Goal: Task Accomplishment & Management: Manage account settings

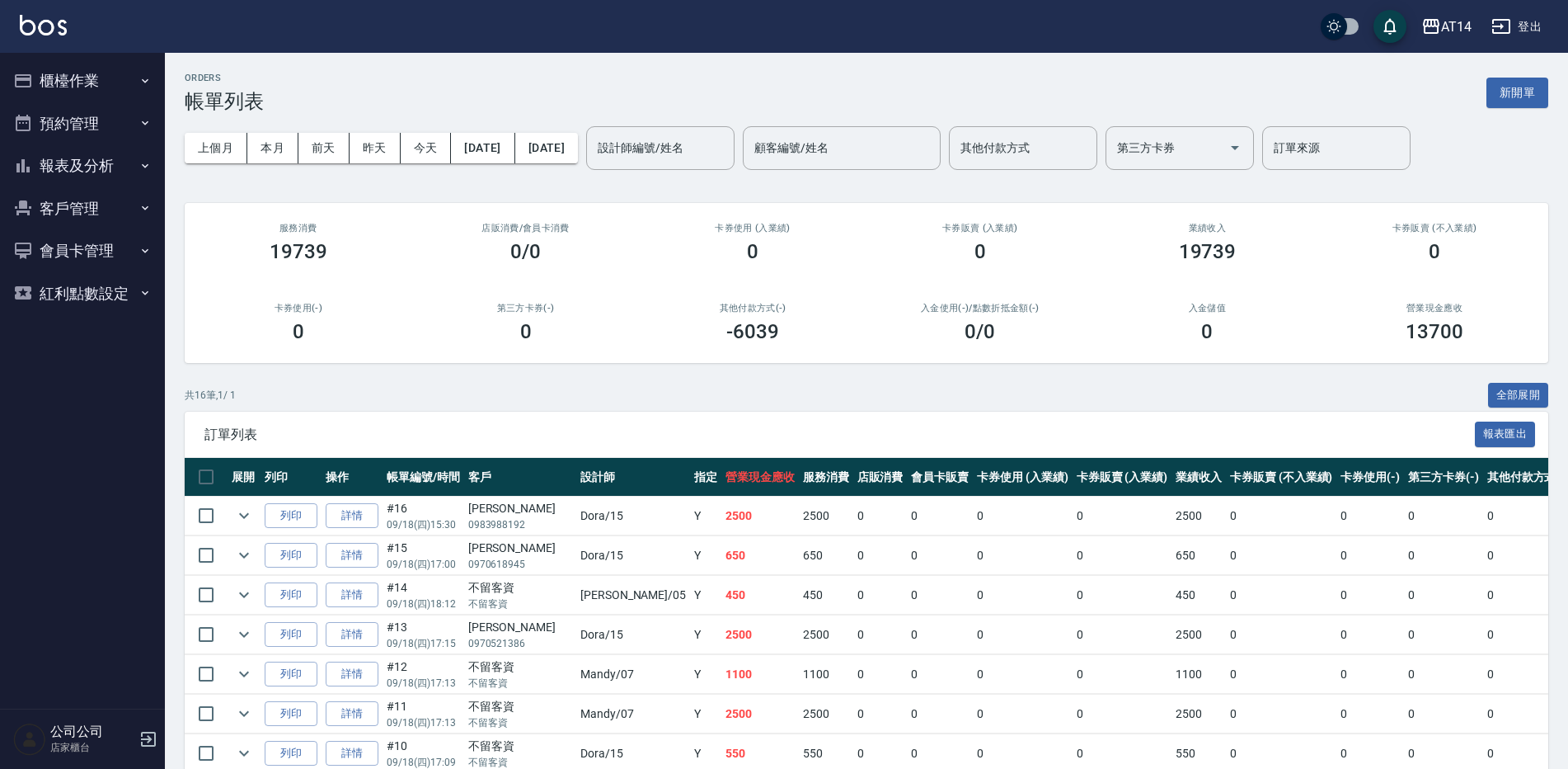
click at [101, 122] on button "預約管理" at bounding box center [81, 123] width 151 height 43
click at [101, 78] on button "櫃檯作業" at bounding box center [81, 81] width 151 height 43
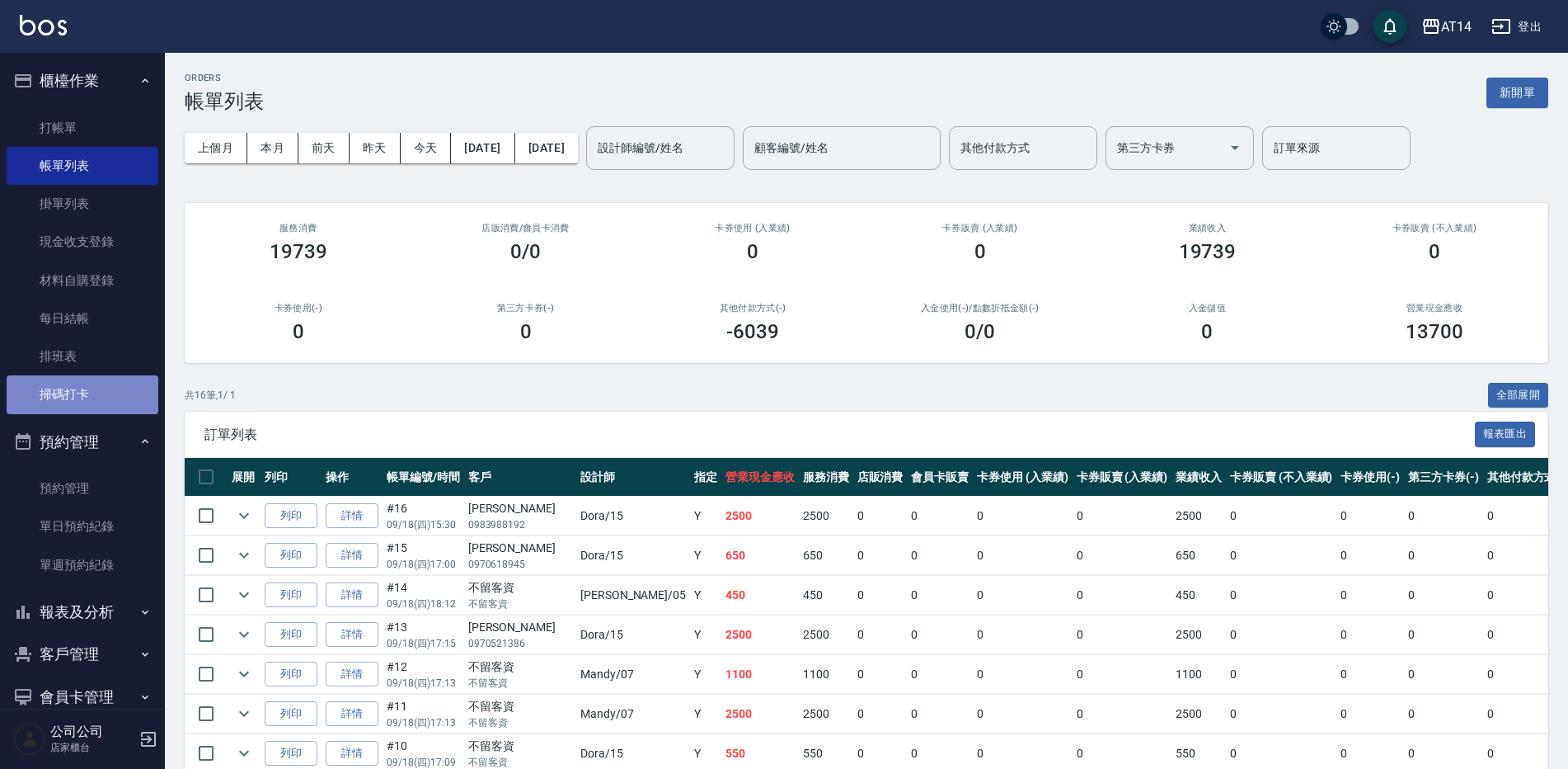
click at [92, 392] on link "掃碼打卡" at bounding box center [81, 394] width 151 height 38
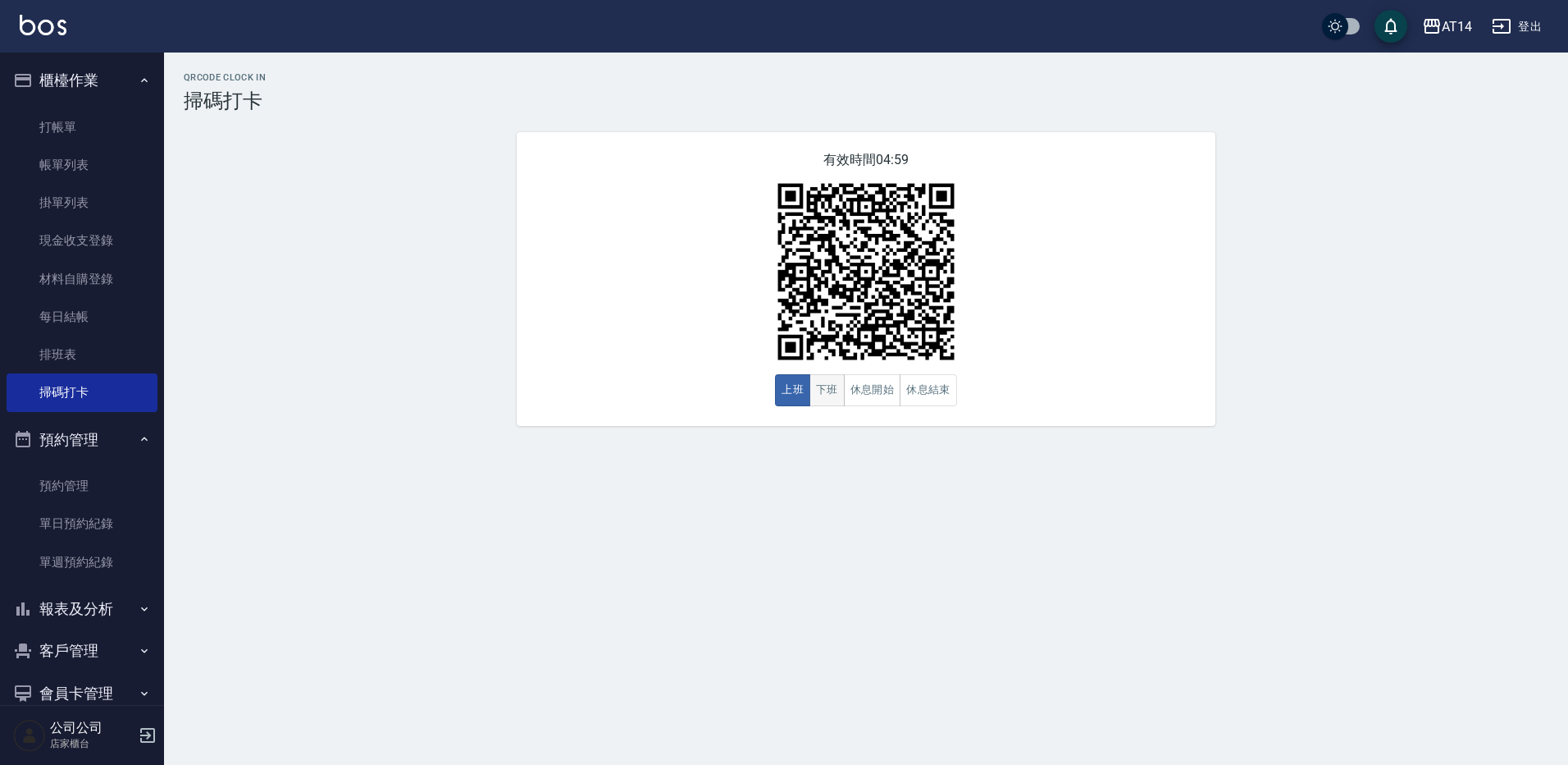
click at [825, 406] on button "下班" at bounding box center [827, 390] width 35 height 32
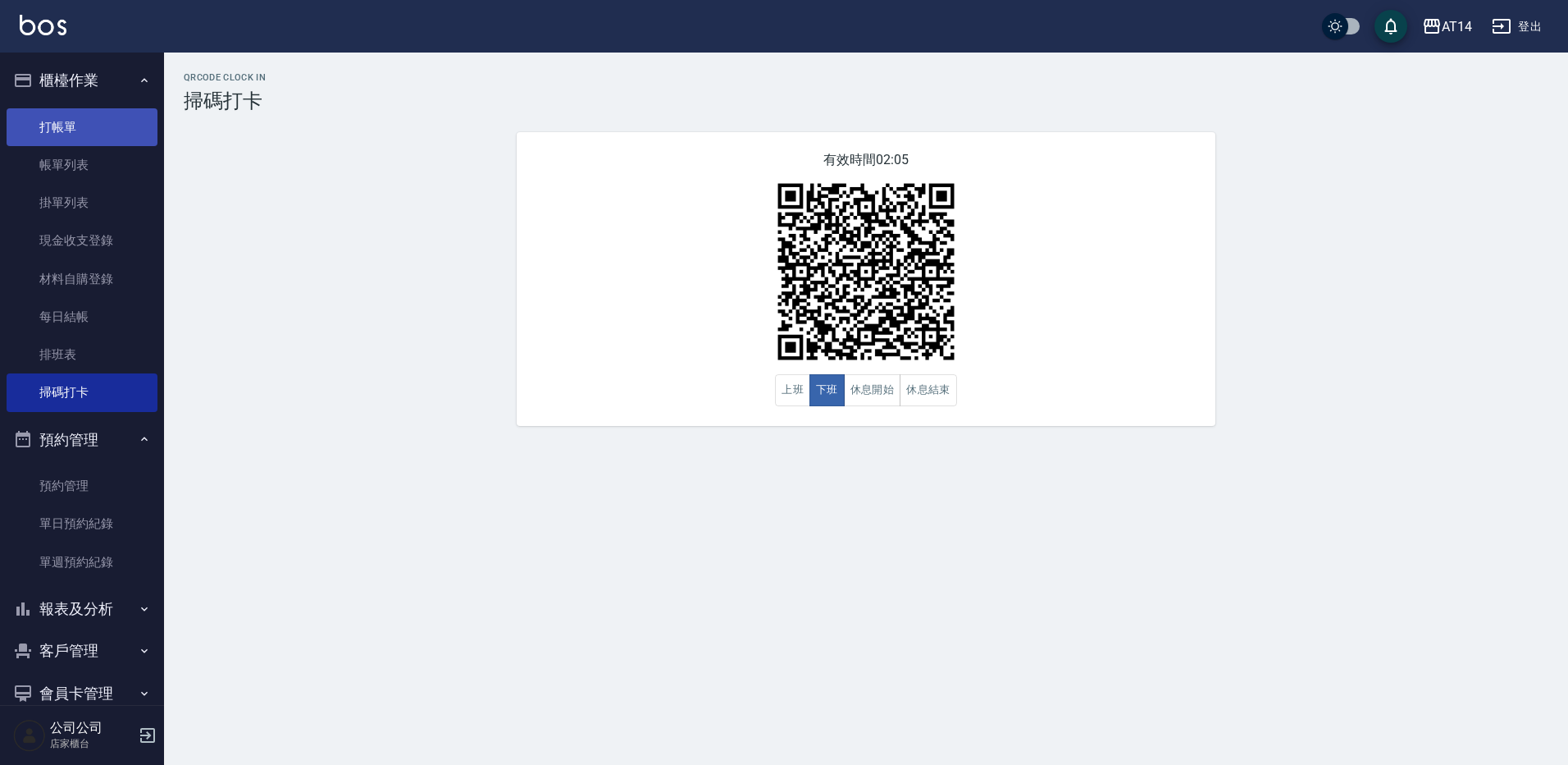
click at [77, 136] on link "打帳單" at bounding box center [81, 127] width 151 height 38
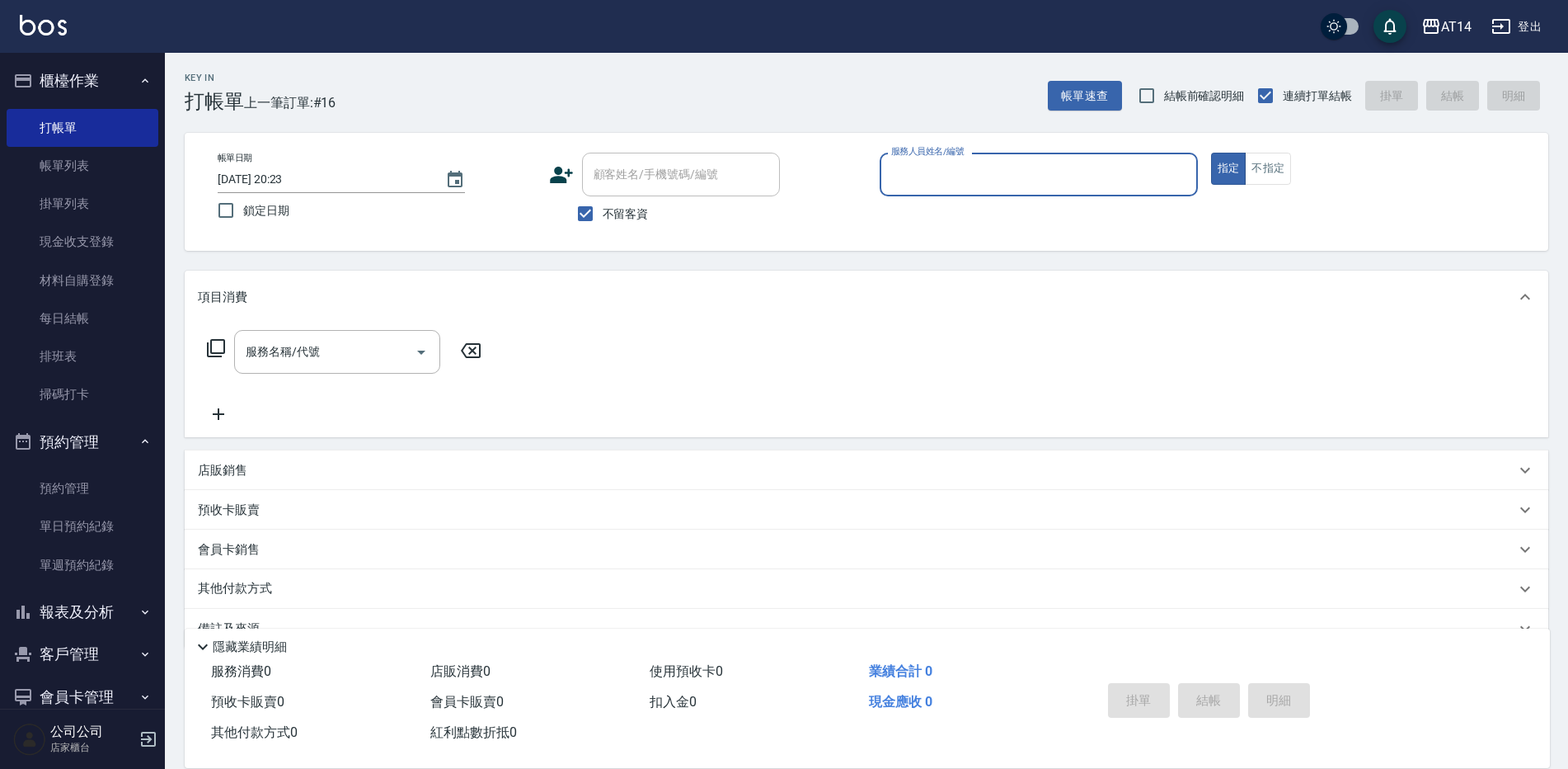
click at [950, 175] on input "服務人員姓名/編號" at bounding box center [1039, 175] width 304 height 29
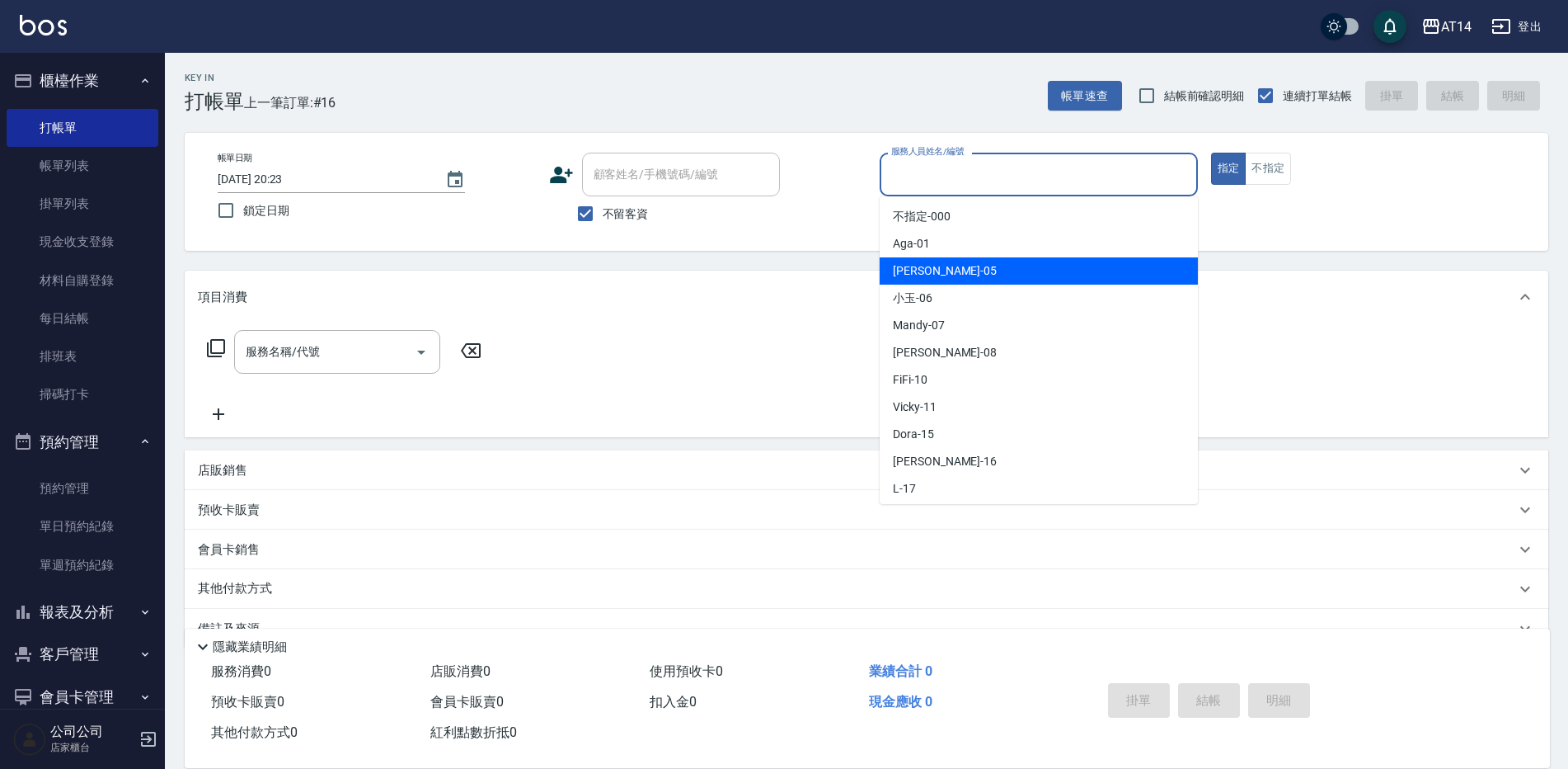
click at [920, 268] on span "Patty -05" at bounding box center [944, 271] width 104 height 18
type input "Patty-05"
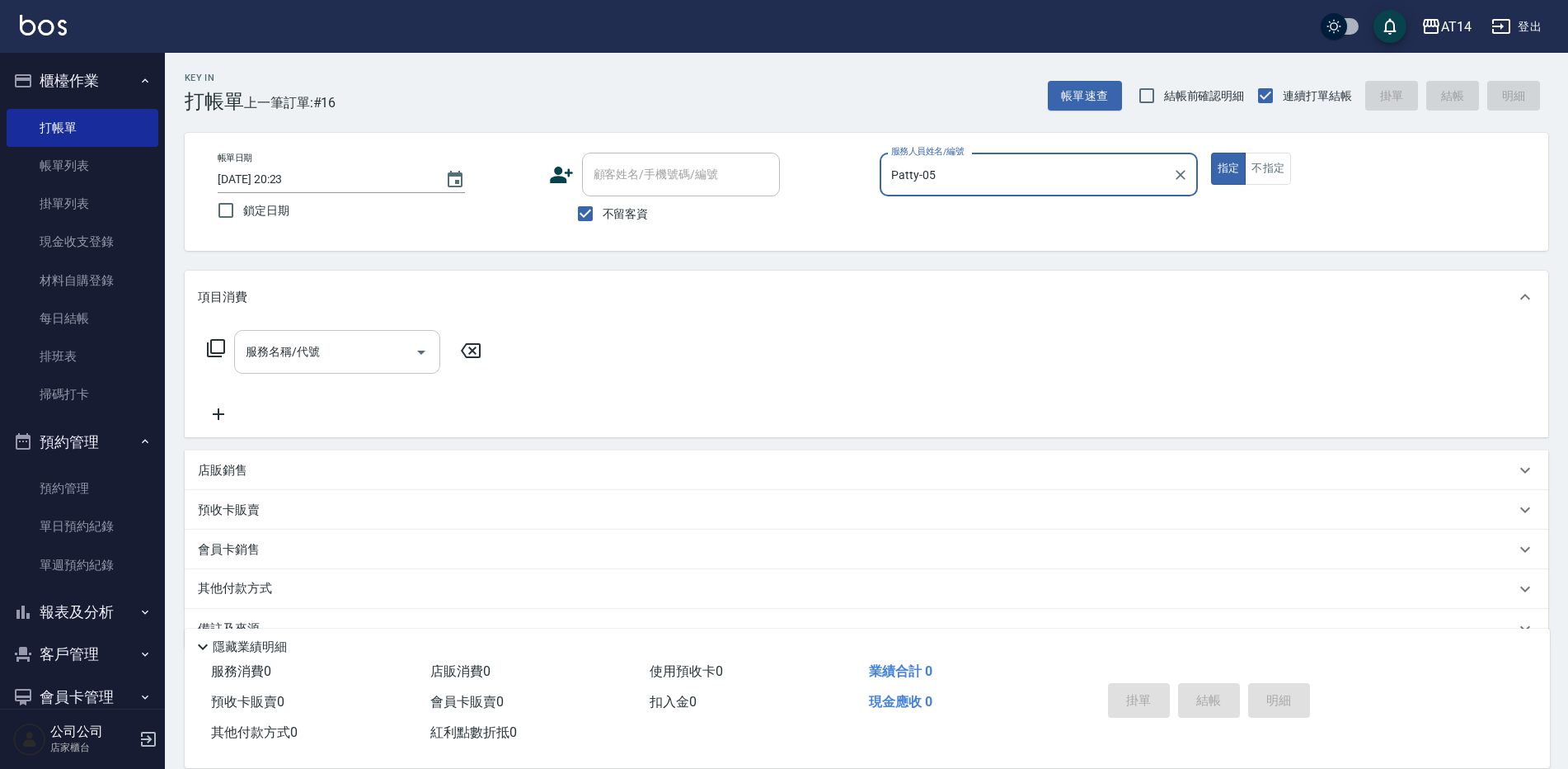
click at [313, 345] on div "服務名稱/代號 服務名稱/代號" at bounding box center [336, 351] width 206 height 43
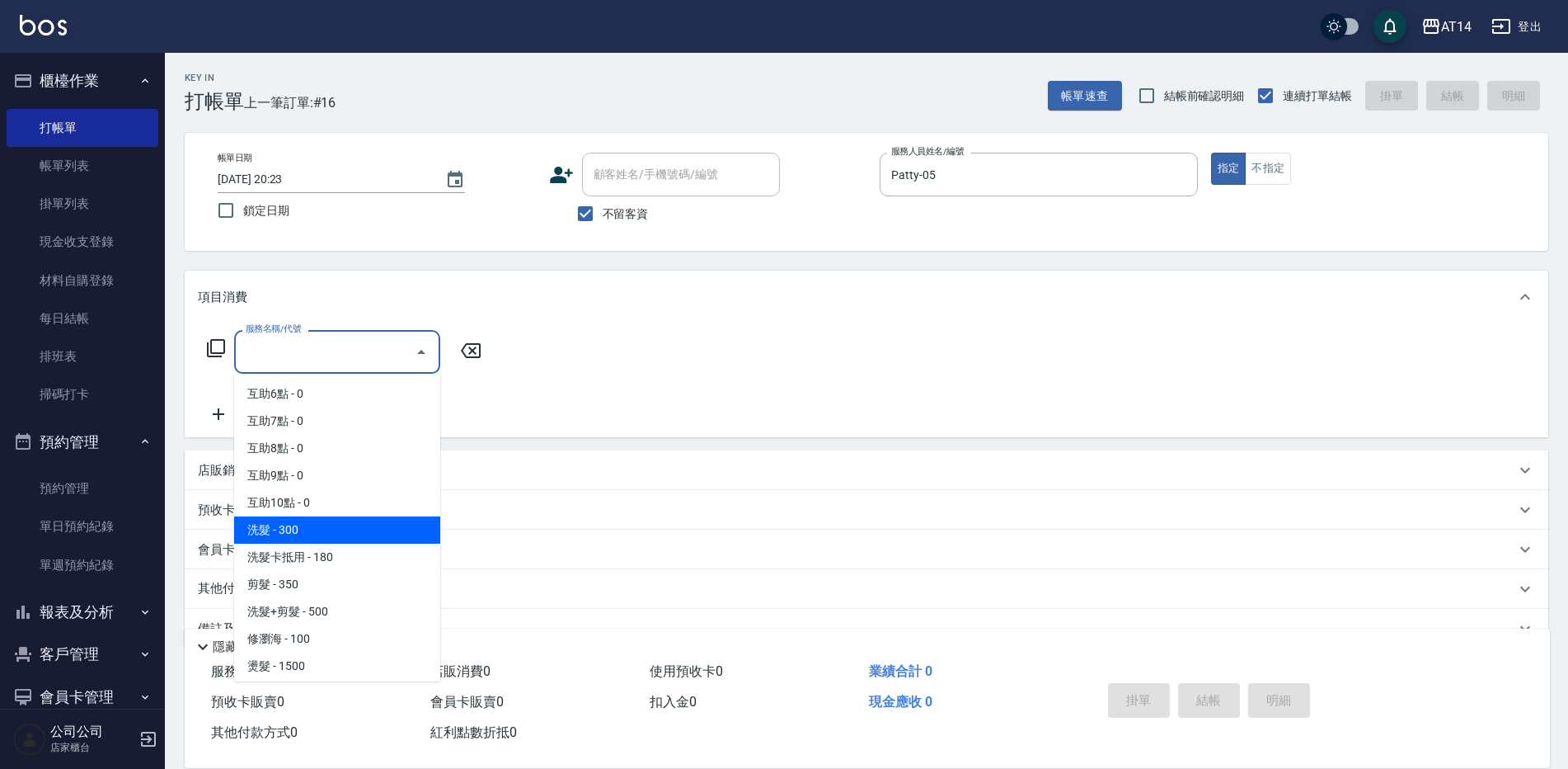
scroll to position [165, 0]
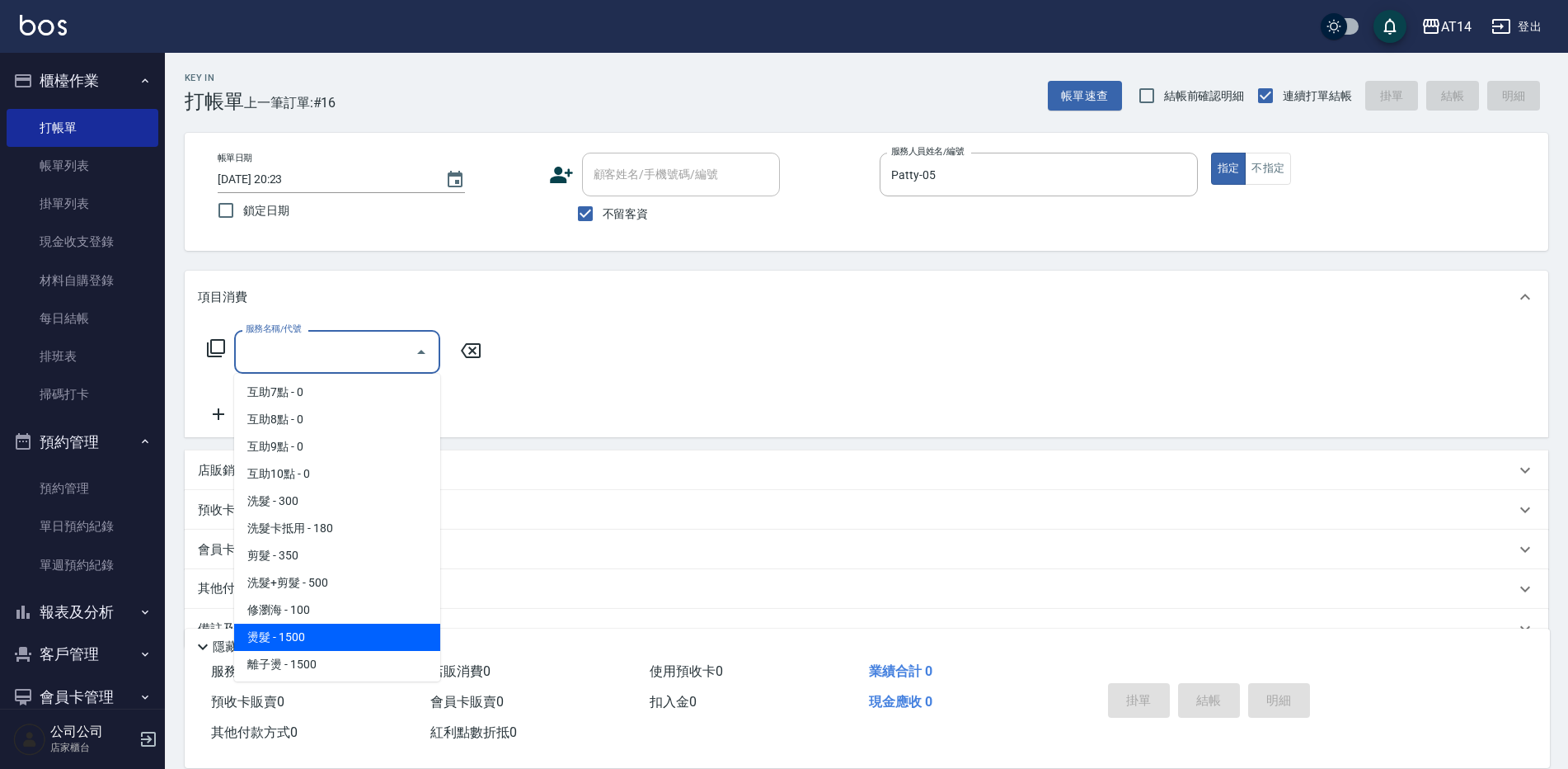
click at [277, 635] on span "燙髮 - 1500" at bounding box center [336, 637] width 206 height 27
type input "燙髮(031)"
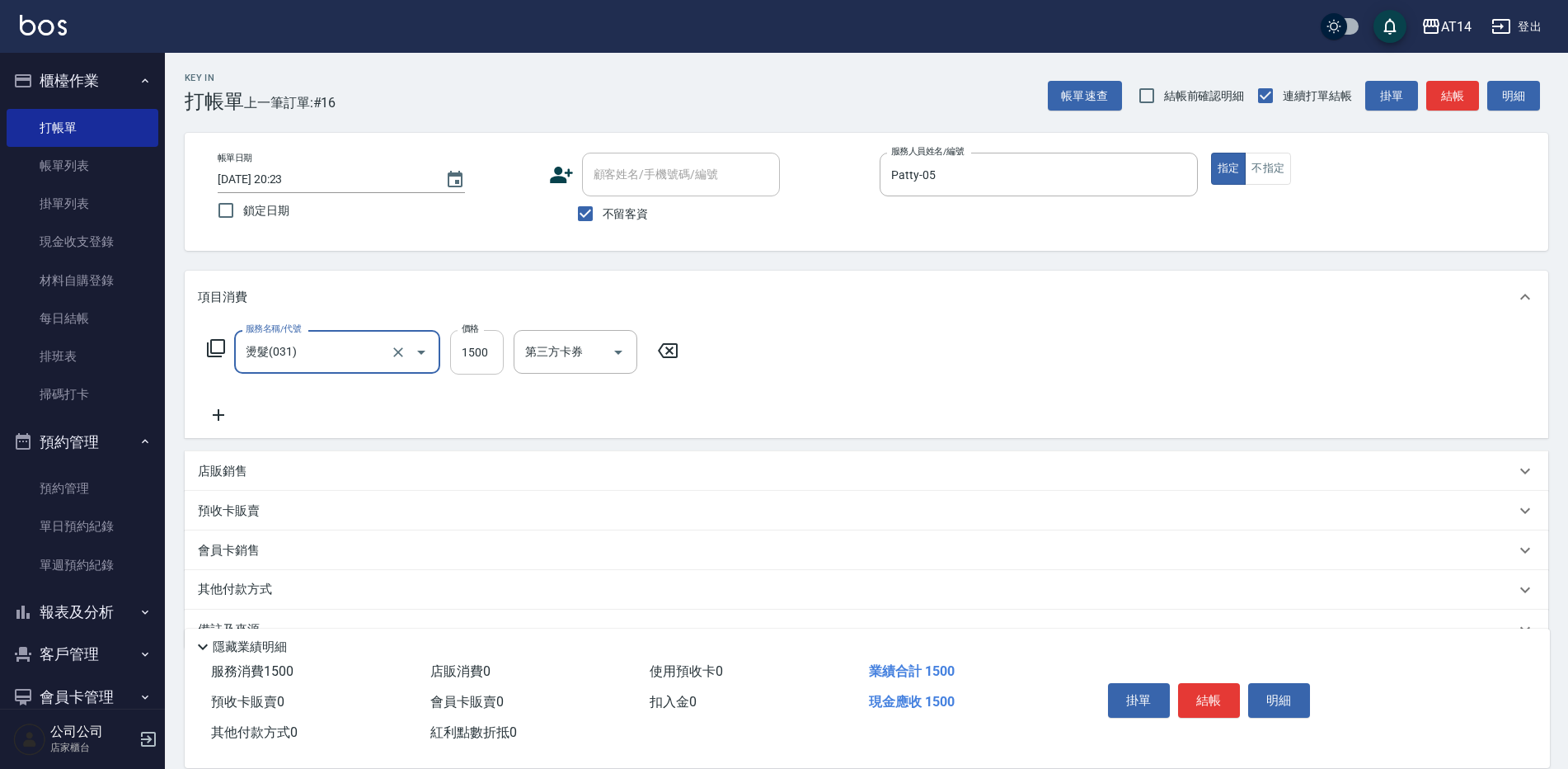
click at [483, 350] on input "1500" at bounding box center [476, 352] width 54 height 44
type input "3500"
click at [219, 417] on icon at bounding box center [218, 415] width 12 height 12
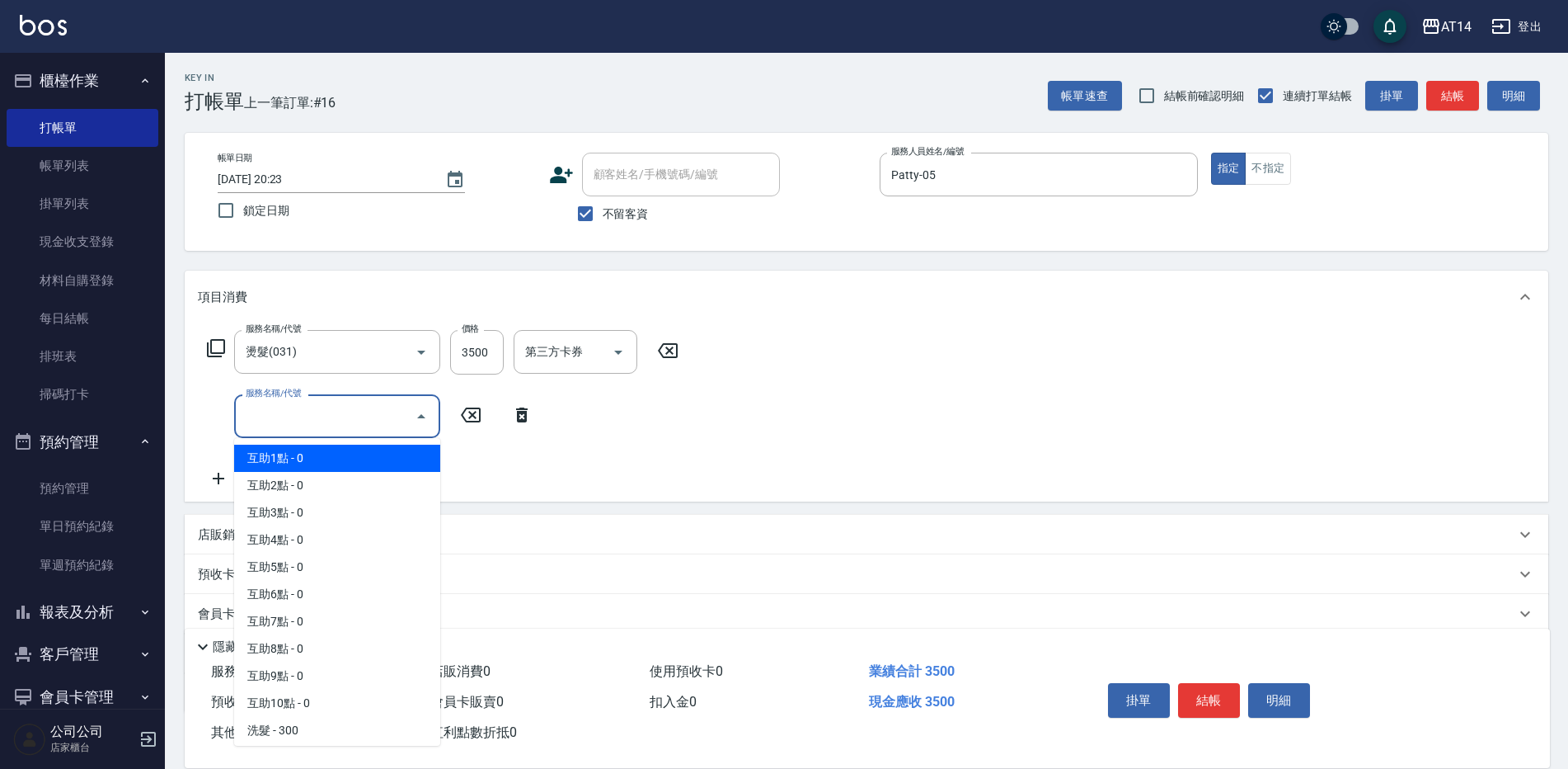
click at [283, 426] on input "服務名稱/代號" at bounding box center [325, 416] width 166 height 29
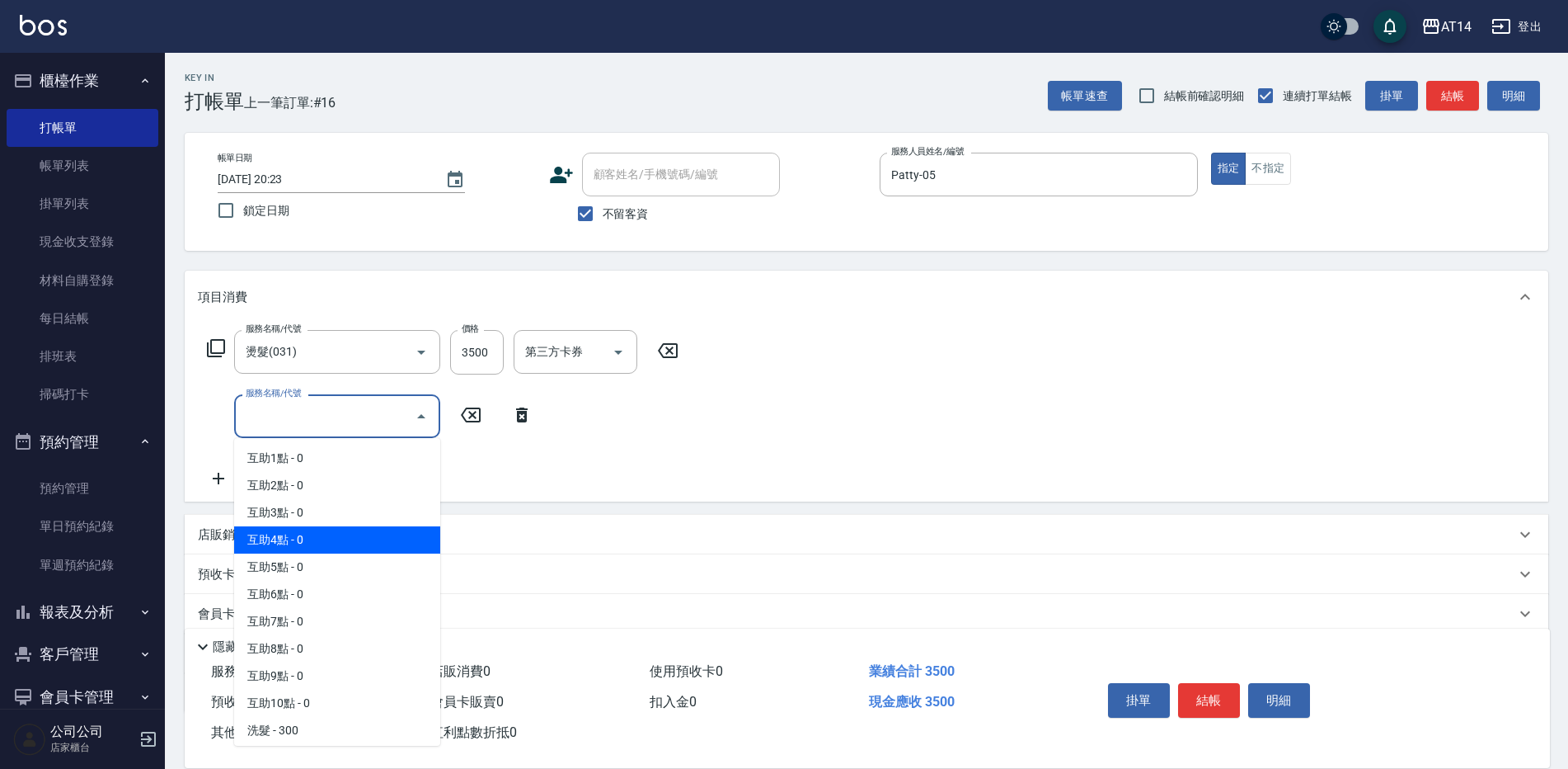
click at [305, 538] on span "互助4點 - 0" at bounding box center [336, 540] width 206 height 27
type input "互助4點(004)"
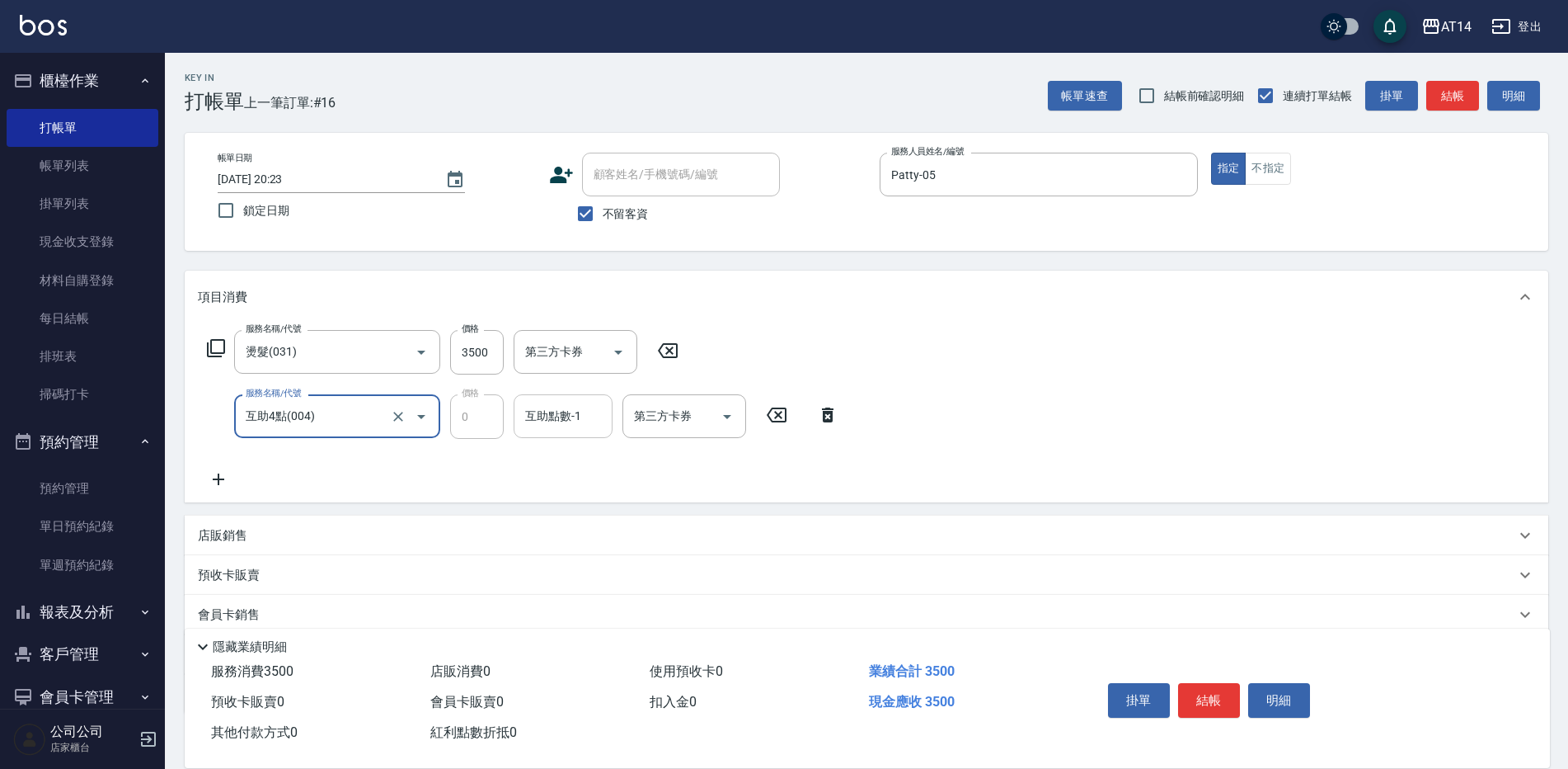
click at [583, 428] on input "互助點數-1" at bounding box center [562, 416] width 84 height 29
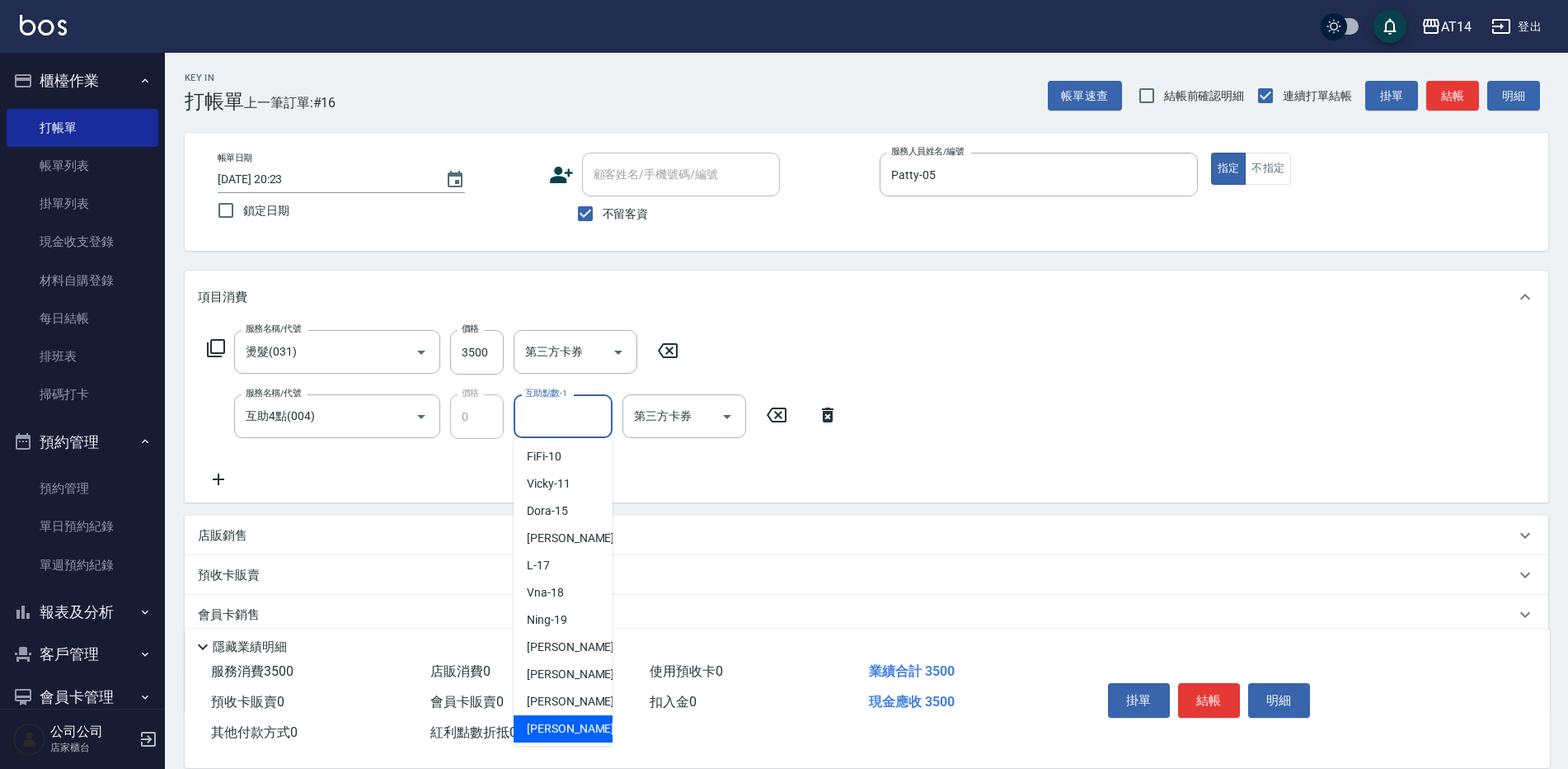
click at [557, 721] on span "楊明月 -63" at bounding box center [578, 729] width 104 height 18
type input "楊明月-63"
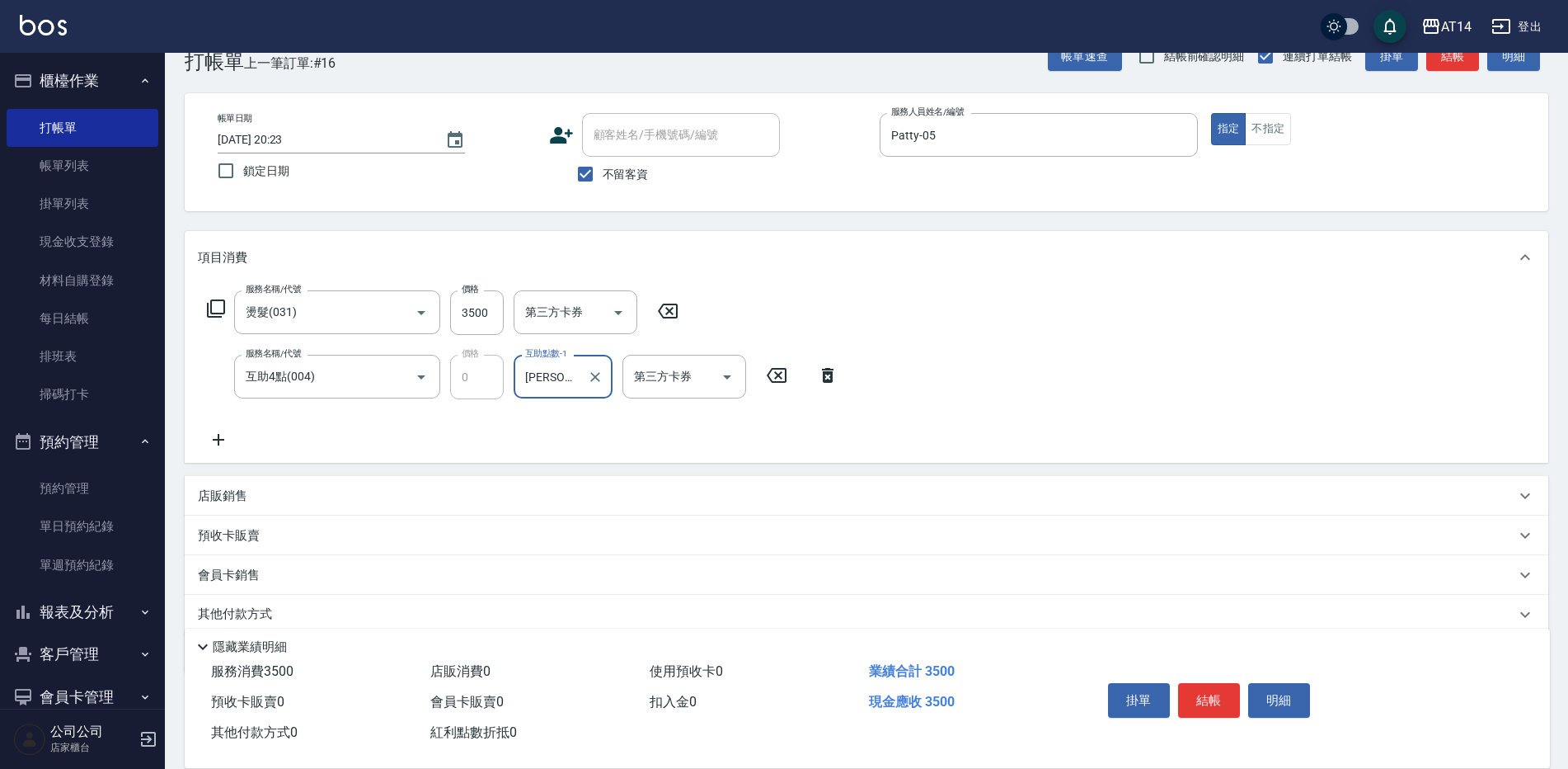
scroll to position [103, 0]
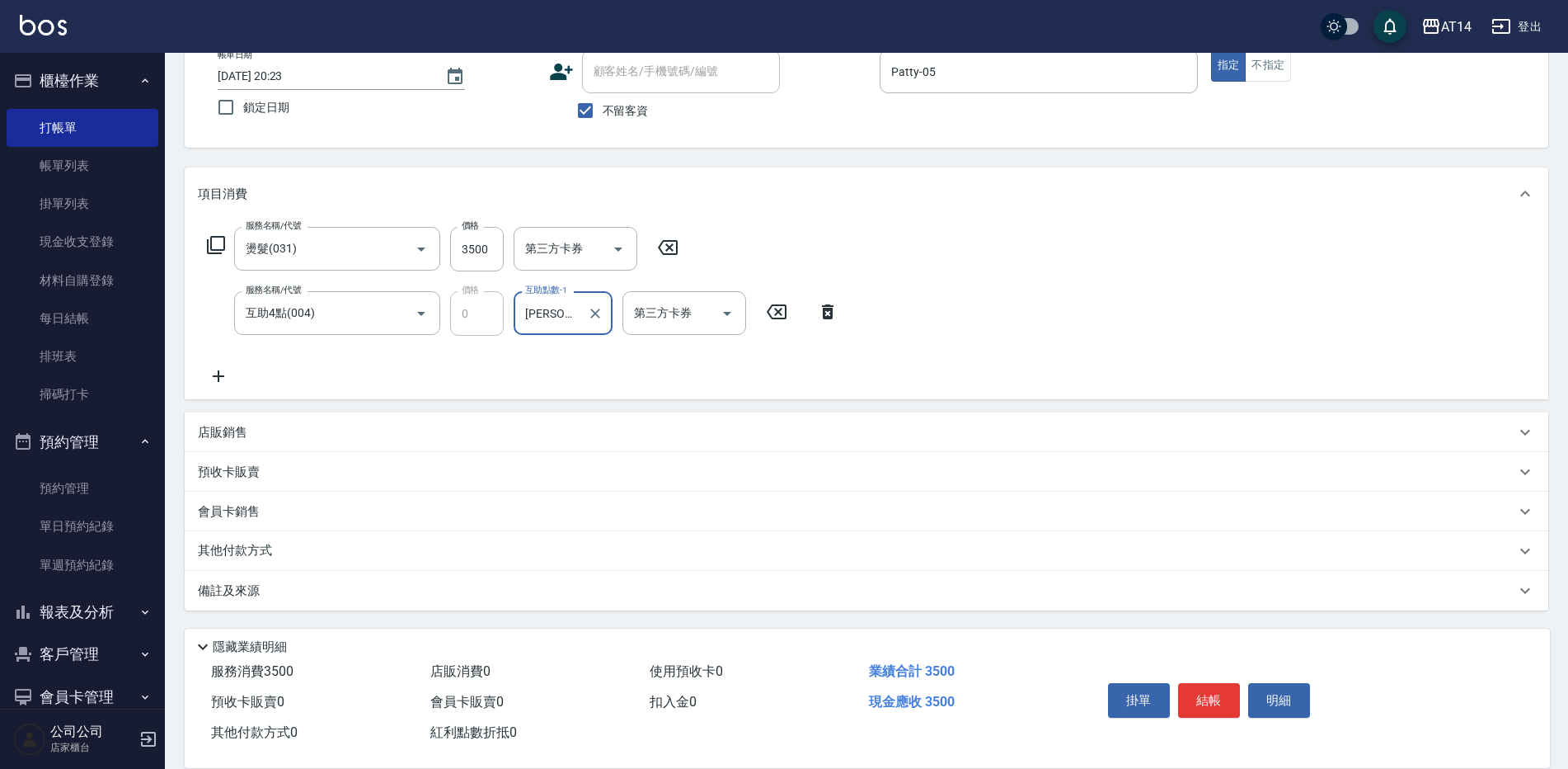
click at [263, 553] on p "其他付款方式" at bounding box center [238, 551] width 82 height 18
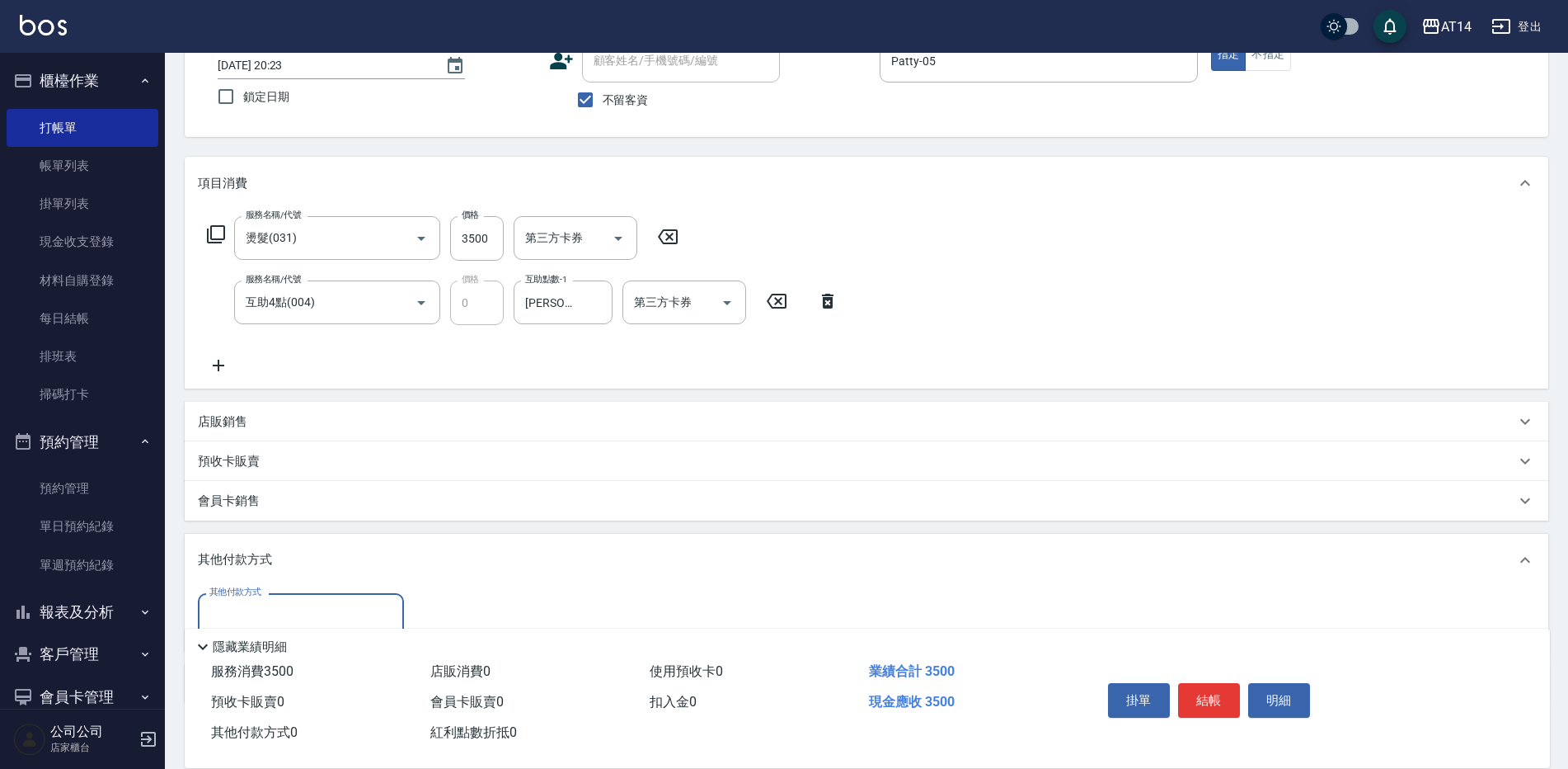
scroll to position [185, 0]
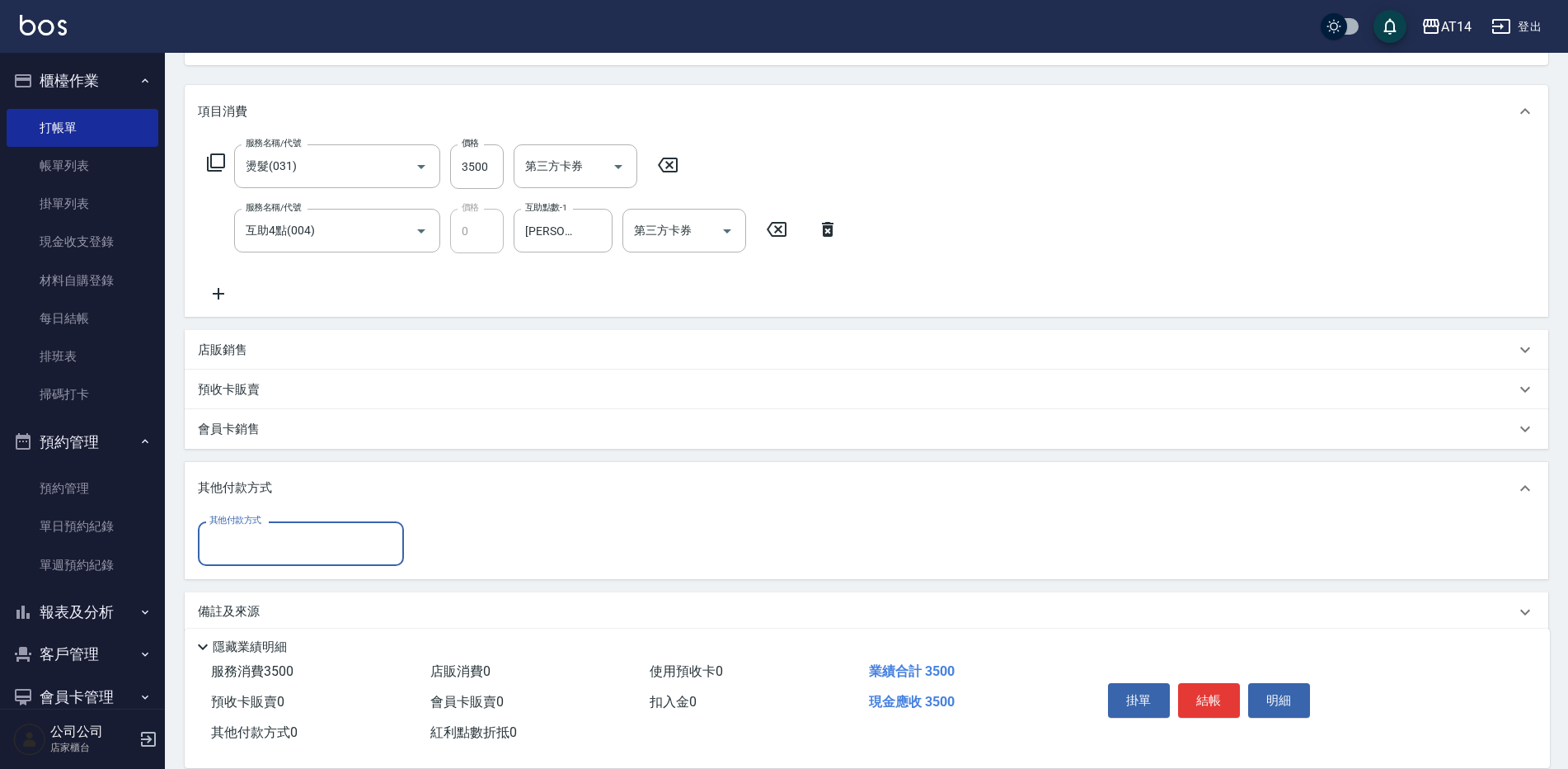
click at [316, 548] on input "其他付款方式" at bounding box center [301, 543] width 191 height 29
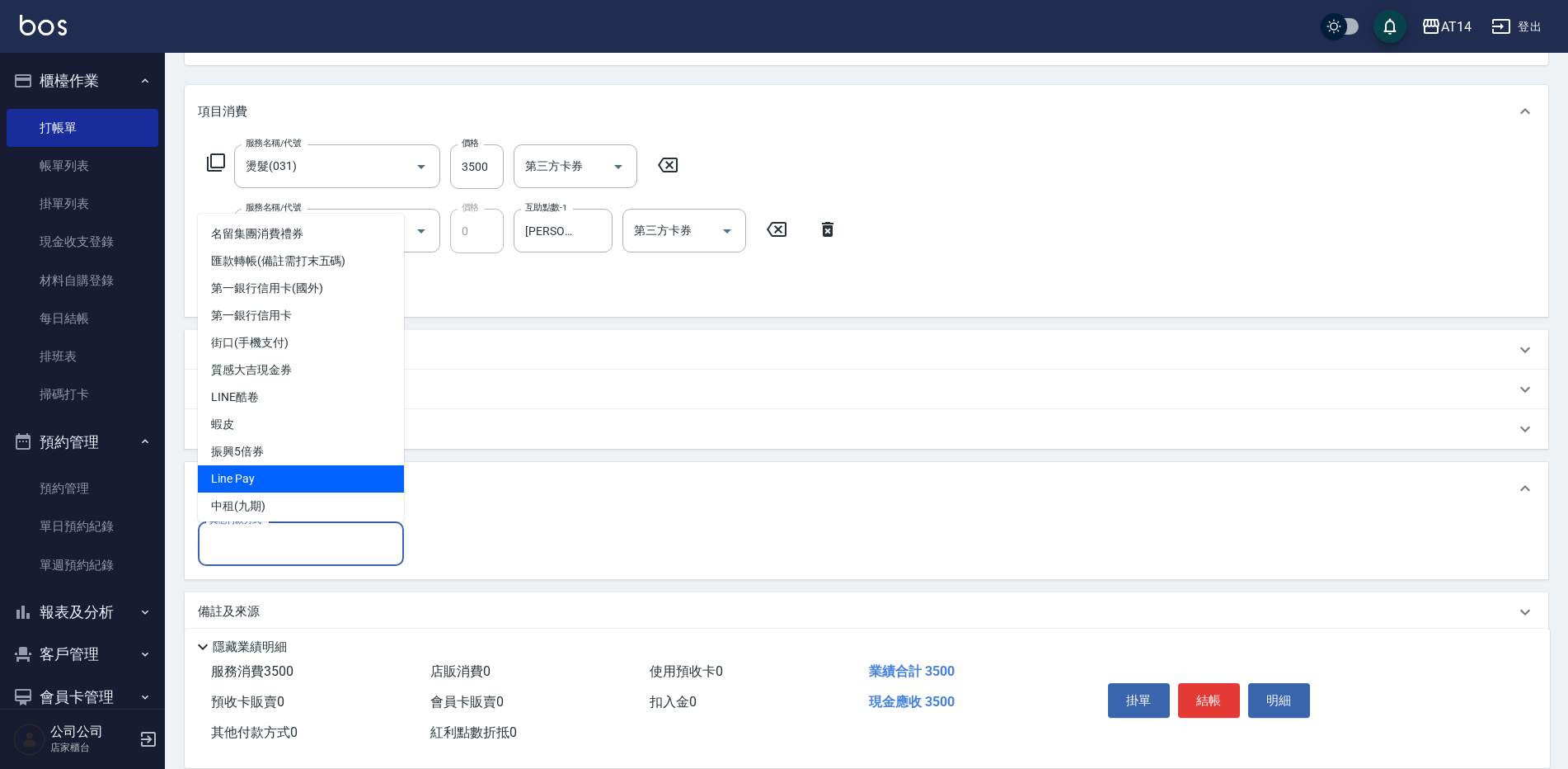
click at [272, 474] on span "Line Pay" at bounding box center [300, 478] width 206 height 27
type input "Line Pay"
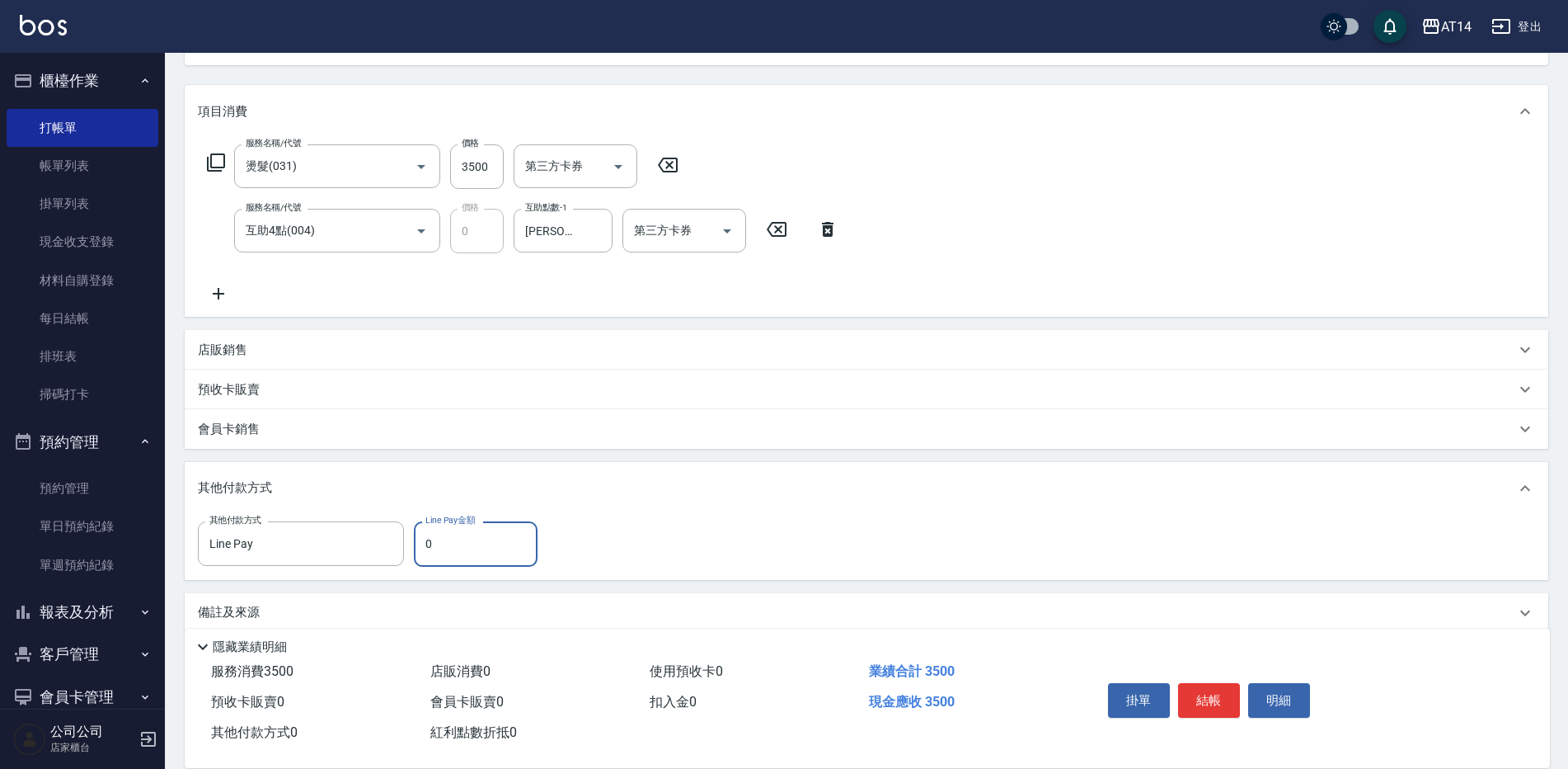
drag, startPoint x: 447, startPoint y: 545, endPoint x: 414, endPoint y: 552, distance: 33.7
click at [414, 552] on input "0" at bounding box center [475, 543] width 124 height 44
type input "3500"
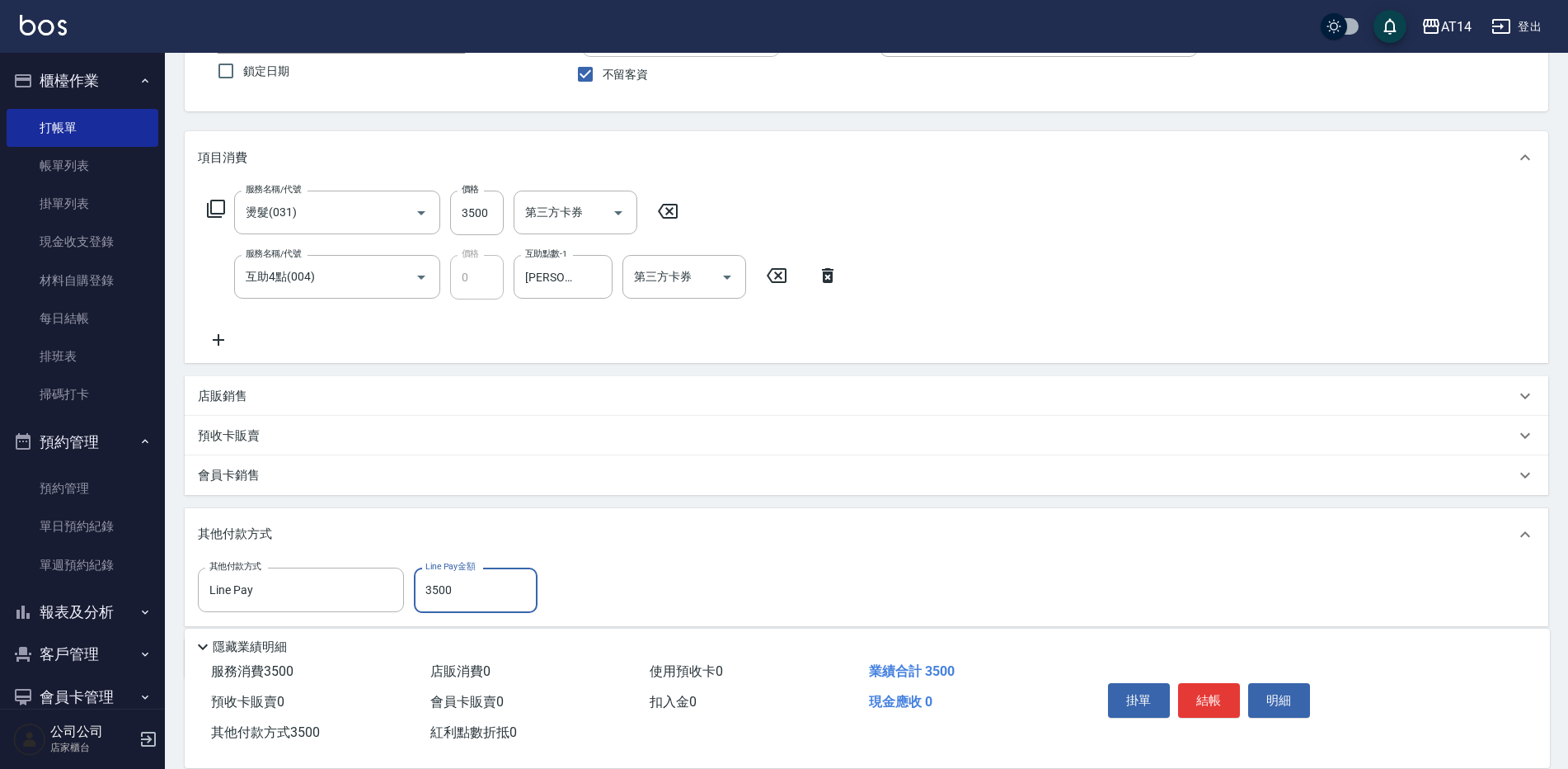
scroll to position [43, 0]
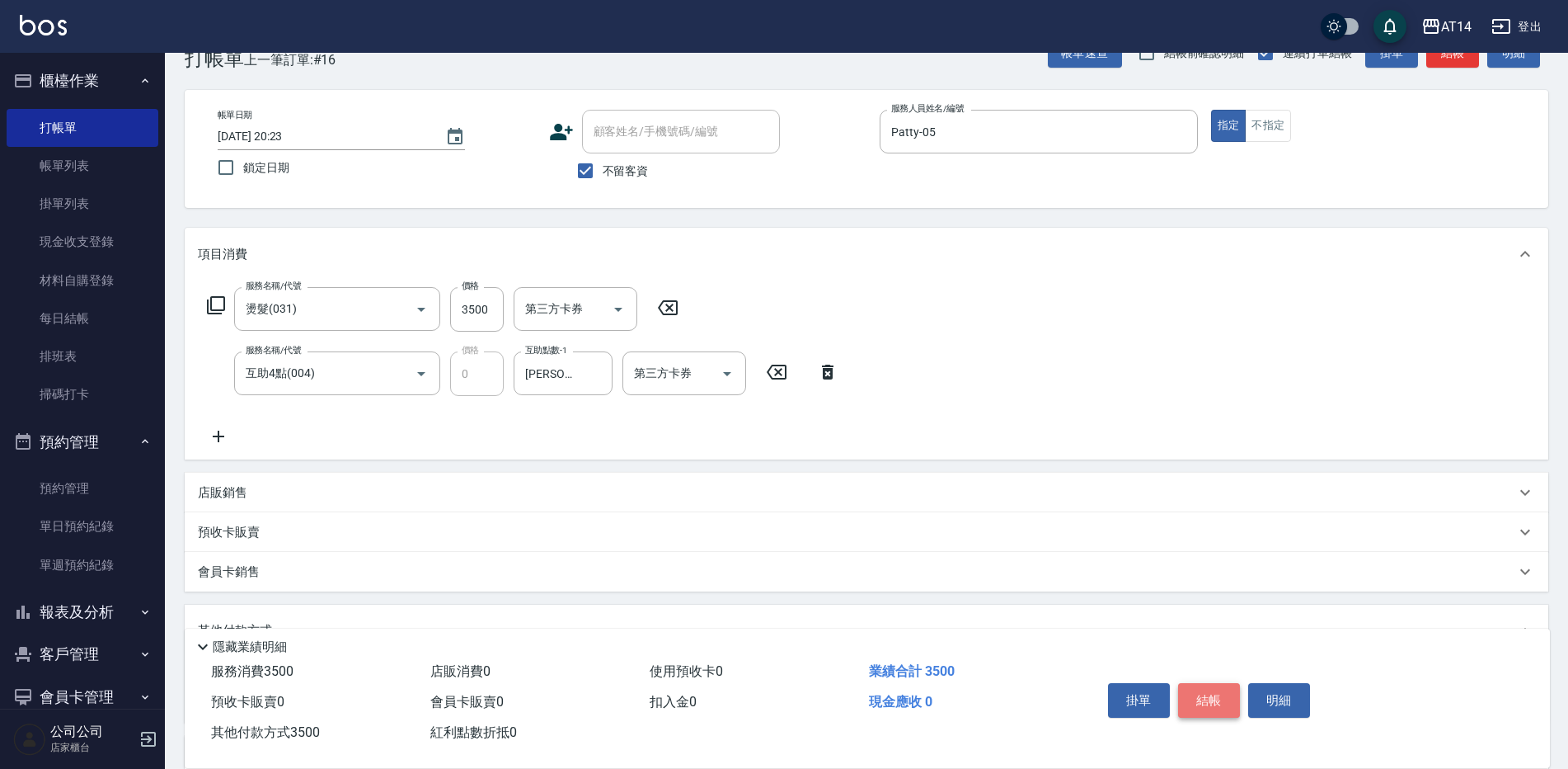
click at [1222, 687] on button "結帳" at bounding box center [1209, 700] width 62 height 35
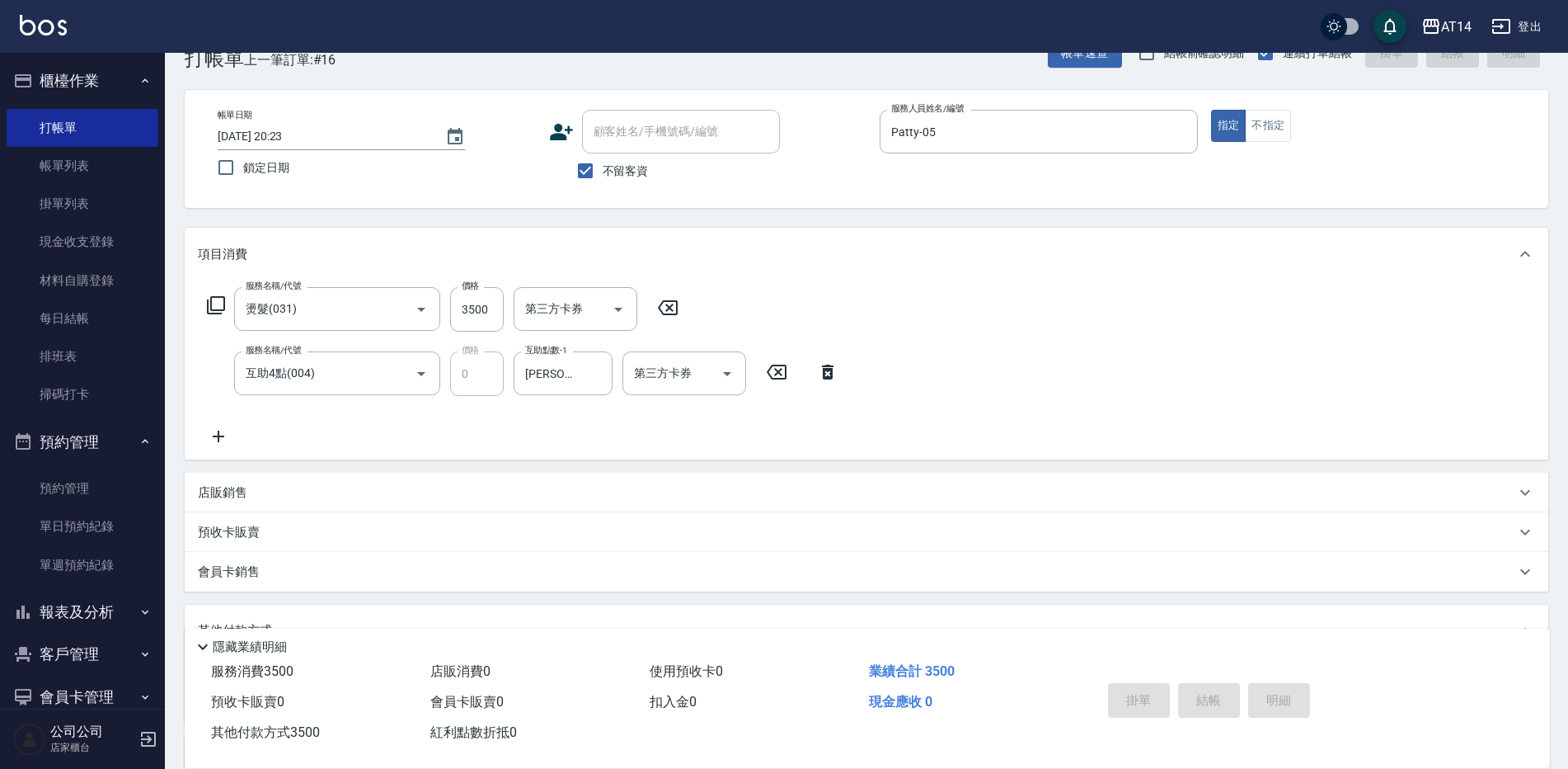
type input "2025/09/18 20:24"
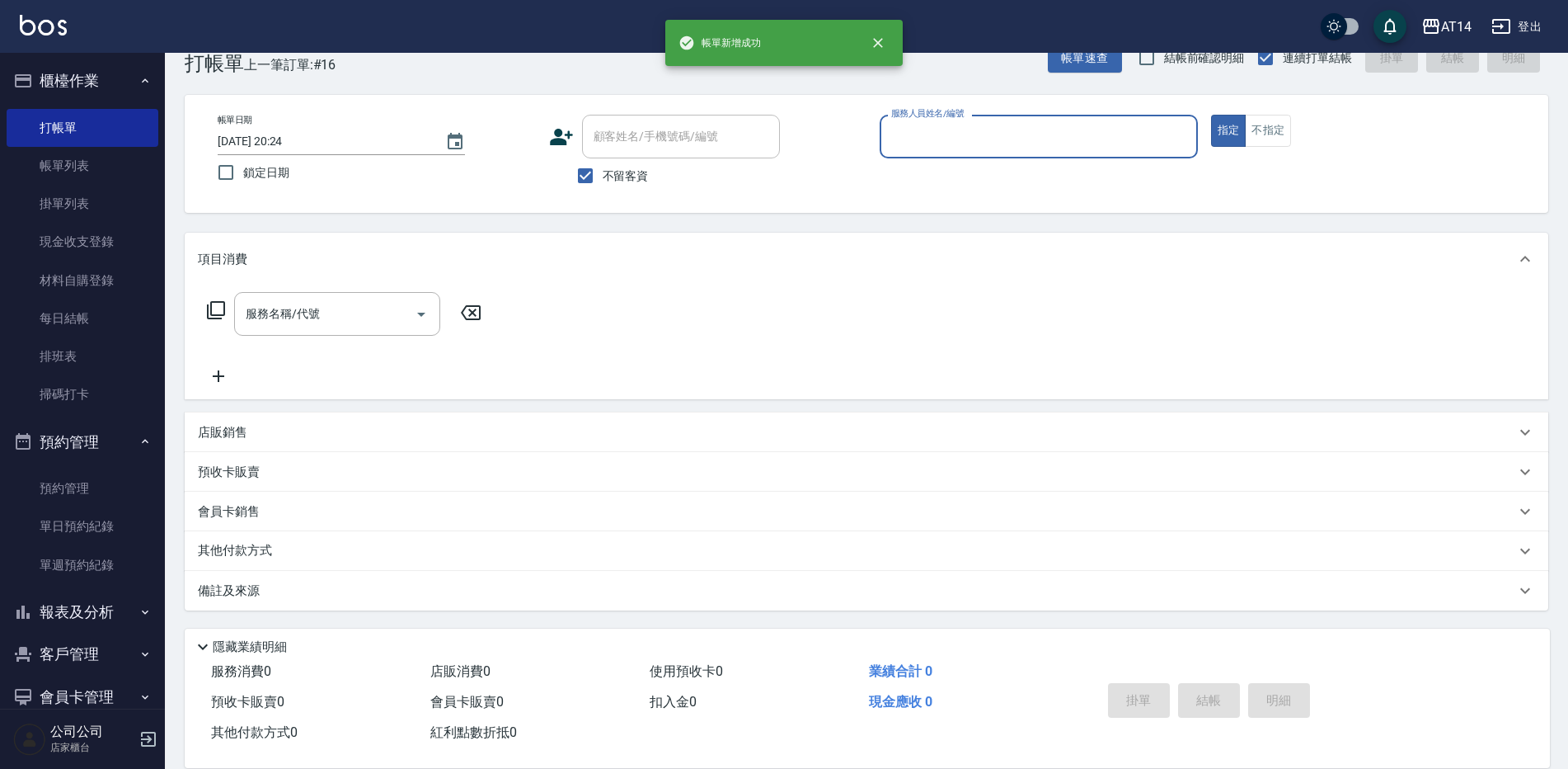
scroll to position [38, 0]
click at [59, 155] on link "帳單列表" at bounding box center [81, 166] width 151 height 38
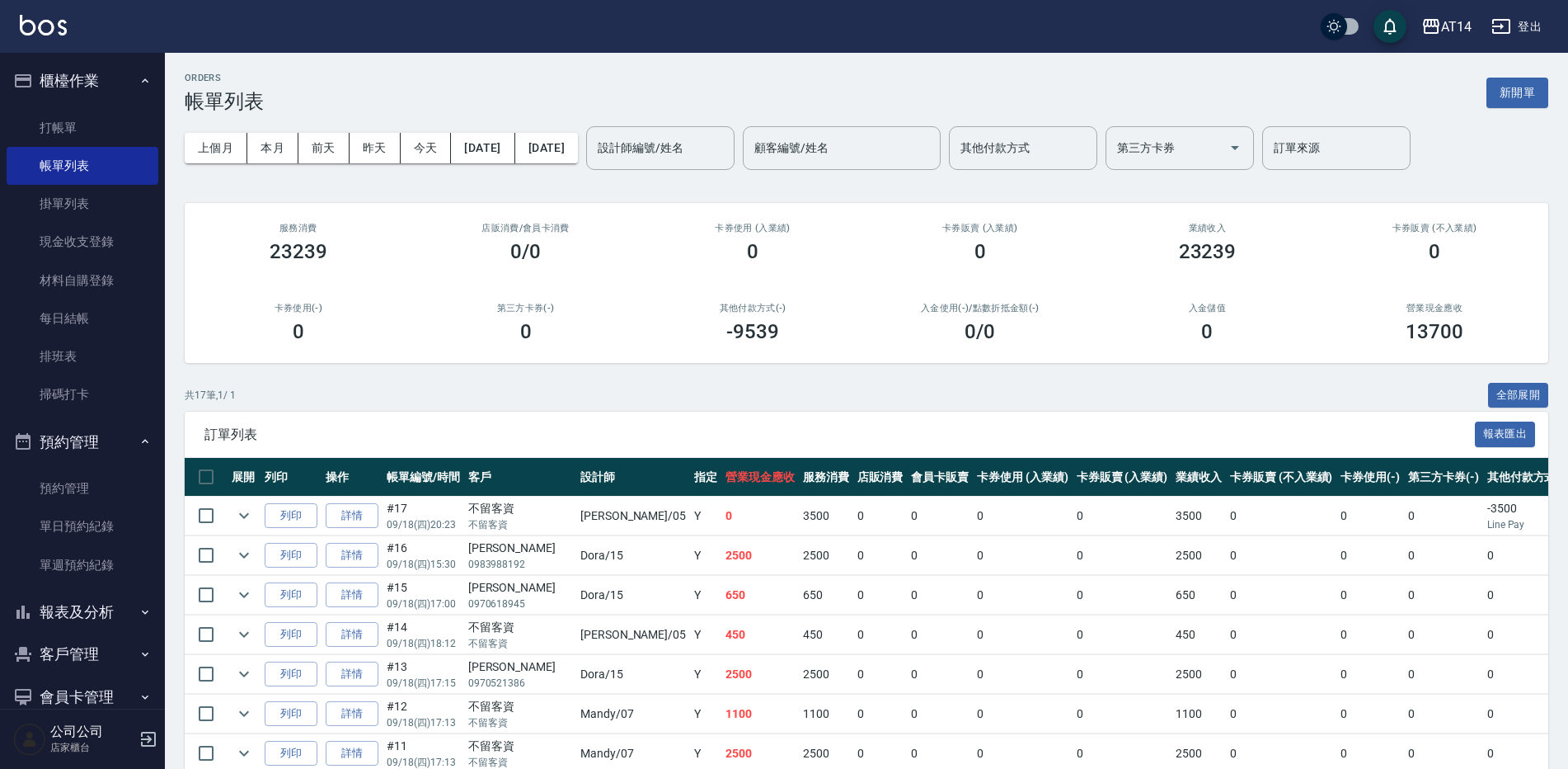
click at [93, 606] on button "報表及分析" at bounding box center [81, 612] width 151 height 43
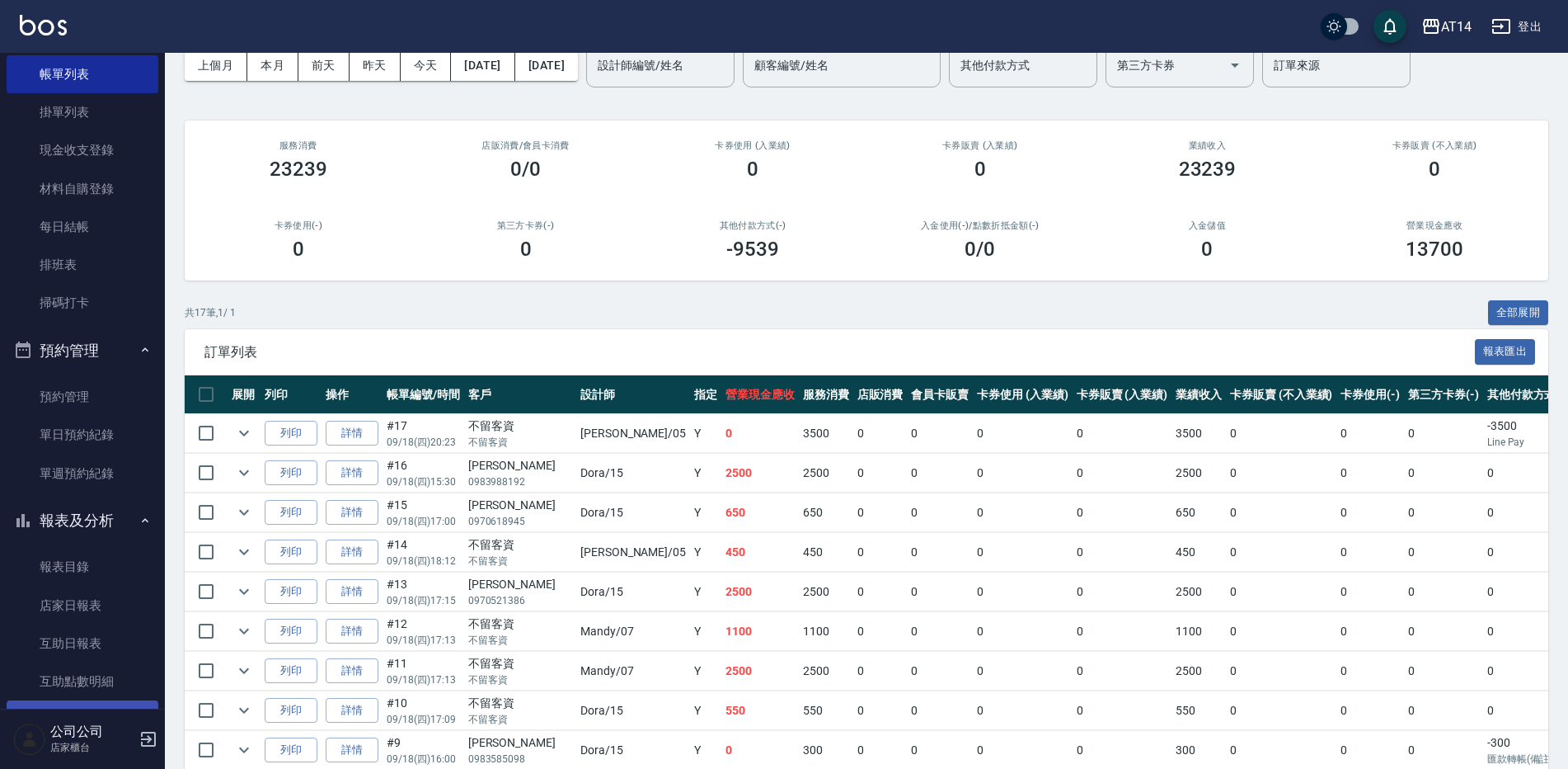
scroll to position [165, 0]
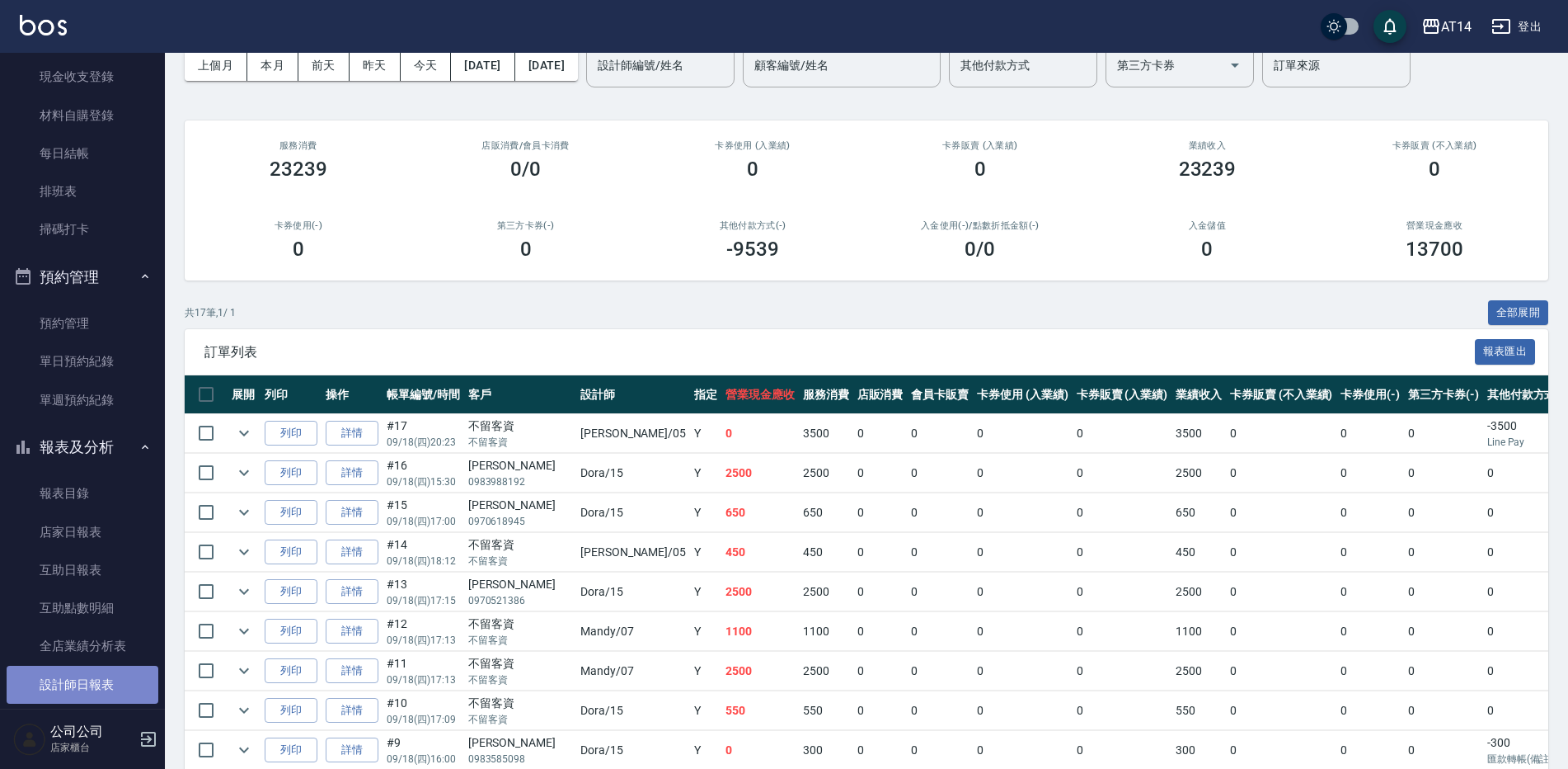
click at [84, 692] on link "設計師日報表" at bounding box center [81, 684] width 151 height 38
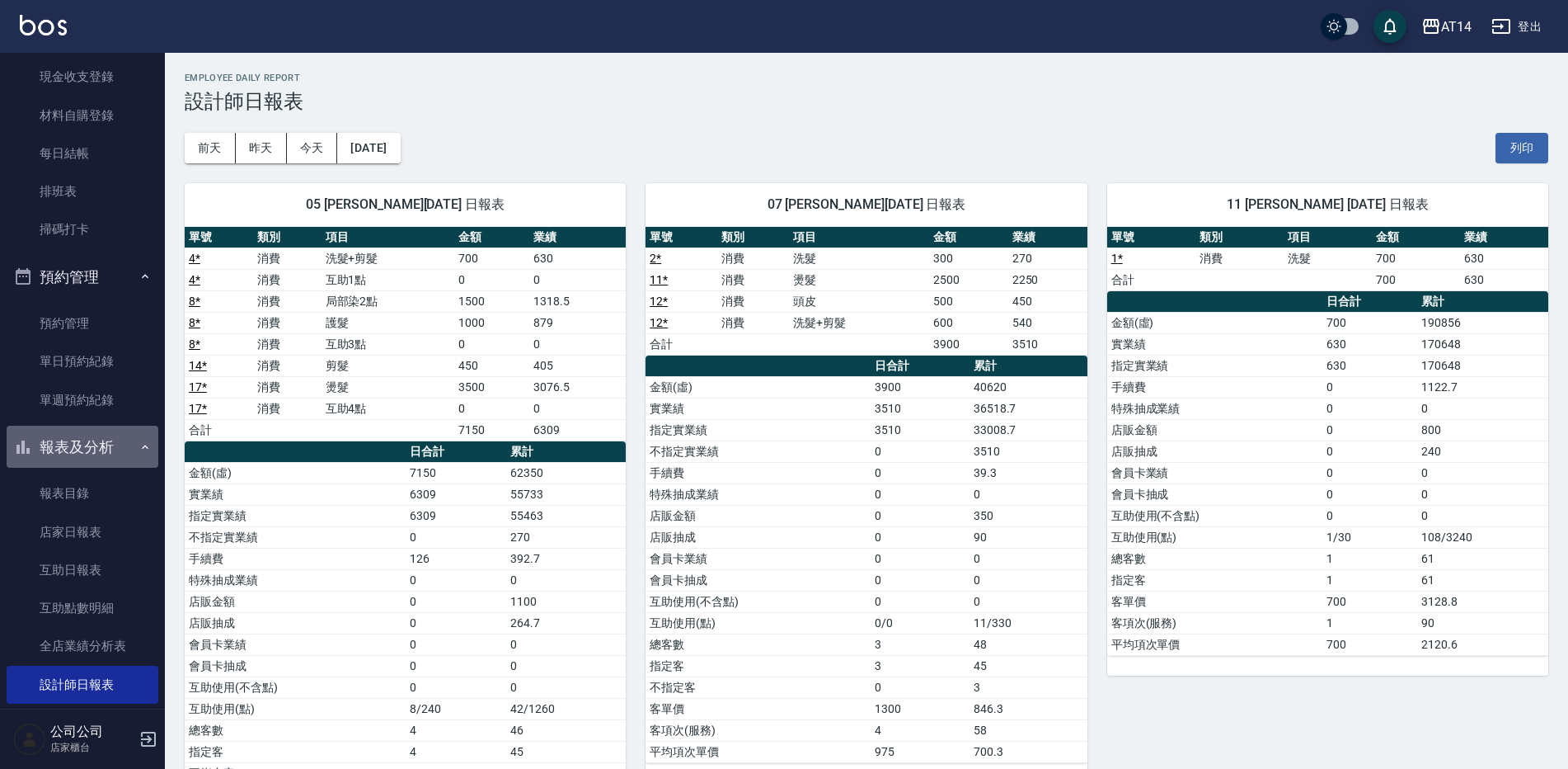
click at [142, 447] on icon "button" at bounding box center [144, 447] width 6 height 4
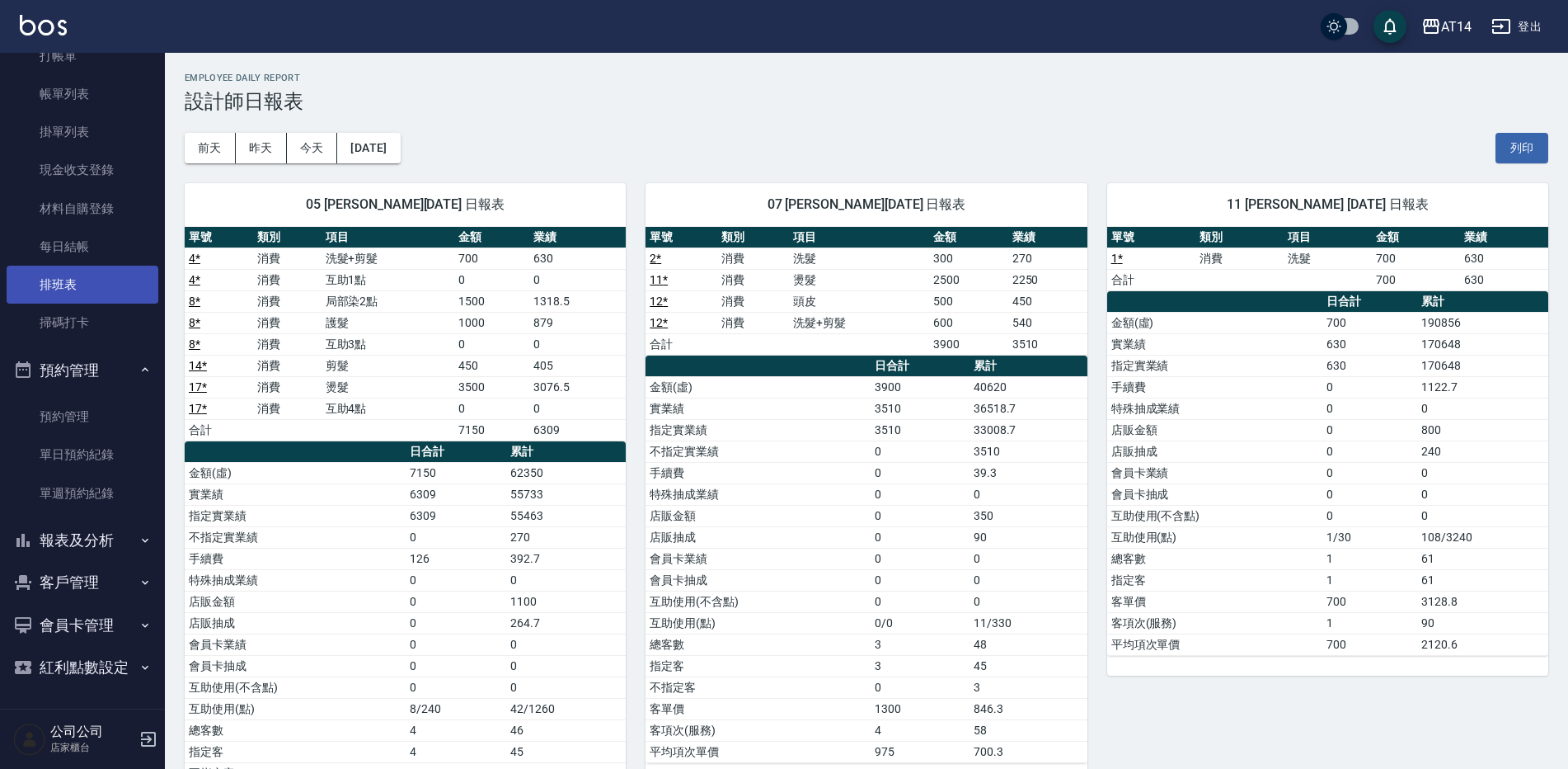
scroll to position [72, 0]
click at [143, 366] on icon "button" at bounding box center [144, 369] width 13 height 13
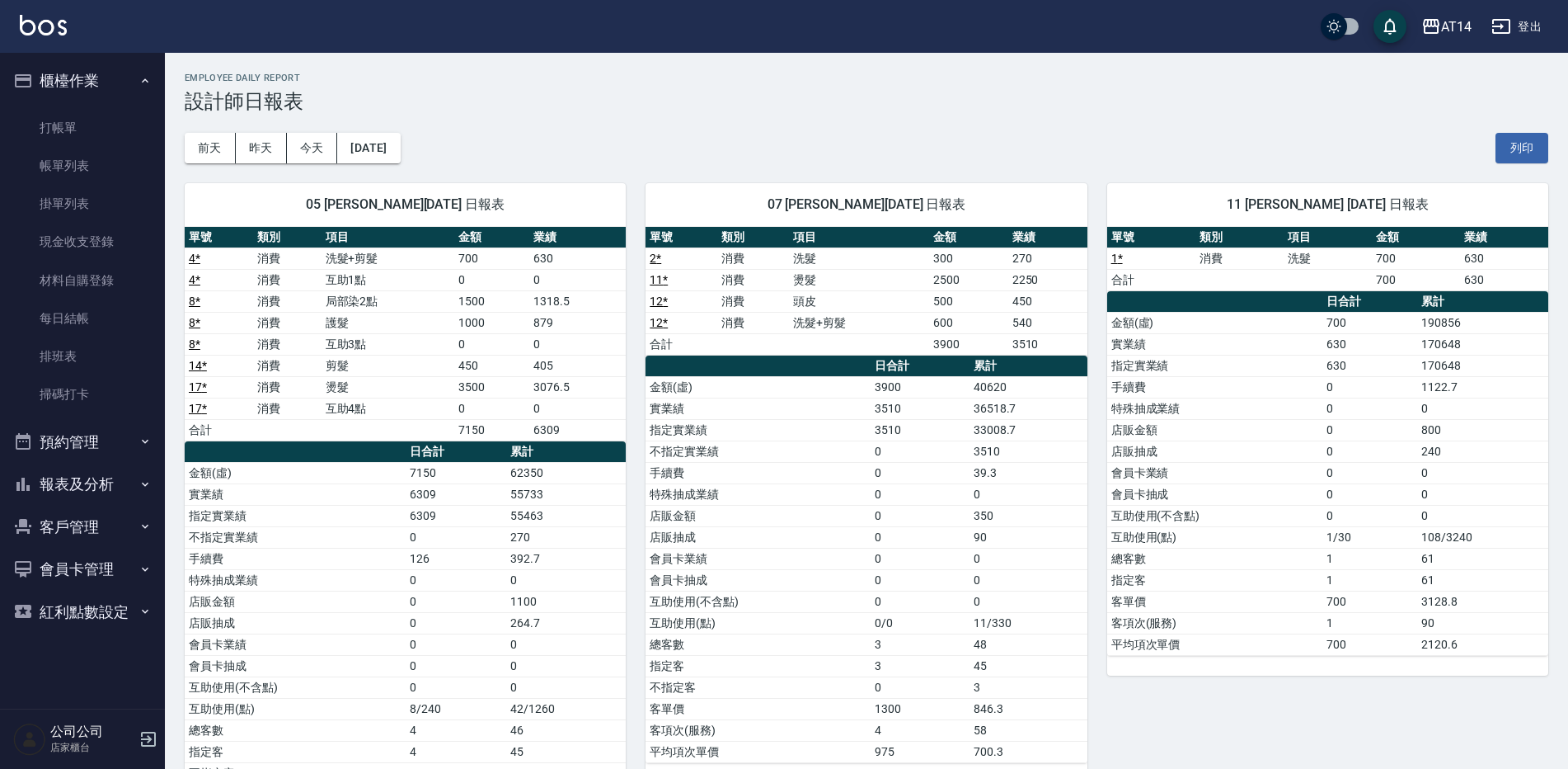
click at [199, 322] on link "8 *" at bounding box center [194, 322] width 12 height 13
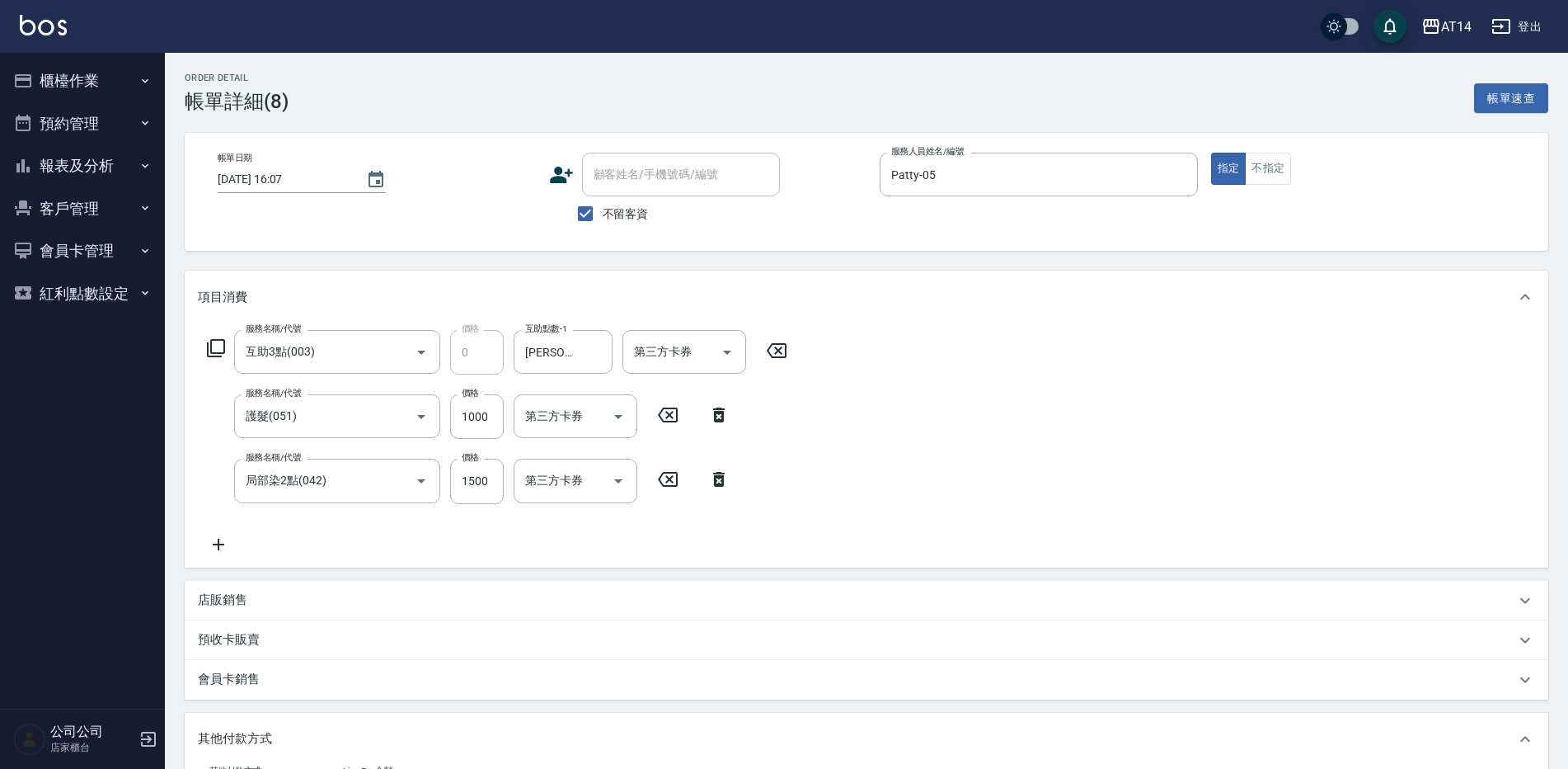
click at [718, 412] on icon at bounding box center [718, 415] width 12 height 15
type input "0"
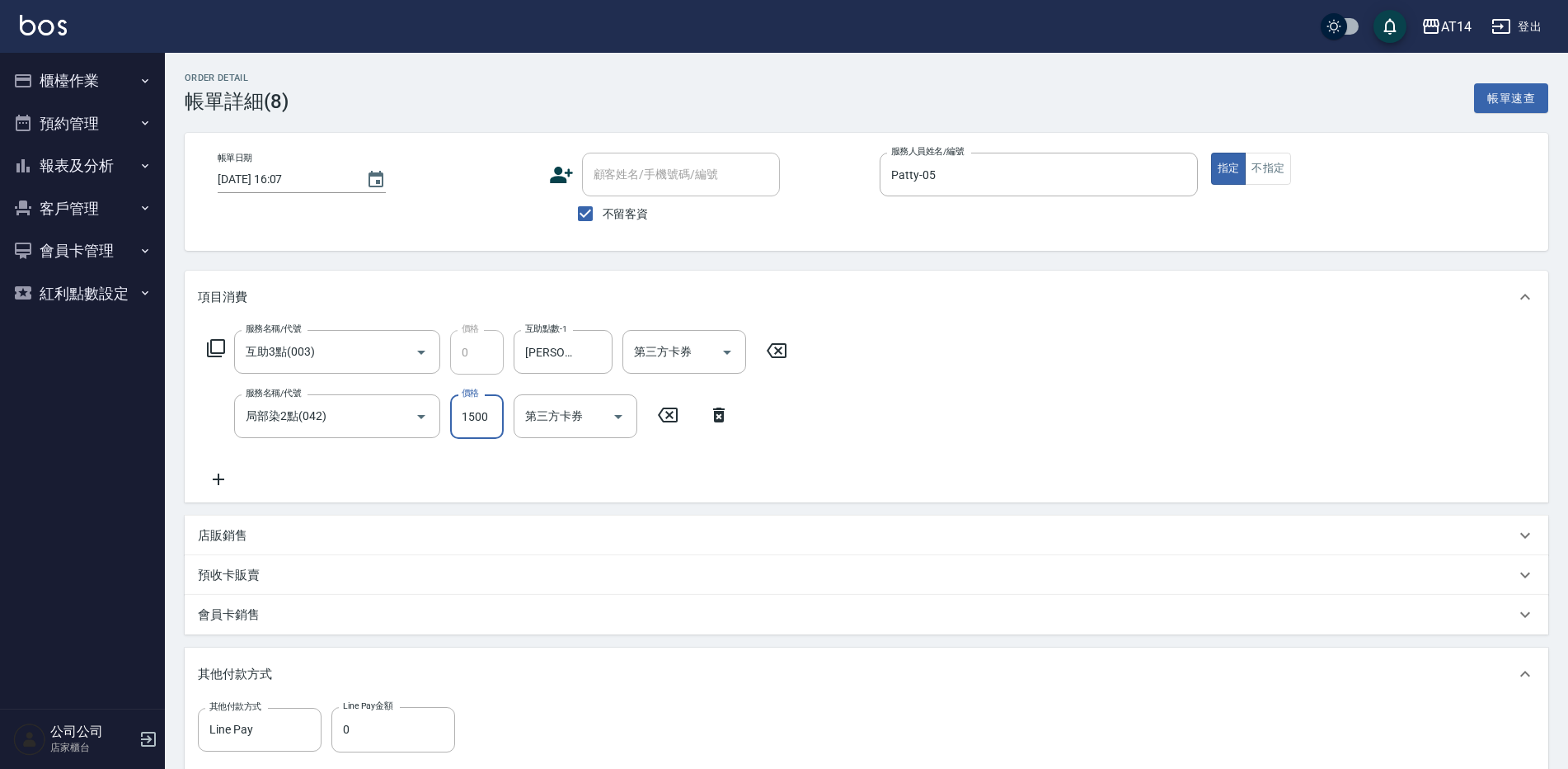
click at [491, 412] on input "1500" at bounding box center [476, 416] width 54 height 44
type input "2500"
click at [385, 487] on div "服務名稱/代號 互助3點(003) 服務名稱/代號 價格 0 價格 互助點數-1 楊明月-63 互助點數-1 第三方卡券 第三方卡券 服務名稱/代號 局部染2…" at bounding box center [497, 409] width 599 height 159
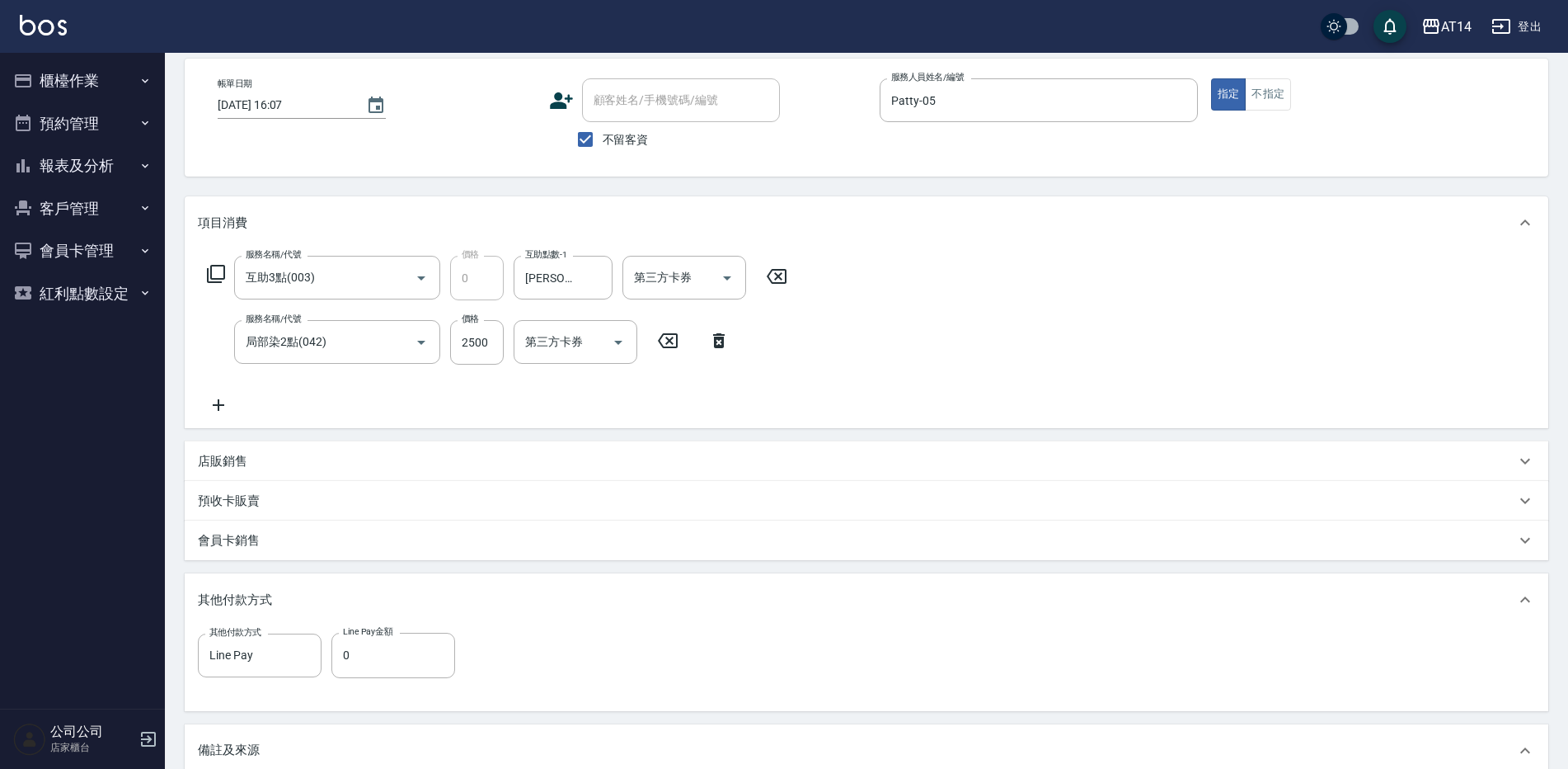
scroll to position [82, 0]
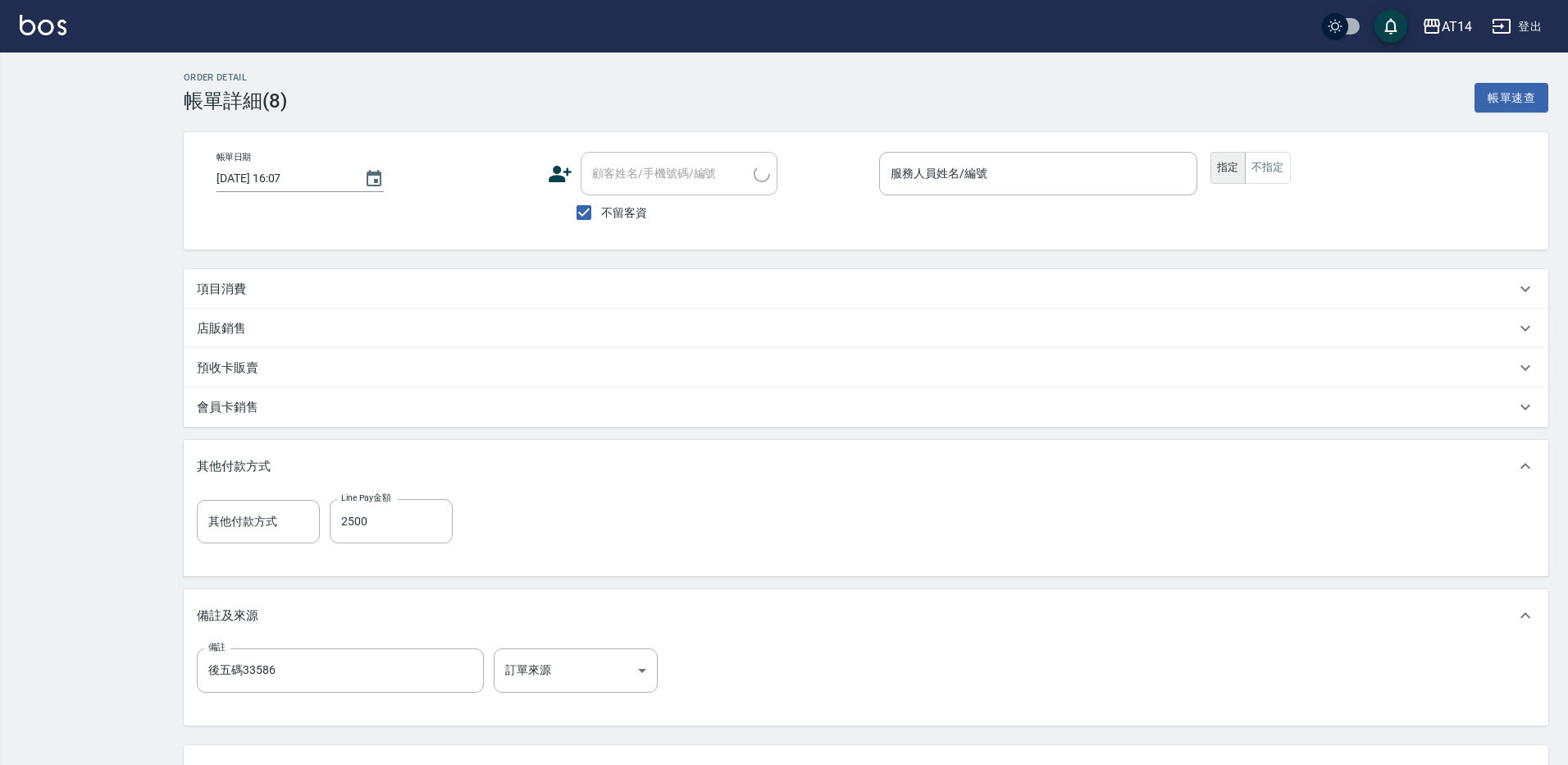
type input "Patty-05"
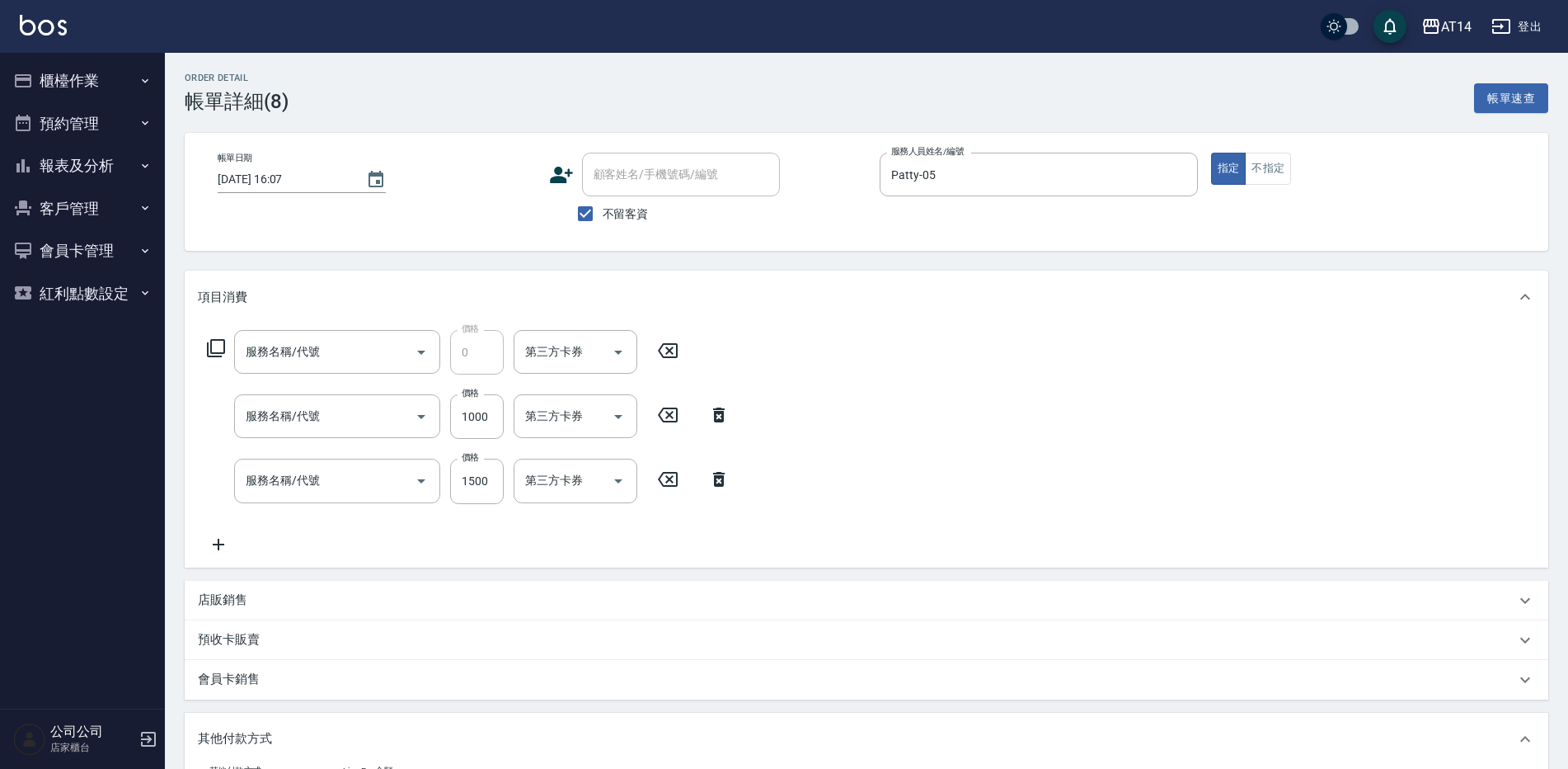
type input "Line Pay"
type input "互助3點(003)"
type input "護髮(051)"
type input "局部染2點(042)"
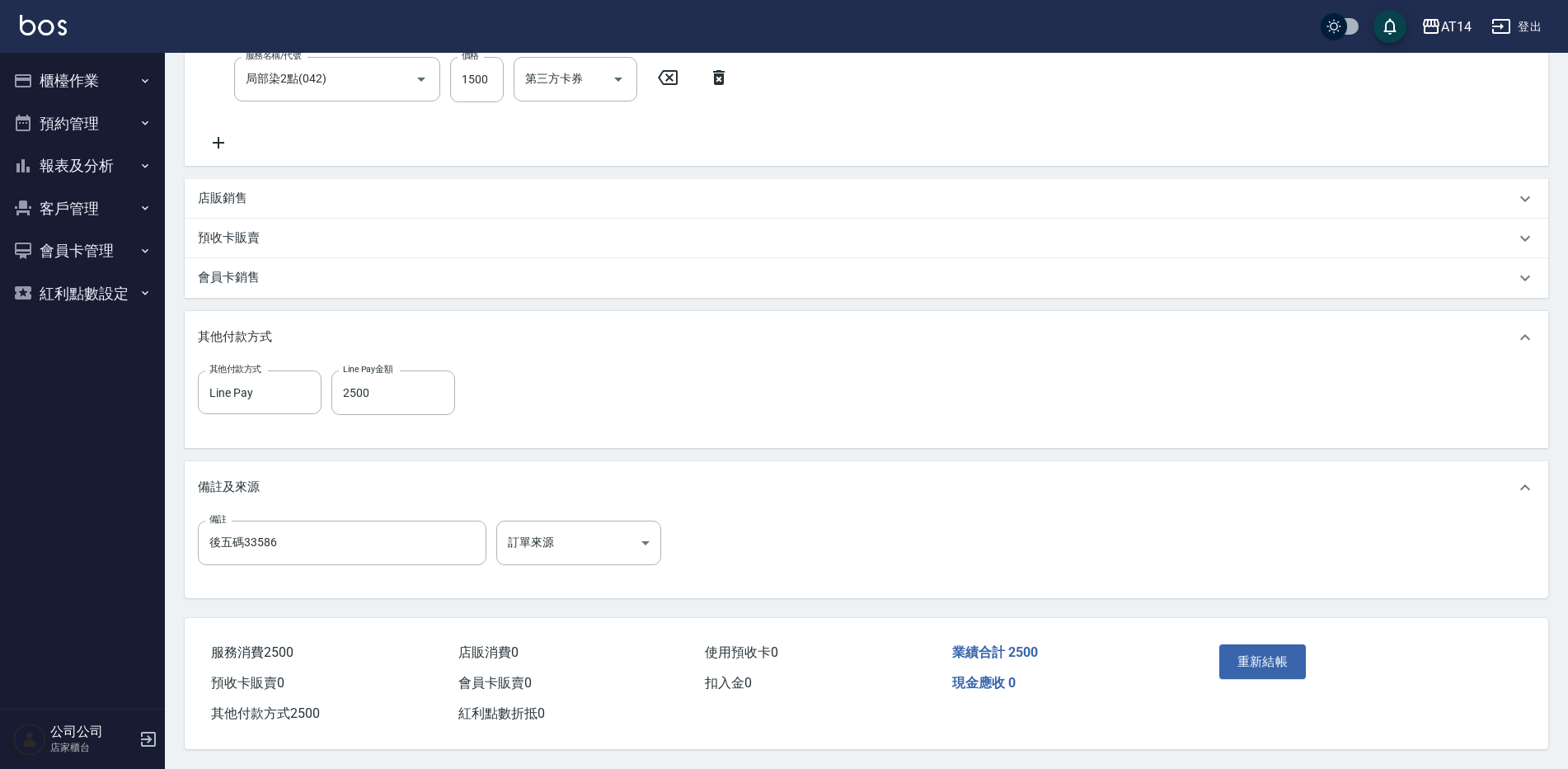
scroll to position [409, 0]
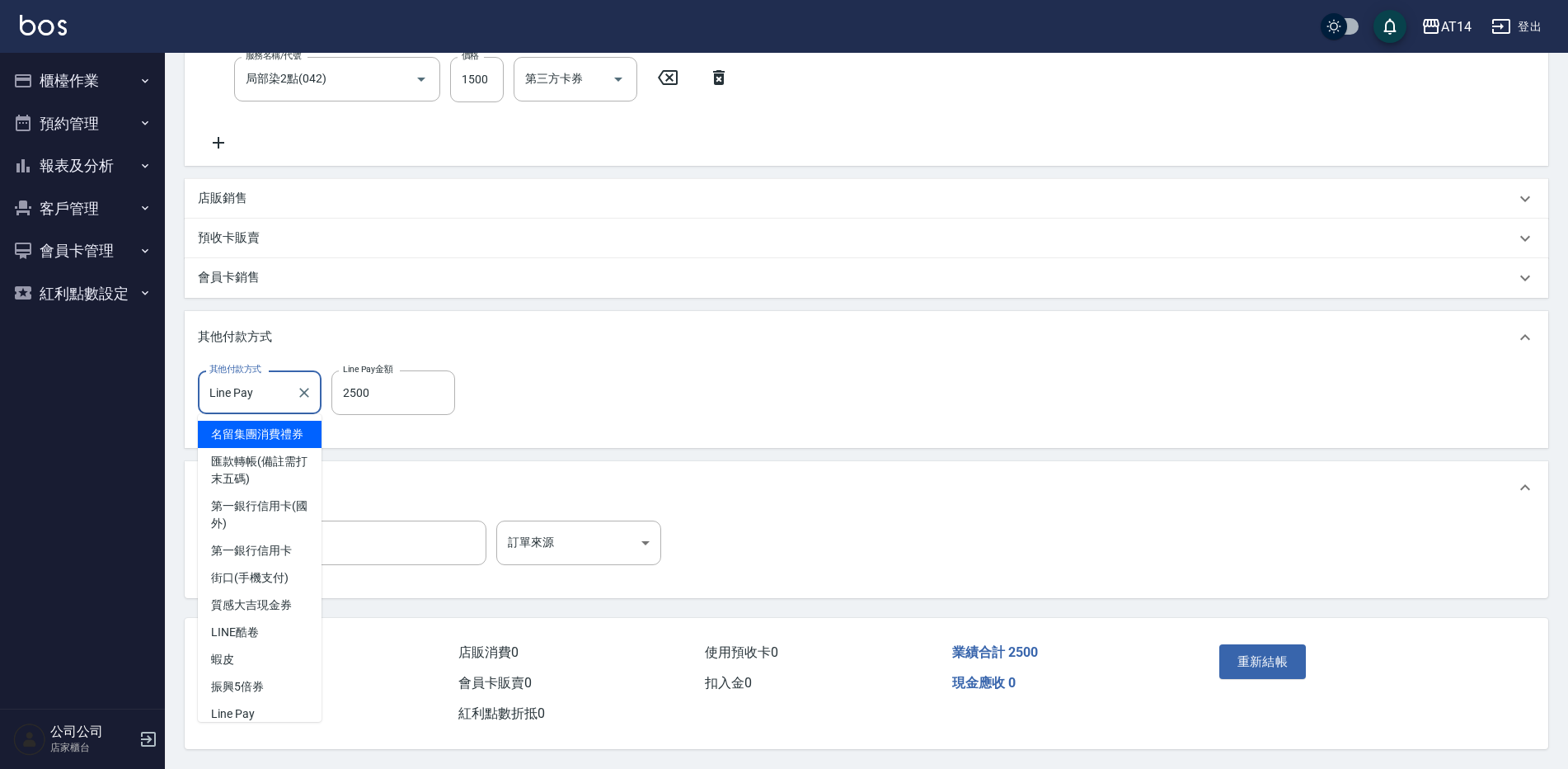
click at [273, 381] on input "Line Pay" at bounding box center [247, 392] width 84 height 29
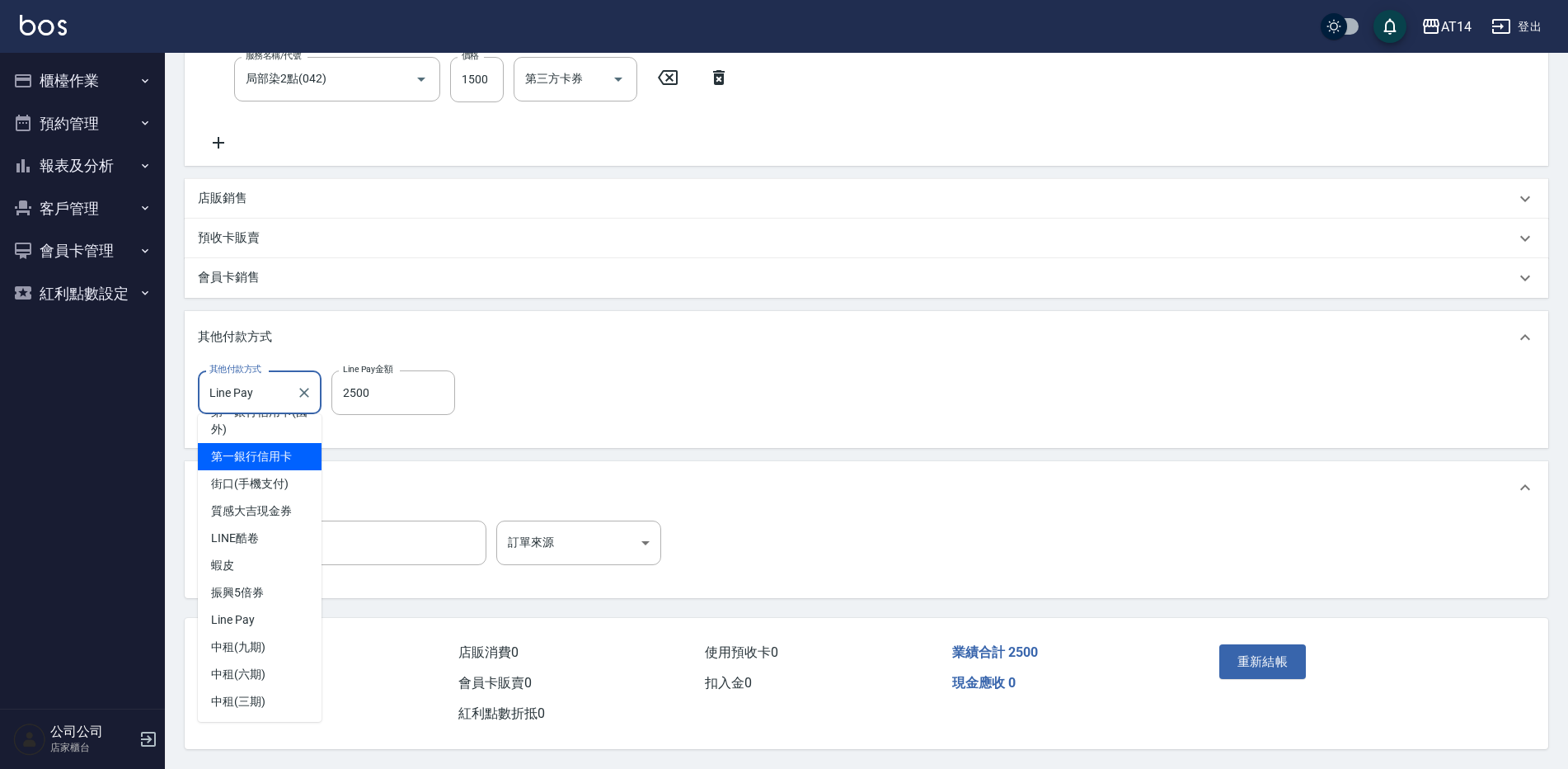
scroll to position [29, 0]
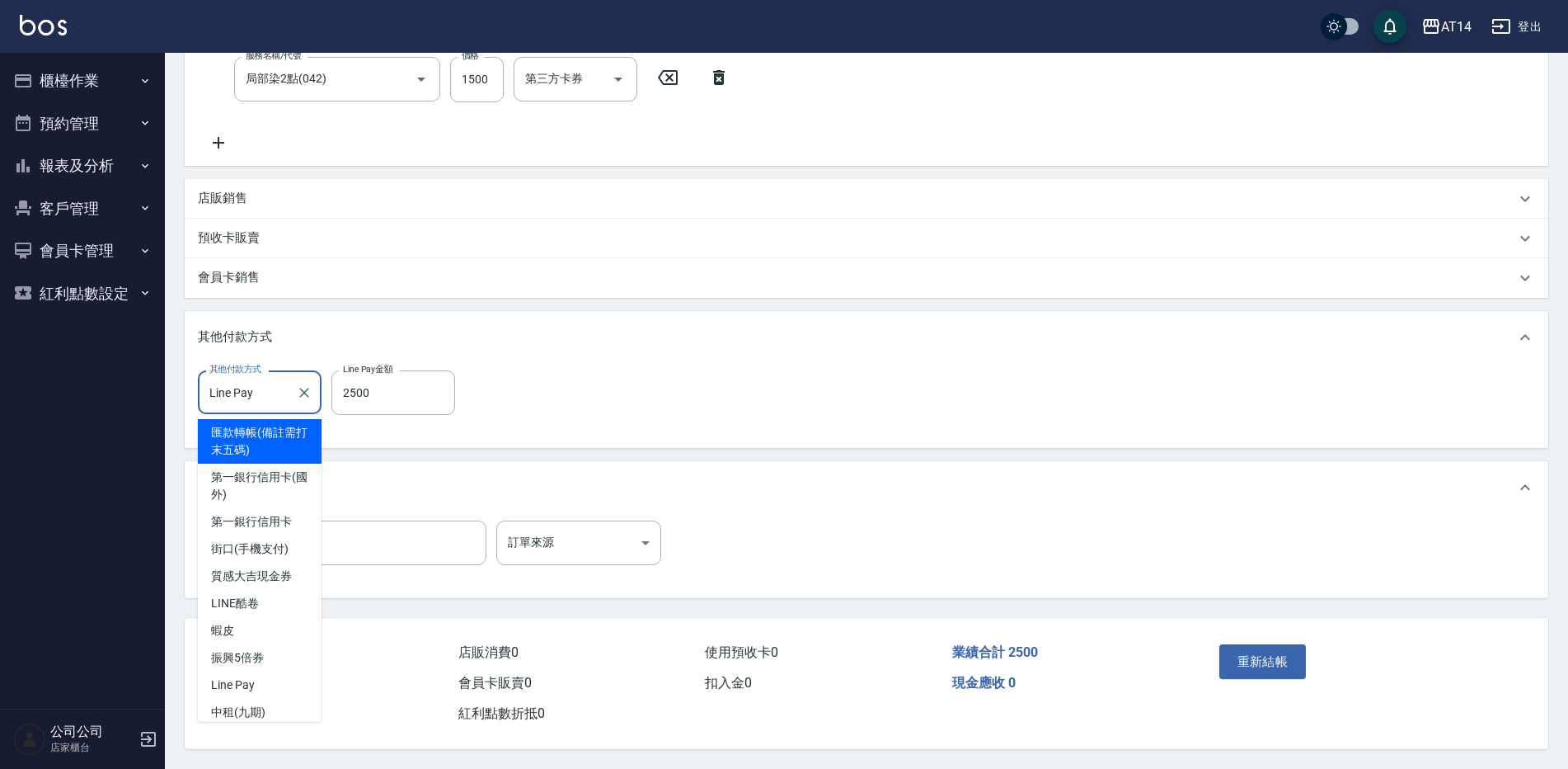
click at [258, 450] on span "匯款轉帳(備註需打末五碼)" at bounding box center [259, 441] width 124 height 44
type input "匯款轉帳(備註需打末五碼)"
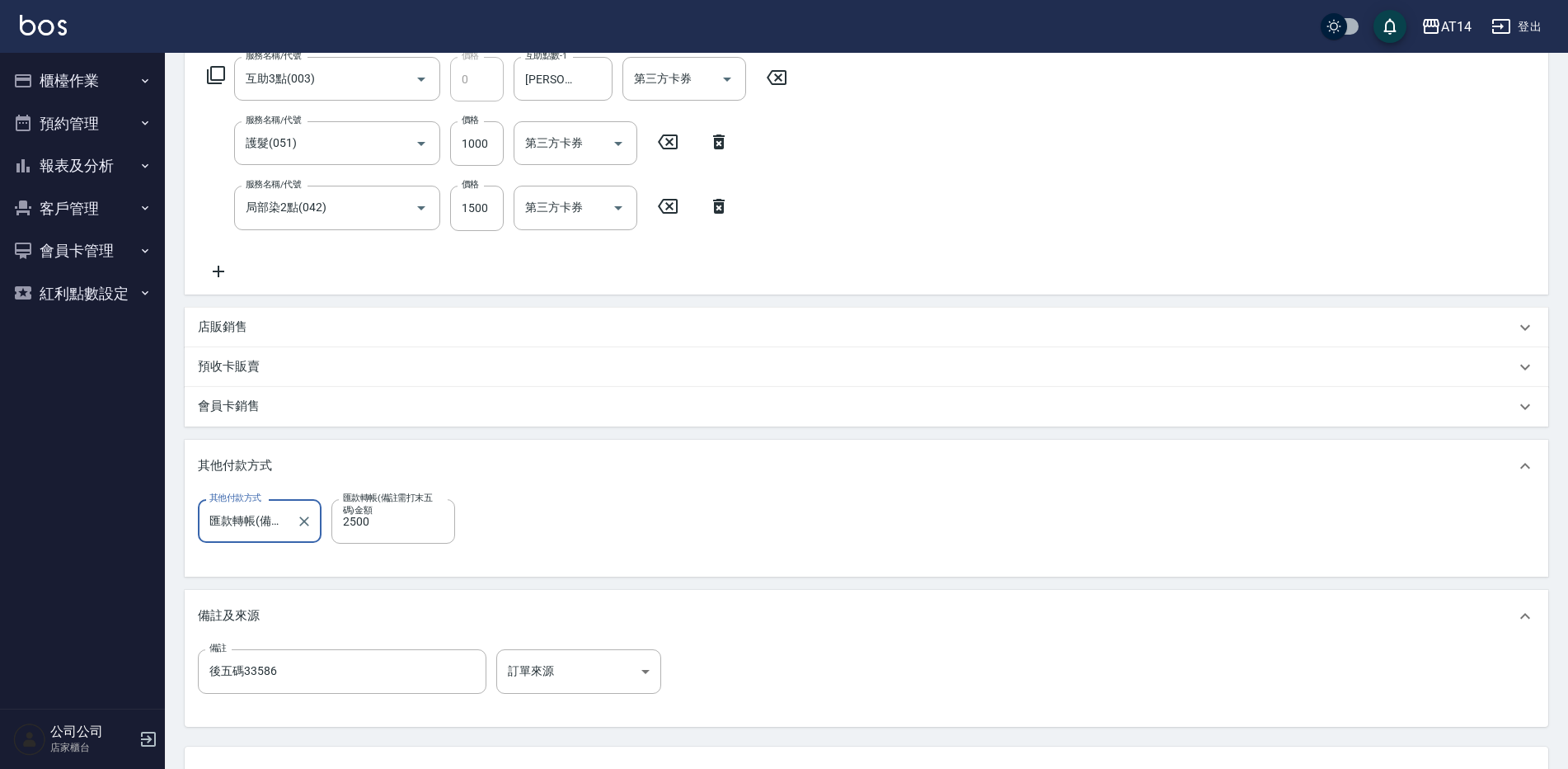
scroll to position [245, 0]
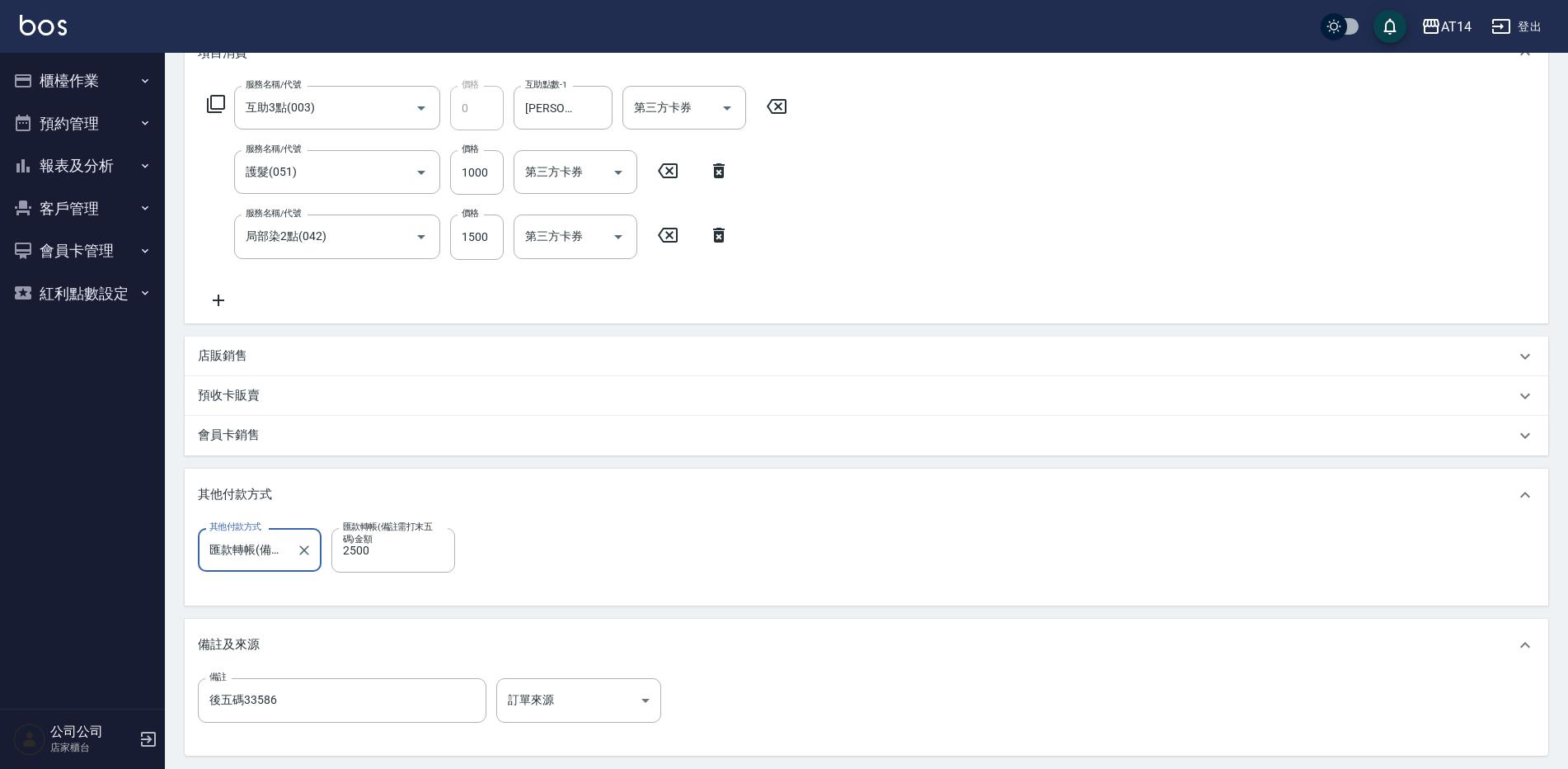
click at [716, 162] on icon at bounding box center [719, 171] width 42 height 19
type input "0"
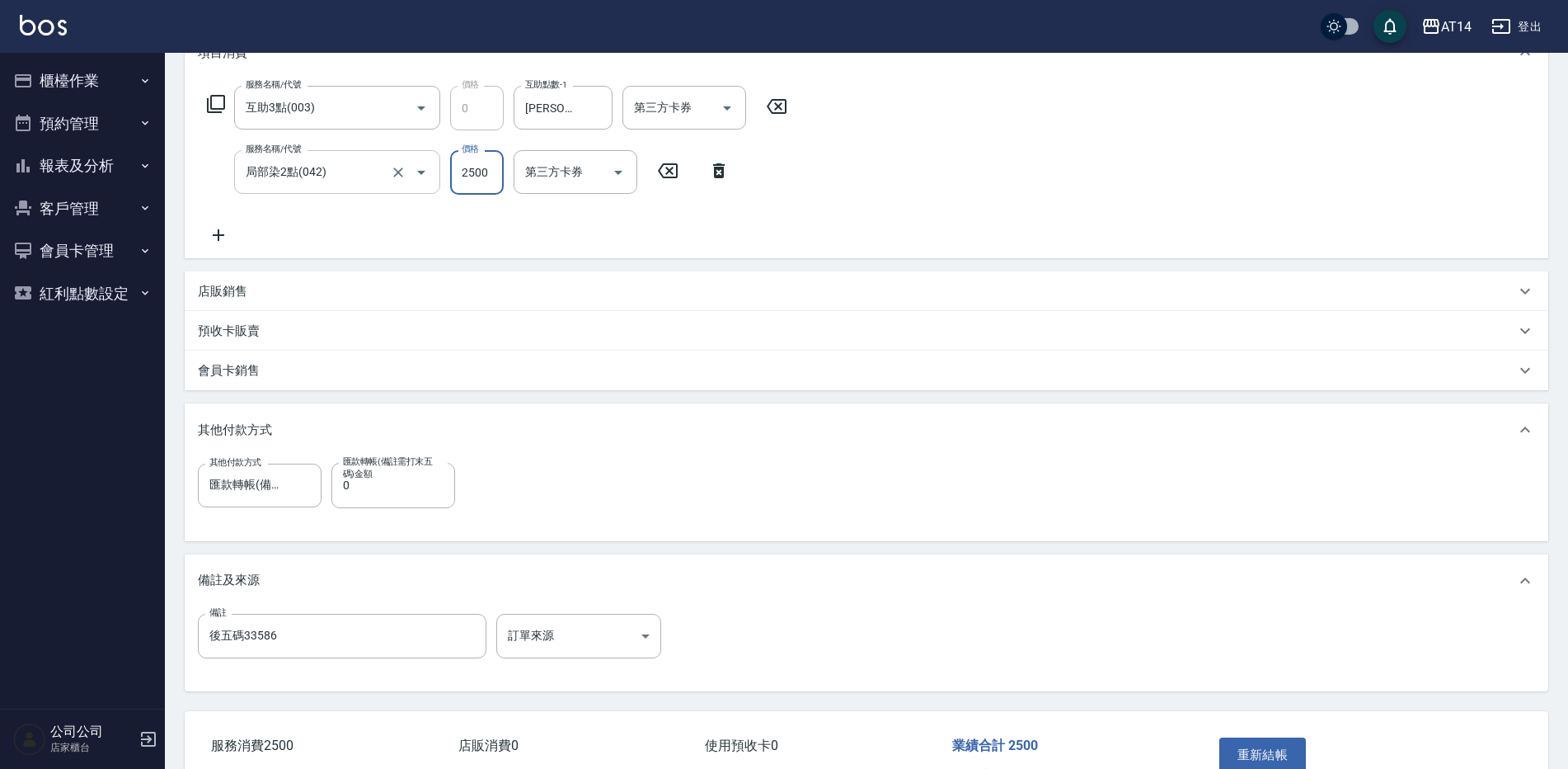
type input "2500"
drag, startPoint x: 369, startPoint y: 480, endPoint x: 335, endPoint y: 484, distance: 34.2
click at [335, 484] on div "匯款轉帳(備註需打末五碼)金額 0 匯款轉帳(備註需打末五碼)金額" at bounding box center [393, 485] width 124 height 44
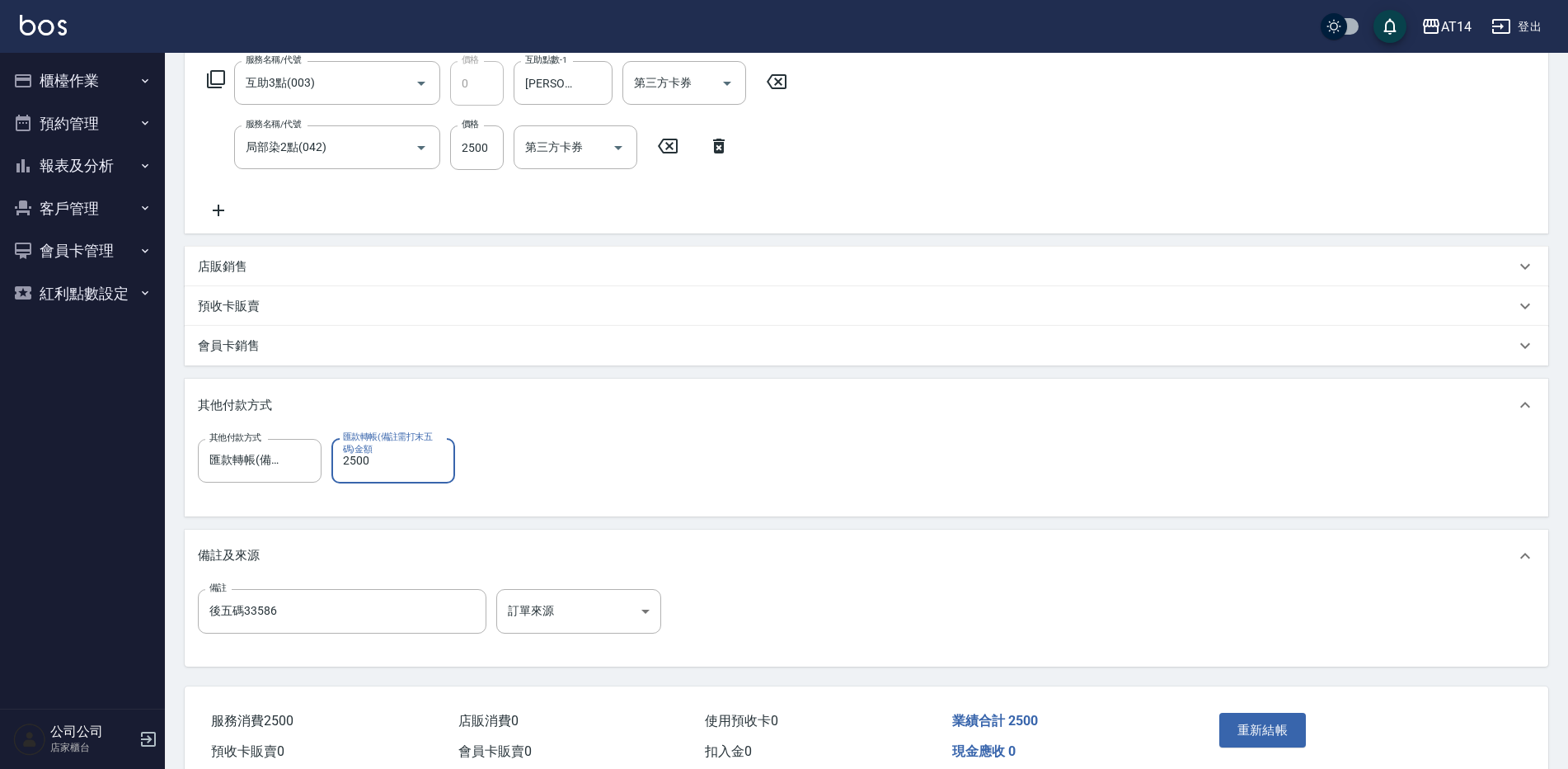
scroll to position [180, 0]
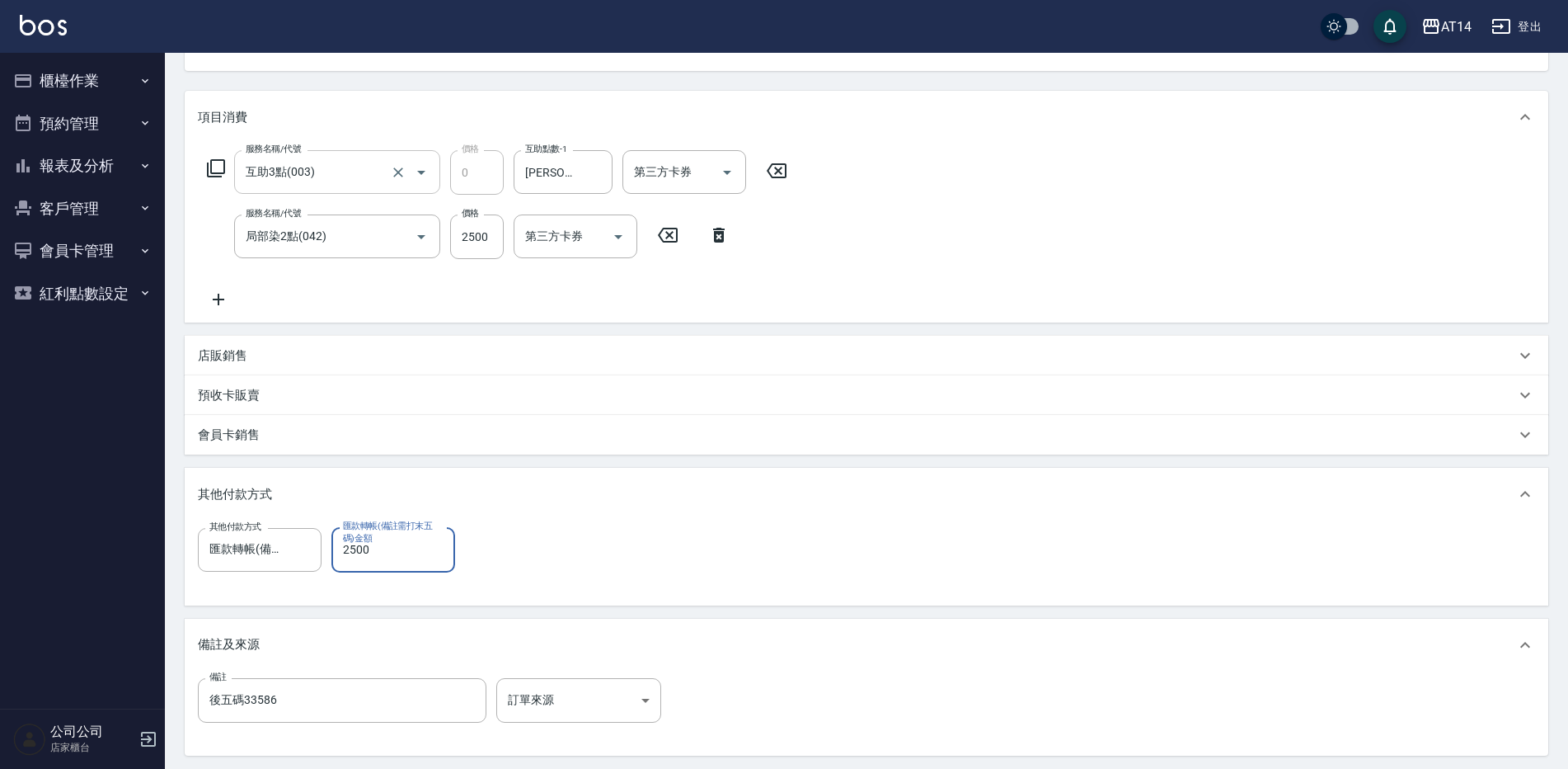
type input "2500"
click at [330, 172] on input "互助3點(003)" at bounding box center [314, 172] width 145 height 29
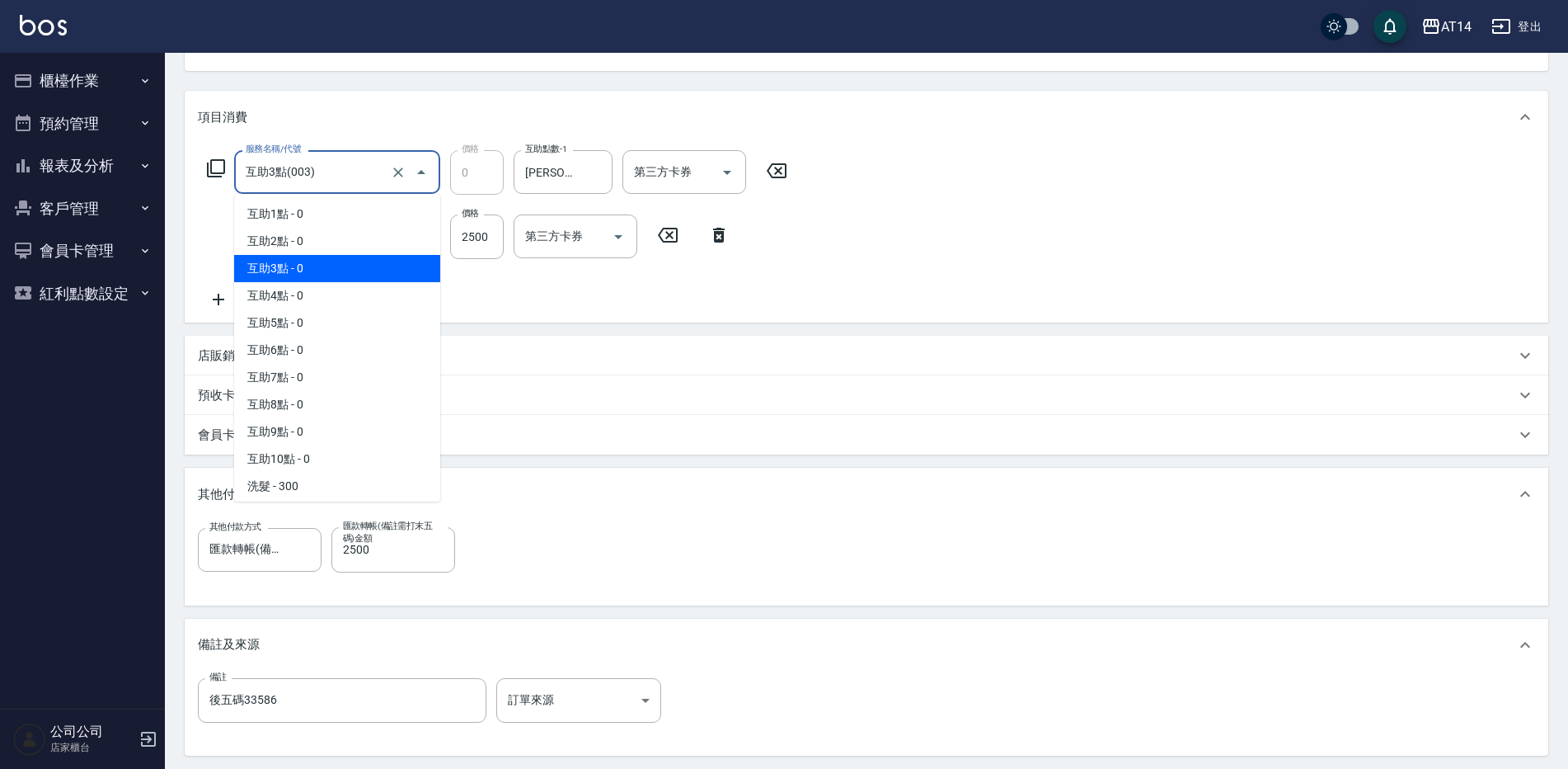
click at [268, 268] on span "互助3點 - 0" at bounding box center [336, 268] width 206 height 27
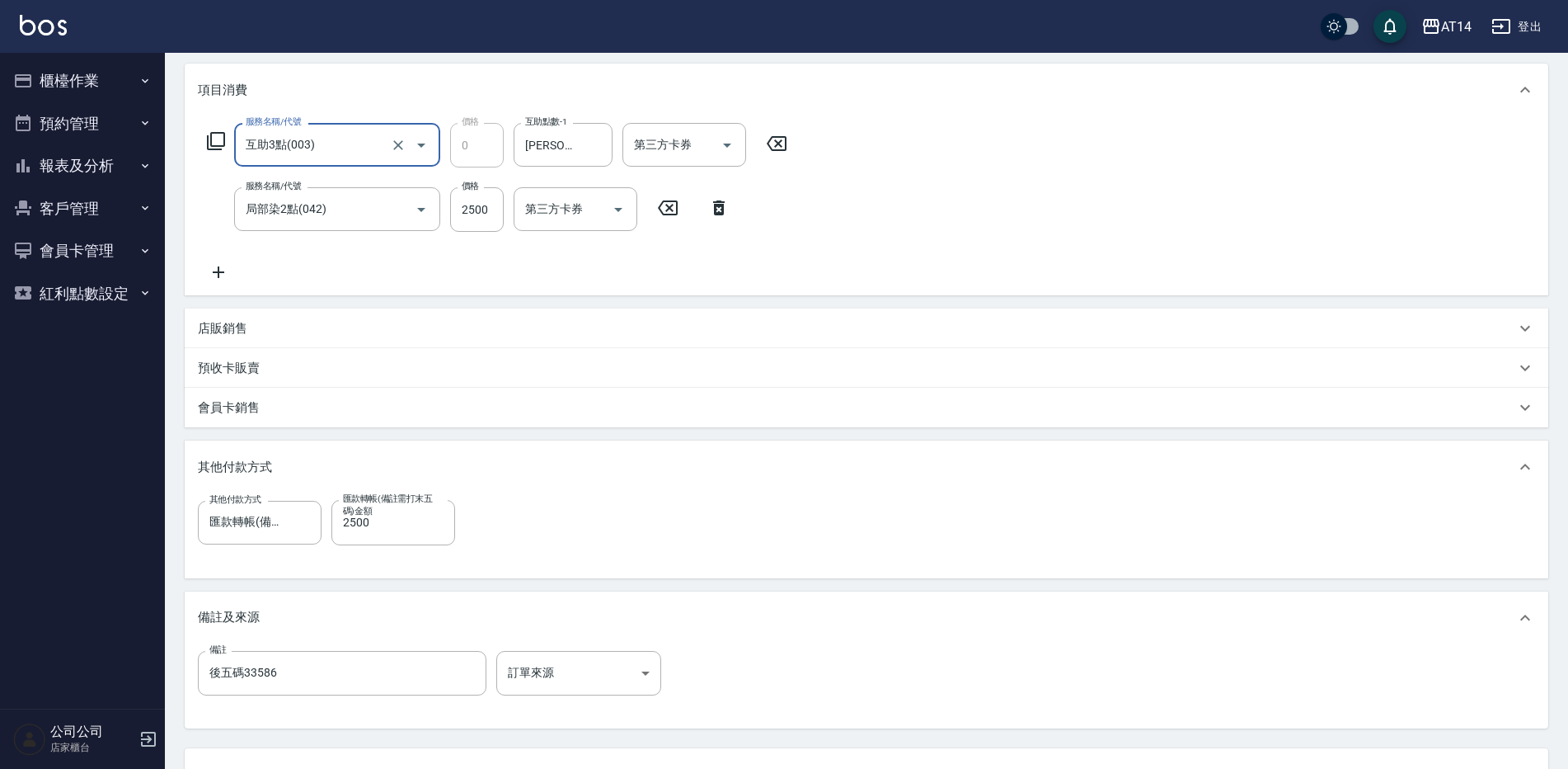
scroll to position [345, 0]
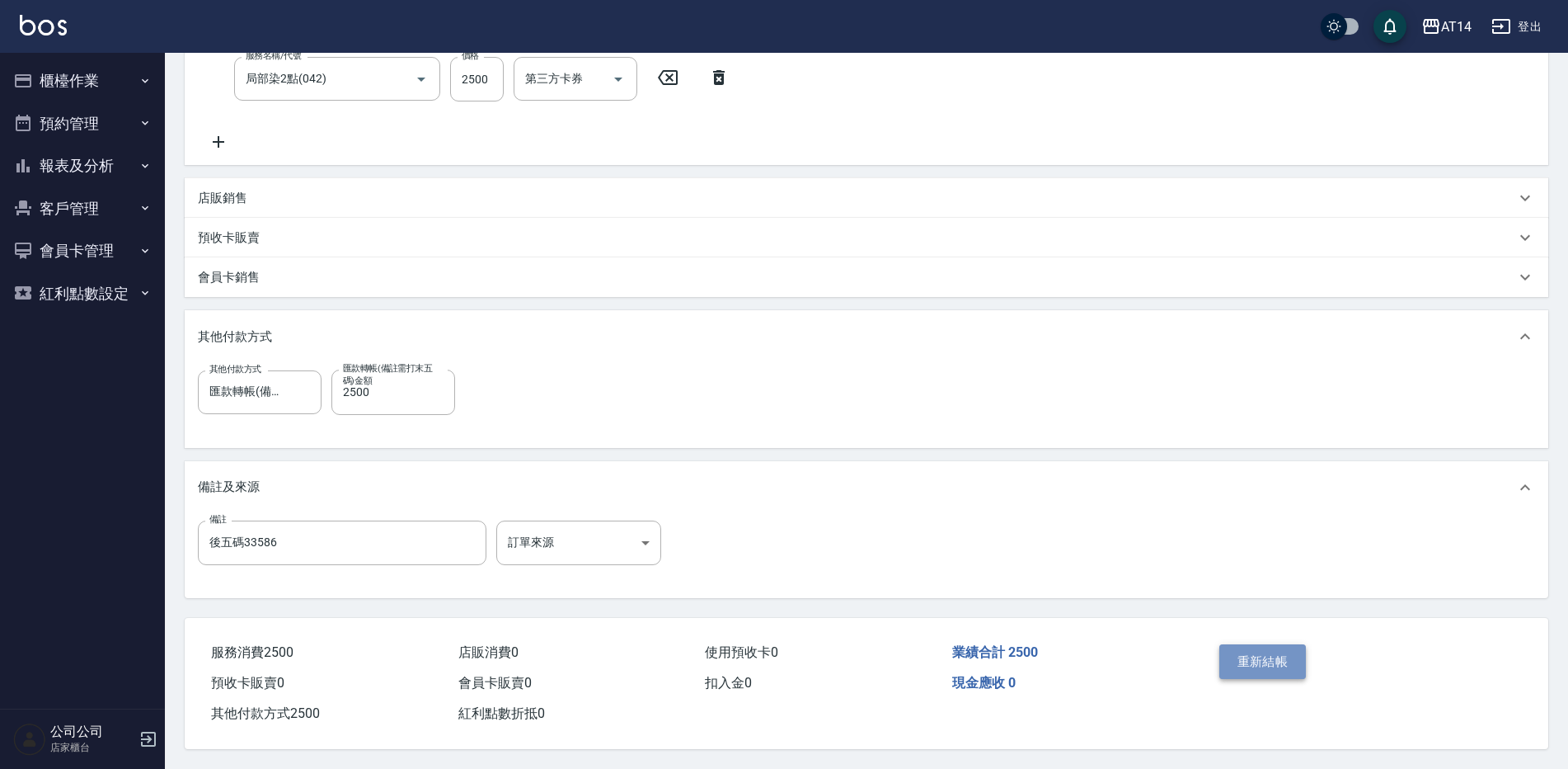
click at [1284, 644] on button "重新結帳" at bounding box center [1263, 661] width 88 height 35
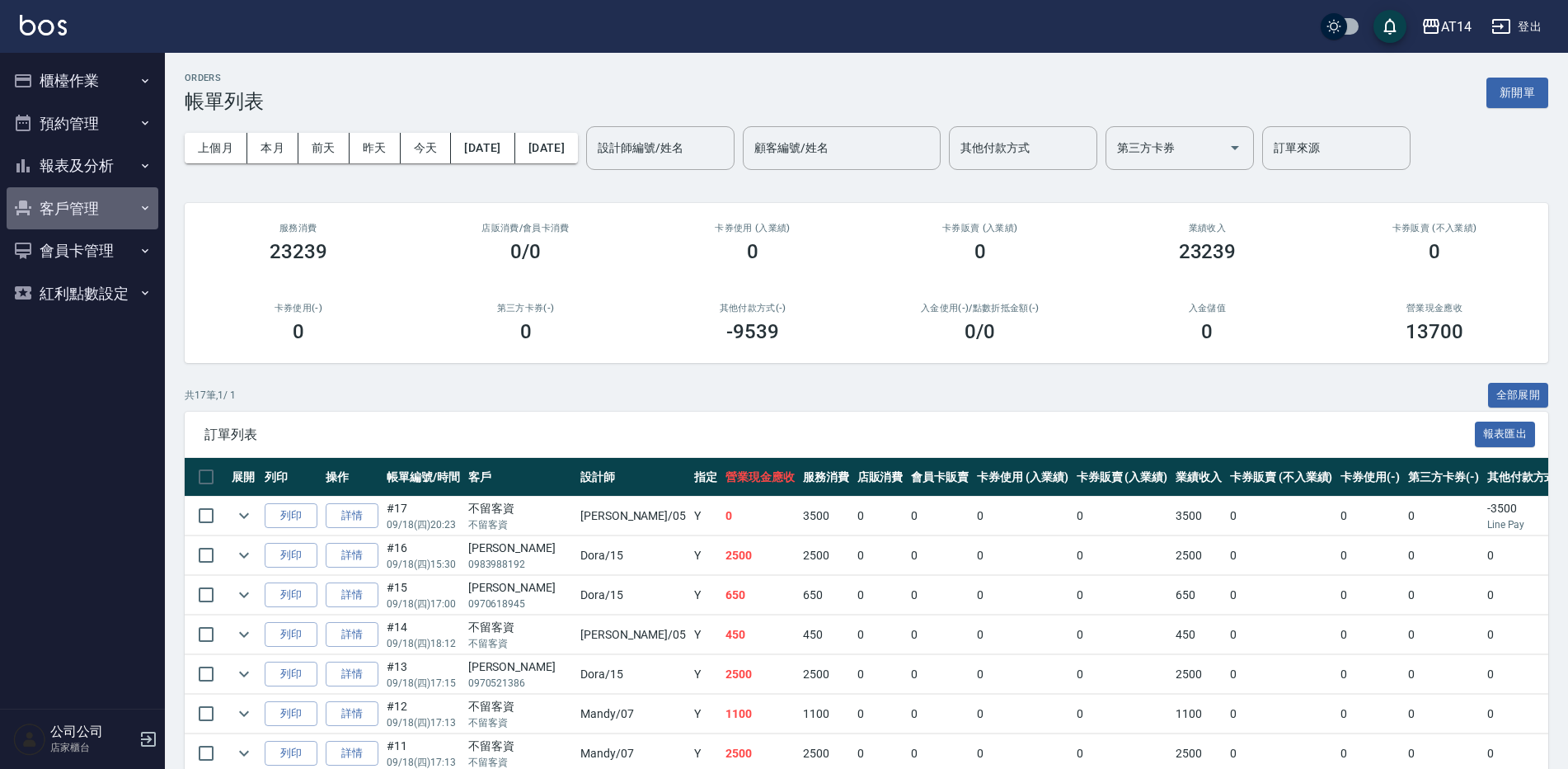
click at [67, 213] on button "客戶管理" at bounding box center [81, 208] width 151 height 43
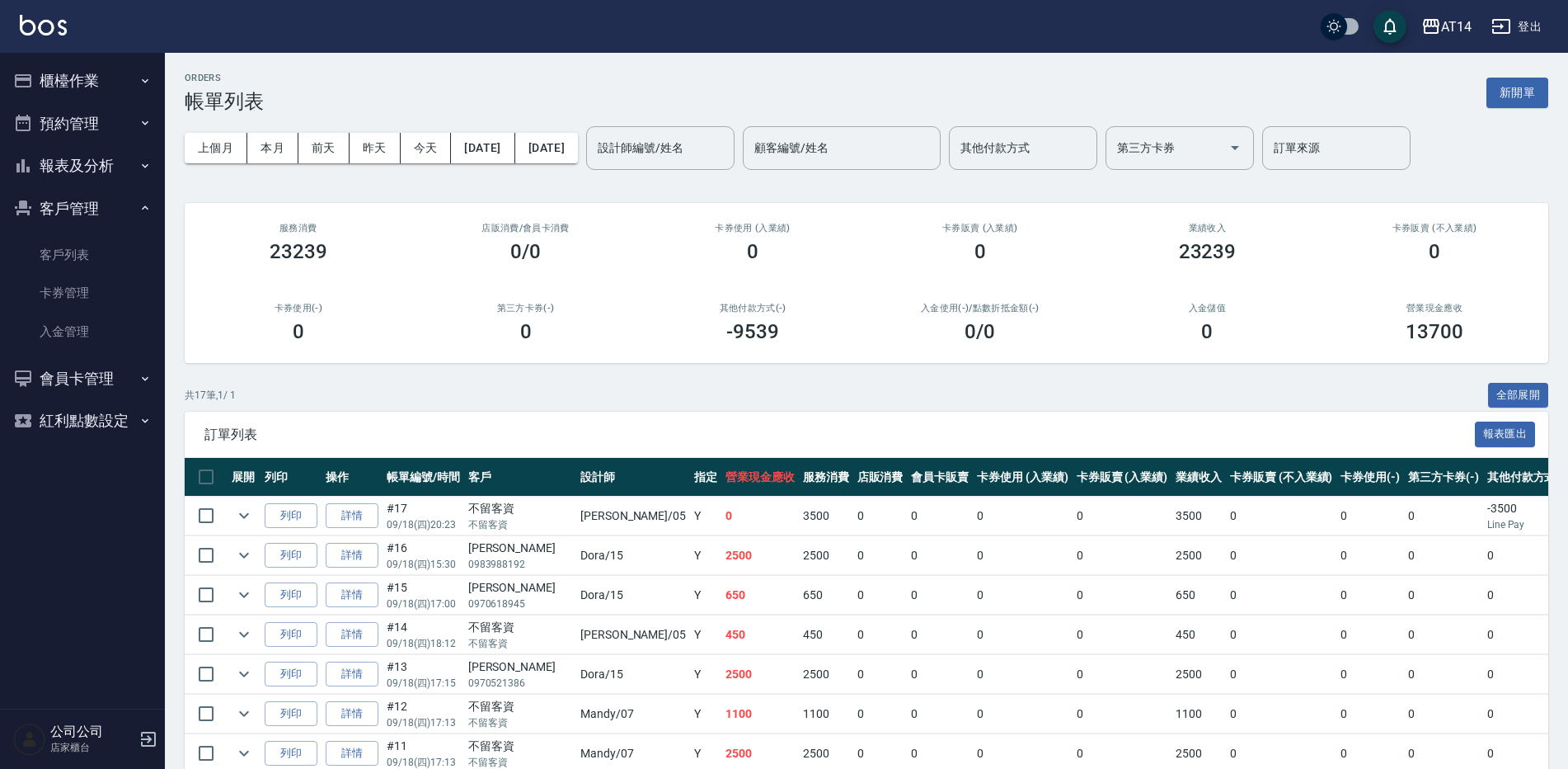
click at [78, 168] on button "報表及分析" at bounding box center [81, 166] width 151 height 43
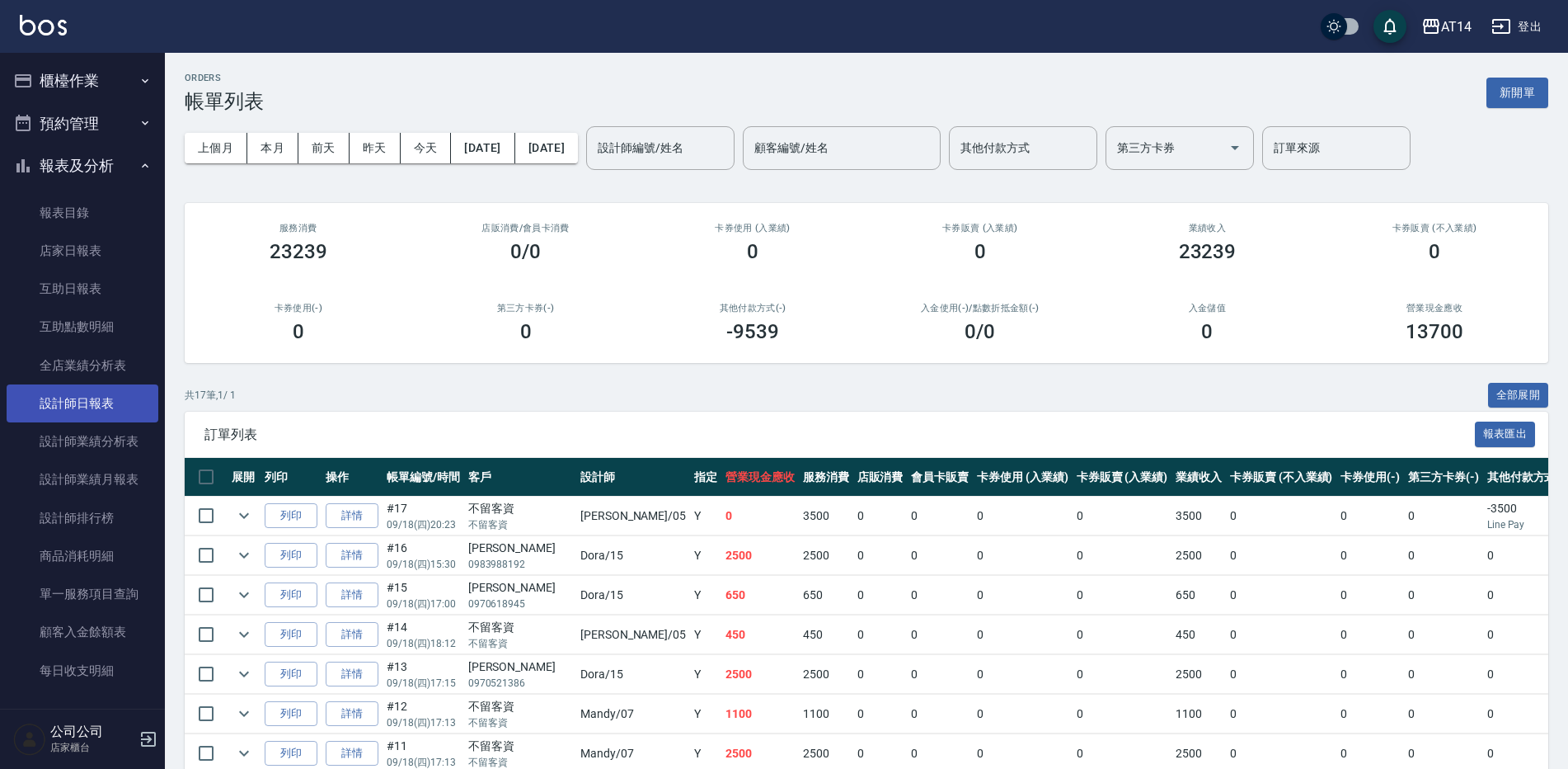
click at [89, 405] on link "設計師日報表" at bounding box center [81, 403] width 151 height 38
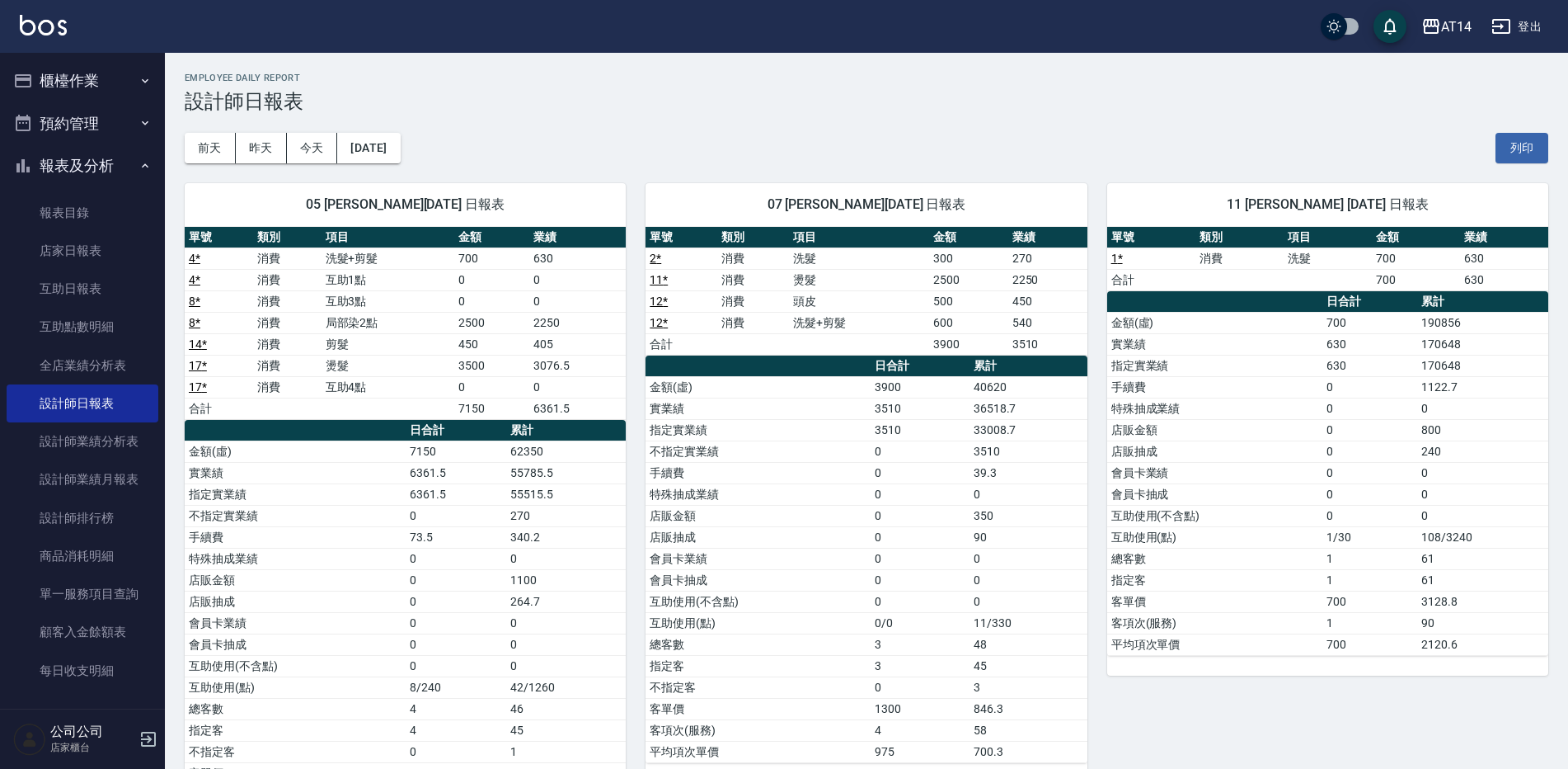
click at [140, 159] on icon "button" at bounding box center [144, 166] width 13 height 13
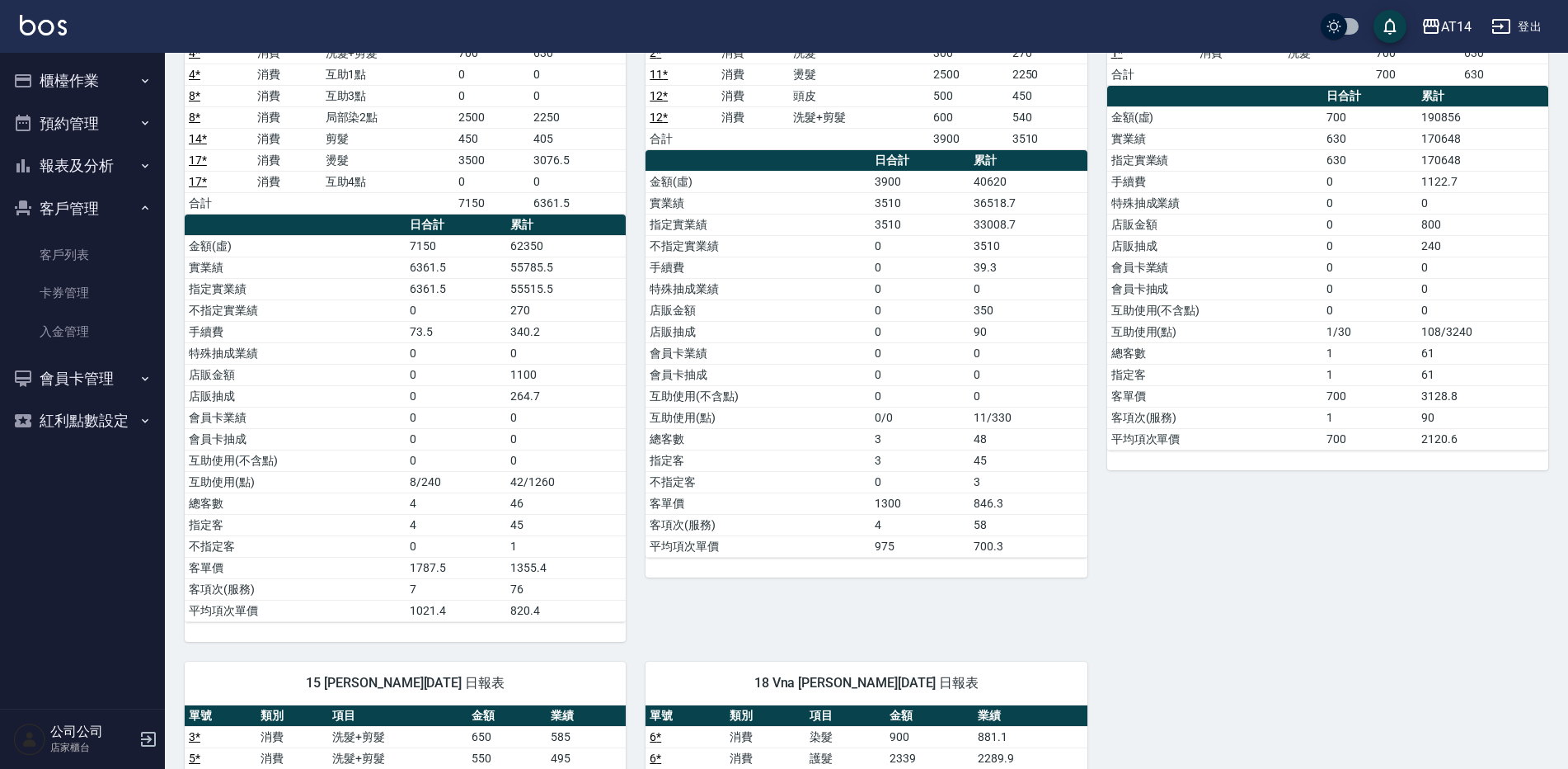
scroll to position [165, 0]
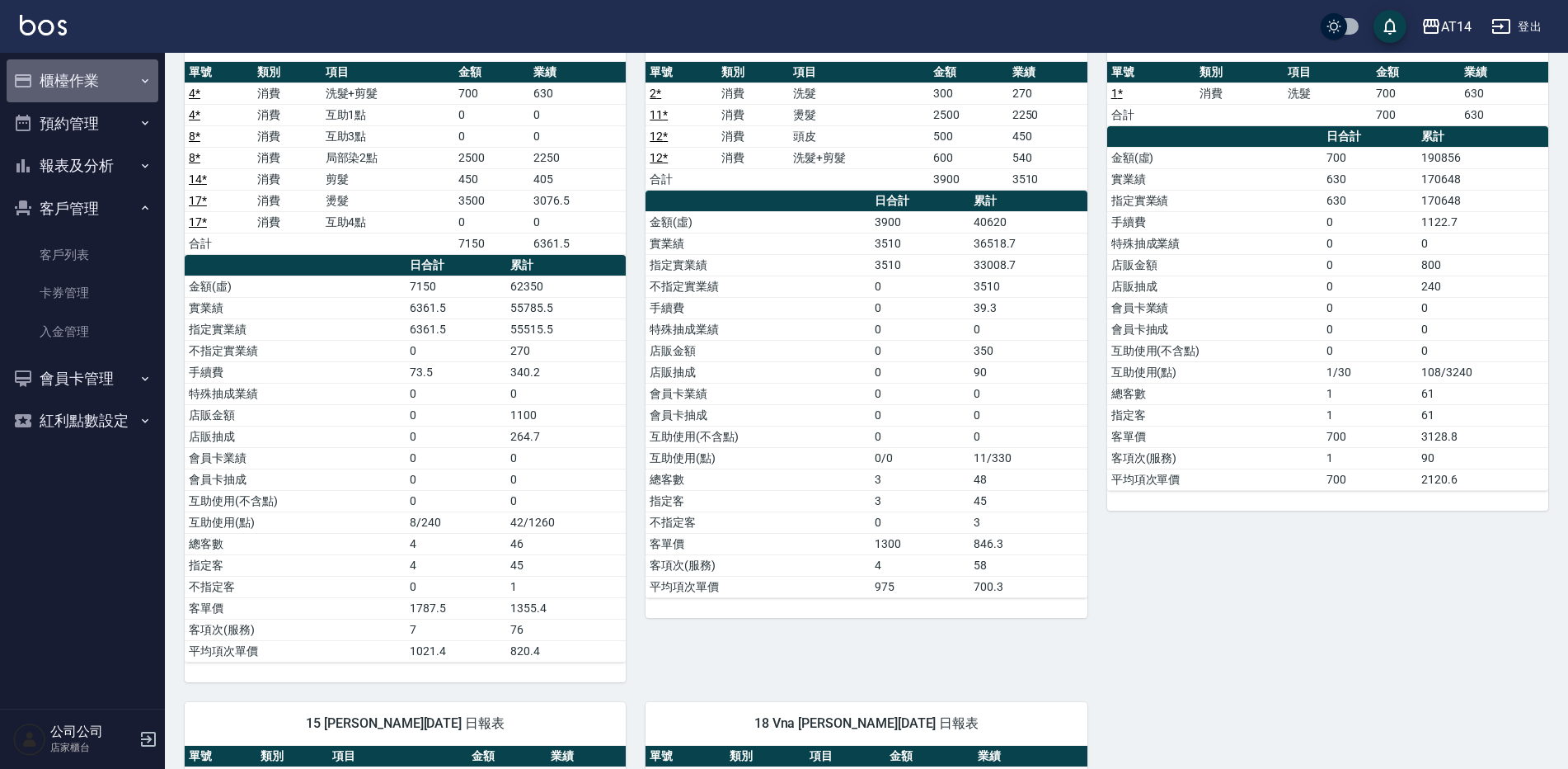
click at [64, 83] on button "櫃檯作業" at bounding box center [81, 81] width 151 height 43
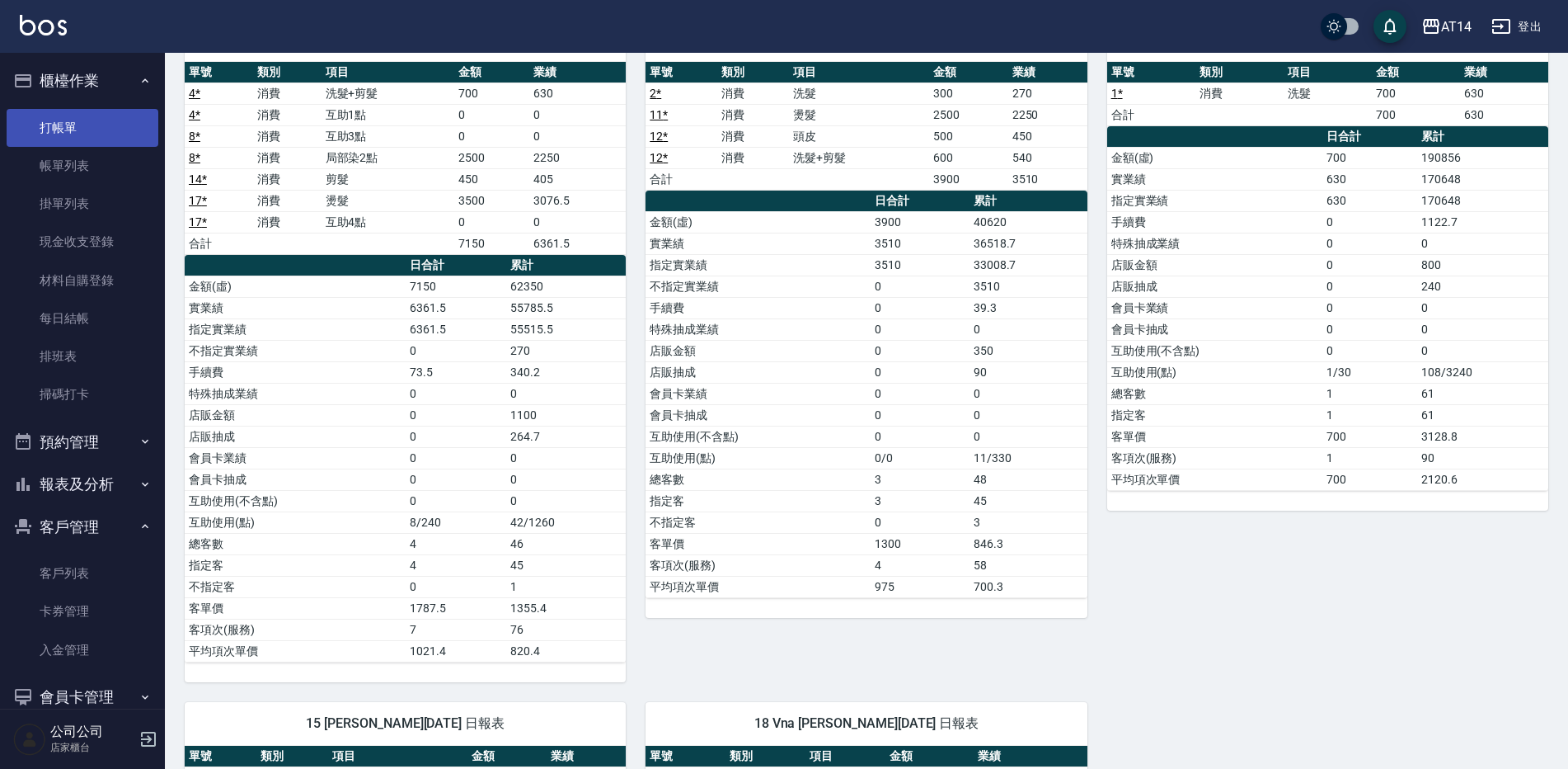
click at [53, 128] on link "打帳單" at bounding box center [81, 128] width 151 height 38
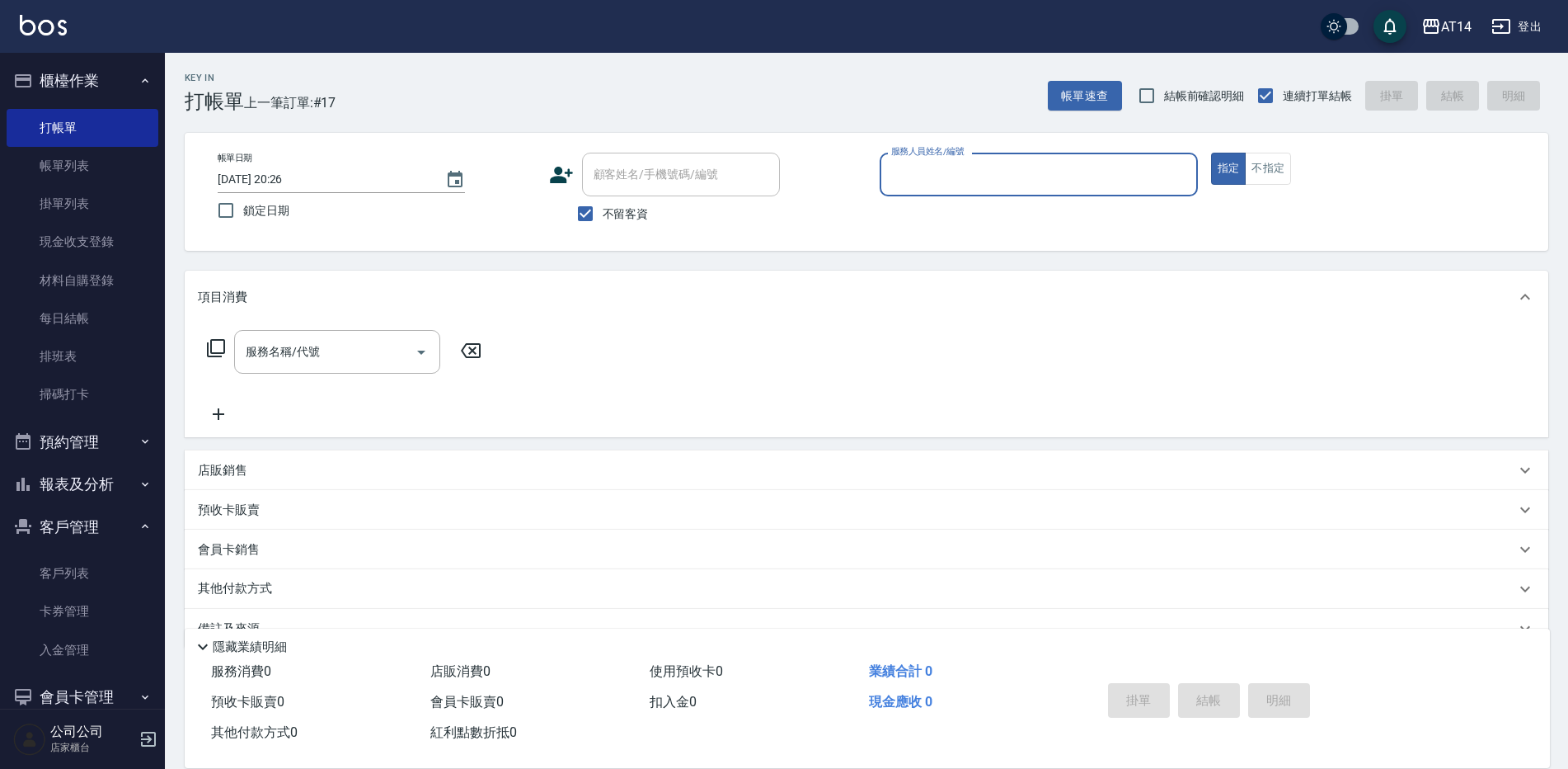
click at [1044, 168] on input "服務人員姓名/編號" at bounding box center [1039, 175] width 304 height 29
type input "Dora-15"
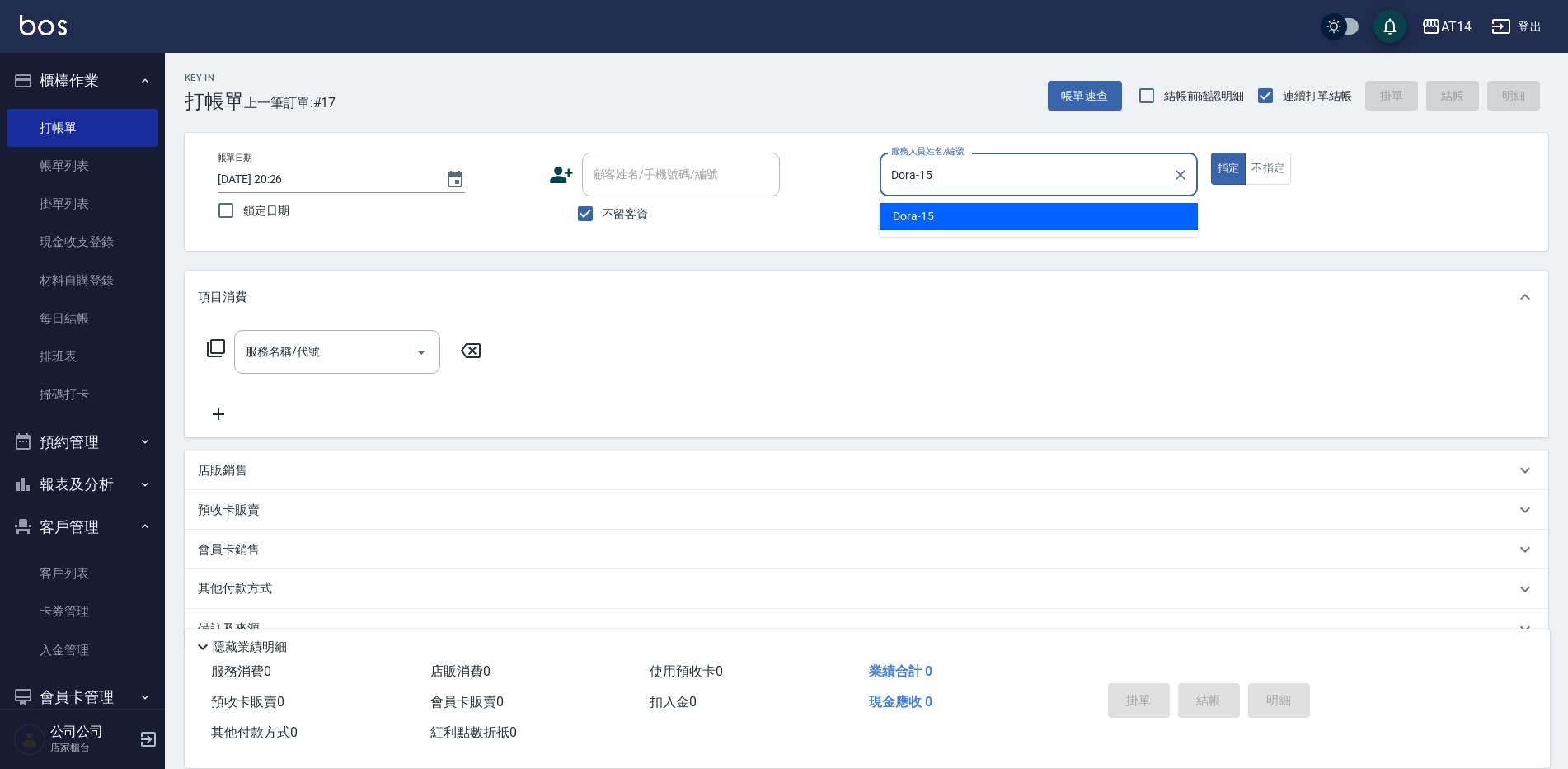
type button "true"
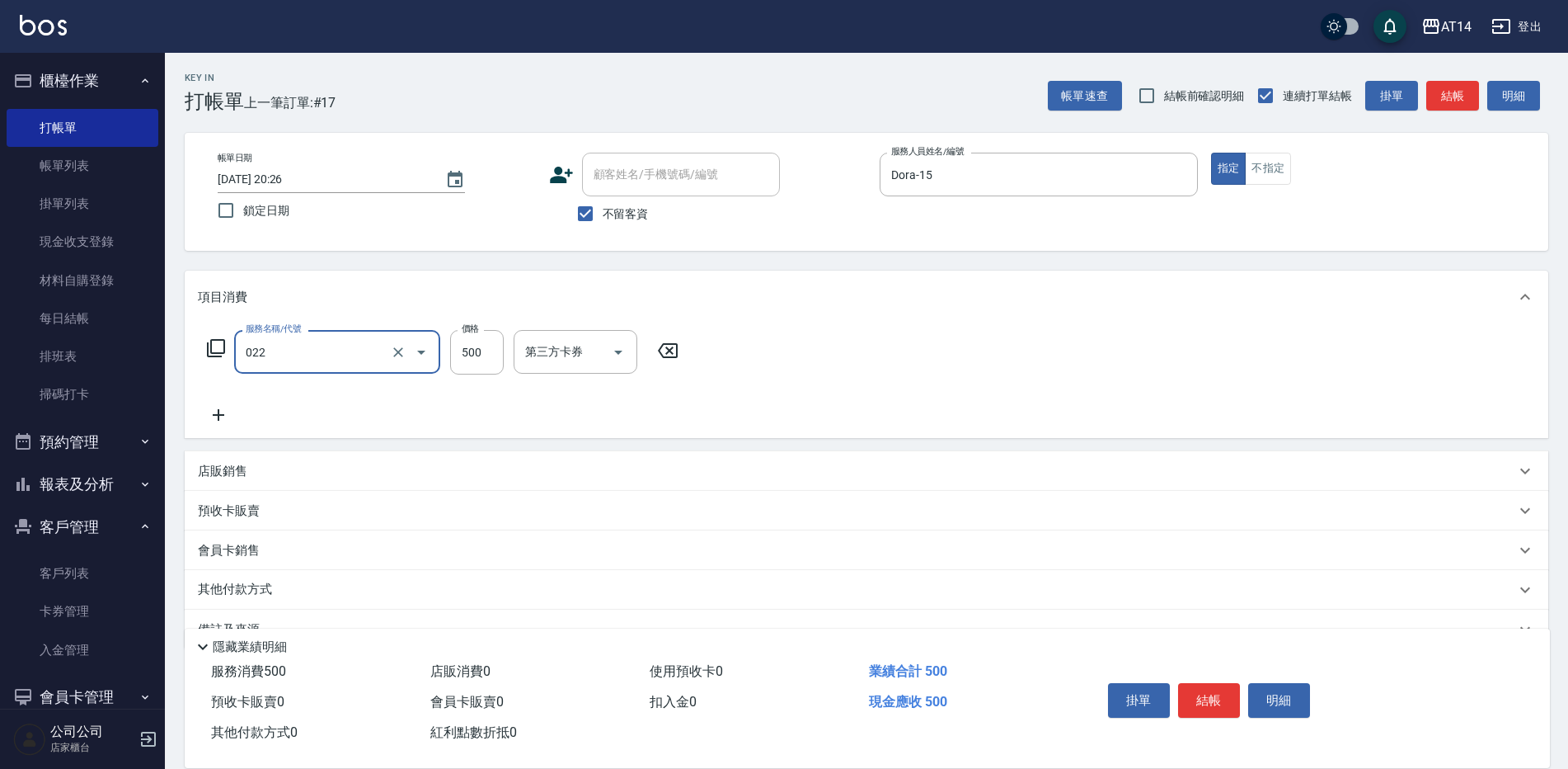
type input "\"
type input "洗髮+剪髮(022)"
type input "650"
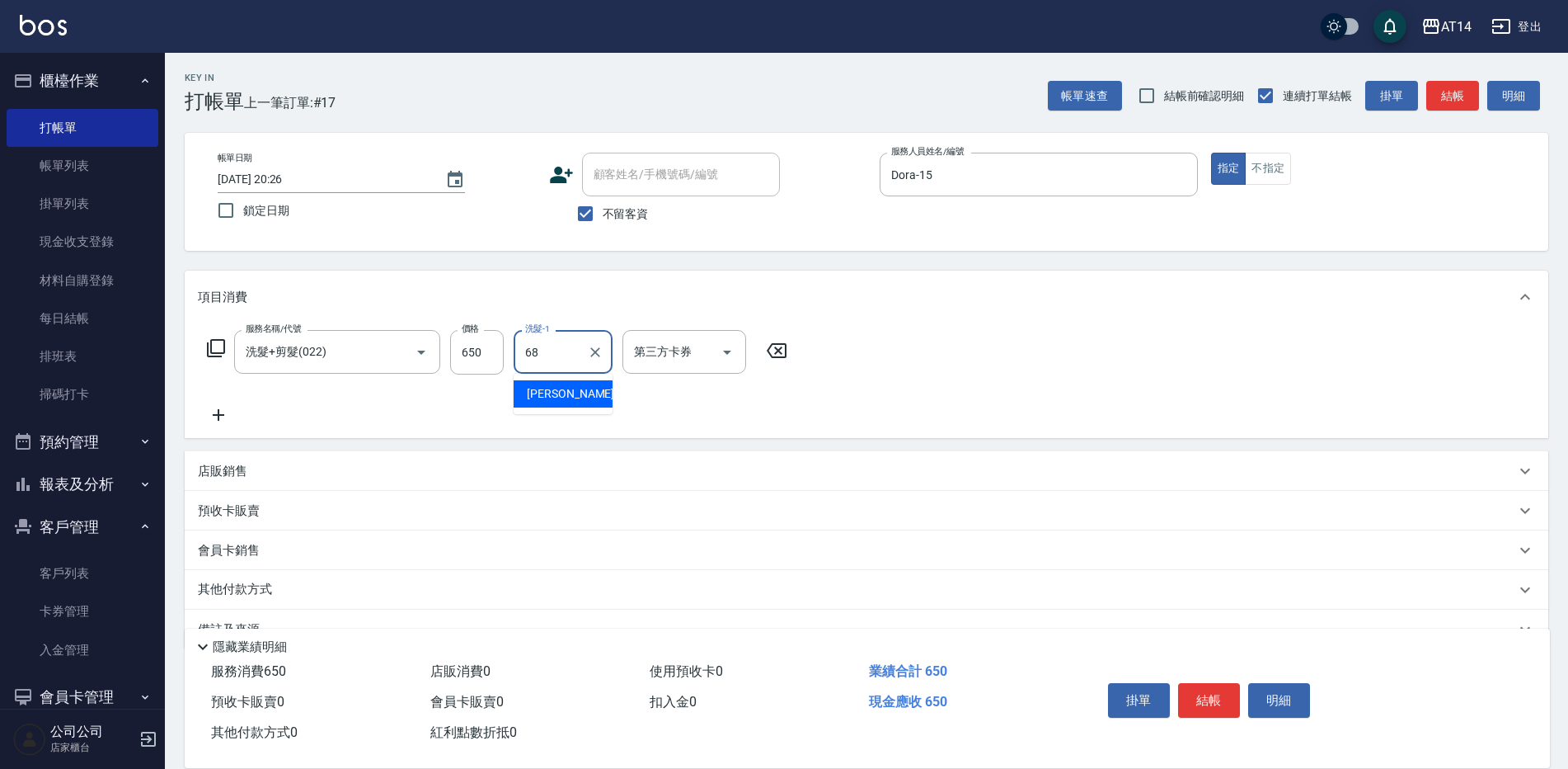
type input "[PERSON_NAME]-68"
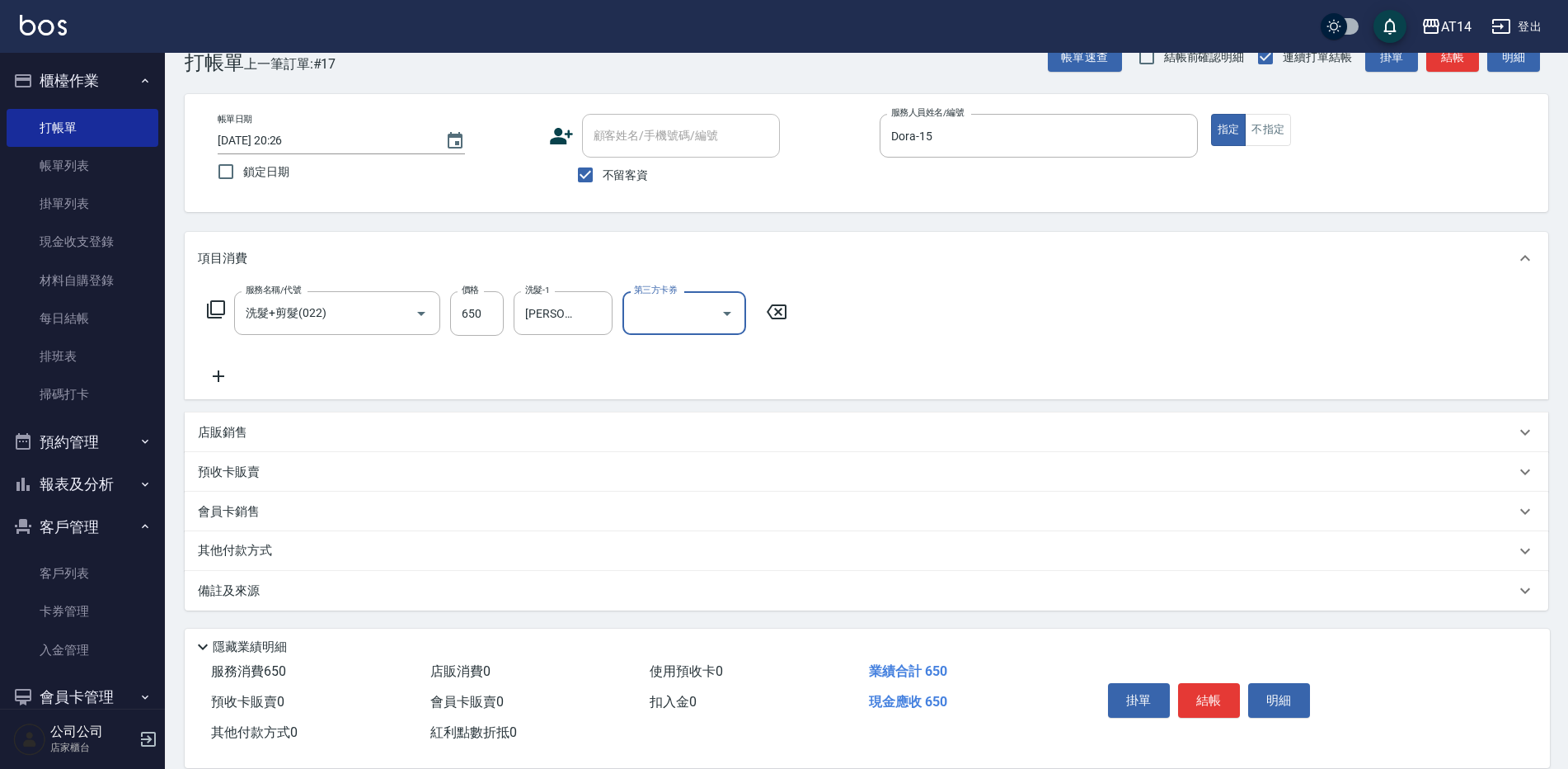
click at [361, 586] on div "備註及來源" at bounding box center [856, 591] width 1317 height 18
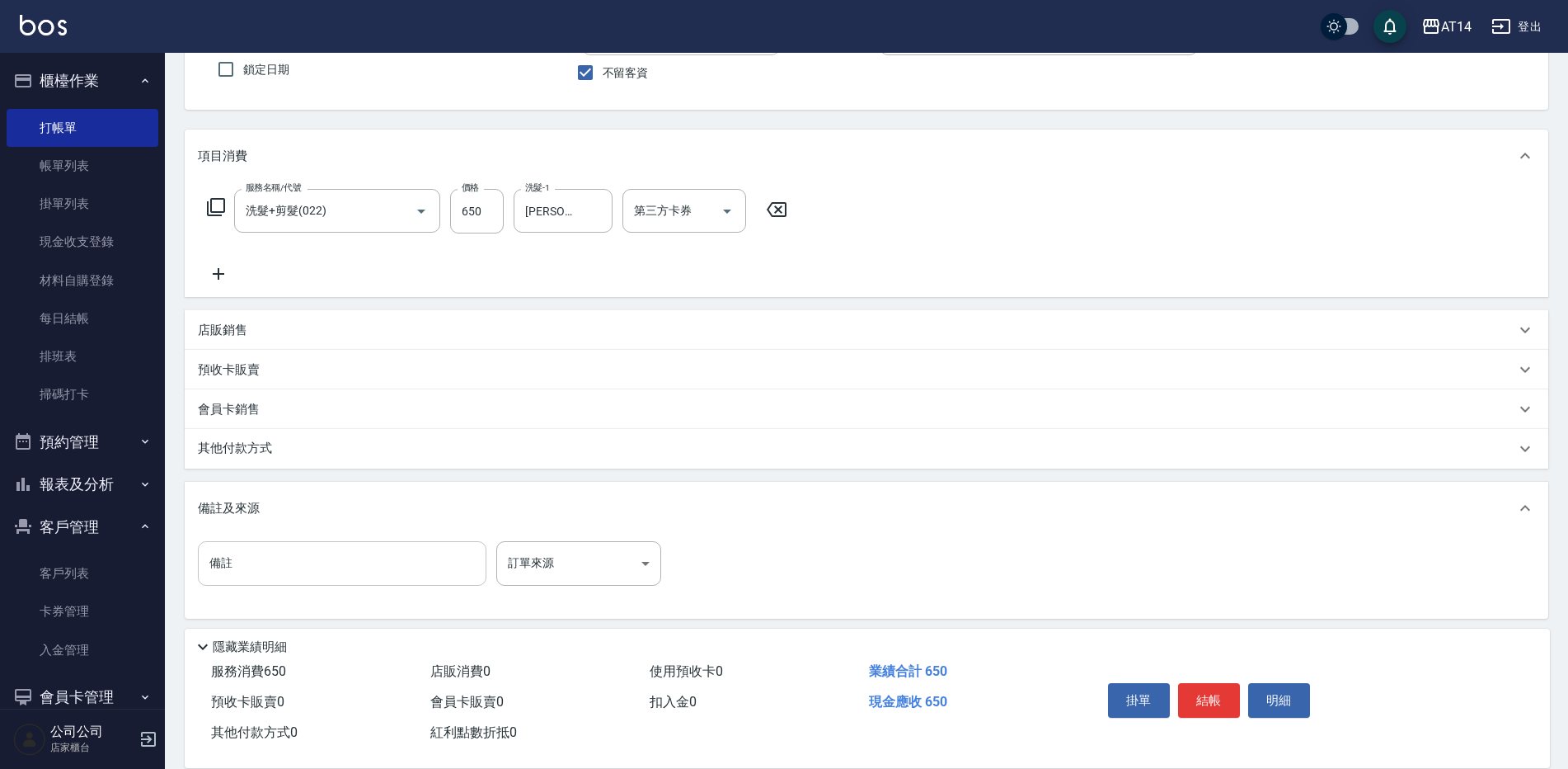
scroll to position [150, 0]
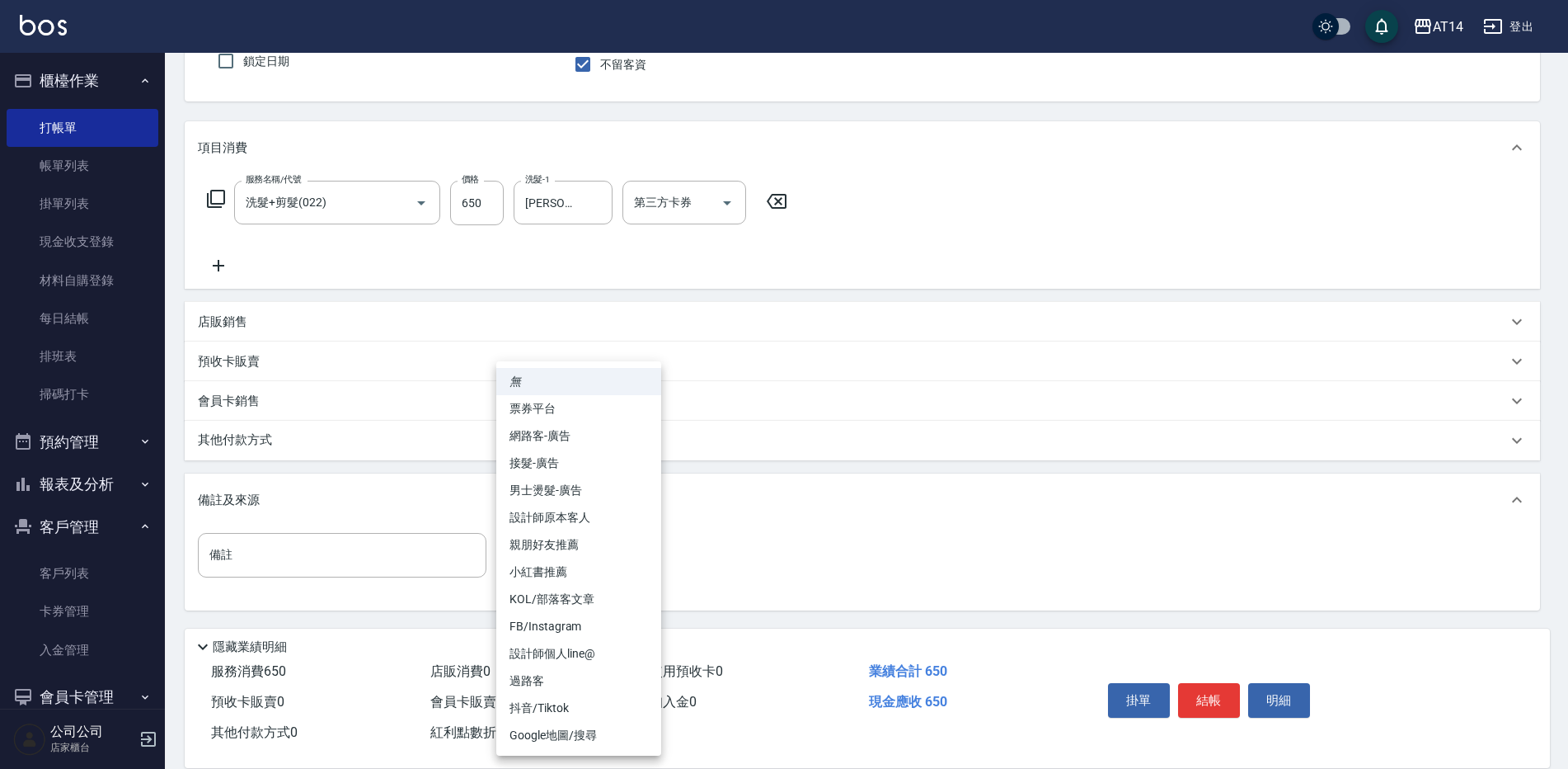
click at [501, 560] on body "AT14 登出 櫃檯作業 打帳單 帳單列表 掛單列表 現金收支登錄 材料自購登錄 每日結帳 排班表 掃碼打卡 預約管理 預約管理 單日預約紀錄 單週預約紀錄 …" at bounding box center [784, 309] width 1568 height 918
click at [566, 518] on li "設計師原本客人" at bounding box center [578, 517] width 165 height 27
type input "設計師原本客人"
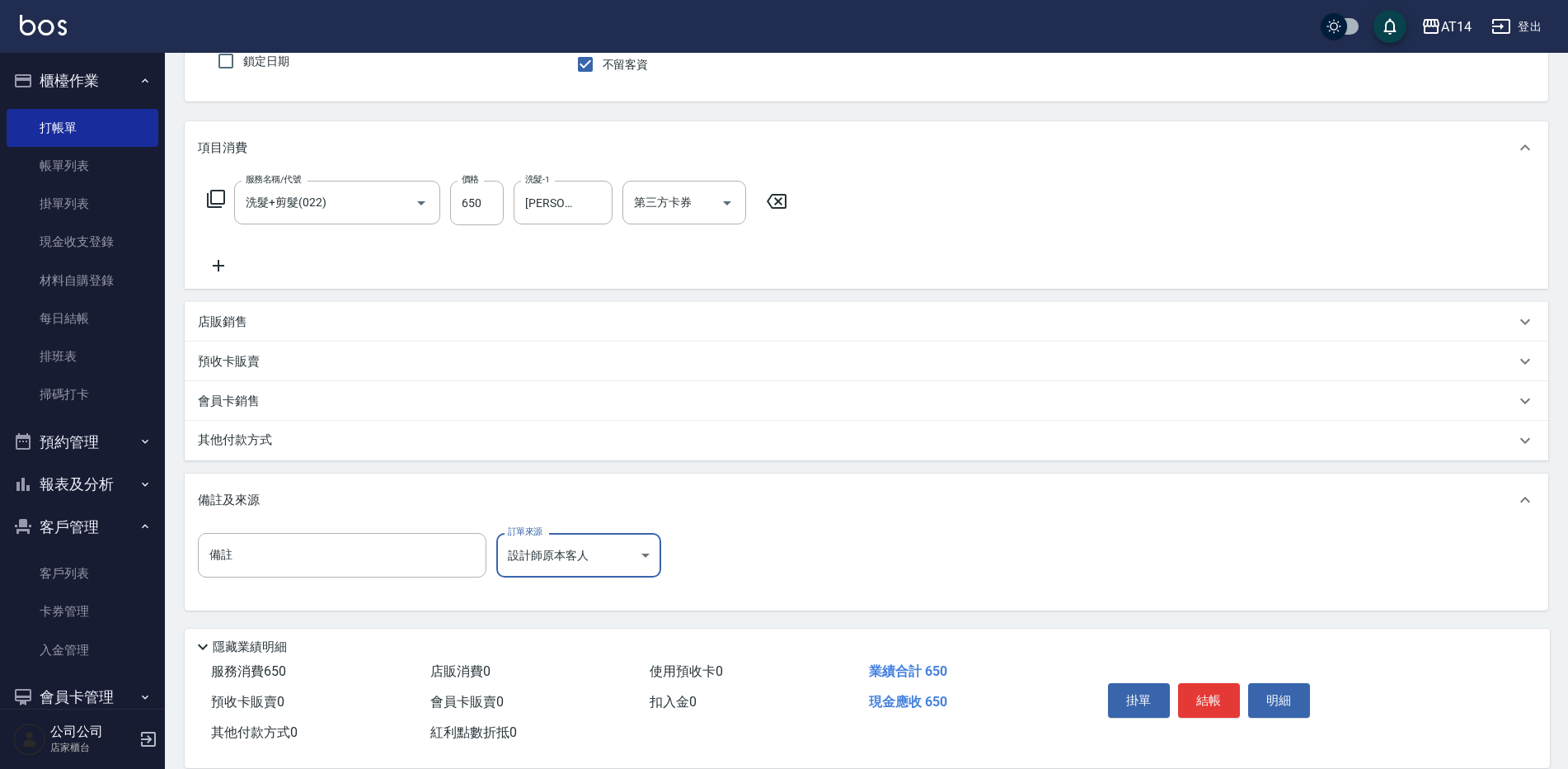
click at [1220, 690] on button "結帳" at bounding box center [1209, 700] width 62 height 35
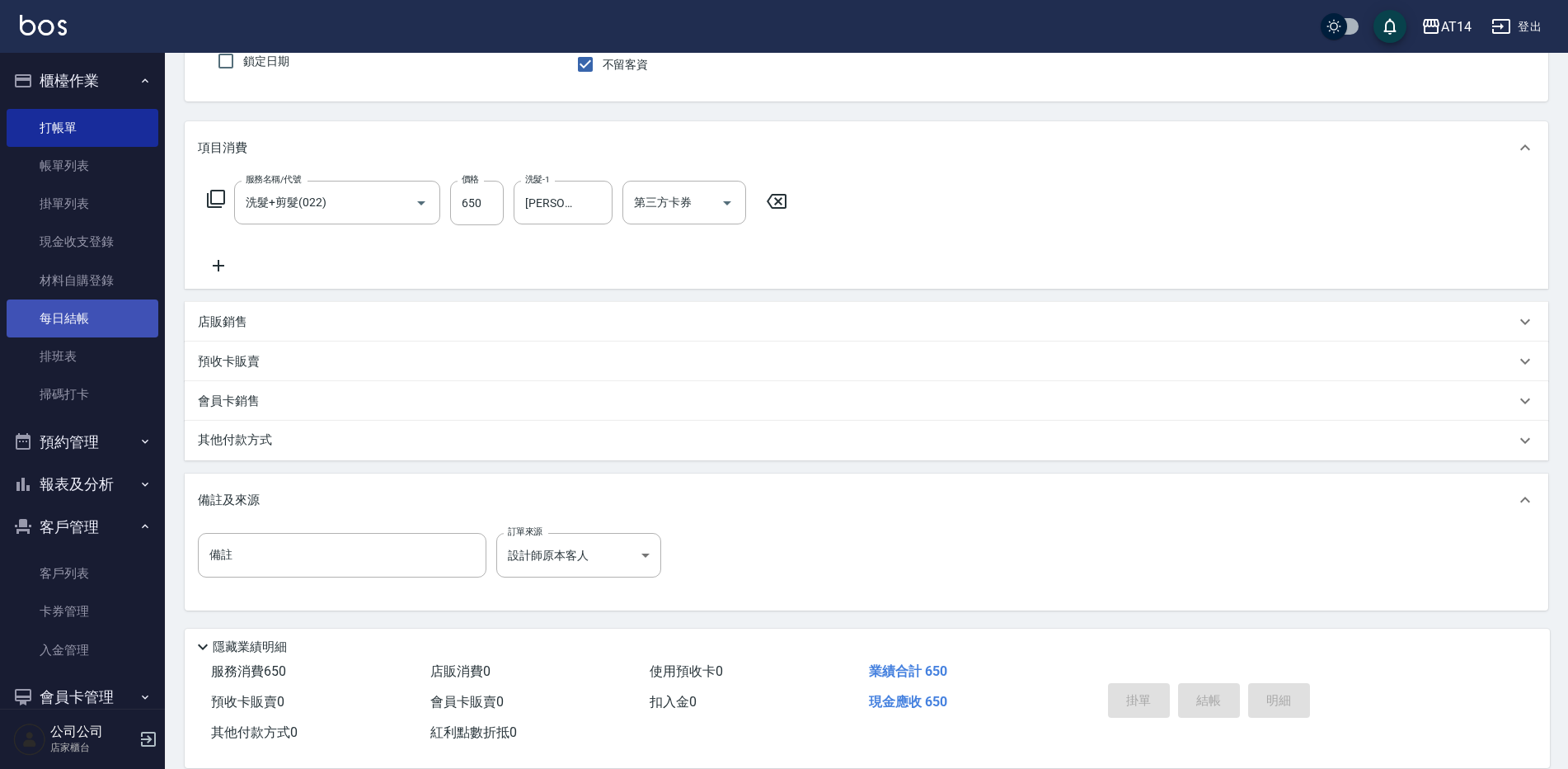
type input "2025/09/18 20:48"
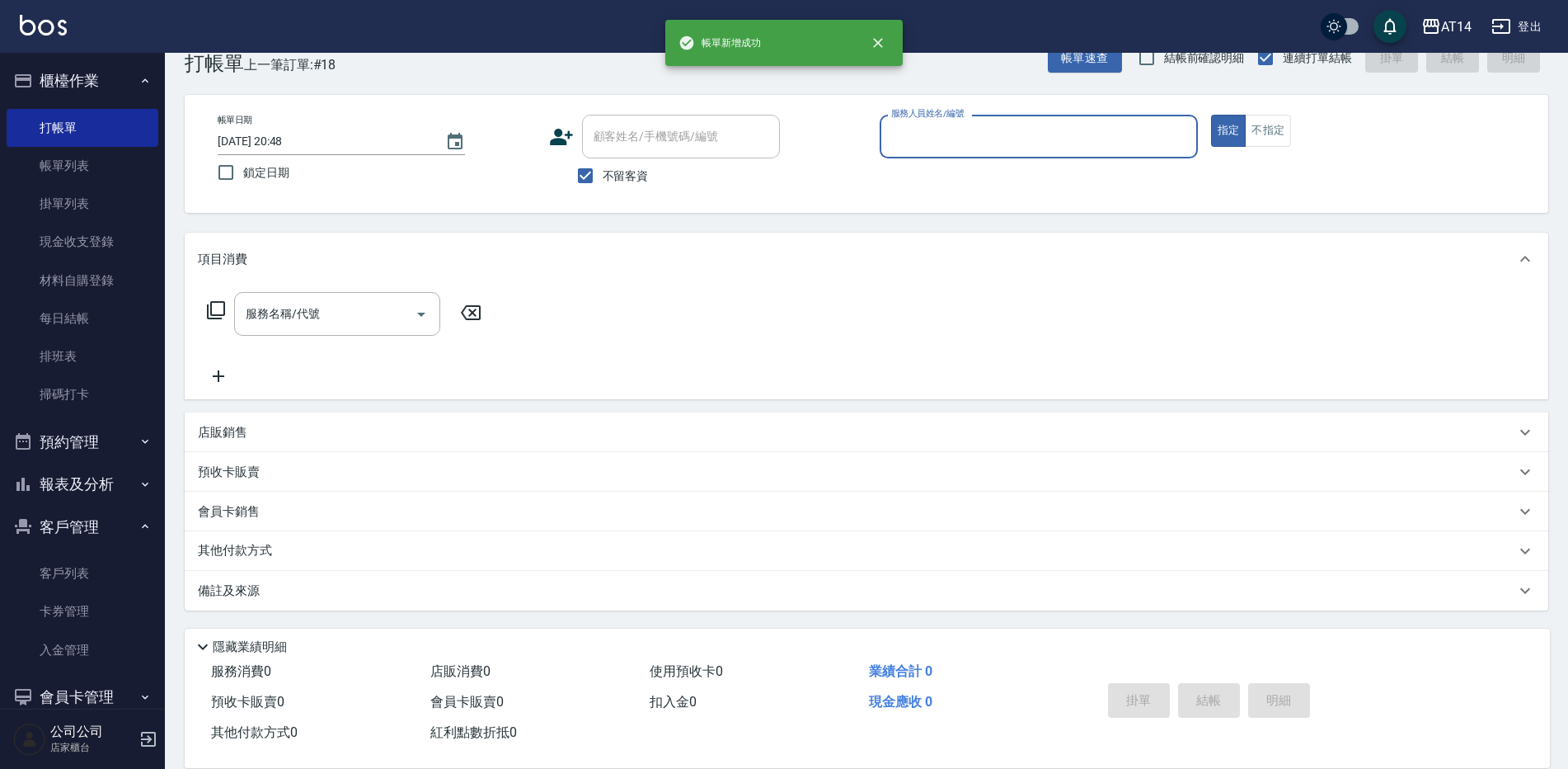
scroll to position [38, 0]
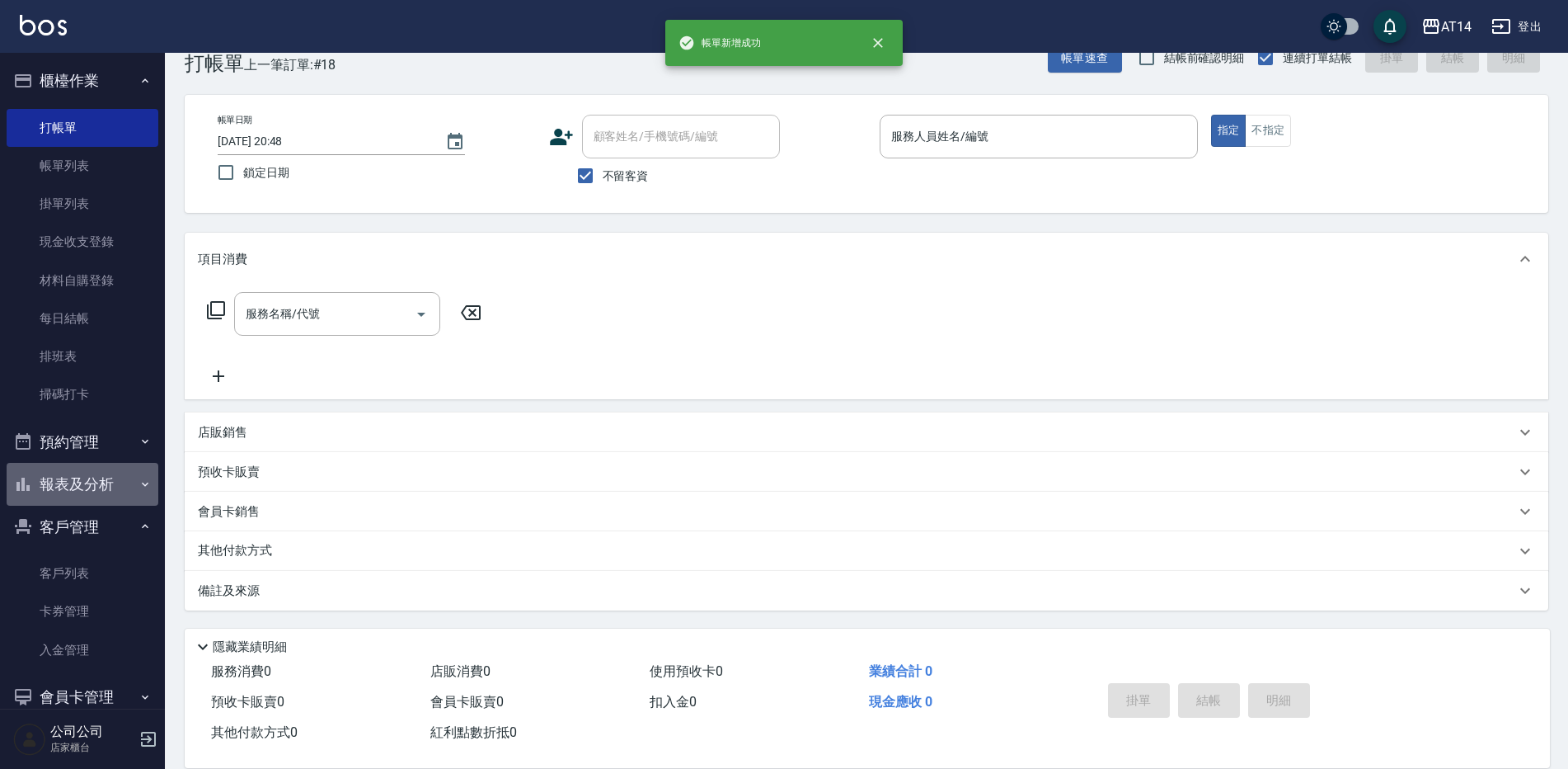
click at [97, 493] on button "報表及分析" at bounding box center [81, 484] width 151 height 43
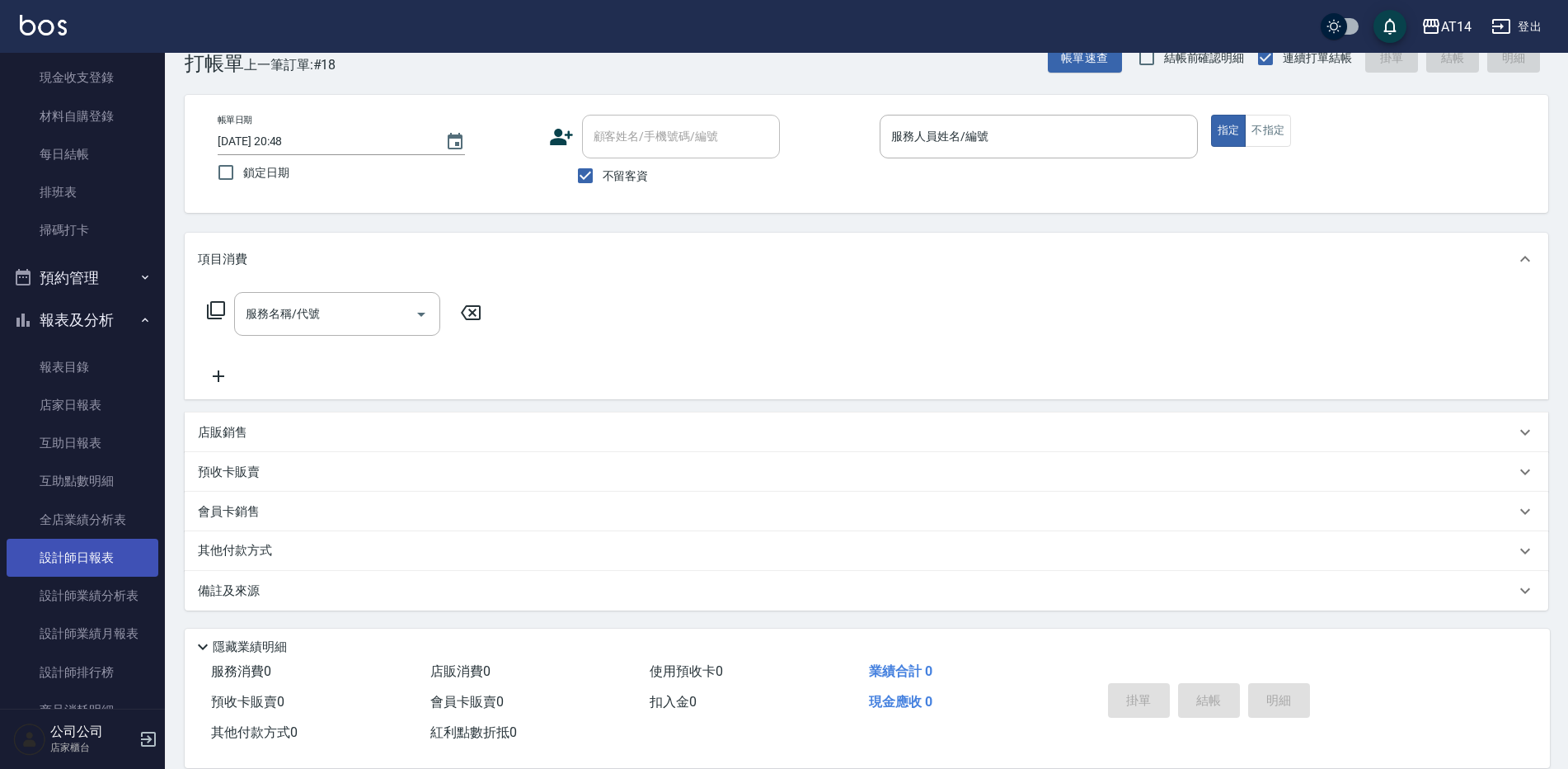
scroll to position [165, 0]
click at [92, 555] on link "設計師日報表" at bounding box center [81, 556] width 151 height 38
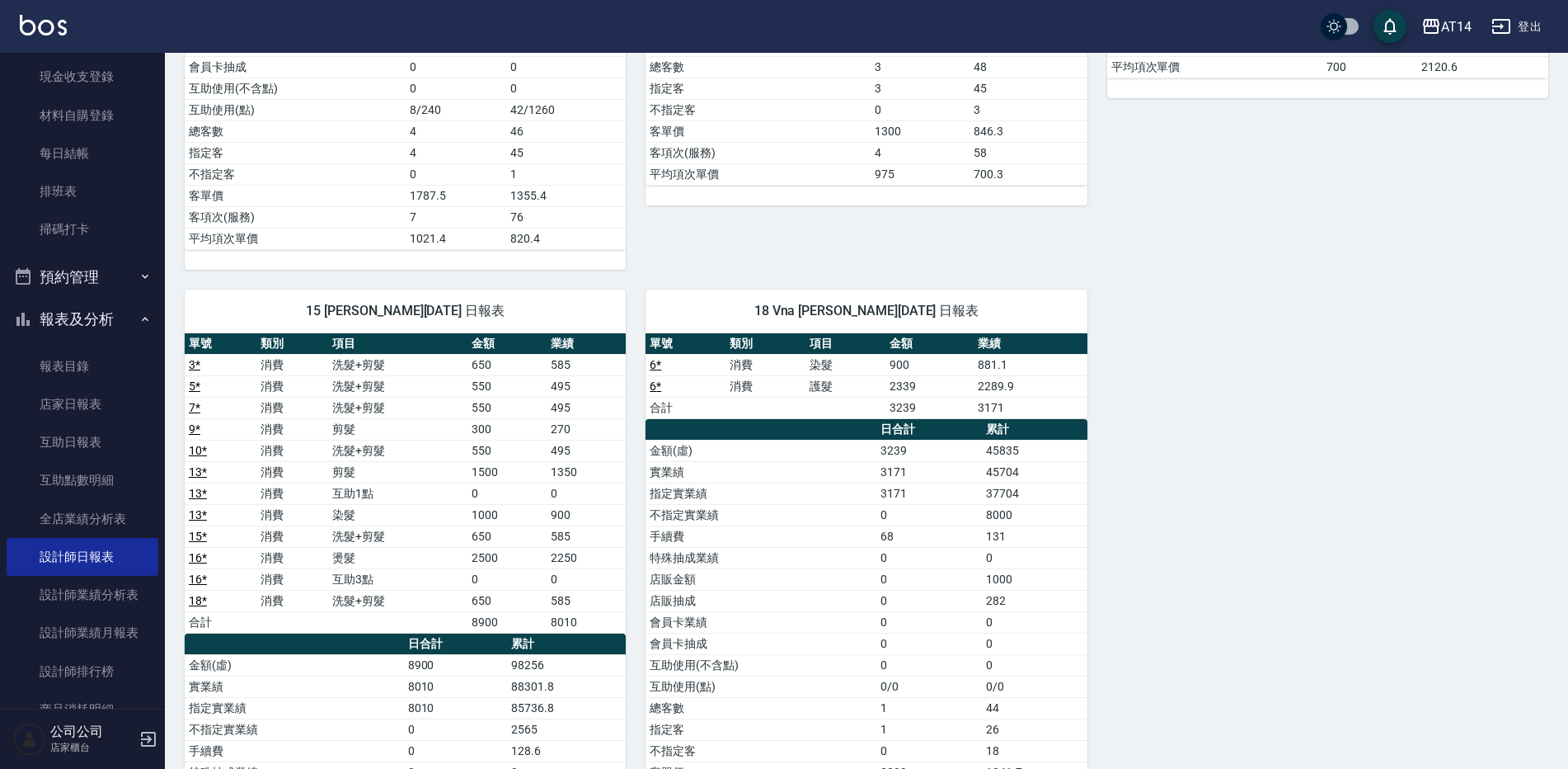
scroll to position [660, 0]
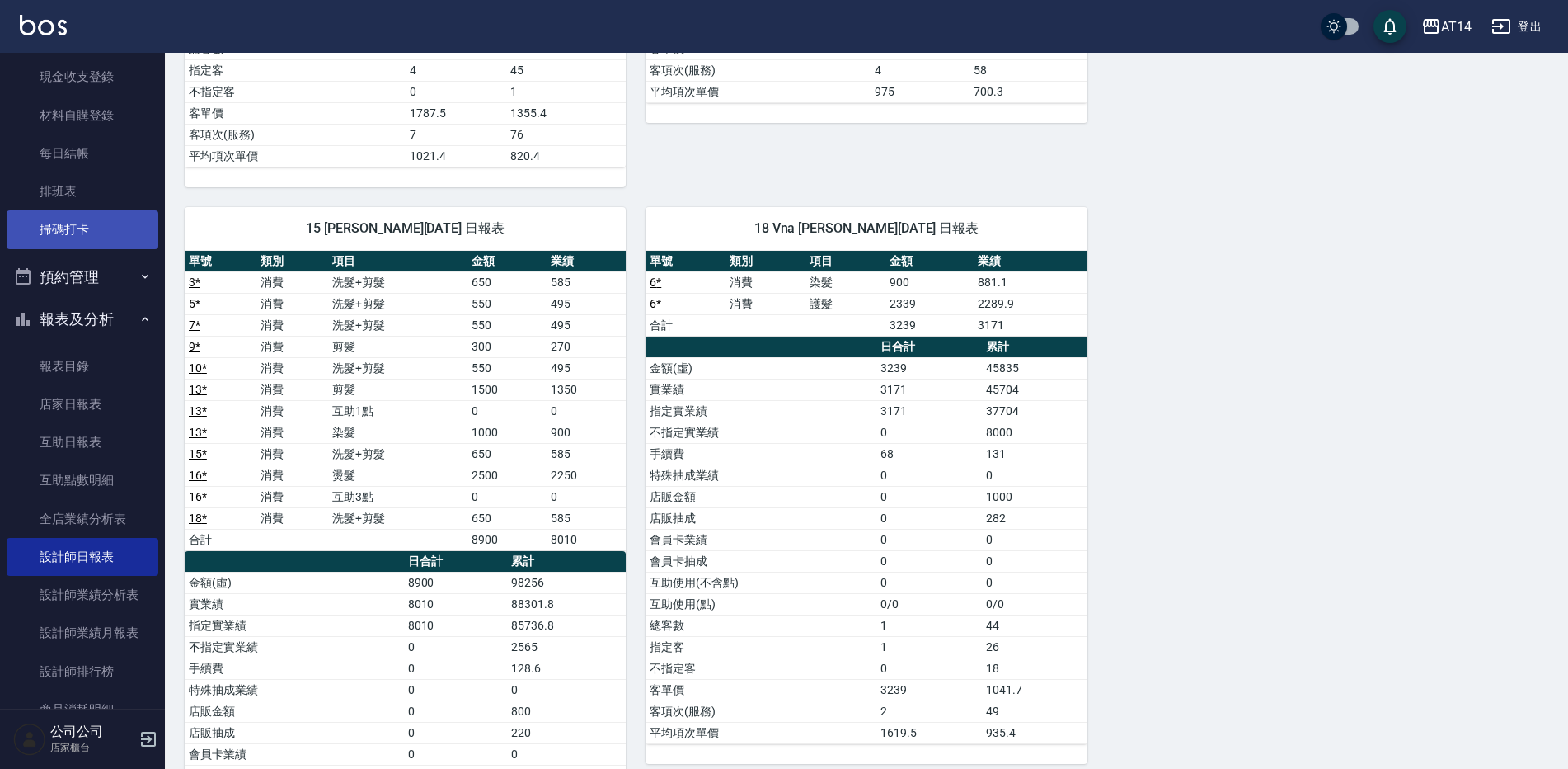
click at [135, 231] on link "掃碼打卡" at bounding box center [81, 229] width 151 height 38
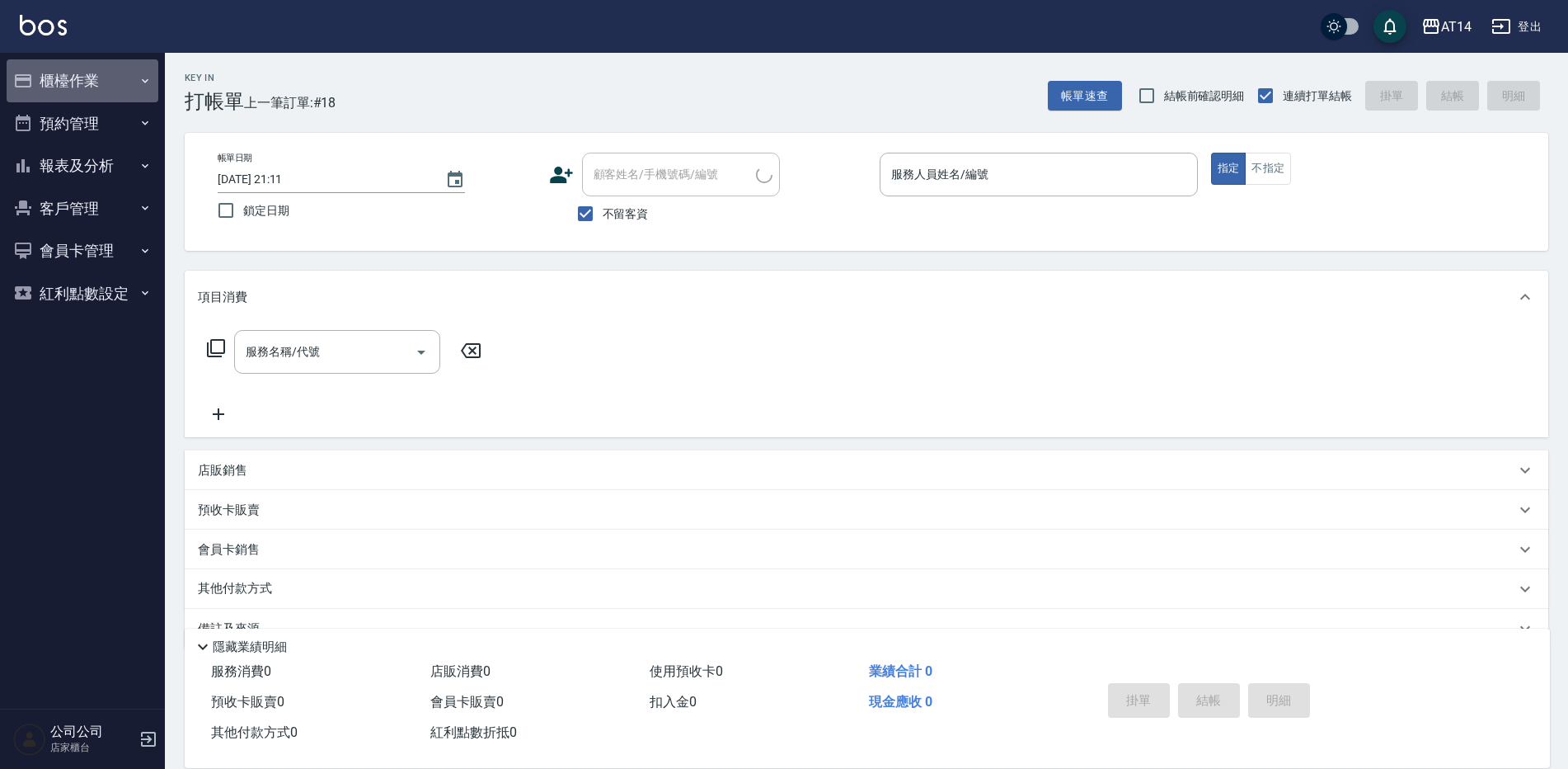
click at [54, 84] on button "櫃檯作業" at bounding box center [81, 81] width 151 height 43
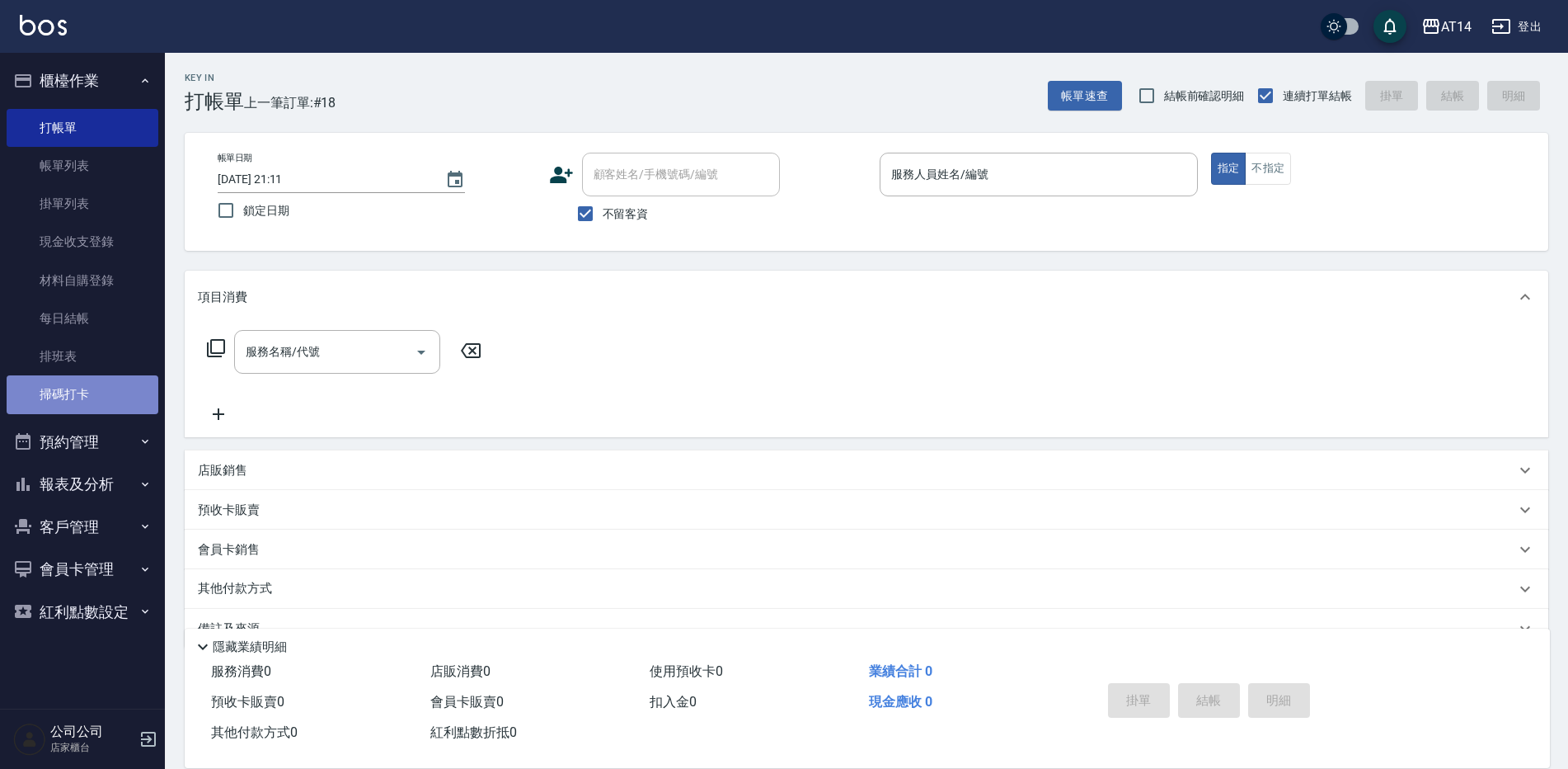
click at [58, 390] on link "掃碼打卡" at bounding box center [81, 394] width 151 height 38
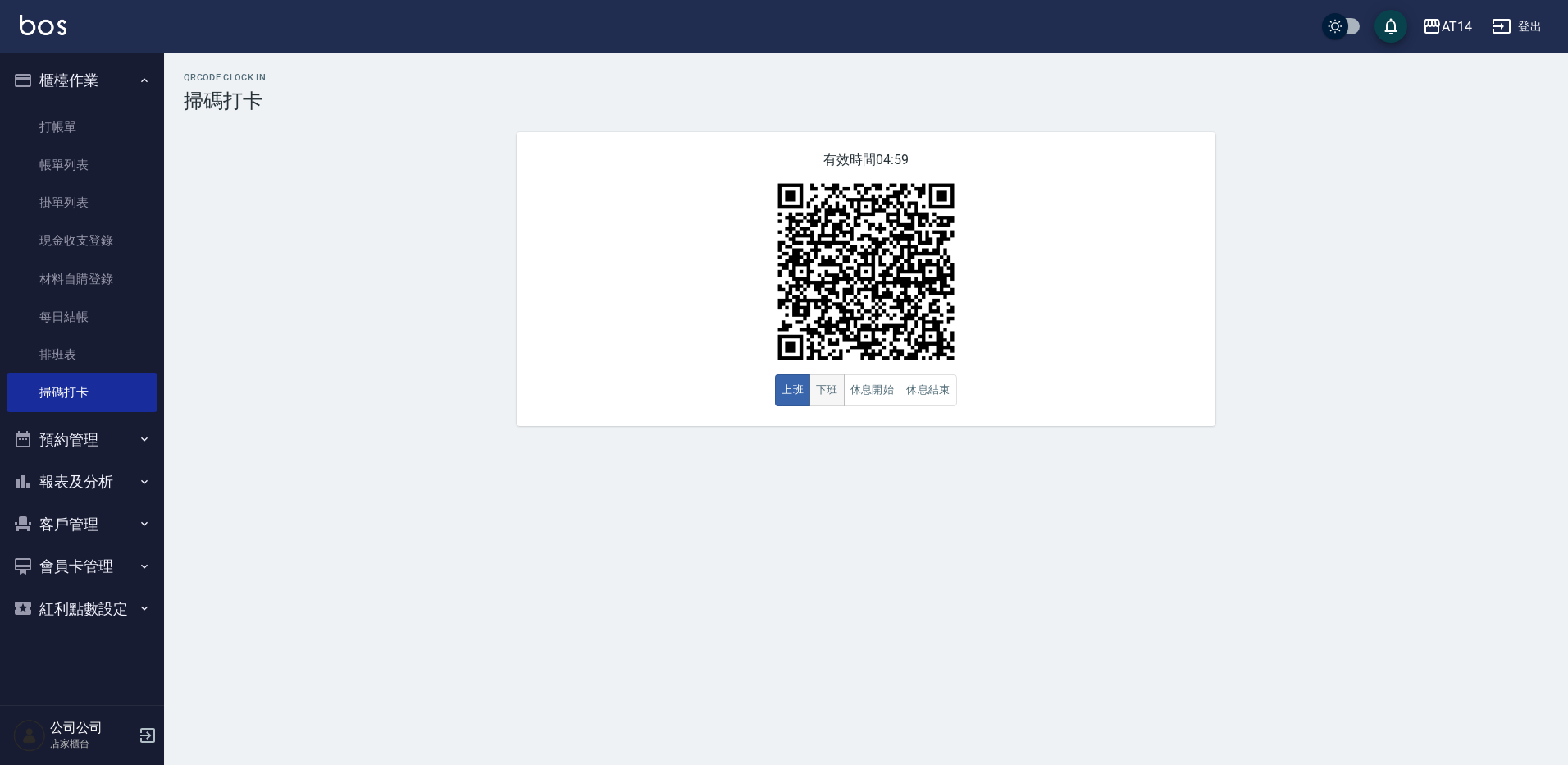
click at [833, 388] on button "下班" at bounding box center [827, 390] width 35 height 32
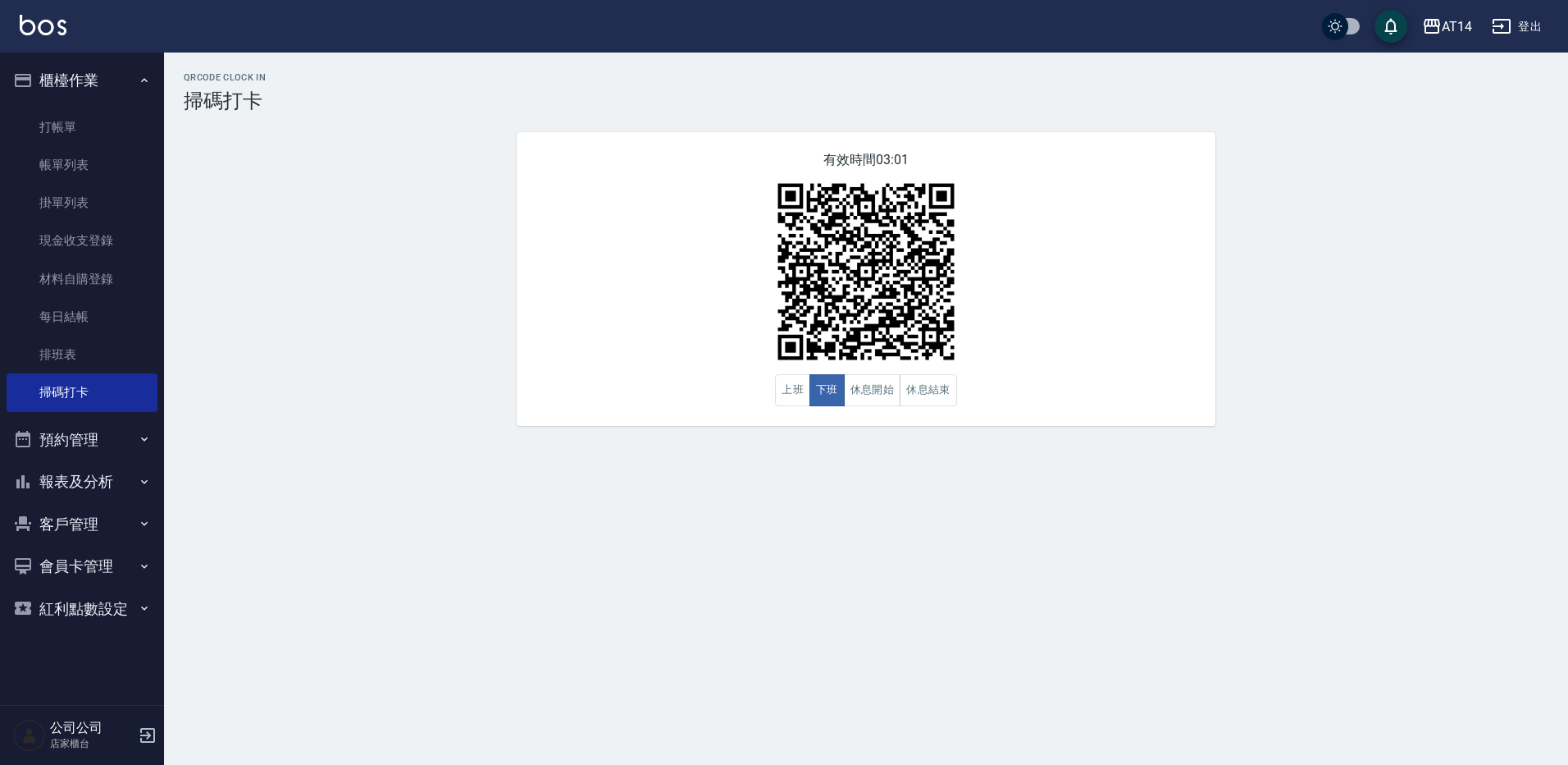
click at [135, 444] on button "預約管理" at bounding box center [81, 440] width 151 height 42
click at [101, 565] on link "單週預約紀錄" at bounding box center [81, 561] width 151 height 38
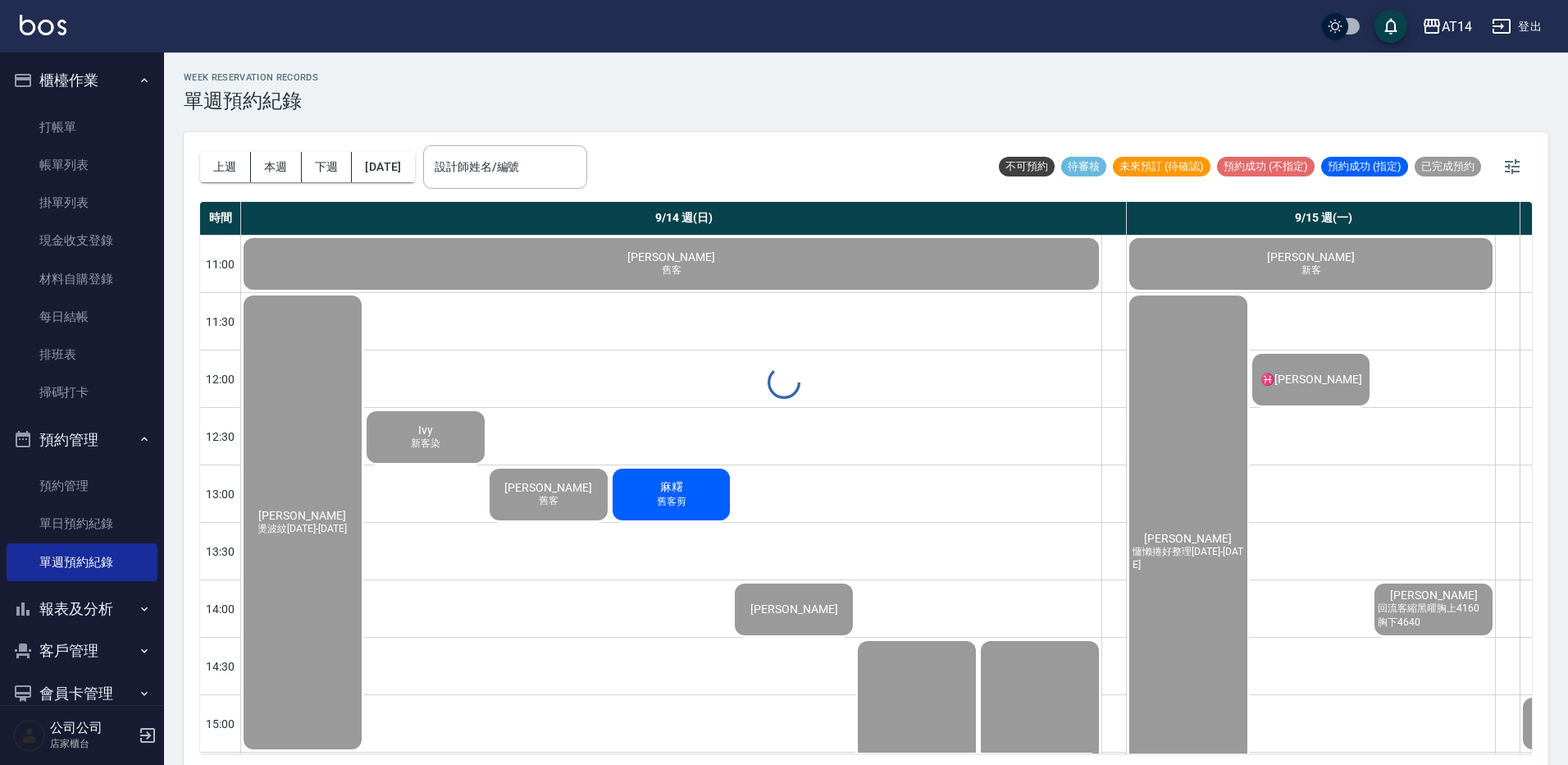
click at [554, 170] on div "WEEK RESERVATION RECORDS 單週預約紀錄 上週 本週 下週 2025/09/14 設計師姓名/編號 設計師姓名/編號 不可預約 待審核 …" at bounding box center [866, 412] width 1404 height 717
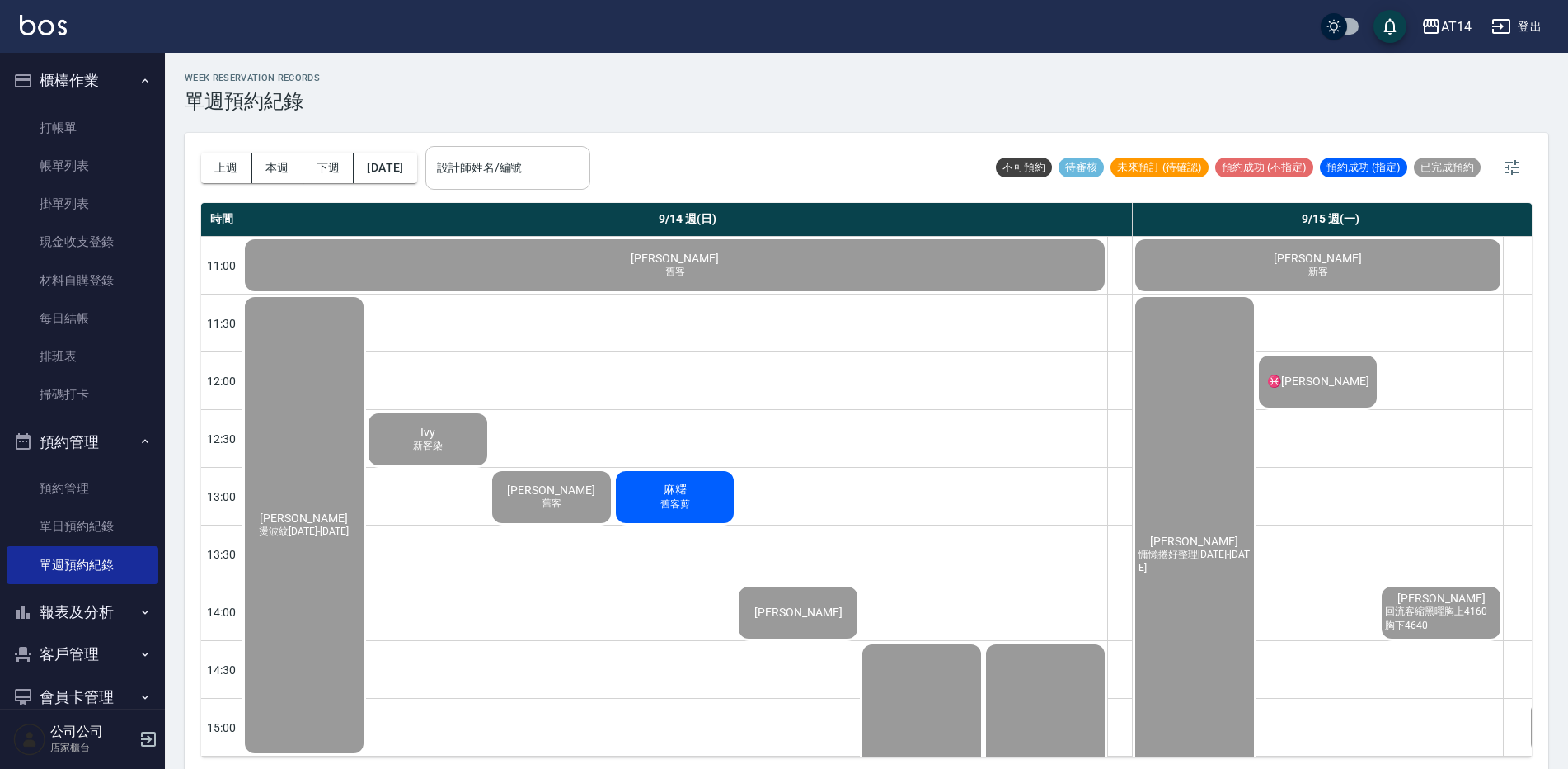
click at [583, 175] on input "設計師姓名/編號" at bounding box center [507, 167] width 150 height 29
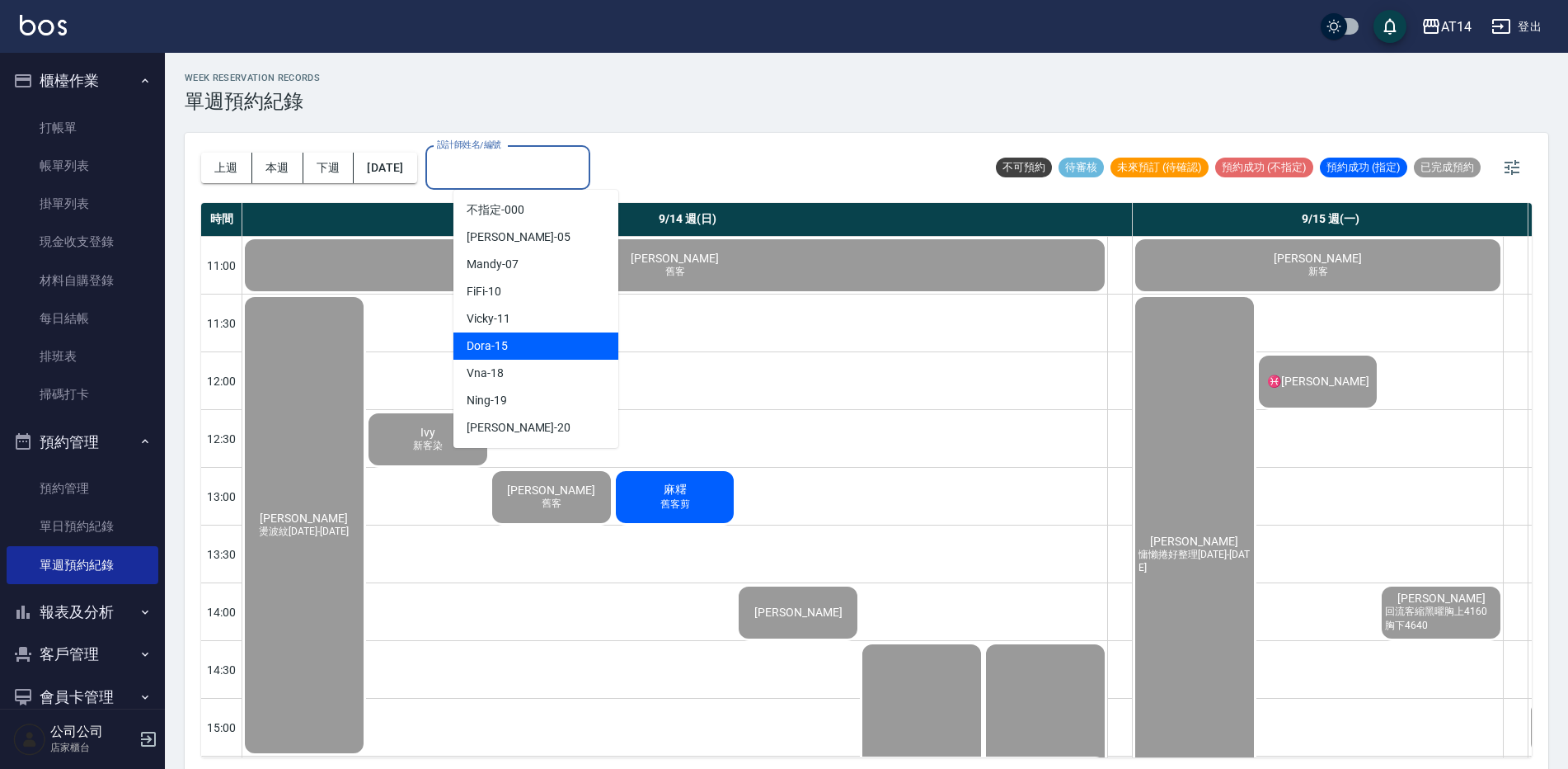
click at [575, 336] on div "Dora -15" at bounding box center [536, 346] width 165 height 27
type input "Dora-15"
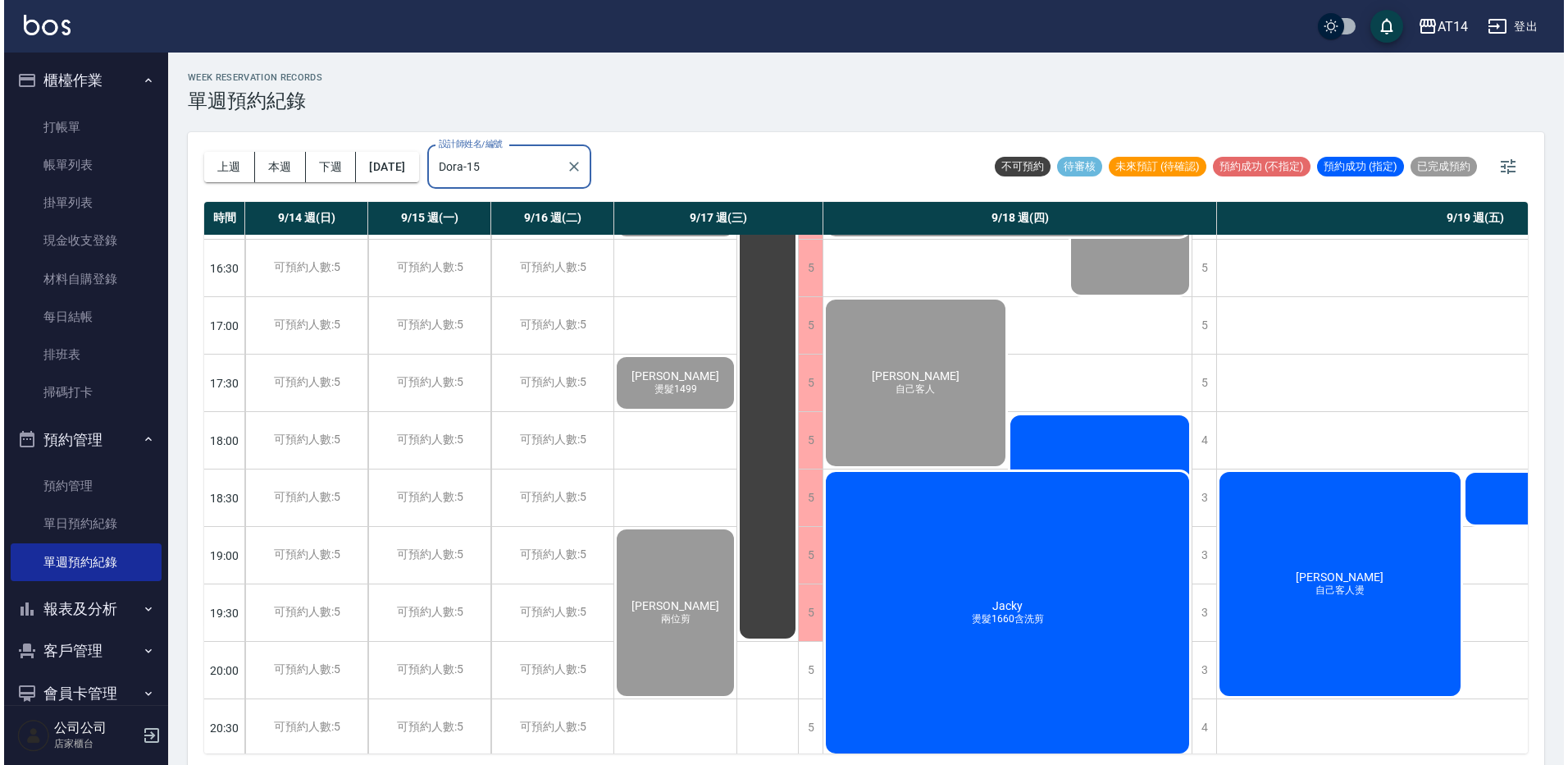
scroll to position [657, 0]
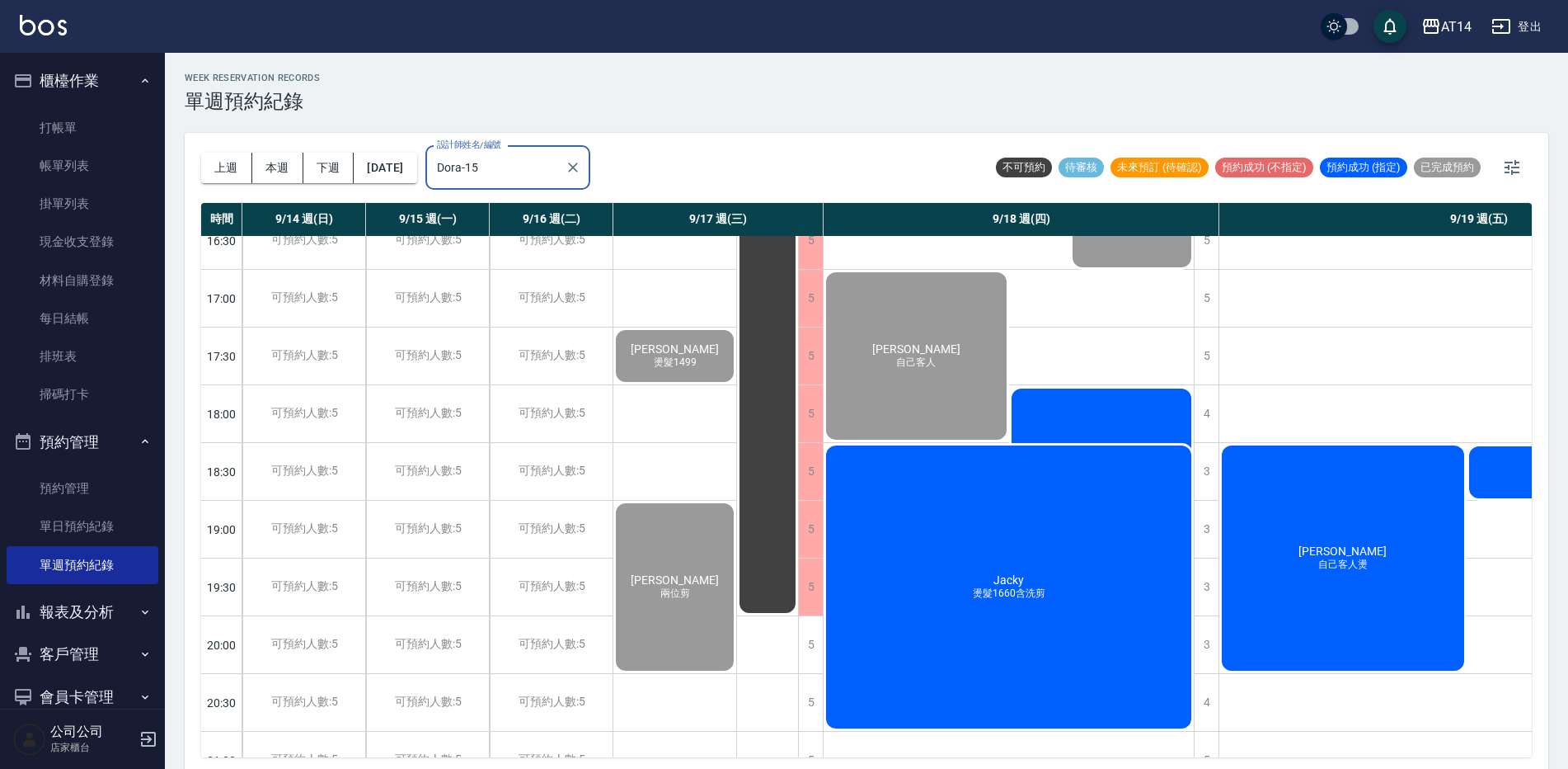
click at [1070, 397] on div "陳宗岳 1660含洗剪" at bounding box center [1101, 530] width 185 height 288
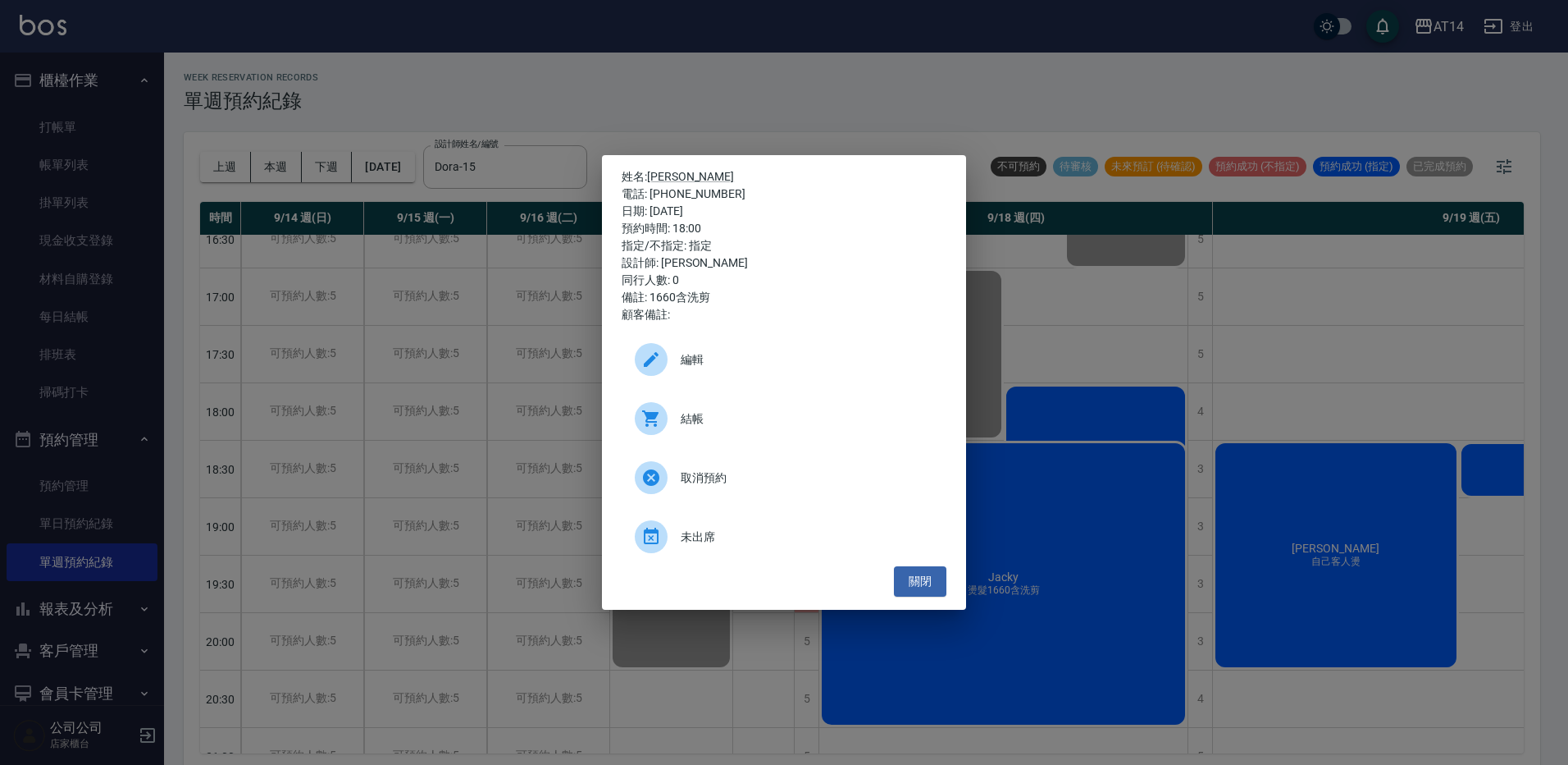
click at [747, 437] on div "結帳" at bounding box center [784, 419] width 325 height 46
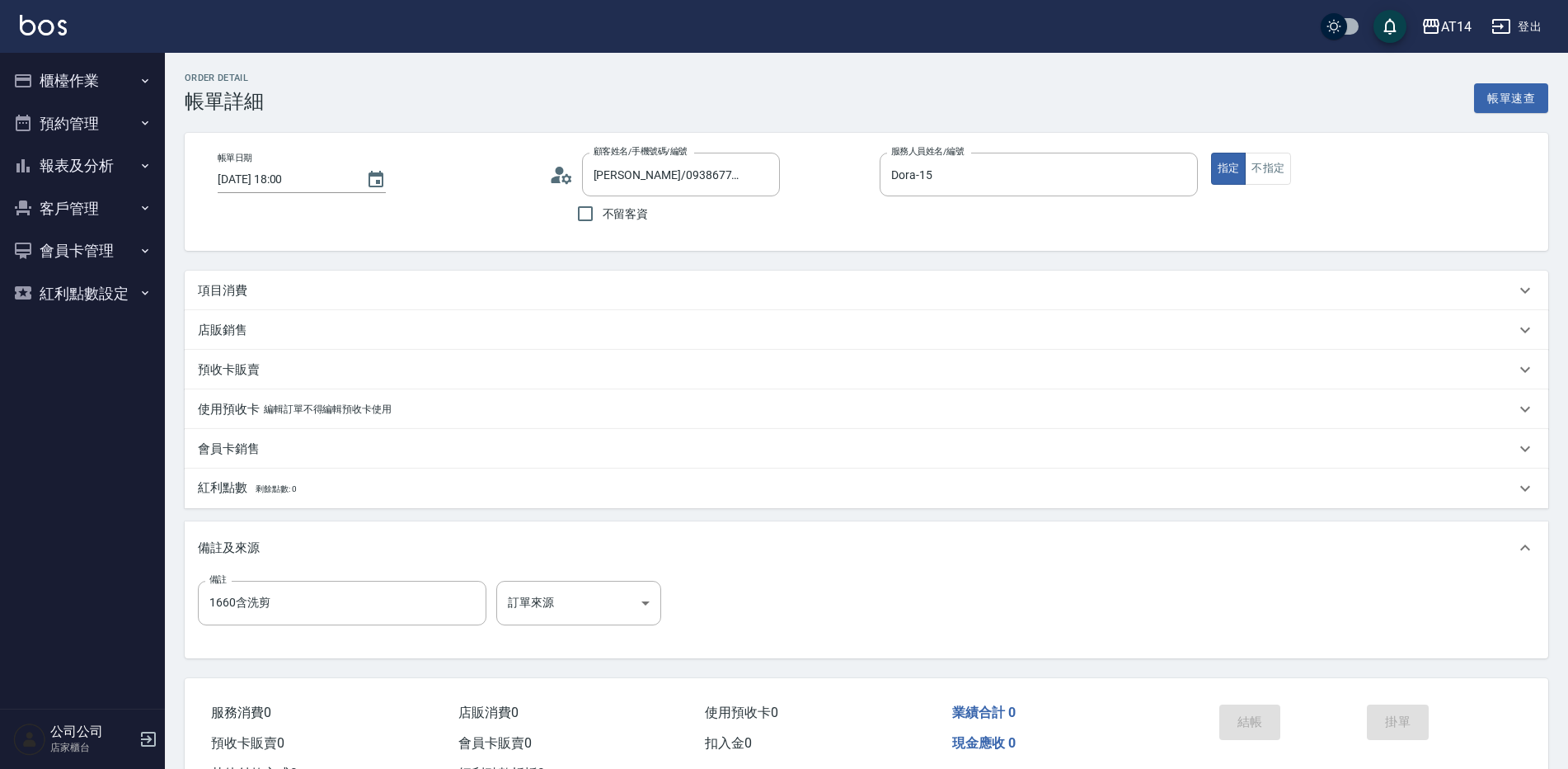
click at [299, 289] on div "項目消費" at bounding box center [856, 291] width 1317 height 18
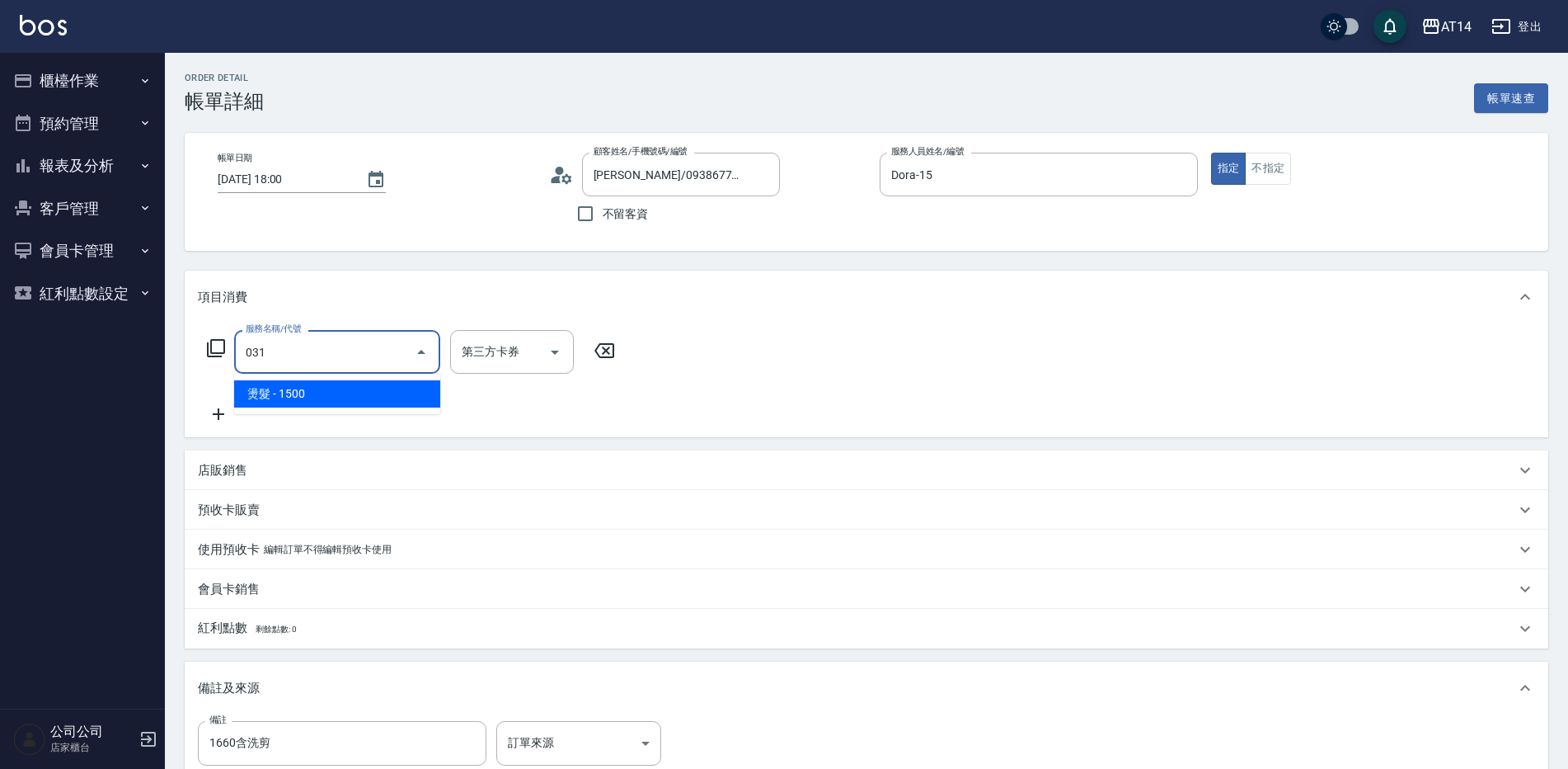
type input "燙髮(031)"
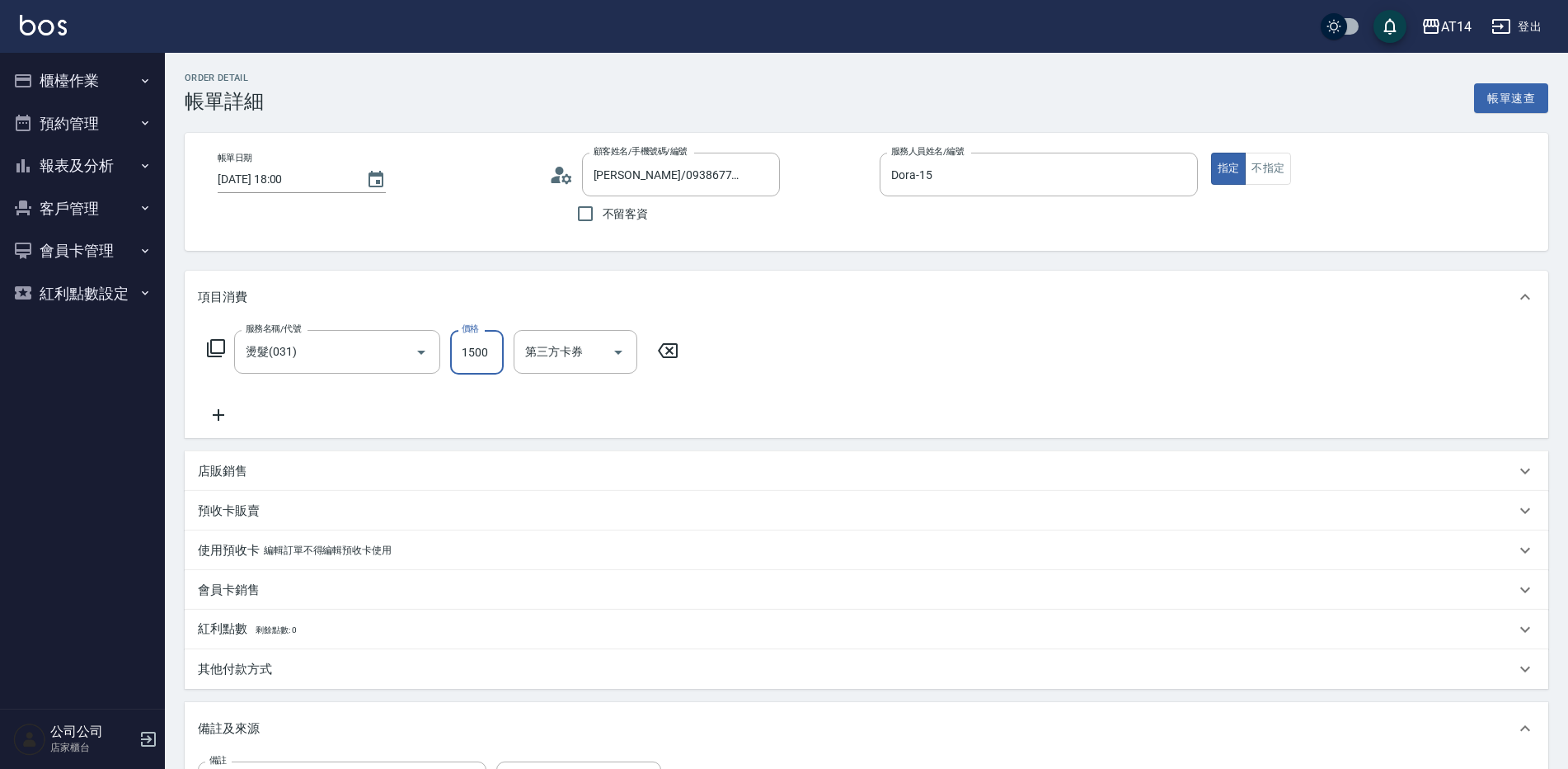
type input "0"
type input "2360"
type input "5"
type input "2360"
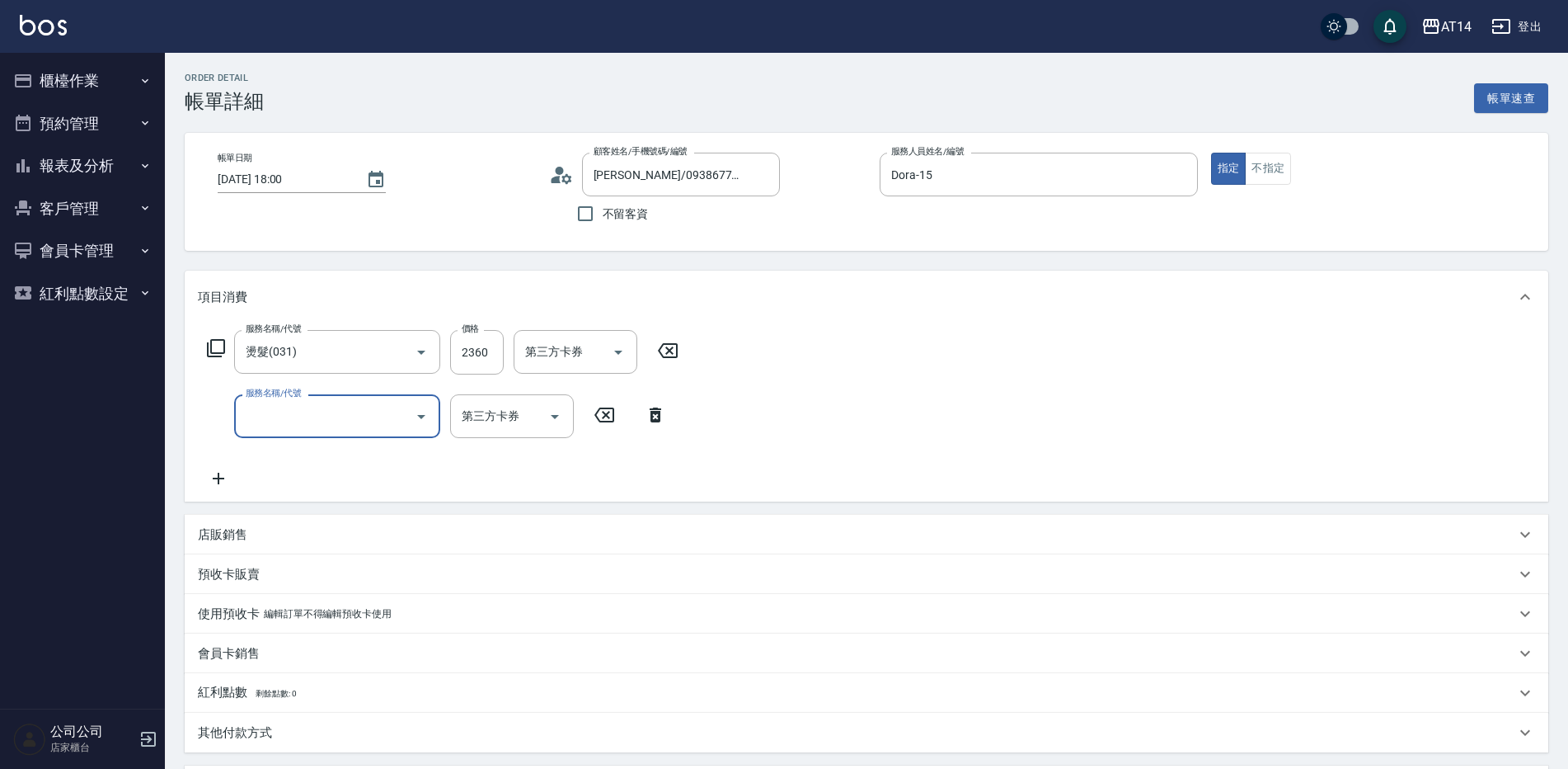
click at [316, 428] on input "服務名稱/代號" at bounding box center [325, 416] width 166 height 29
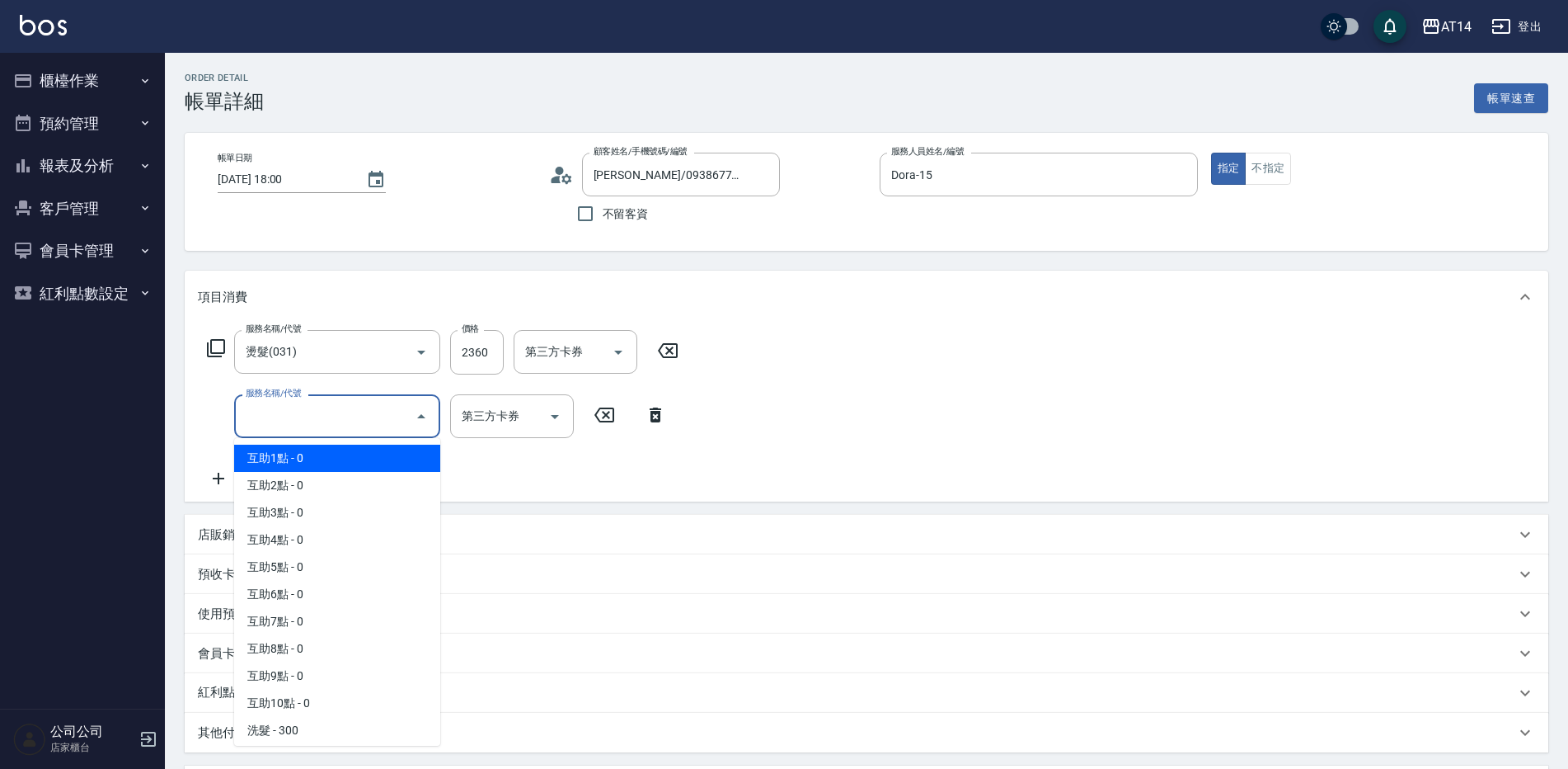
click at [320, 451] on span "互助1點 - 0" at bounding box center [336, 458] width 206 height 27
type input "互助1點(001)"
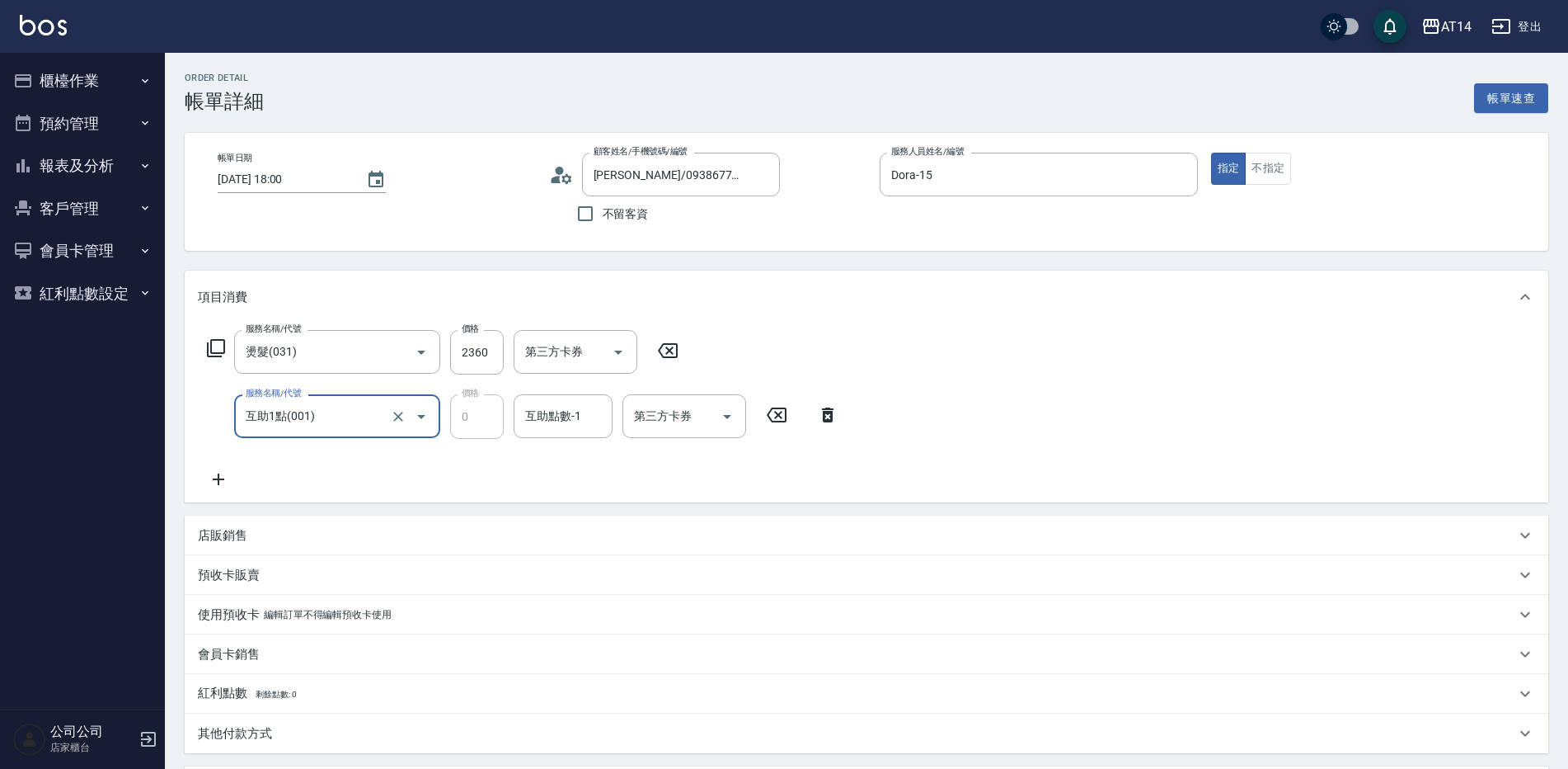
click at [569, 412] on div "互助點數-1 互助點數-1" at bounding box center [563, 416] width 99 height 43
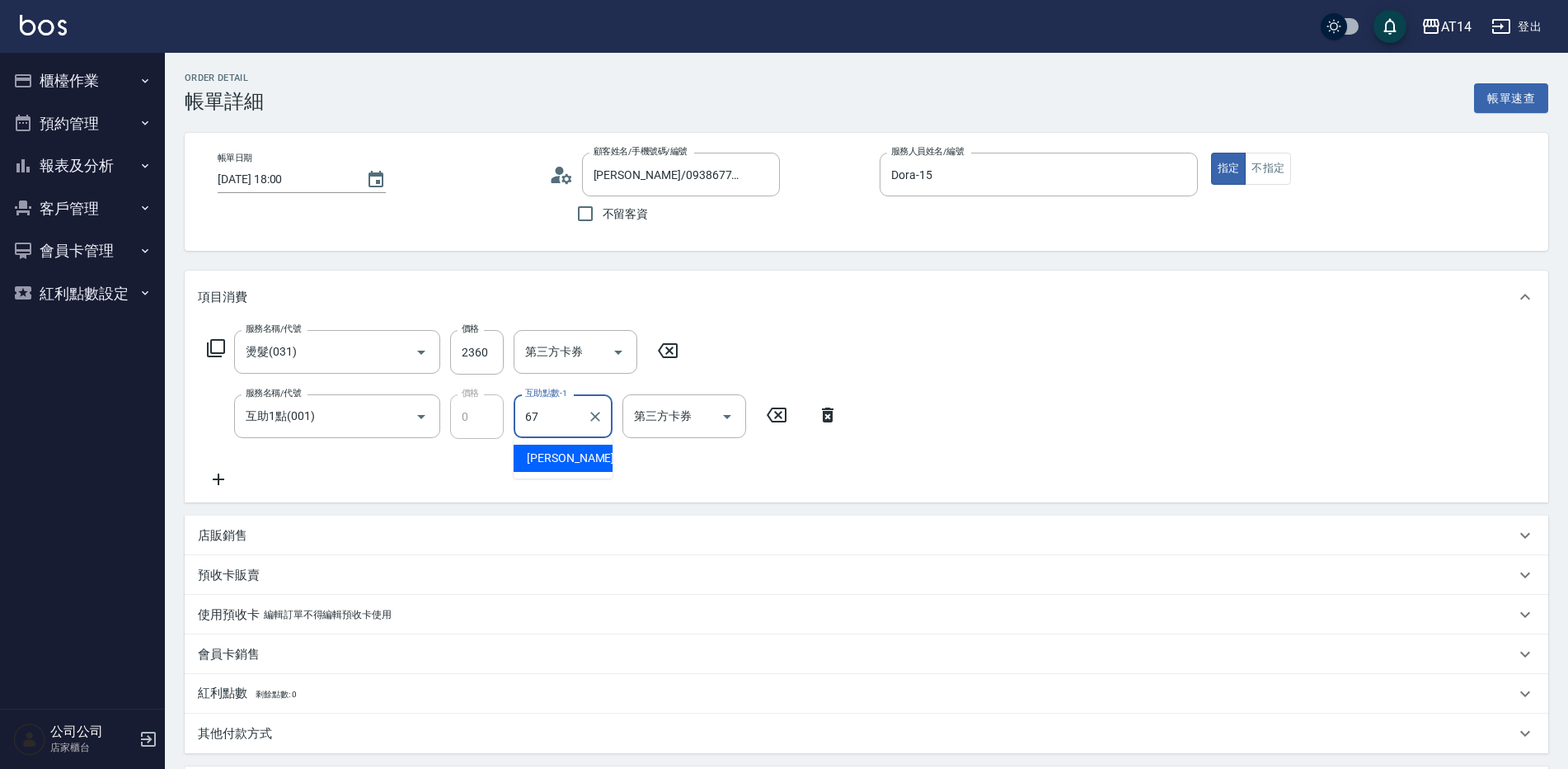
type input "趙苡晴-67"
click at [226, 482] on icon at bounding box center [218, 479] width 42 height 19
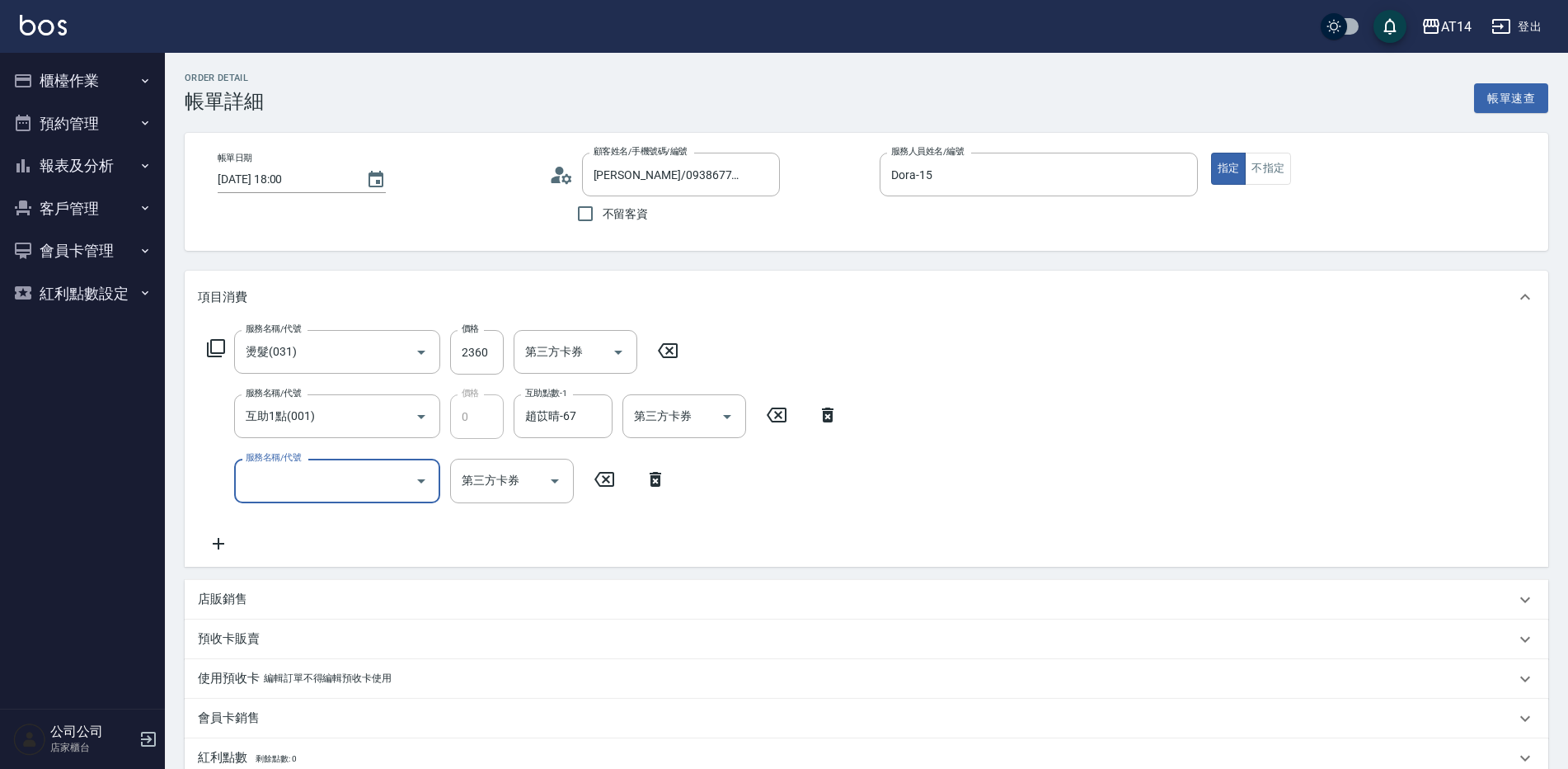
click at [313, 487] on input "服務名稱/代號" at bounding box center [325, 480] width 166 height 29
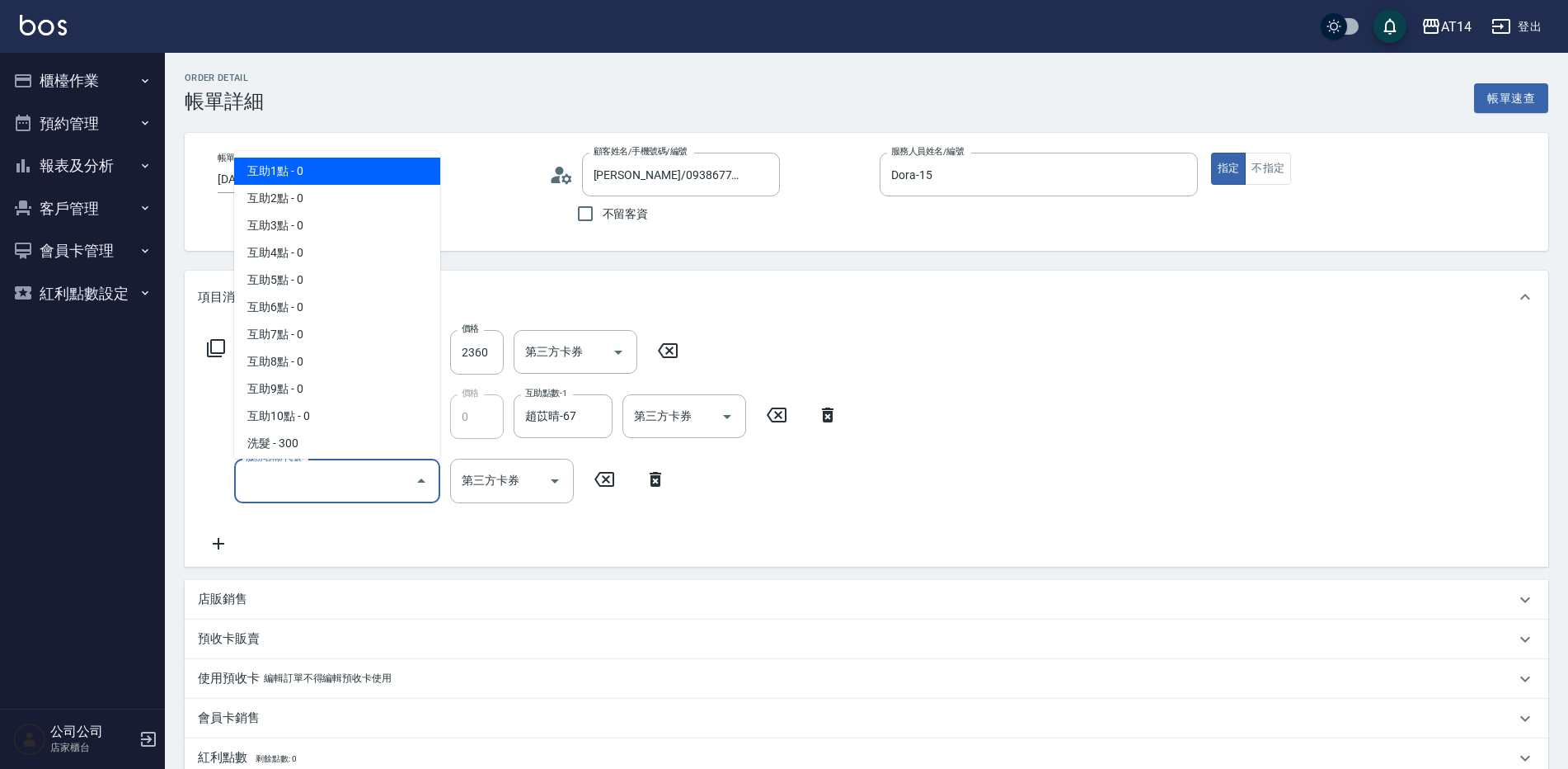
click at [306, 167] on span "互助1點 - 0" at bounding box center [336, 171] width 206 height 27
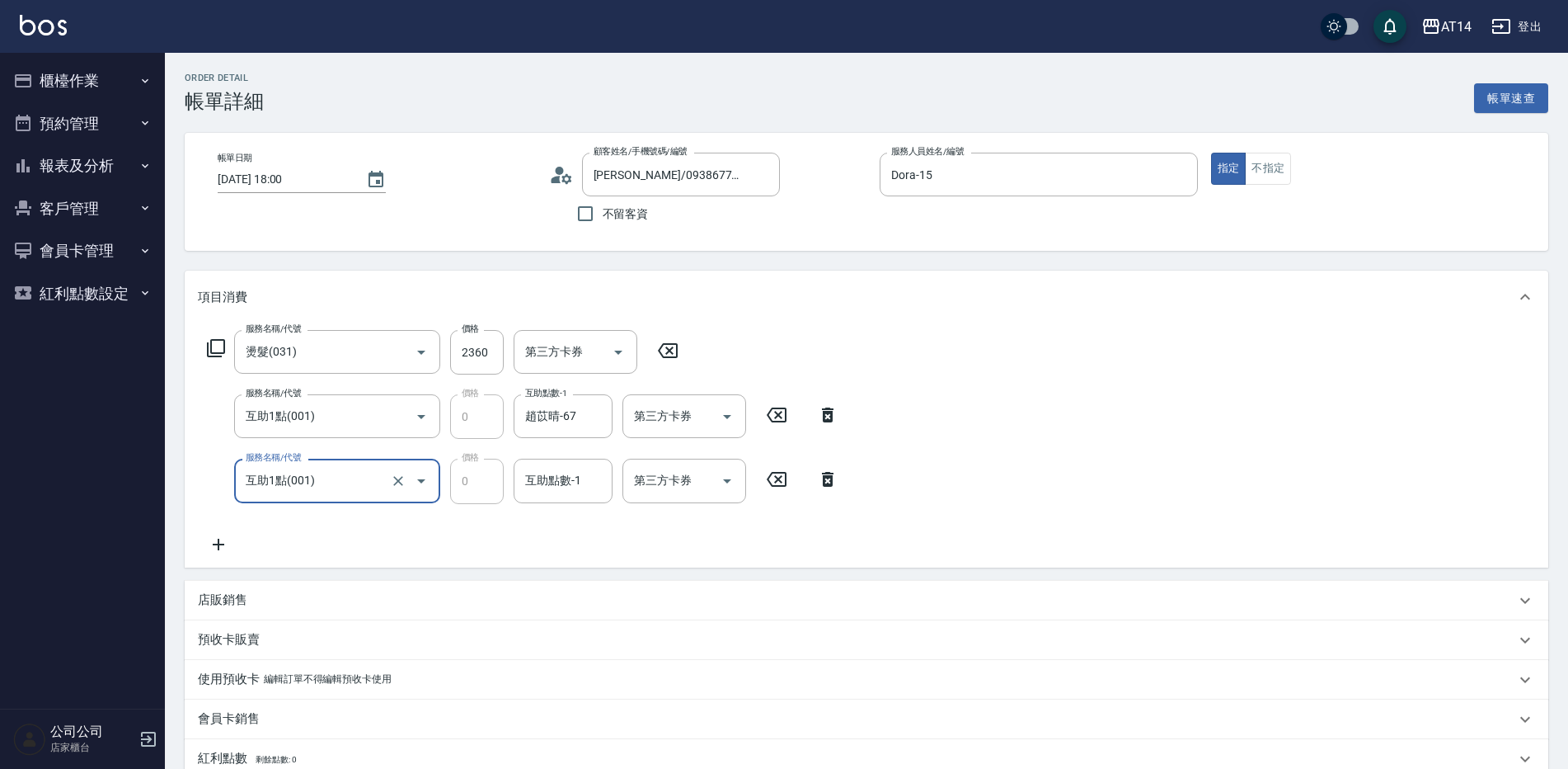
click at [305, 496] on div "互助1點(001) 服務名稱/代號" at bounding box center [336, 480] width 206 height 43
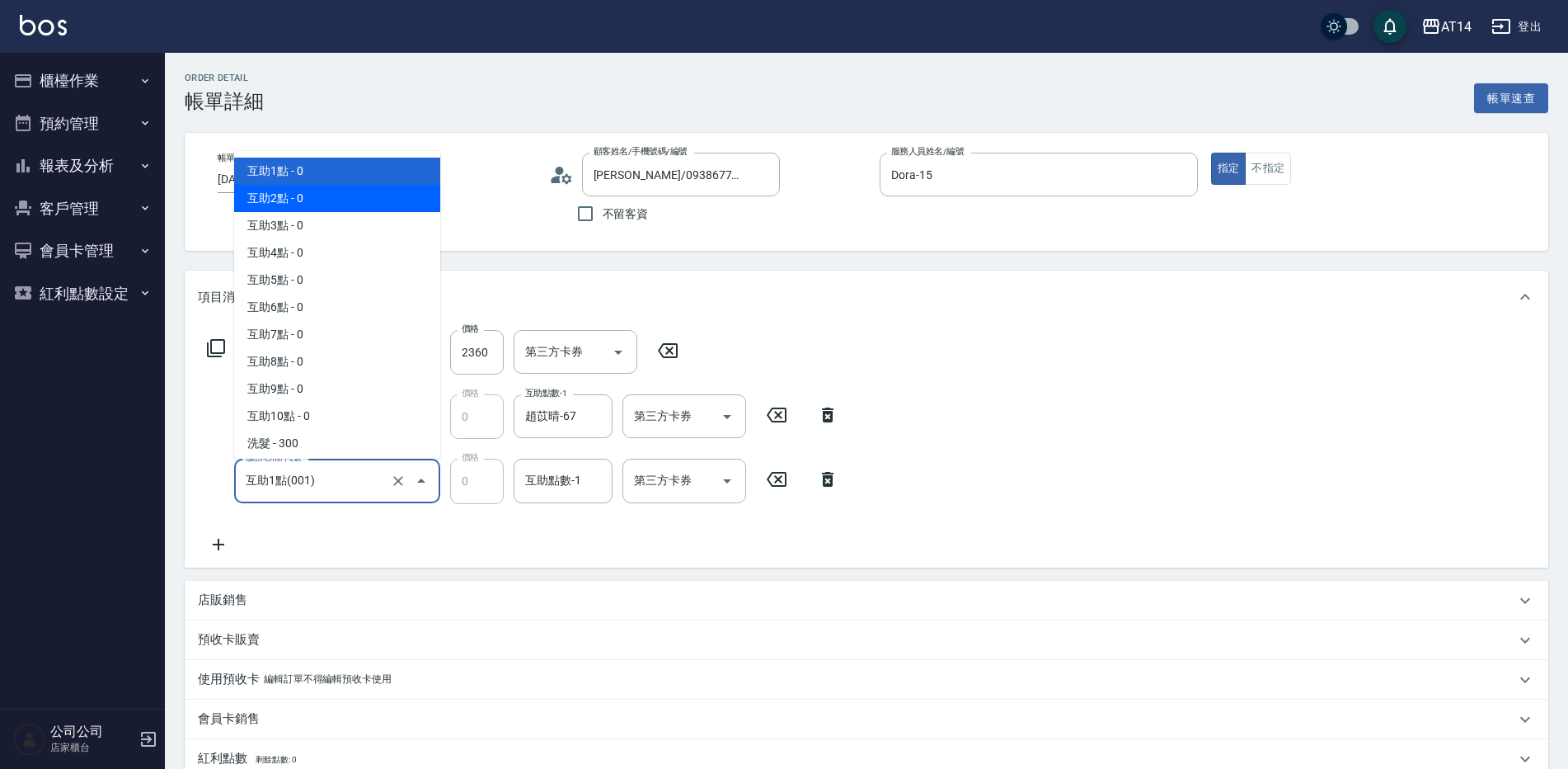
click at [272, 185] on span "互助2點 - 0" at bounding box center [336, 198] width 206 height 27
type input "互助2點(002)"
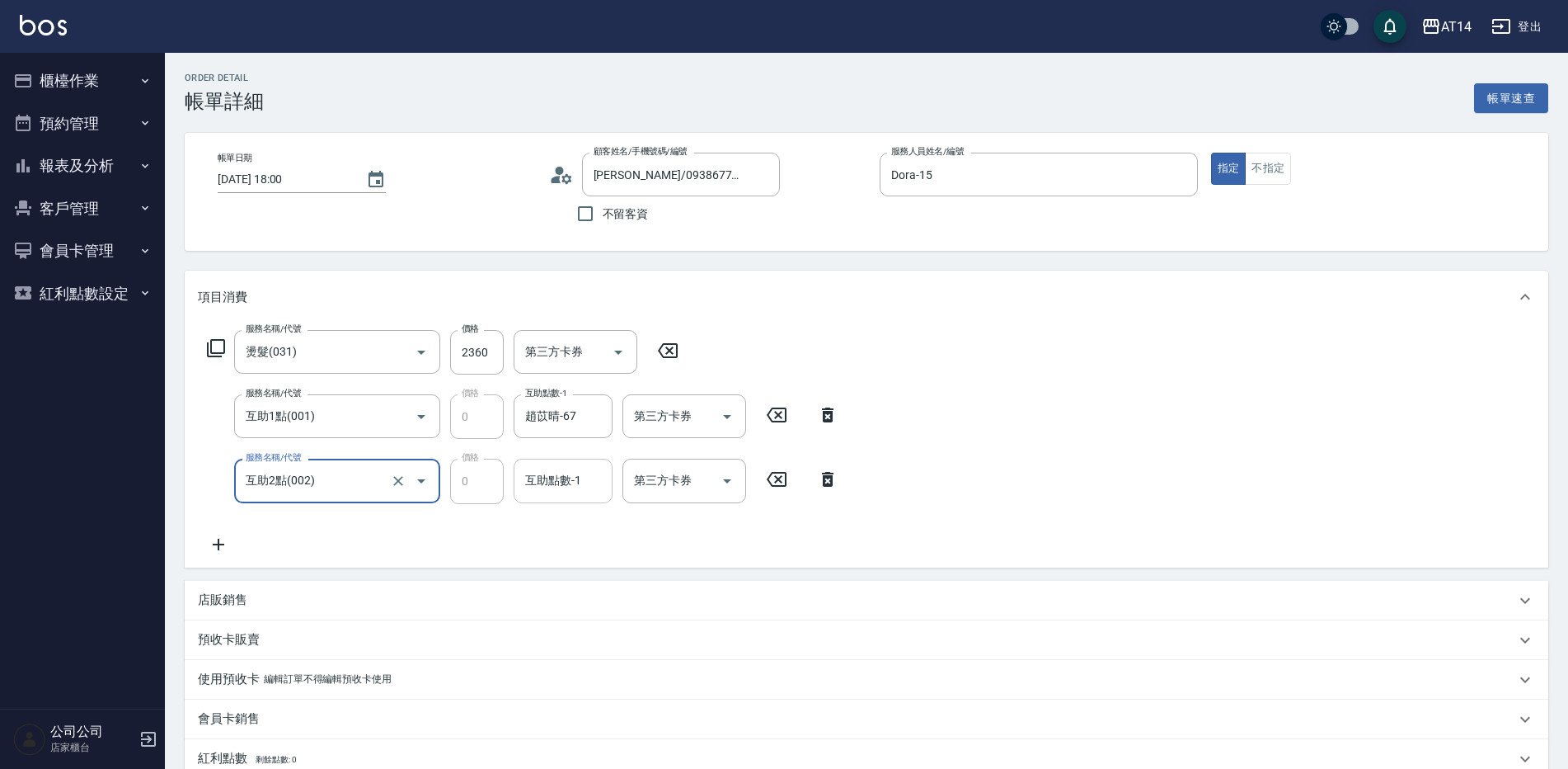
click at [564, 486] on div "互助點數-1 互助點數-1" at bounding box center [563, 480] width 99 height 43
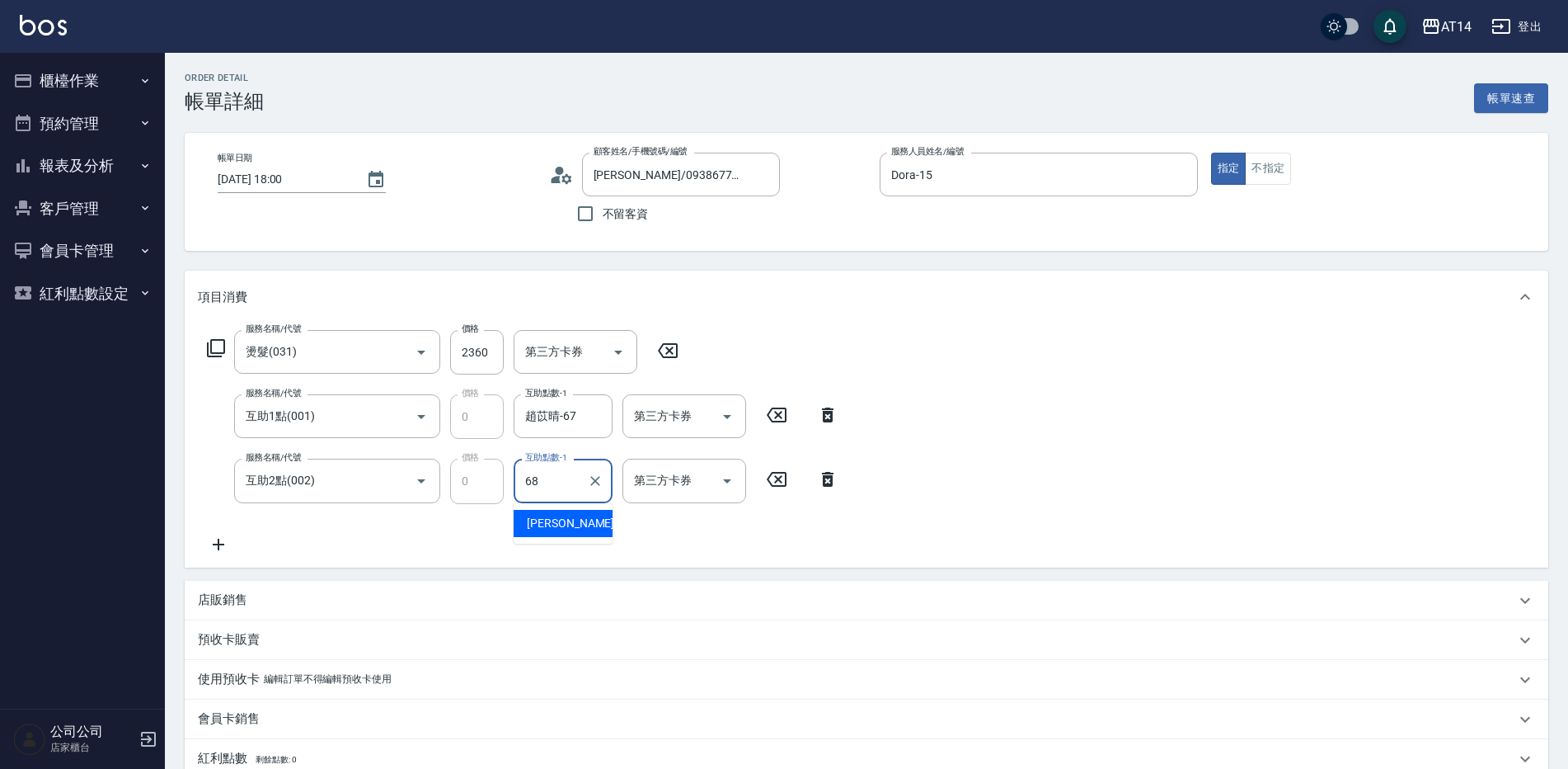
type input "邢語軒-68"
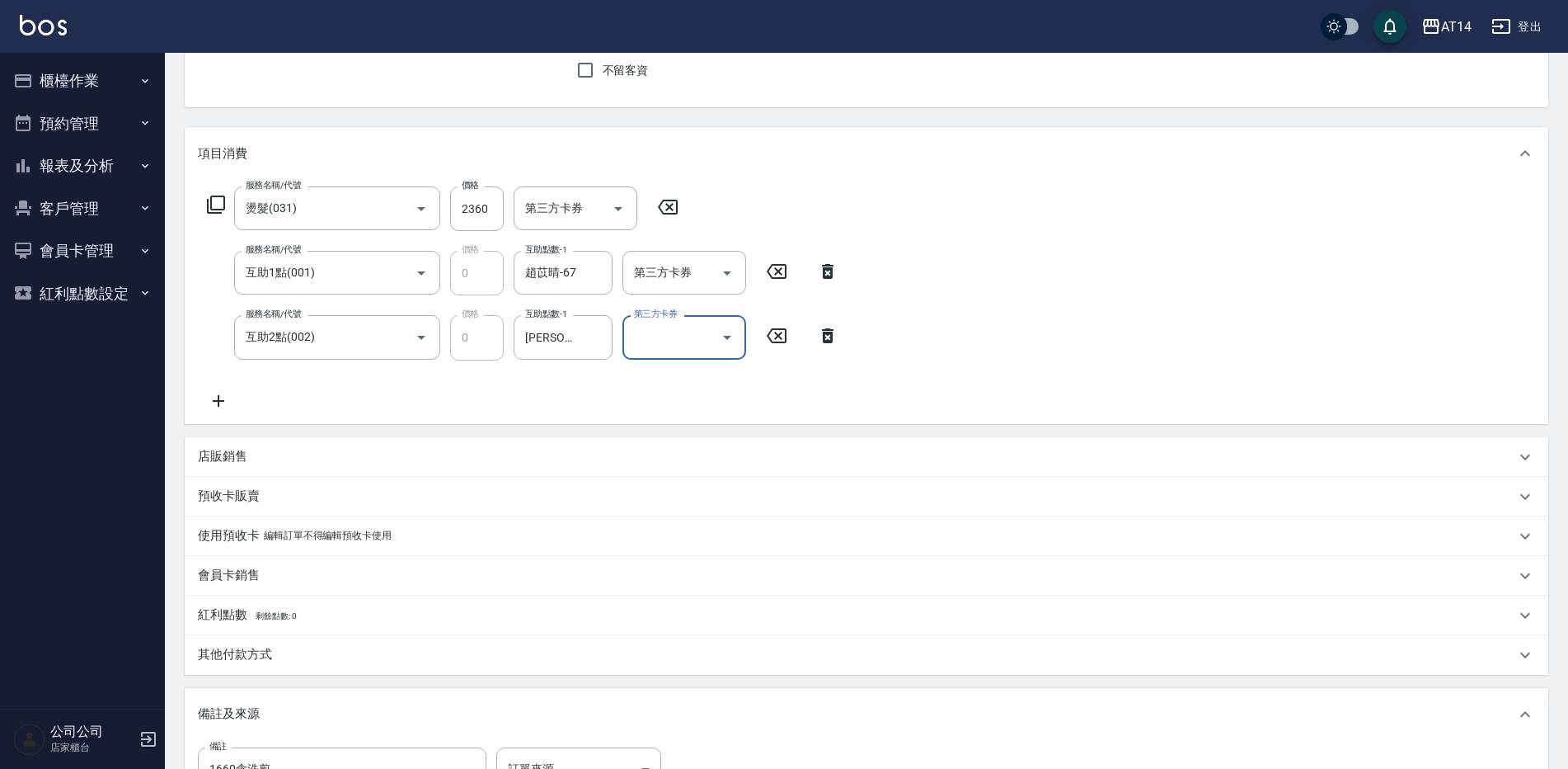
scroll to position [165, 0]
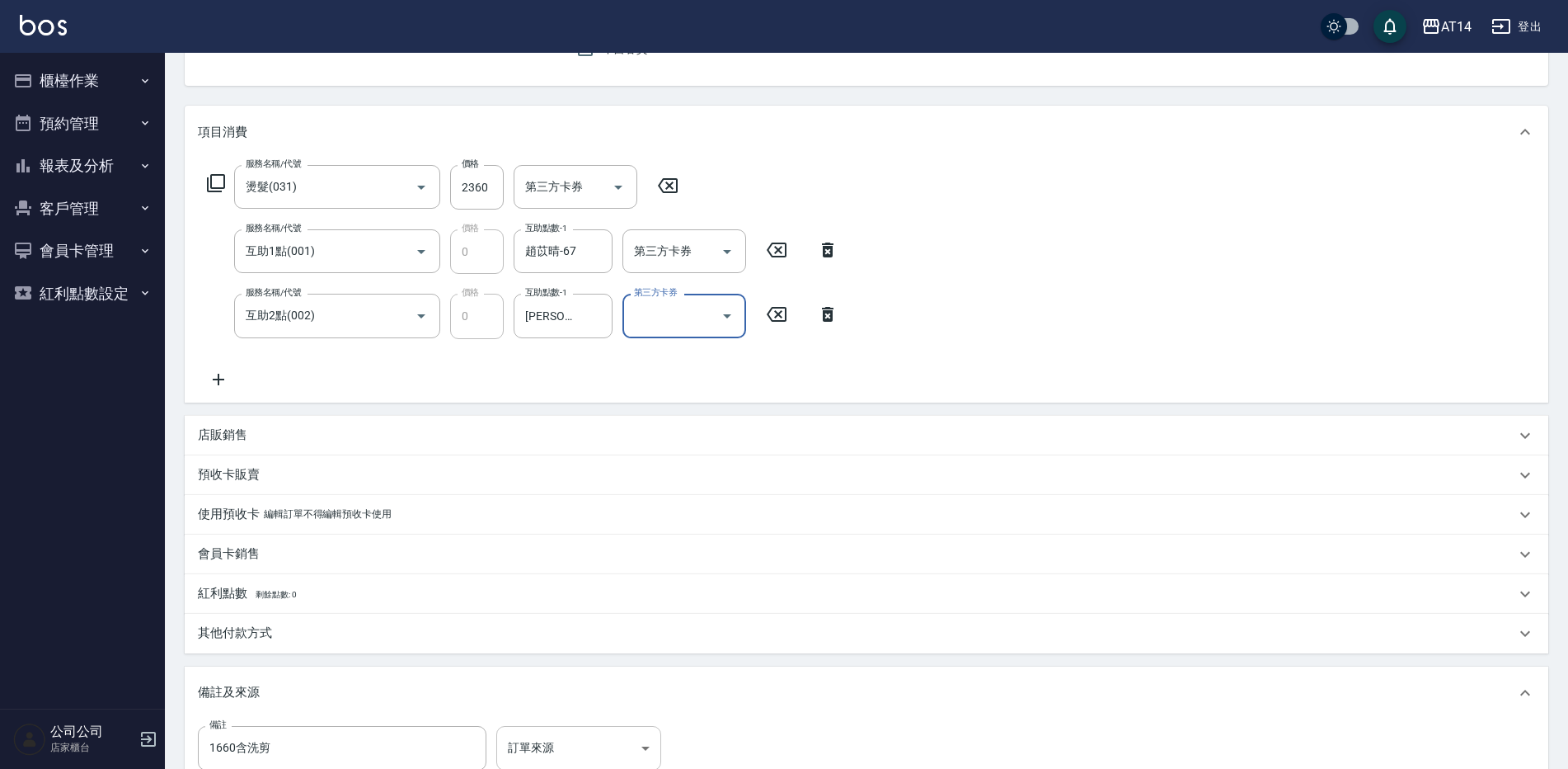
click at [608, 732] on body "AT14 登出 櫃檯作業 打帳單 帳單列表 掛單列表 現金收支登錄 材料自購登錄 每日結帳 排班表 掃碼打卡 預約管理 預約管理 單日預約紀錄 單週預約紀錄 …" at bounding box center [784, 405] width 1568 height 1139
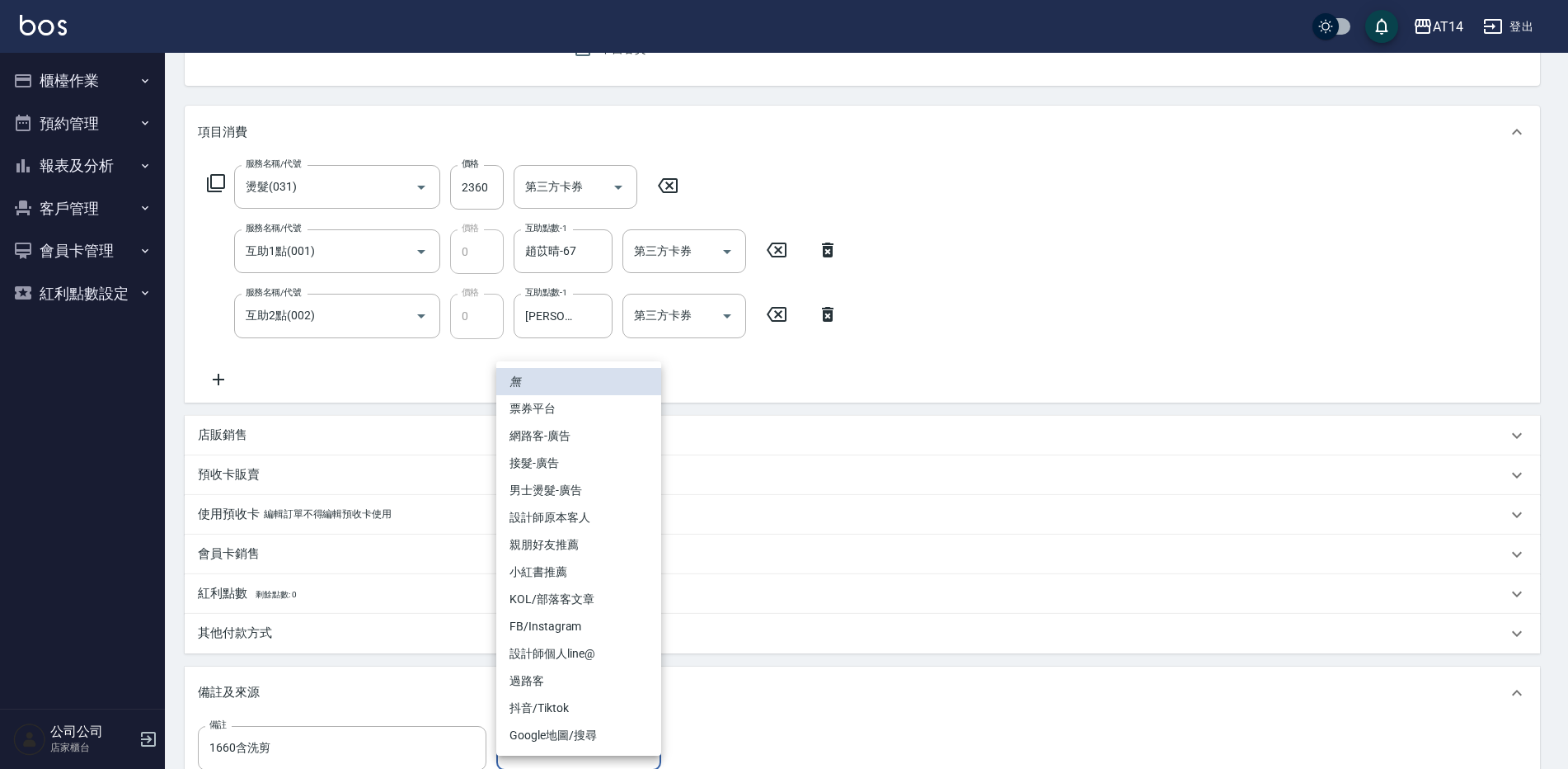
scroll to position [167, 0]
click at [603, 501] on li "男士燙髮-廣告" at bounding box center [578, 490] width 165 height 27
type input "男士燙髮-廣告"
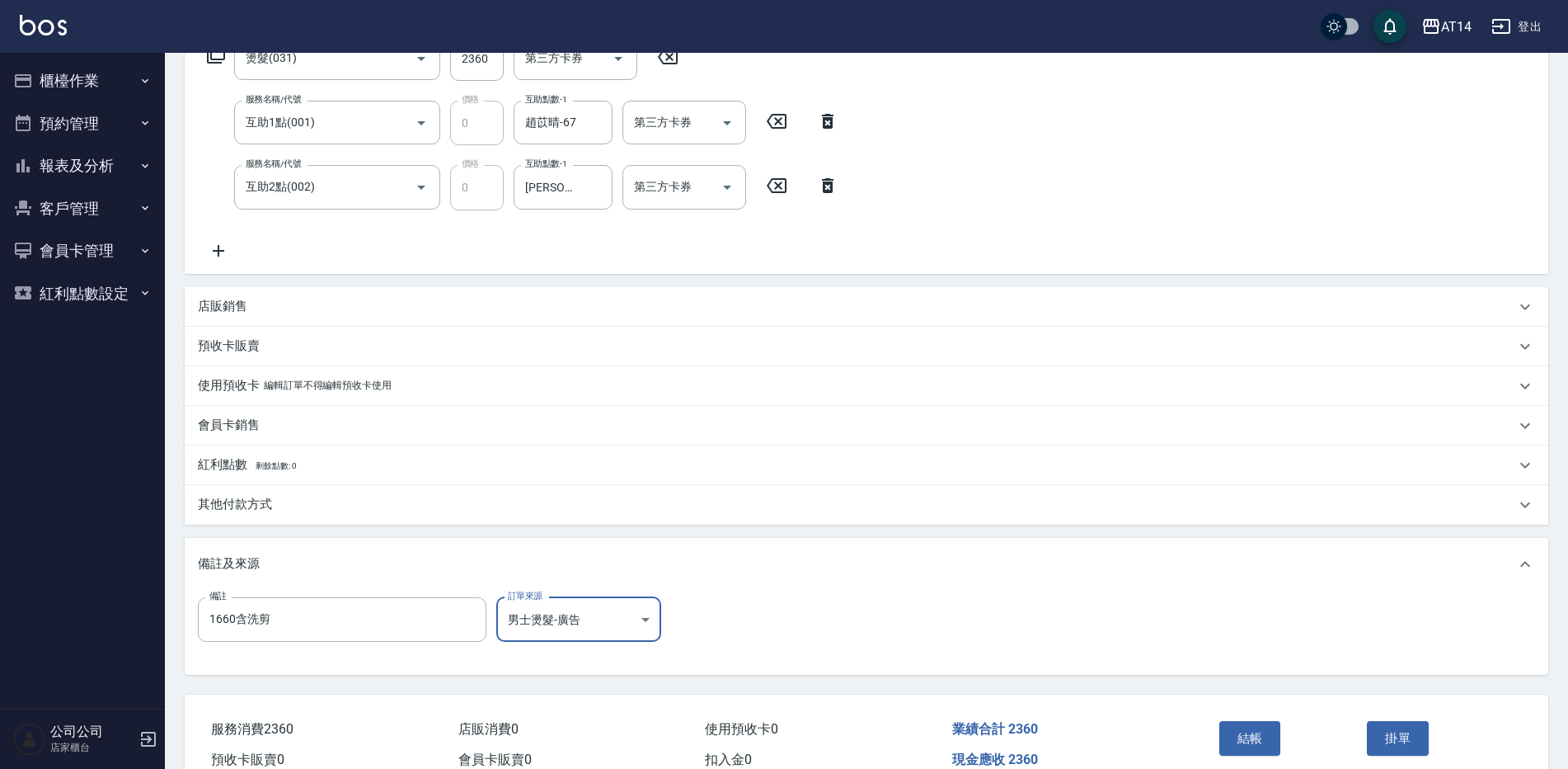
scroll to position [377, 0]
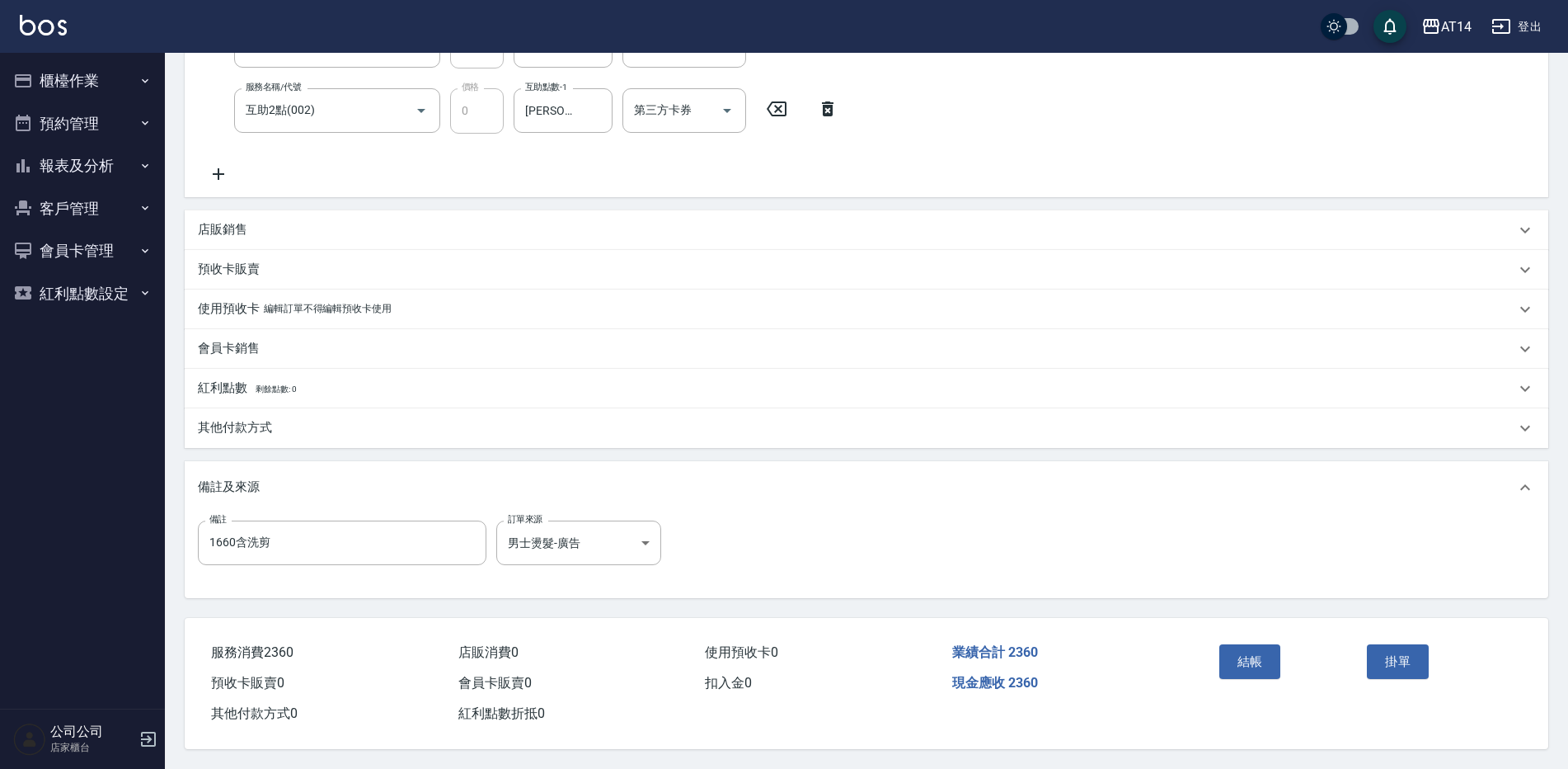
click at [1281, 664] on div "結帳" at bounding box center [1286, 673] width 149 height 72
drag, startPoint x: 1272, startPoint y: 661, endPoint x: 1170, endPoint y: 641, distance: 103.9
click at [1272, 660] on button "結帳" at bounding box center [1250, 661] width 62 height 35
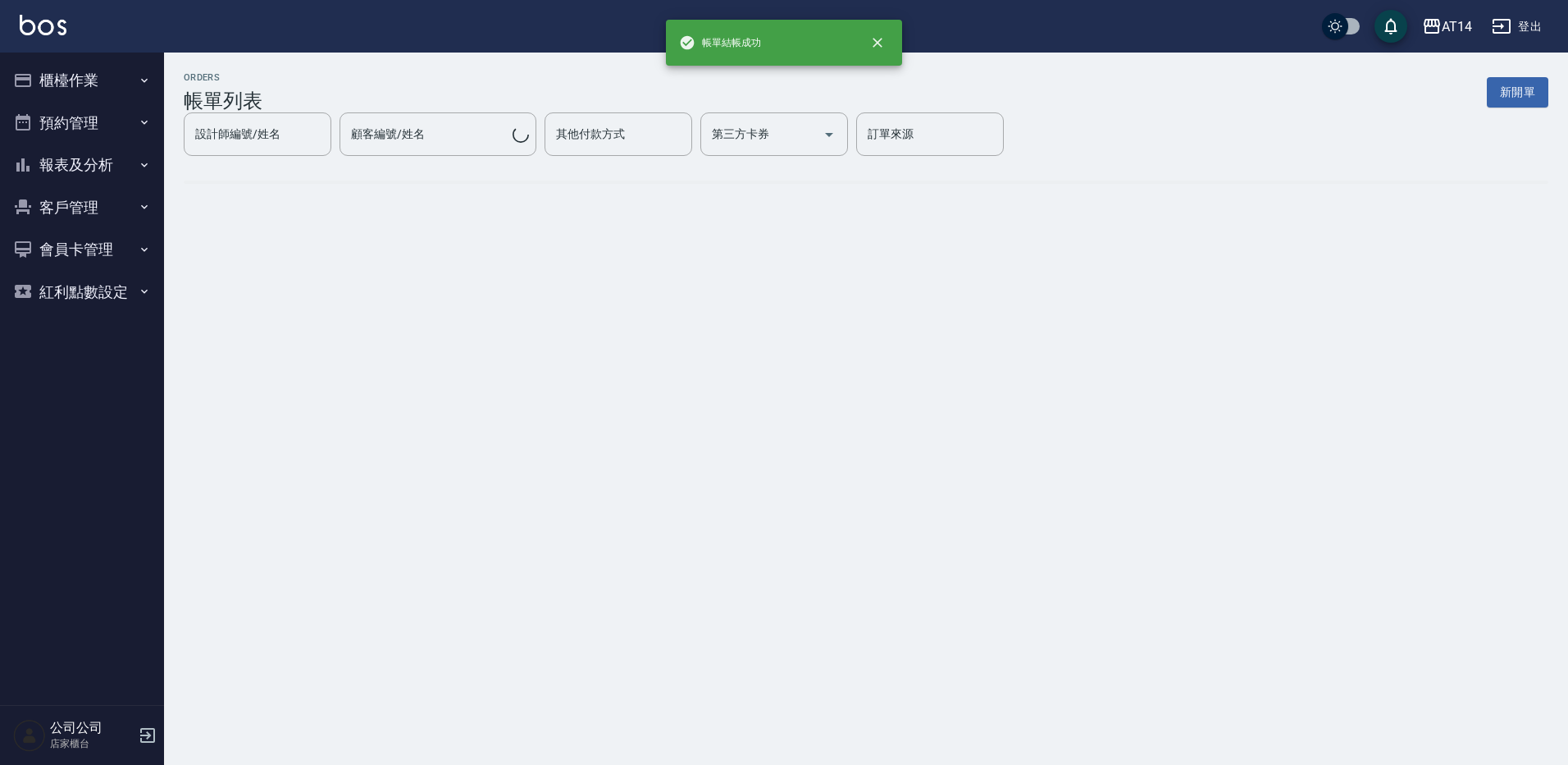
click at [107, 167] on button "報表及分析" at bounding box center [81, 165] width 151 height 42
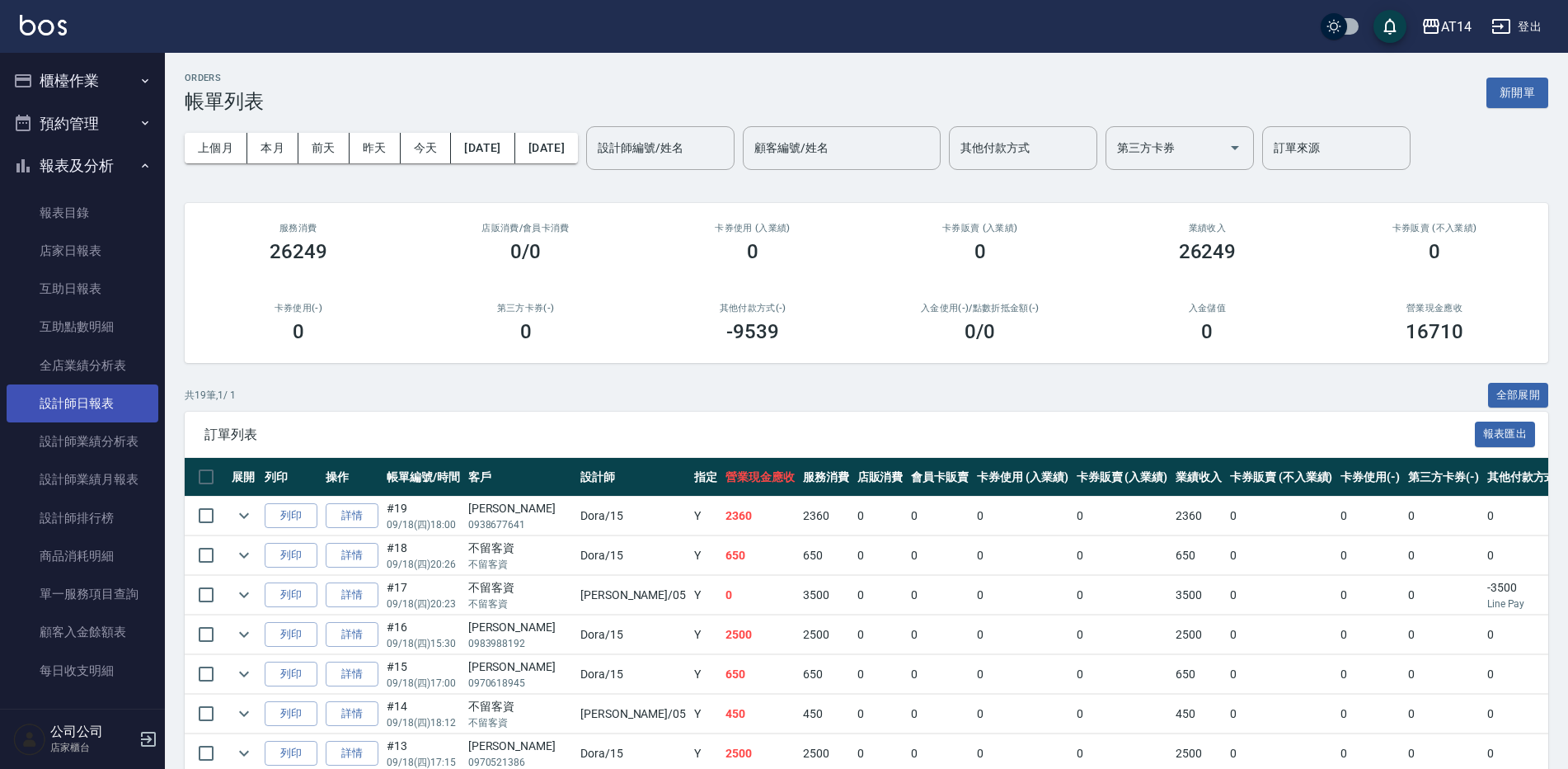
click at [106, 400] on link "設計師日報表" at bounding box center [81, 403] width 151 height 38
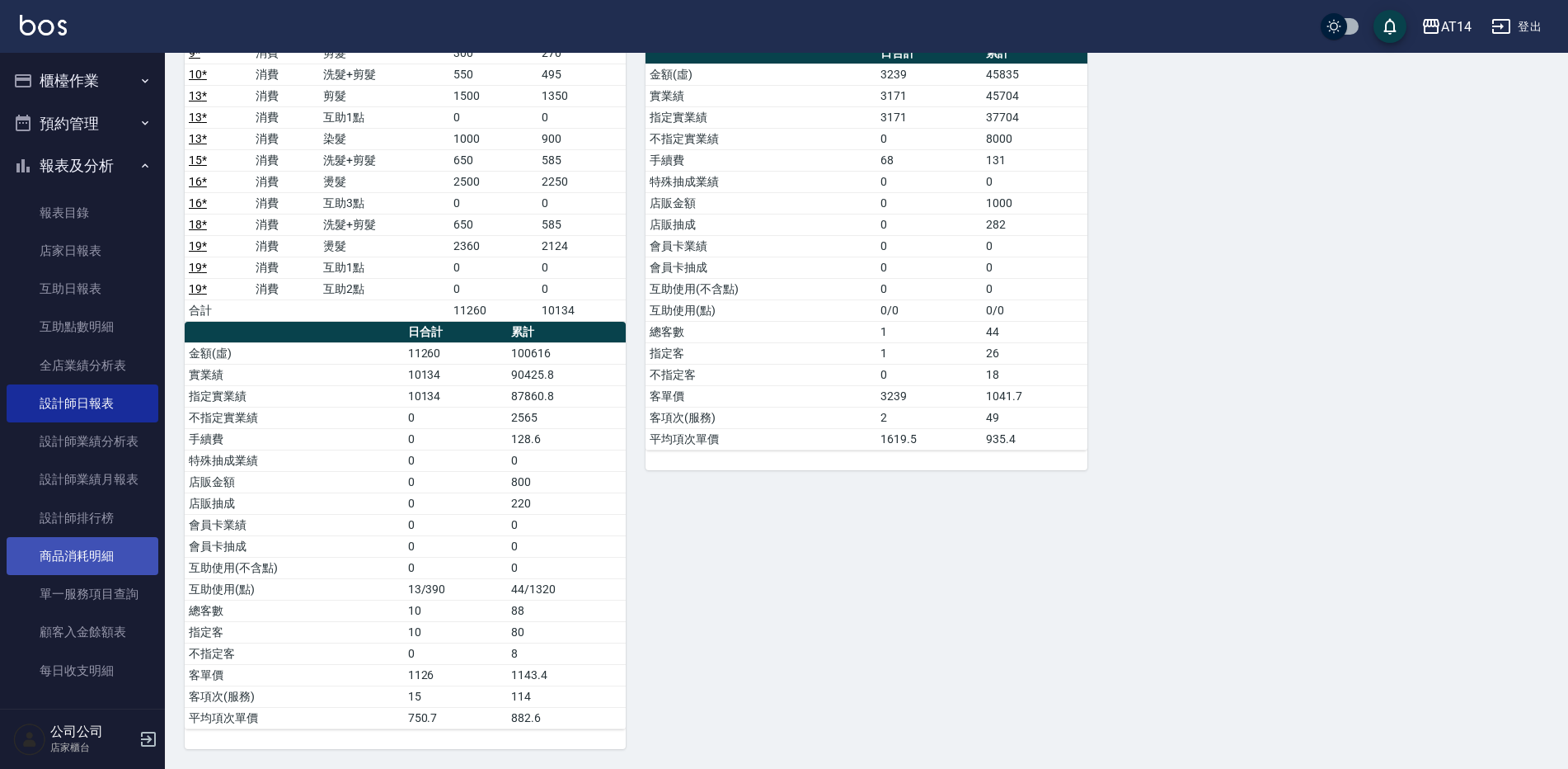
scroll to position [82, 0]
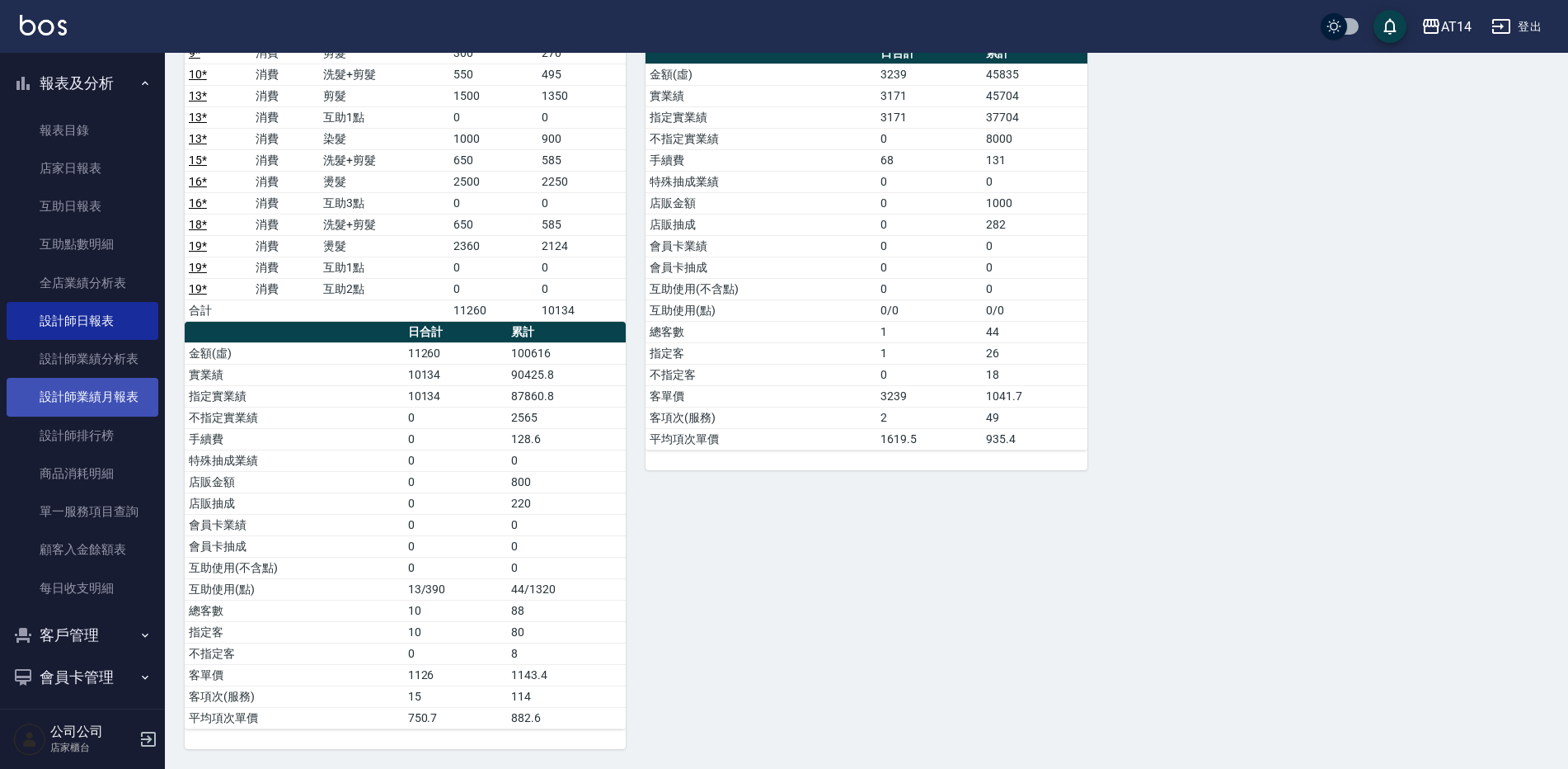
click at [129, 406] on link "設計師業績月報表" at bounding box center [81, 396] width 151 height 38
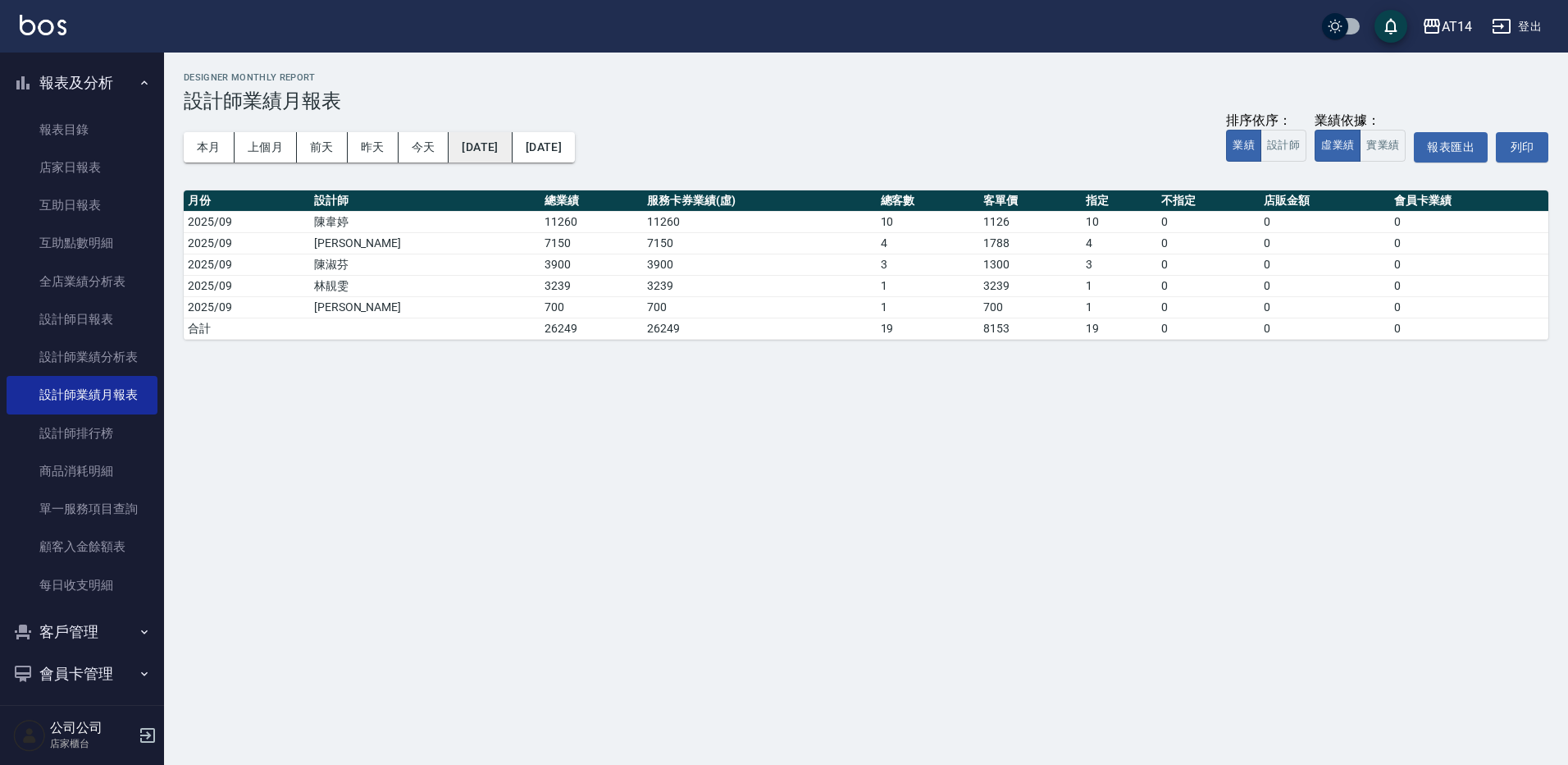
click at [512, 137] on button "[DATE]" at bounding box center [480, 147] width 63 height 30
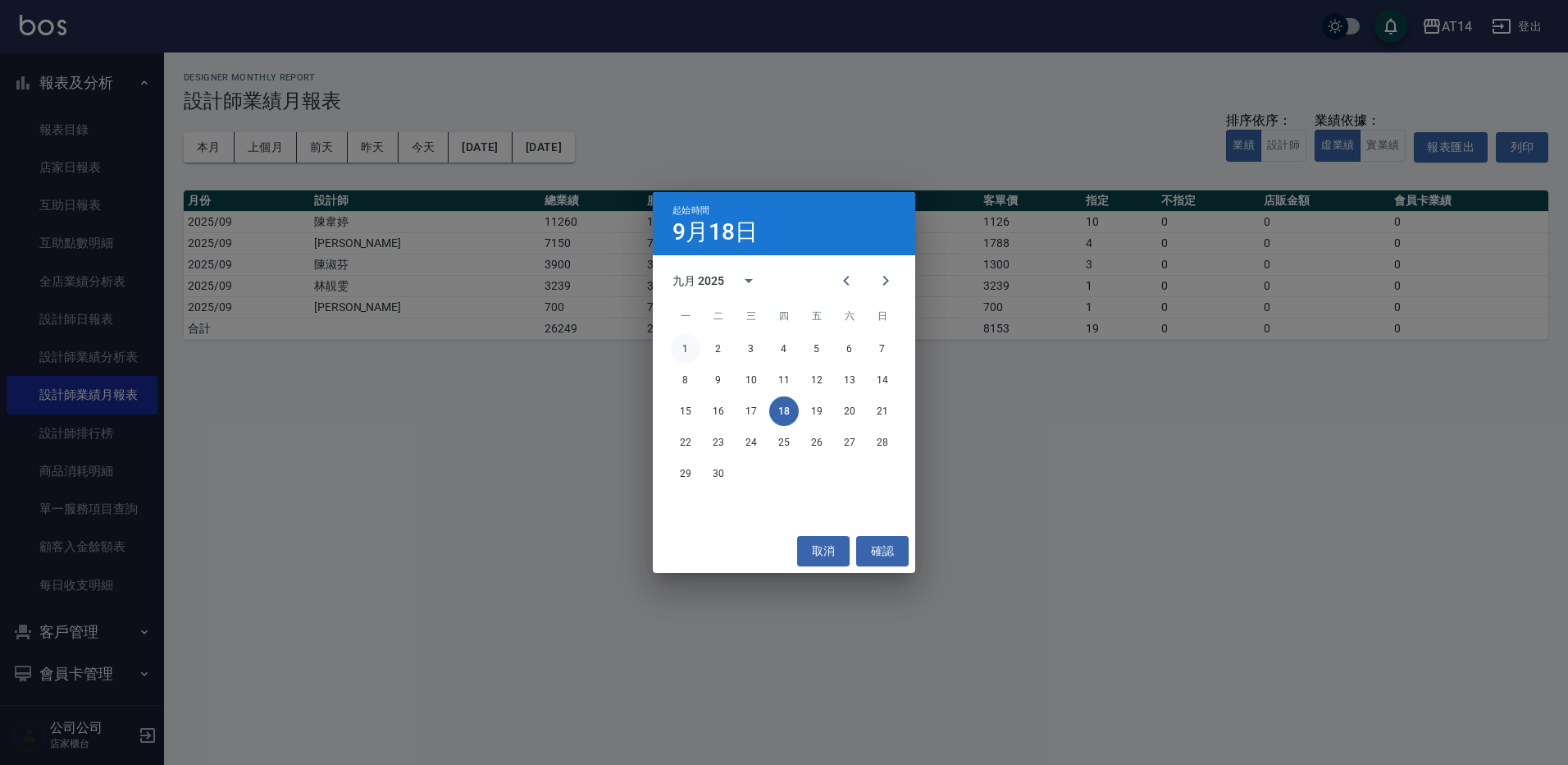
click at [697, 357] on button "1" at bounding box center [686, 349] width 30 height 30
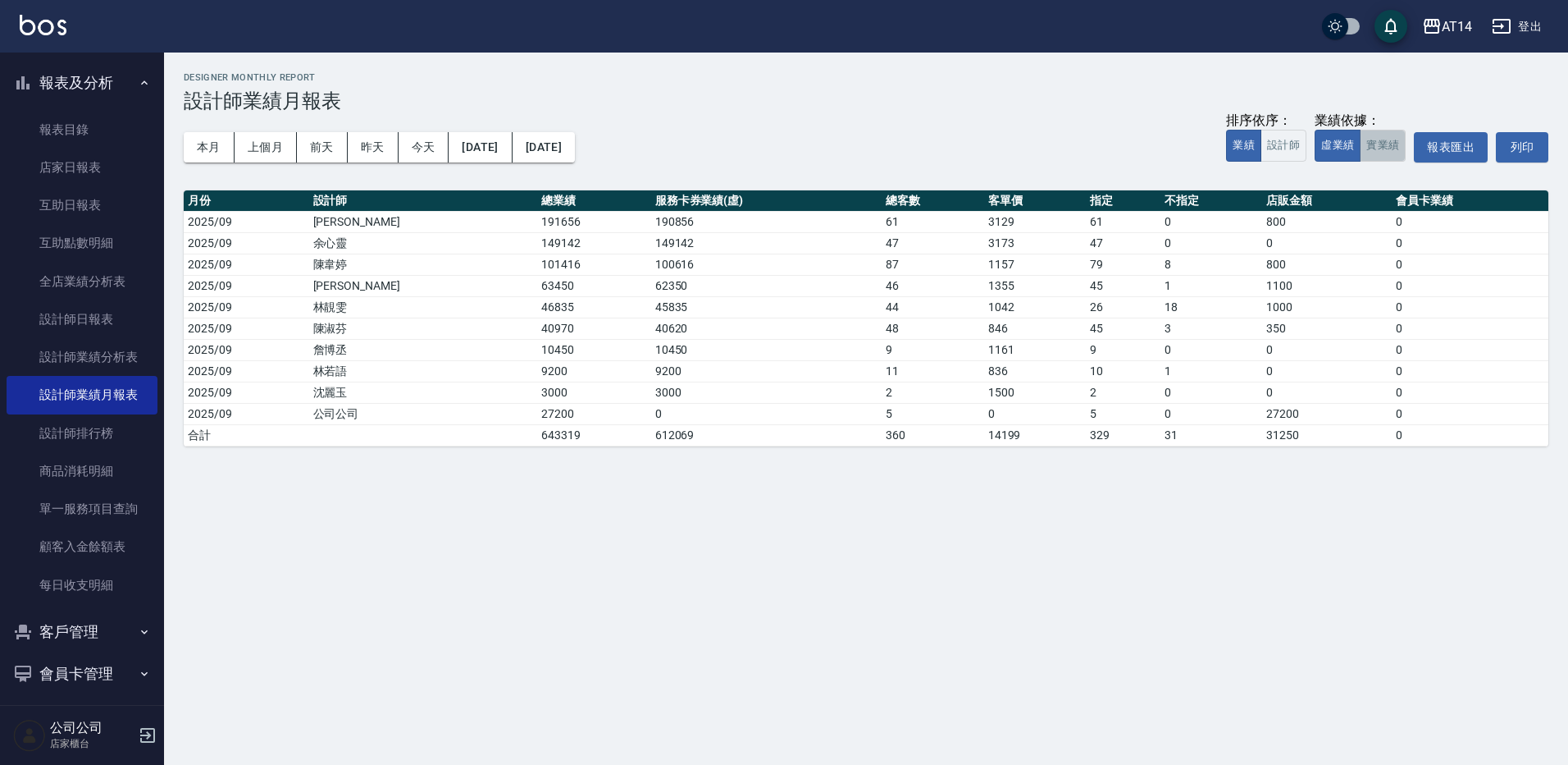
click at [1362, 152] on button "實業績" at bounding box center [1383, 145] width 46 height 32
click at [1265, 157] on button "設計師" at bounding box center [1283, 145] width 46 height 32
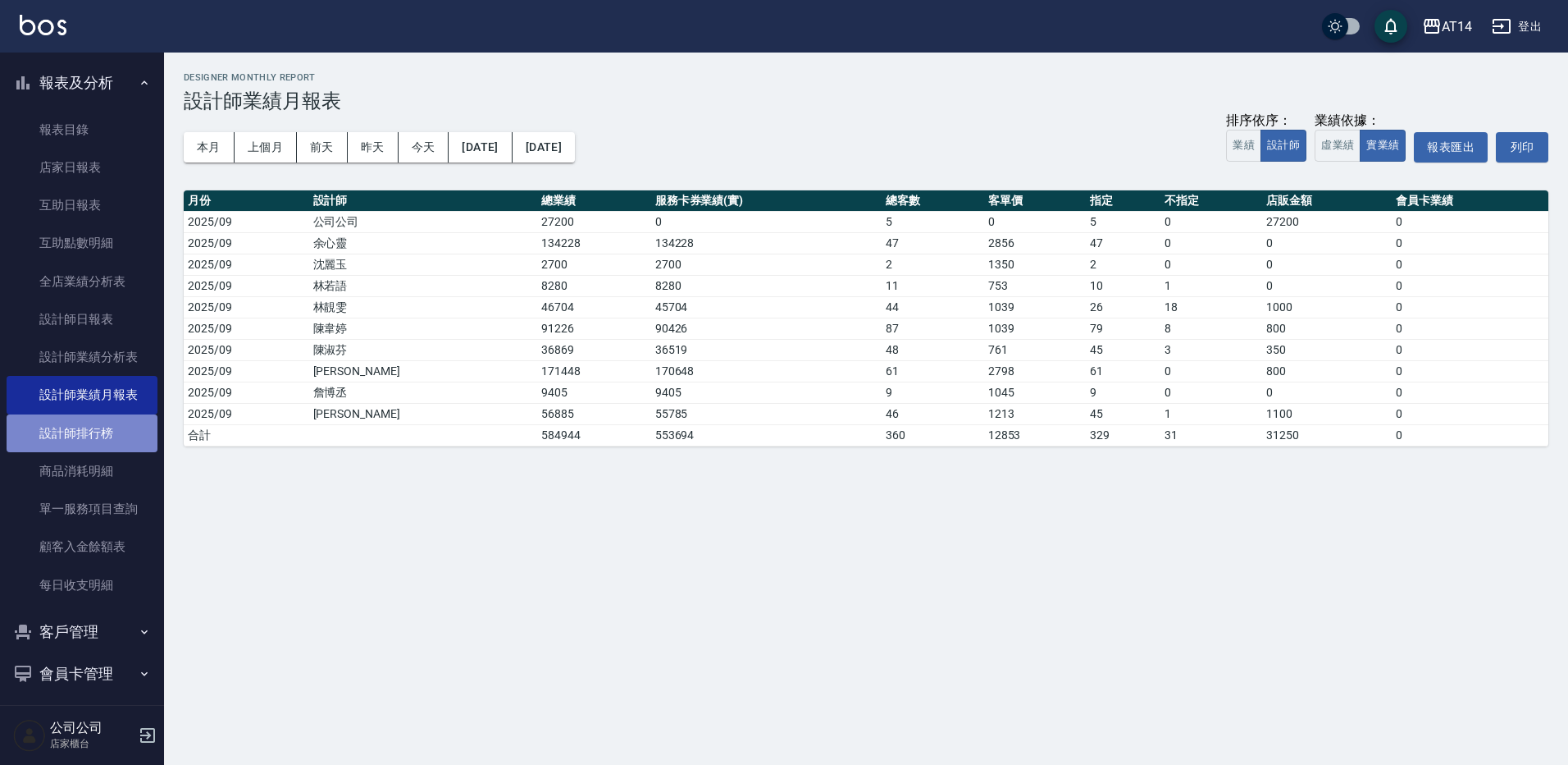
click at [114, 442] on link "設計師排行榜" at bounding box center [81, 433] width 151 height 38
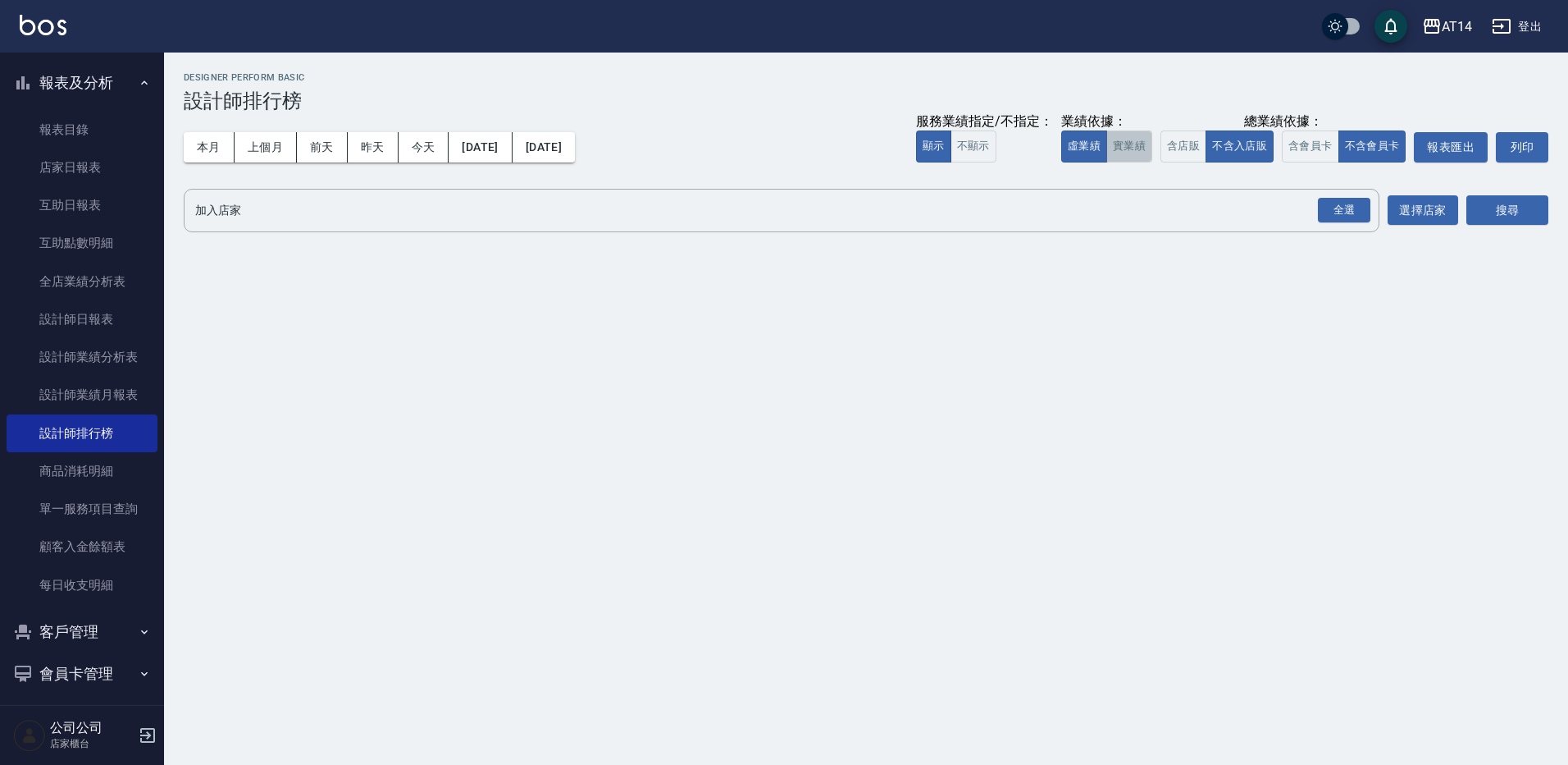
click at [1149, 147] on button "實業績" at bounding box center [1129, 146] width 46 height 32
click at [1168, 145] on button "含店販" at bounding box center [1183, 146] width 46 height 32
click at [1283, 155] on button "含會員卡" at bounding box center [1310, 146] width 57 height 32
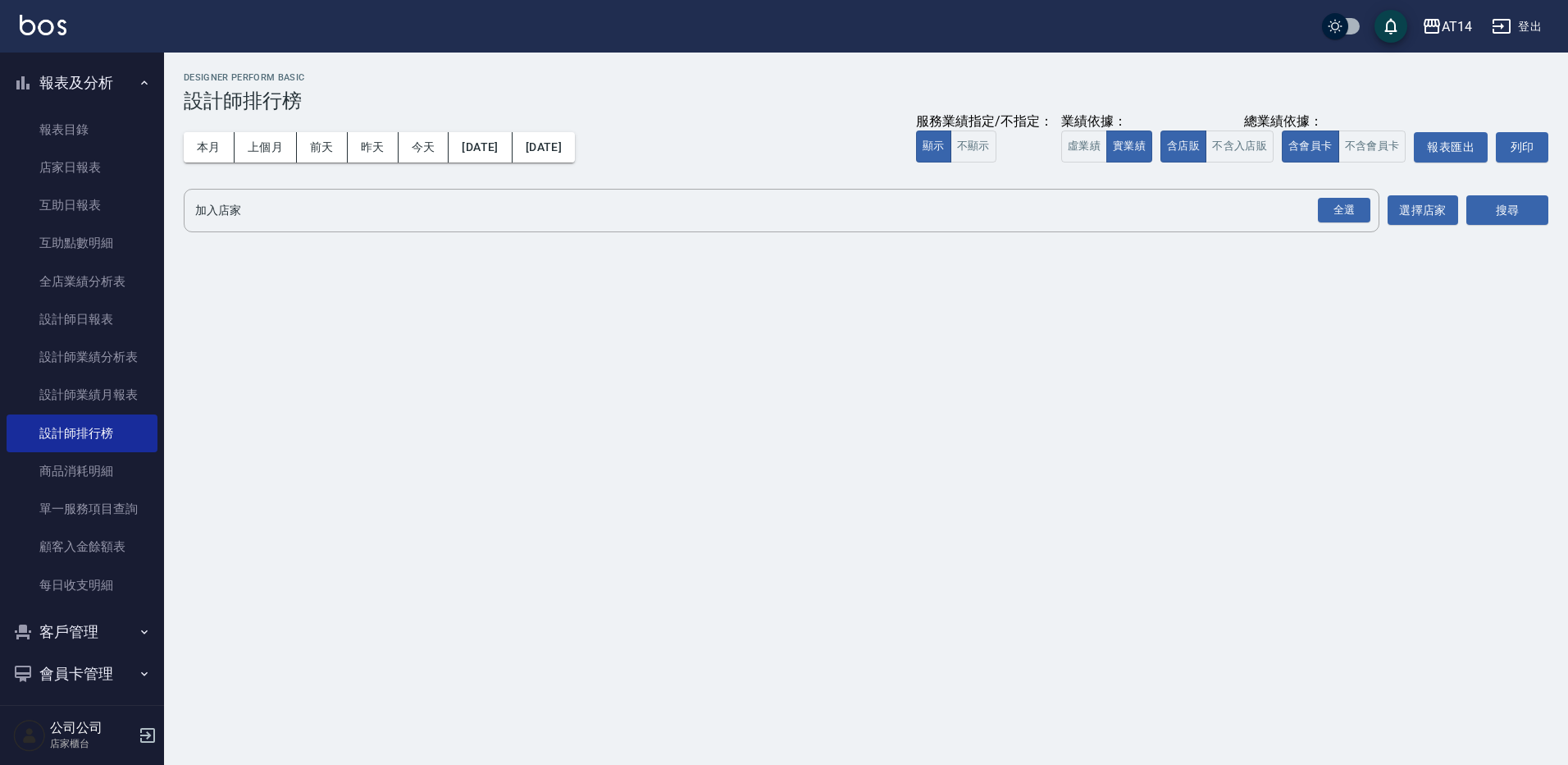
click at [1348, 208] on div "全選" at bounding box center [1344, 210] width 53 height 26
click at [1503, 209] on button "搜尋" at bounding box center [1507, 212] width 82 height 30
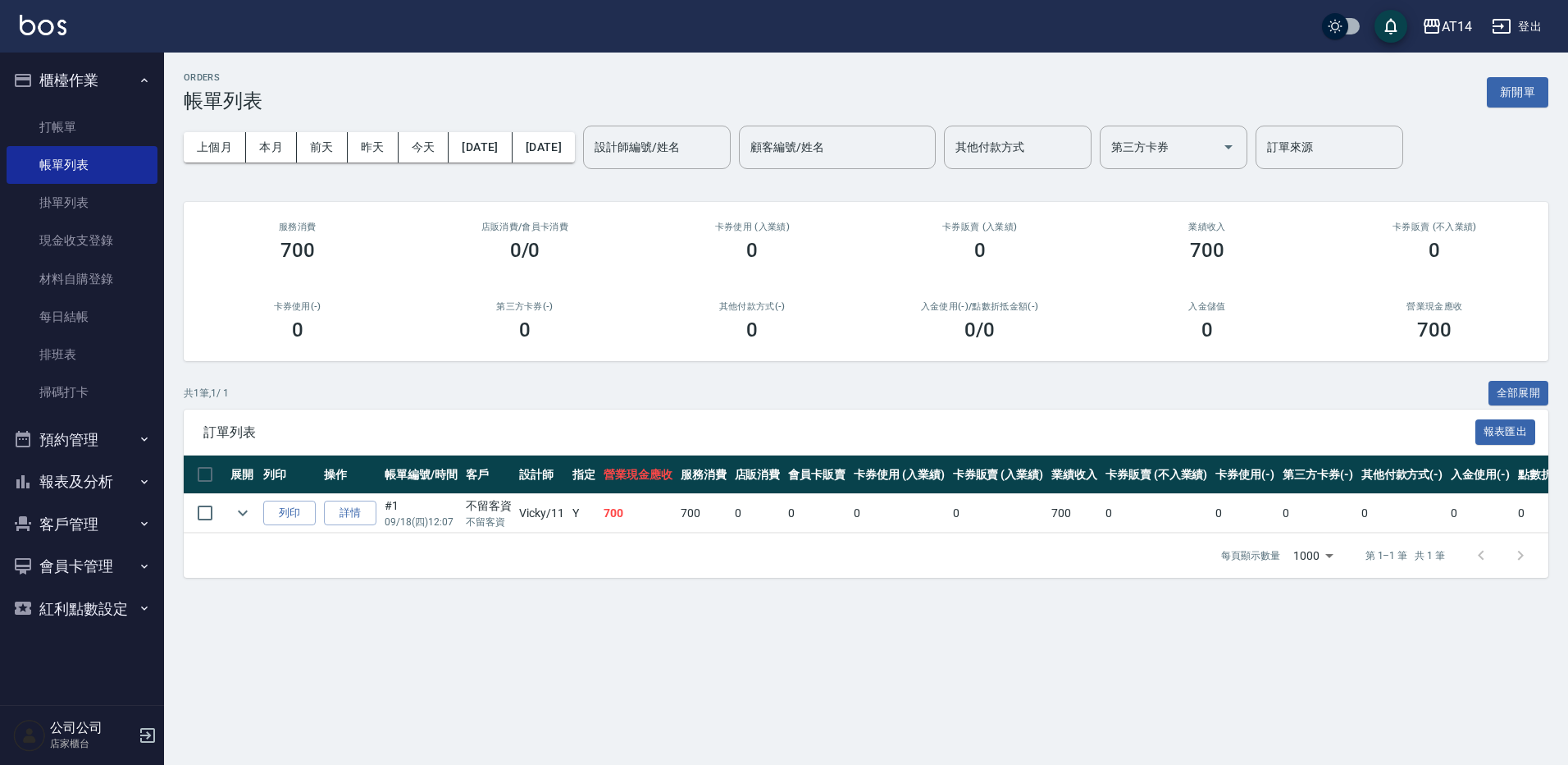
click at [137, 451] on button "預約管理" at bounding box center [81, 440] width 151 height 42
click at [129, 558] on link "單週預約紀錄" at bounding box center [81, 561] width 151 height 38
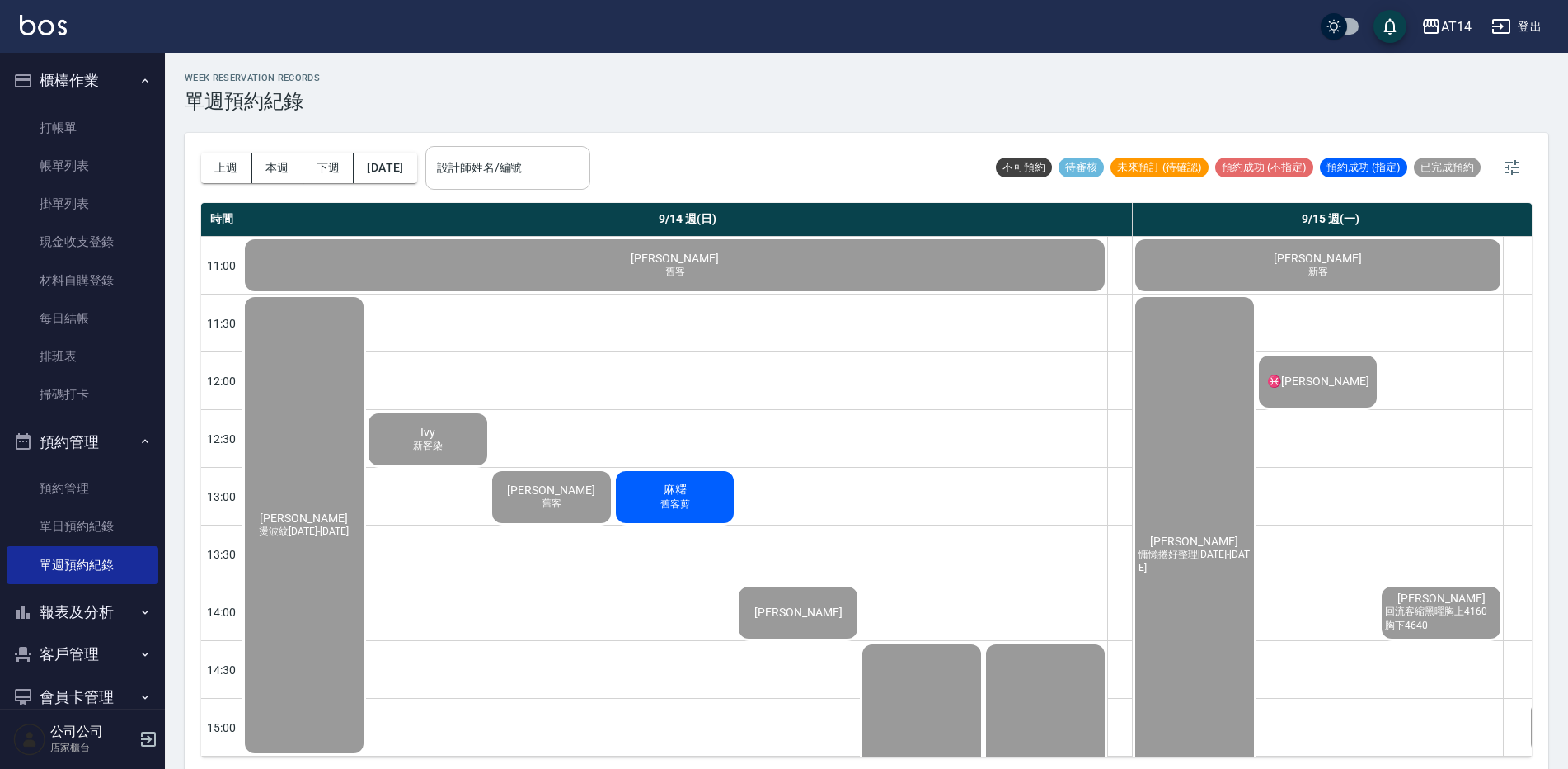
drag, startPoint x: 583, startPoint y: 191, endPoint x: 579, endPoint y: 165, distance: 26.3
click at [583, 190] on div "上週 本週 下週 [DATE] 設計師姓名/編號 設計師姓名/編號" at bounding box center [395, 167] width 389 height 70
click at [578, 163] on input "設計師姓名/編號" at bounding box center [507, 167] width 150 height 29
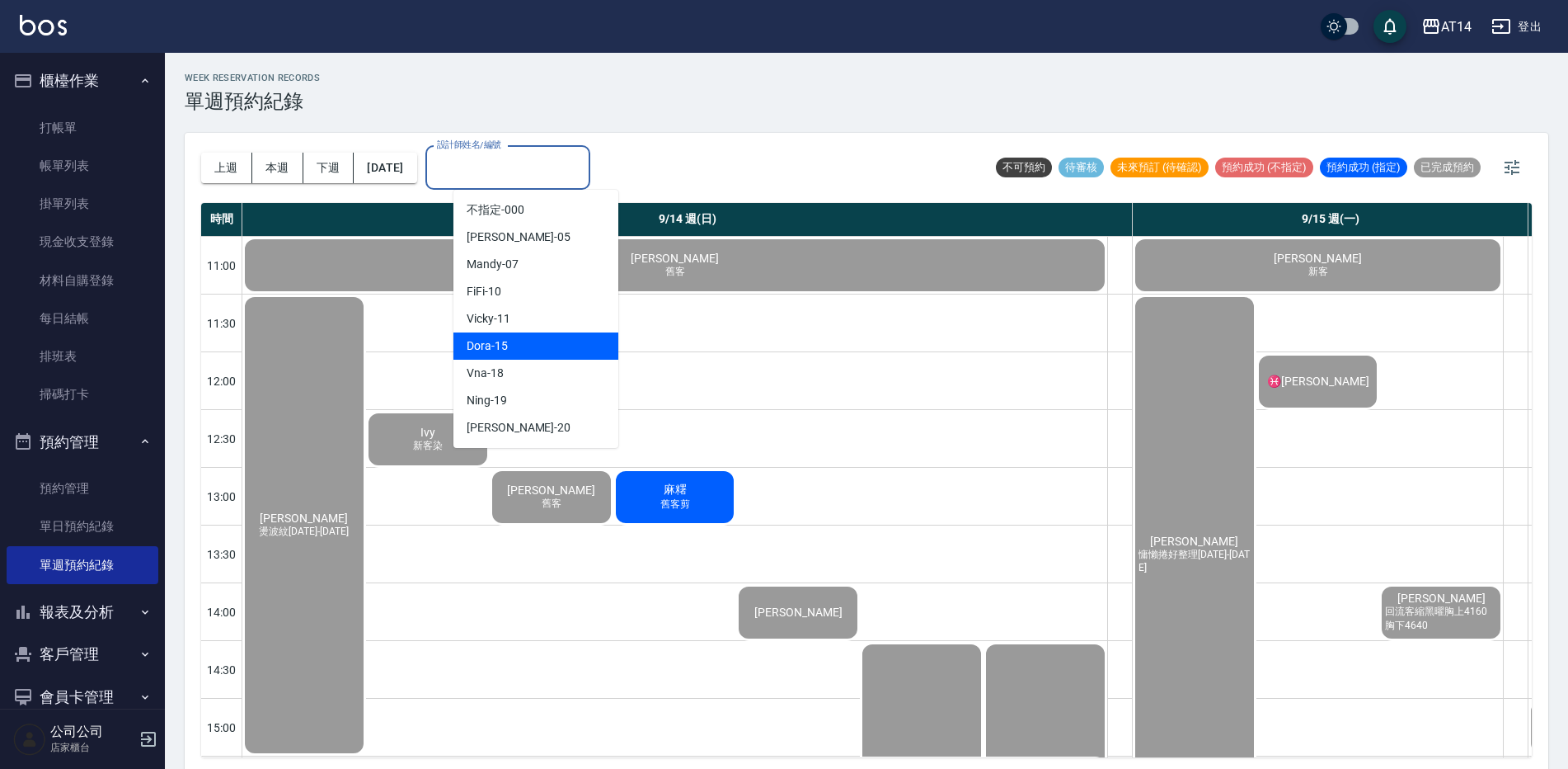
click at [522, 349] on div "Dora -15" at bounding box center [536, 346] width 165 height 27
type input "Dora-15"
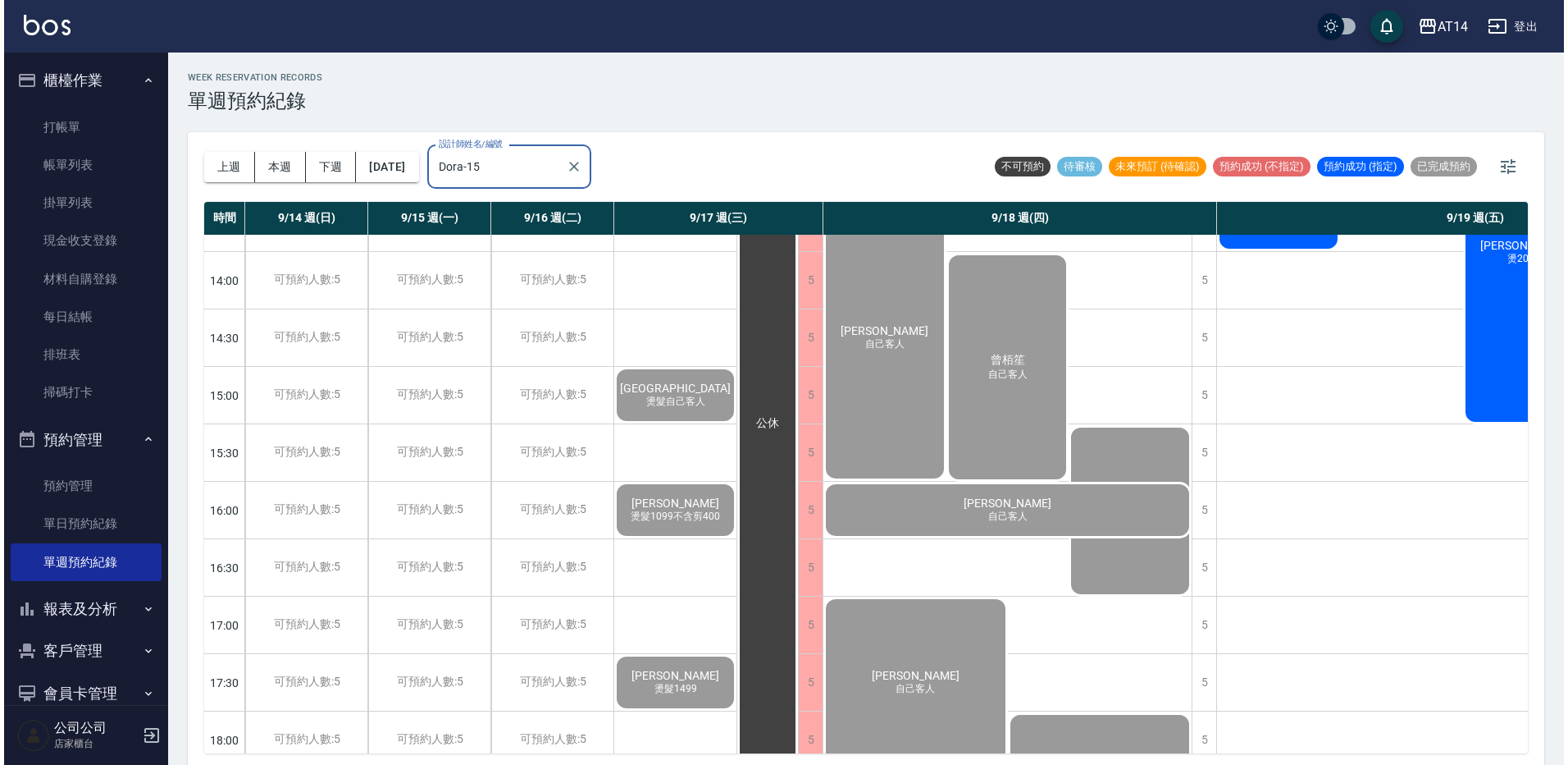
scroll to position [701, 0]
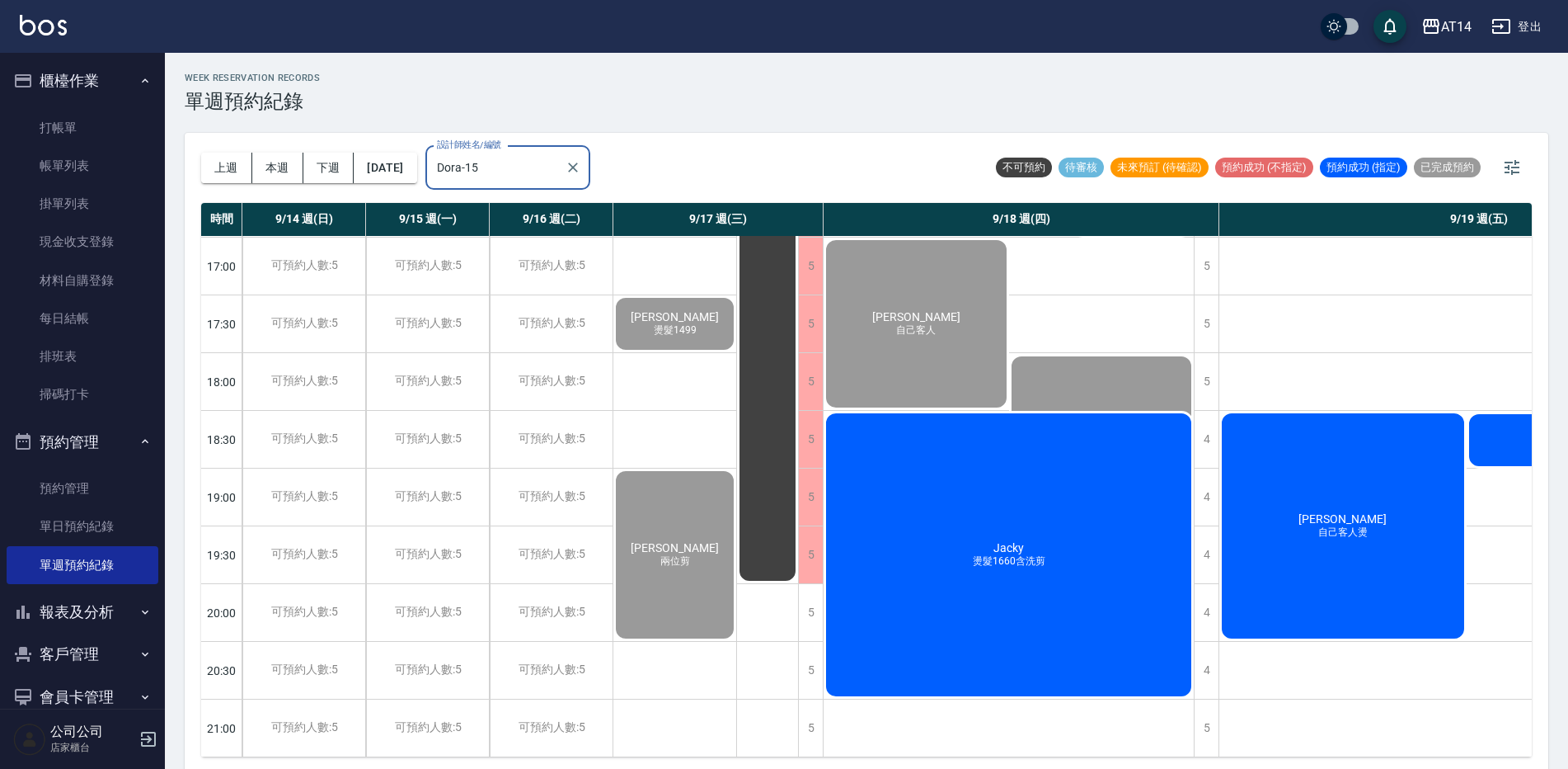
click at [981, 523] on div "Jacky 燙髮1660含洗剪" at bounding box center [1008, 555] width 370 height 288
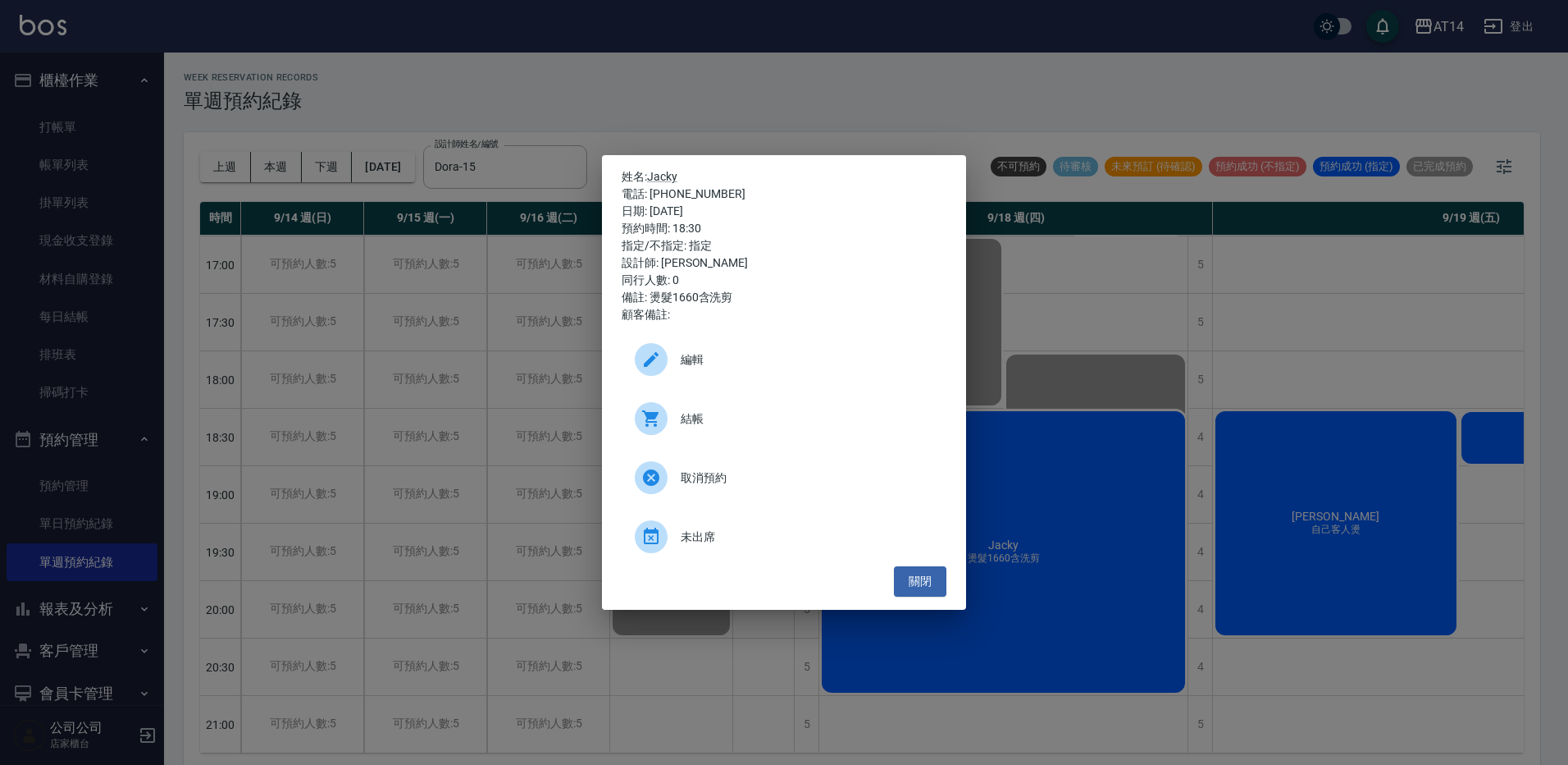
click at [812, 422] on span "結帳" at bounding box center [807, 419] width 253 height 18
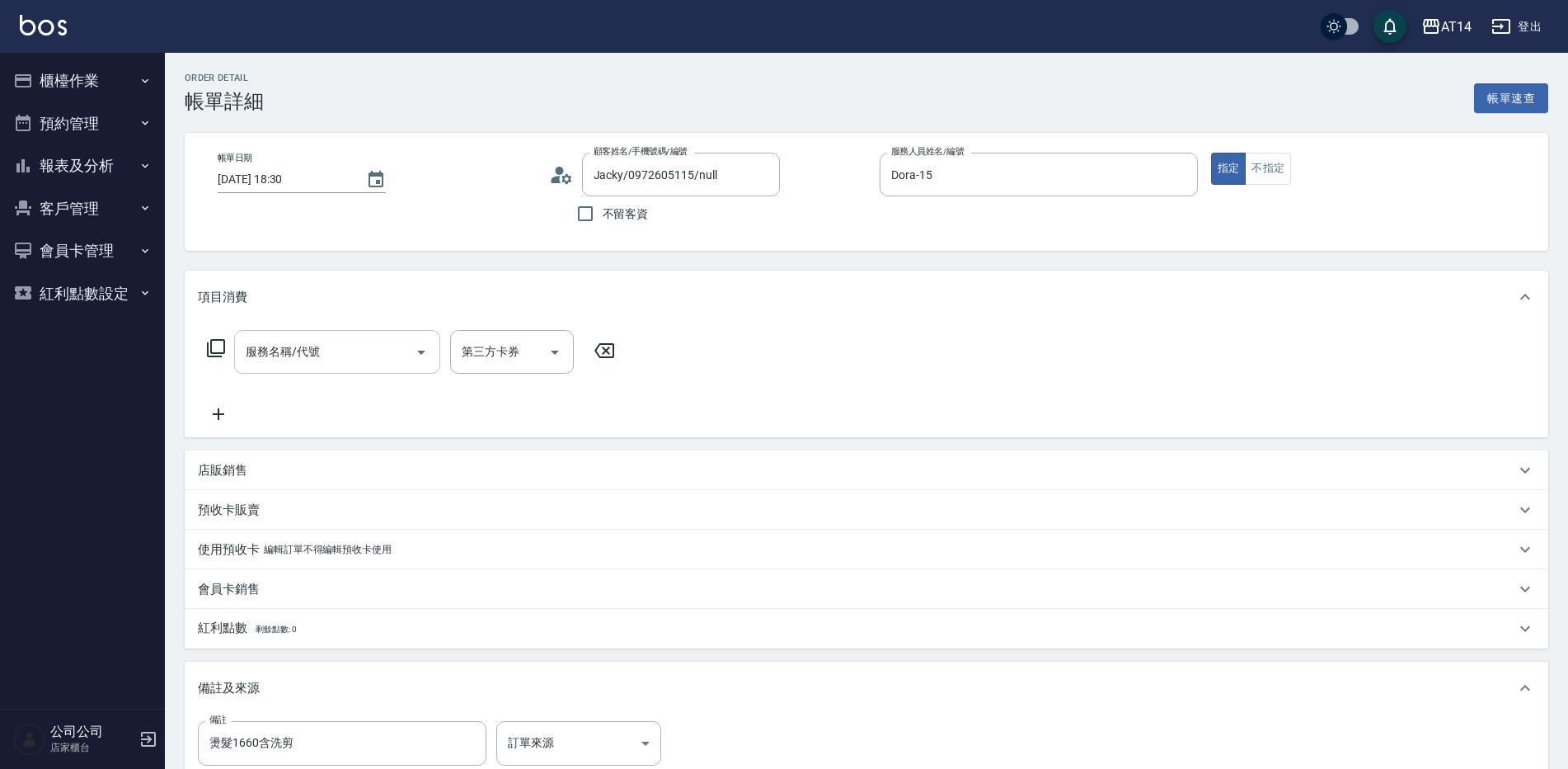
click at [338, 370] on div "服務名稱/代號" at bounding box center [336, 351] width 206 height 43
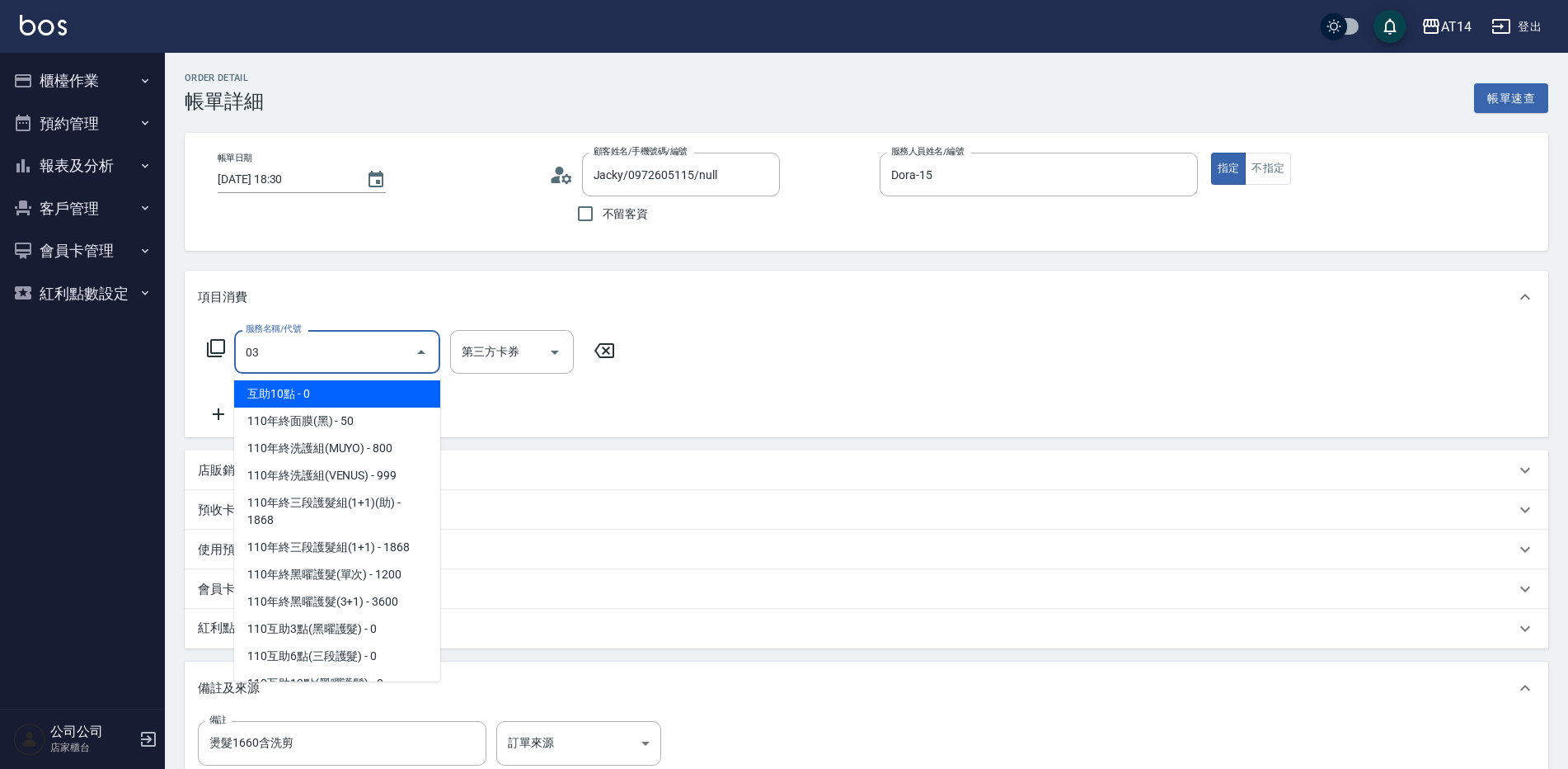
type input "031"
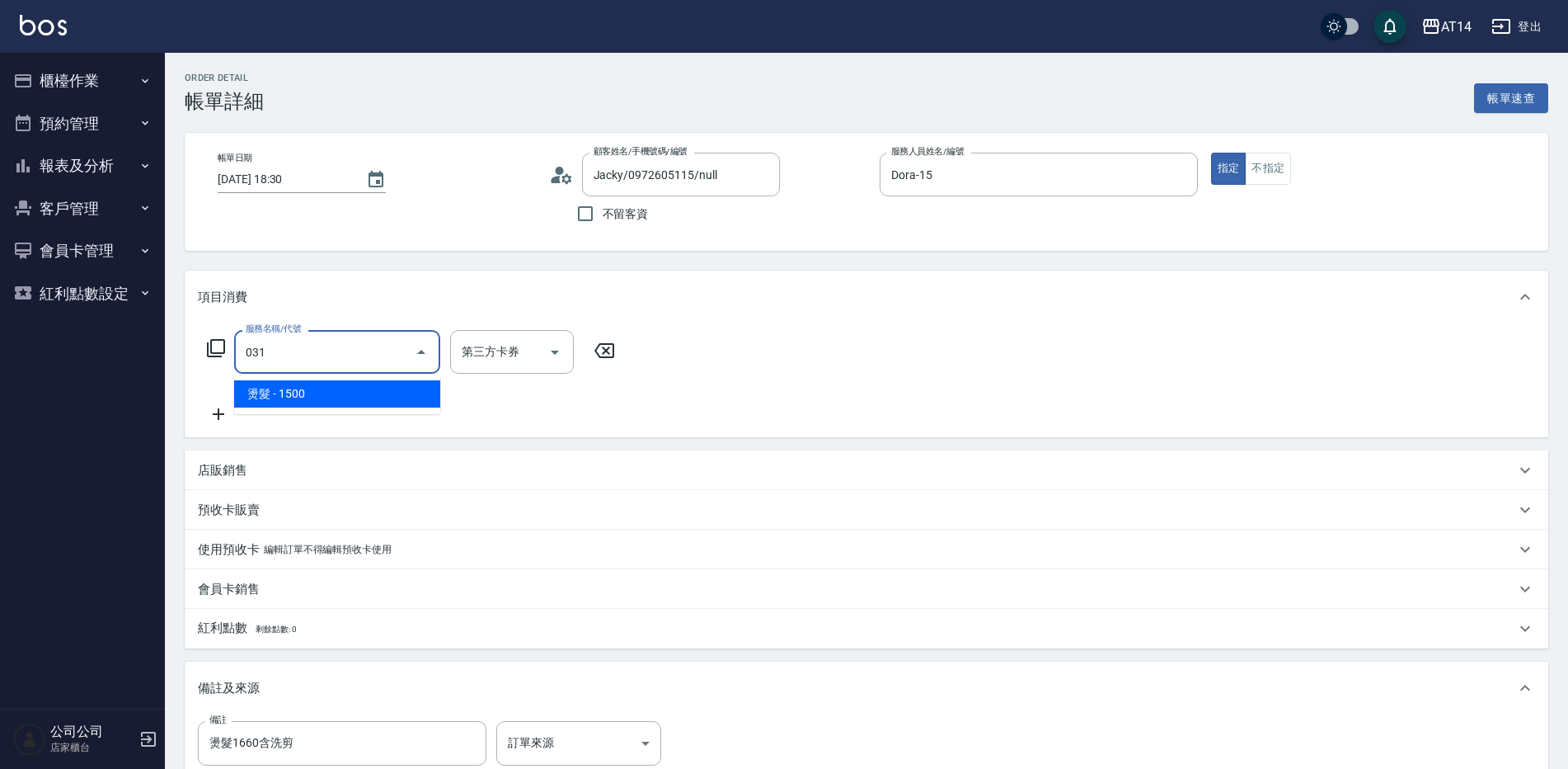
type input "3"
type input "燙髮(031)"
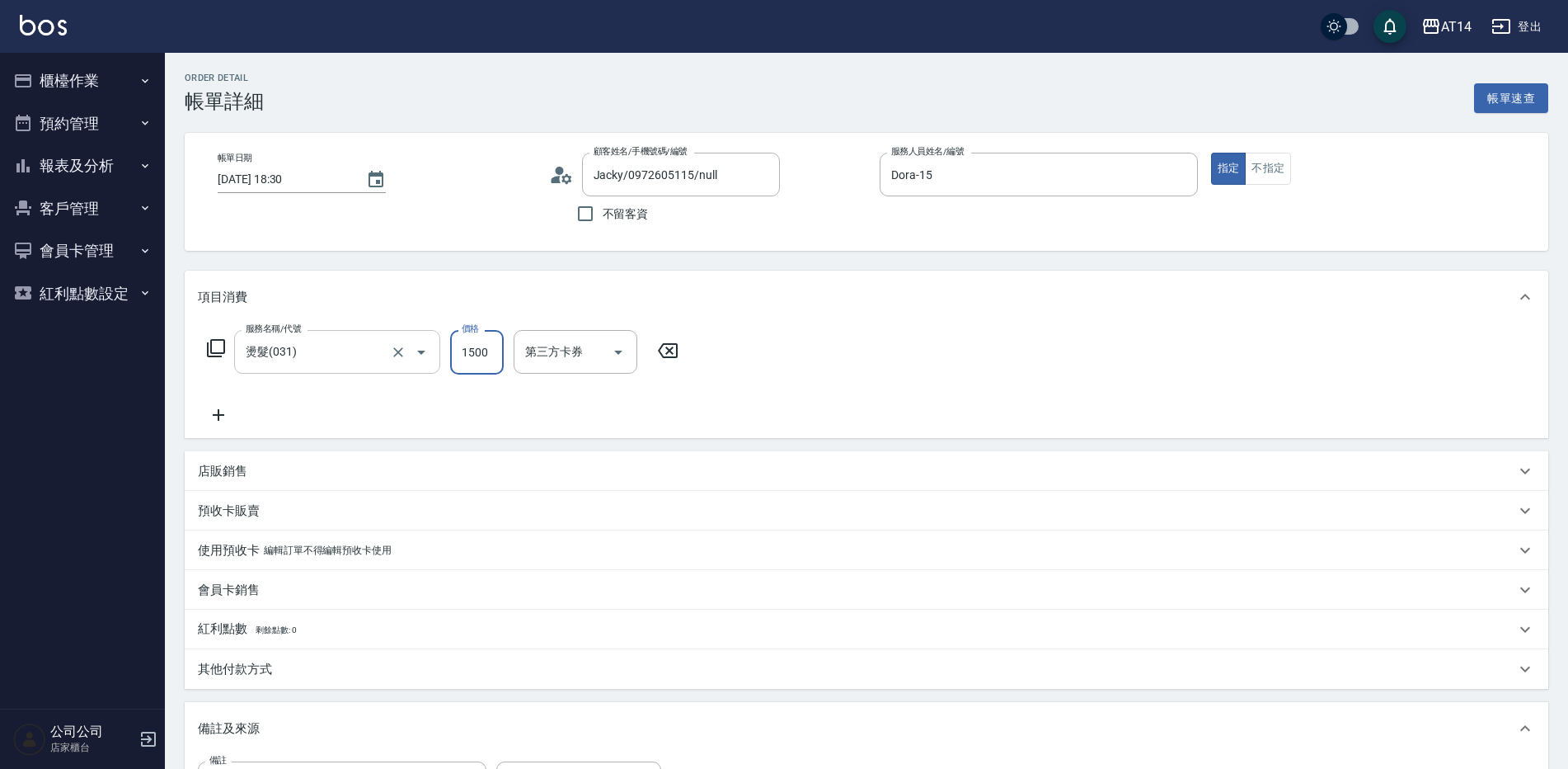
type input "0"
type input "2360"
type input "5"
type input "2360"
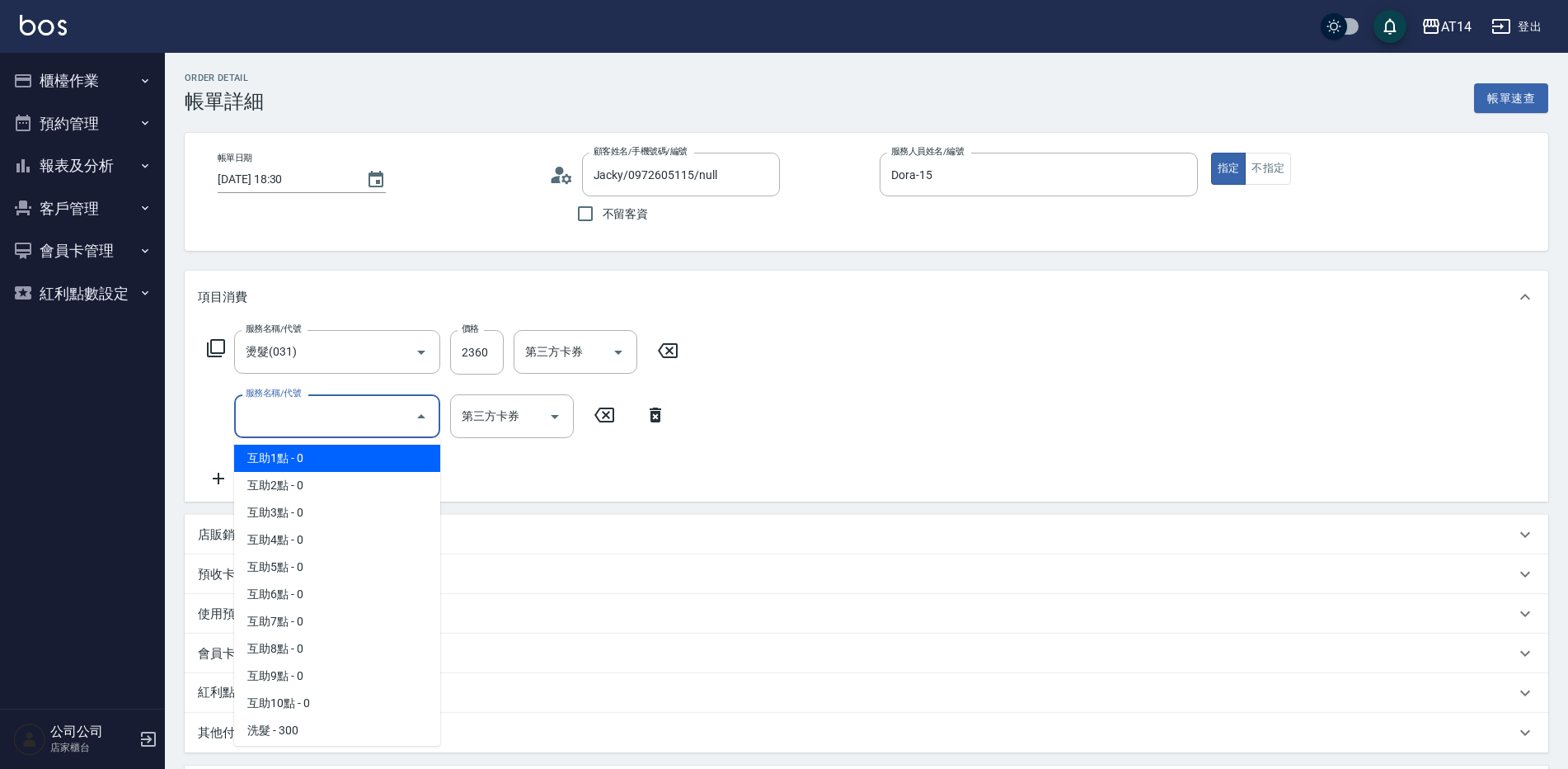
click at [282, 414] on input "服務名稱/代號" at bounding box center [325, 416] width 166 height 29
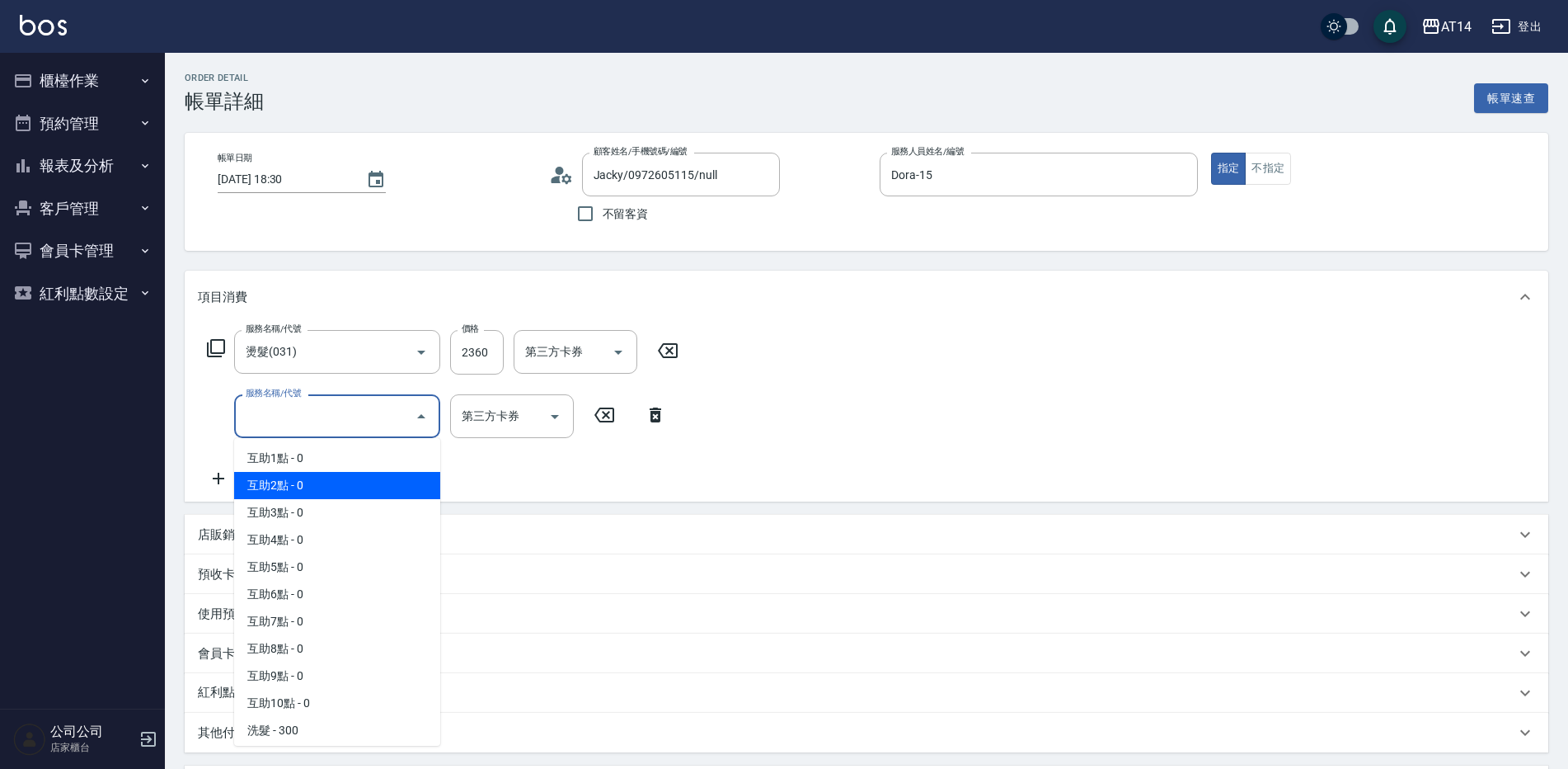
click at [296, 475] on span "互助2點 - 0" at bounding box center [336, 485] width 206 height 27
type input "互助2點(002)"
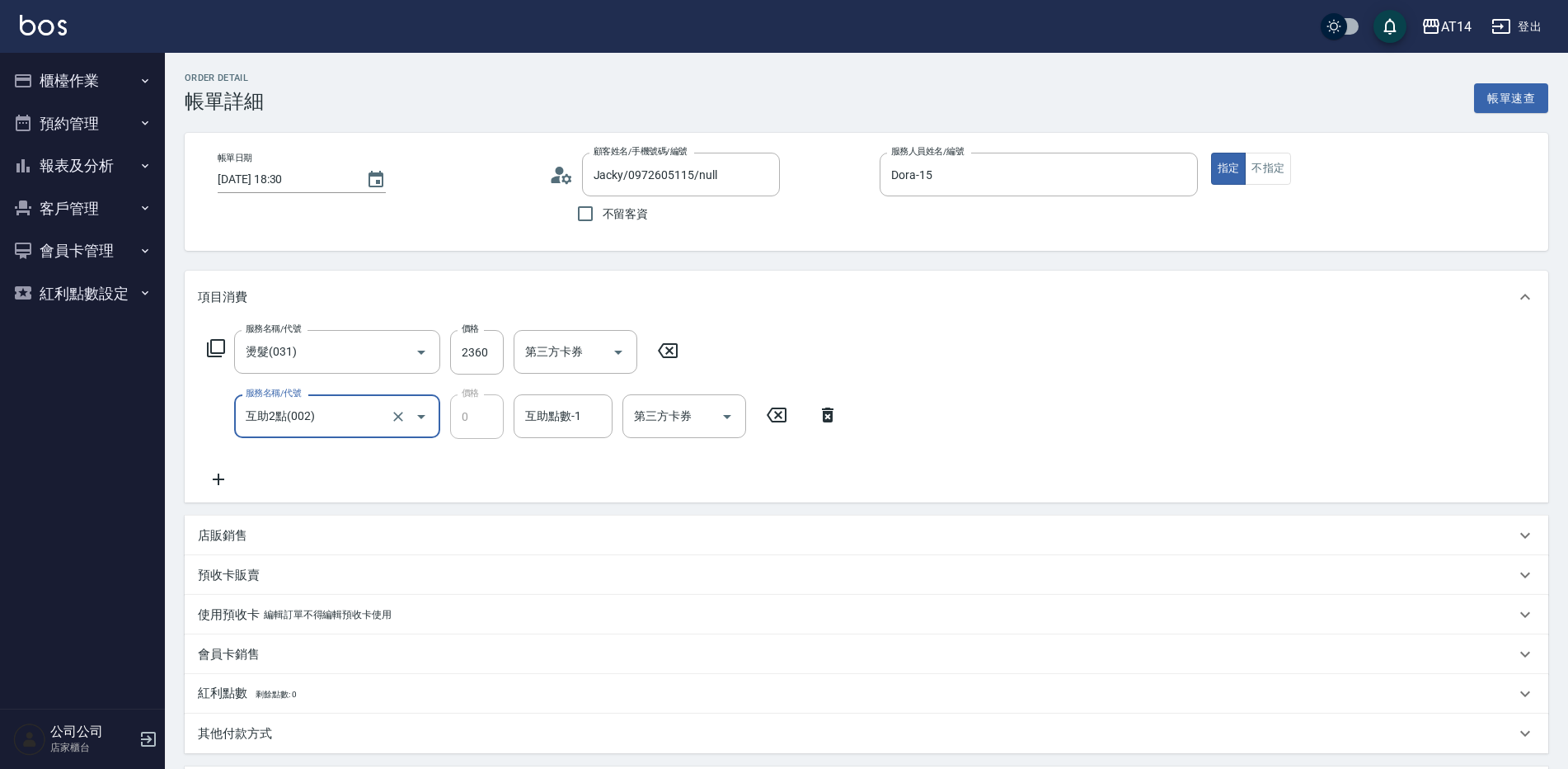
click at [538, 417] on div "互助點數-1 互助點數-1" at bounding box center [563, 416] width 99 height 43
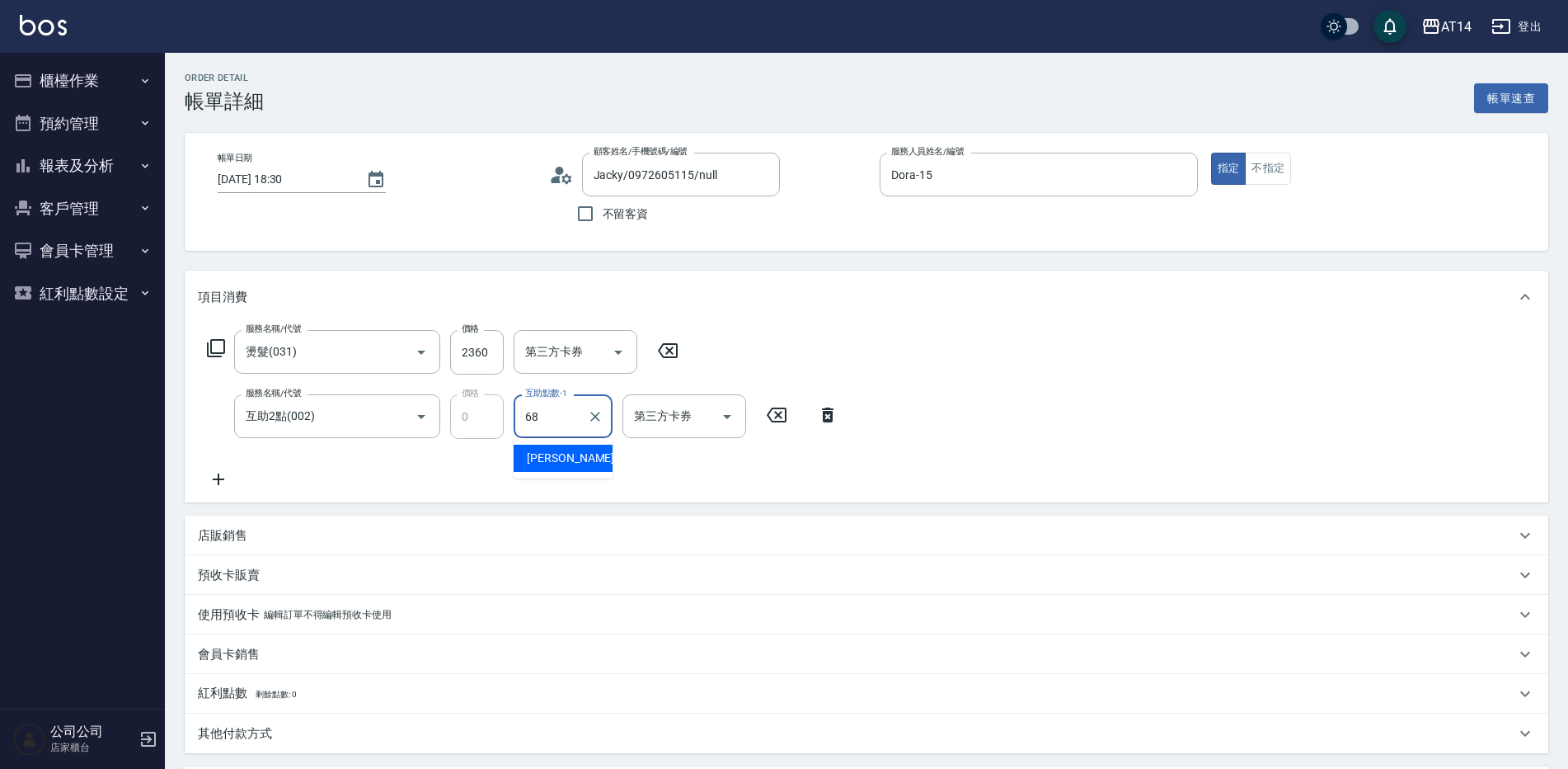
type input "[PERSON_NAME]-68"
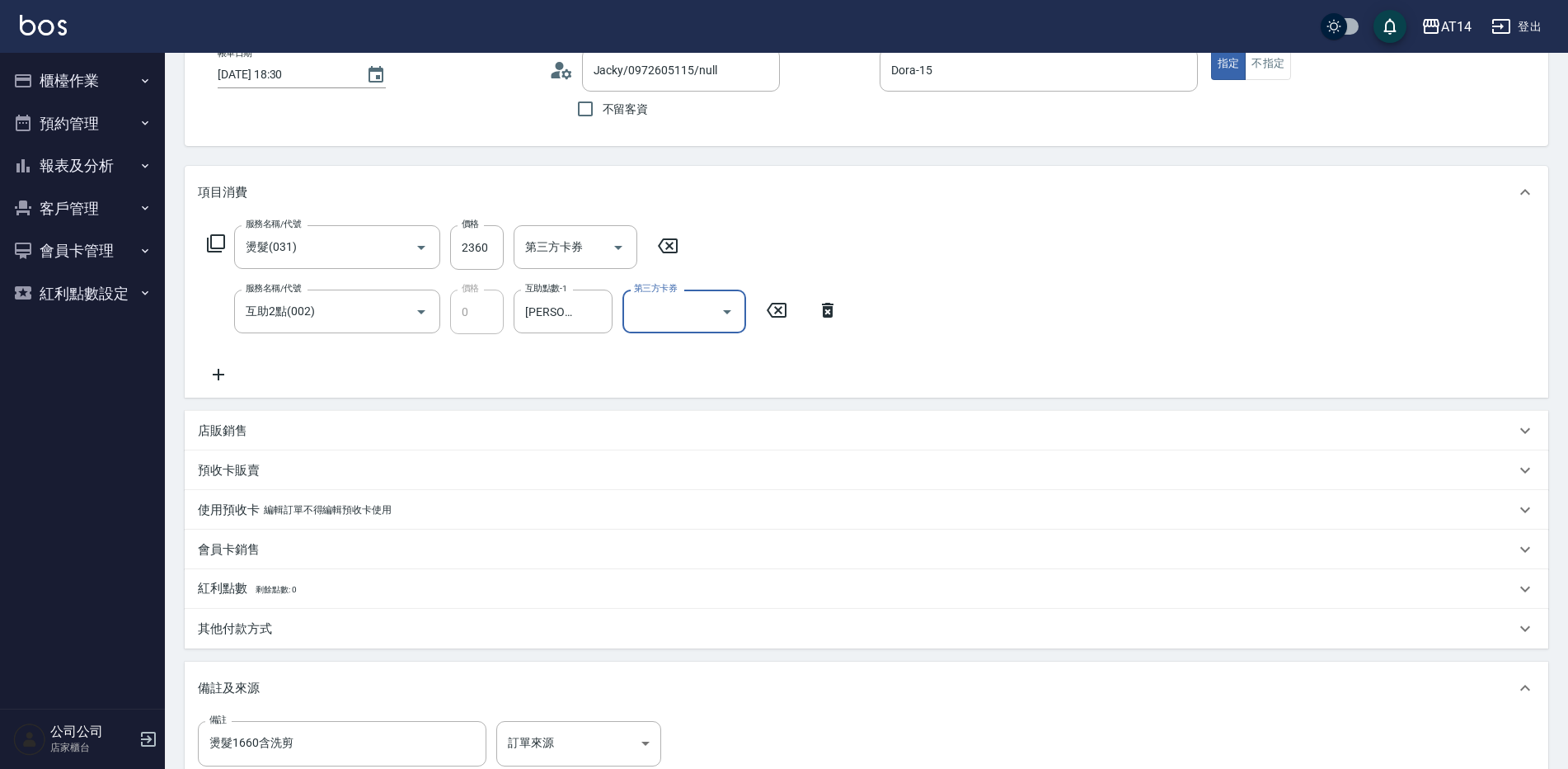
scroll to position [165, 0]
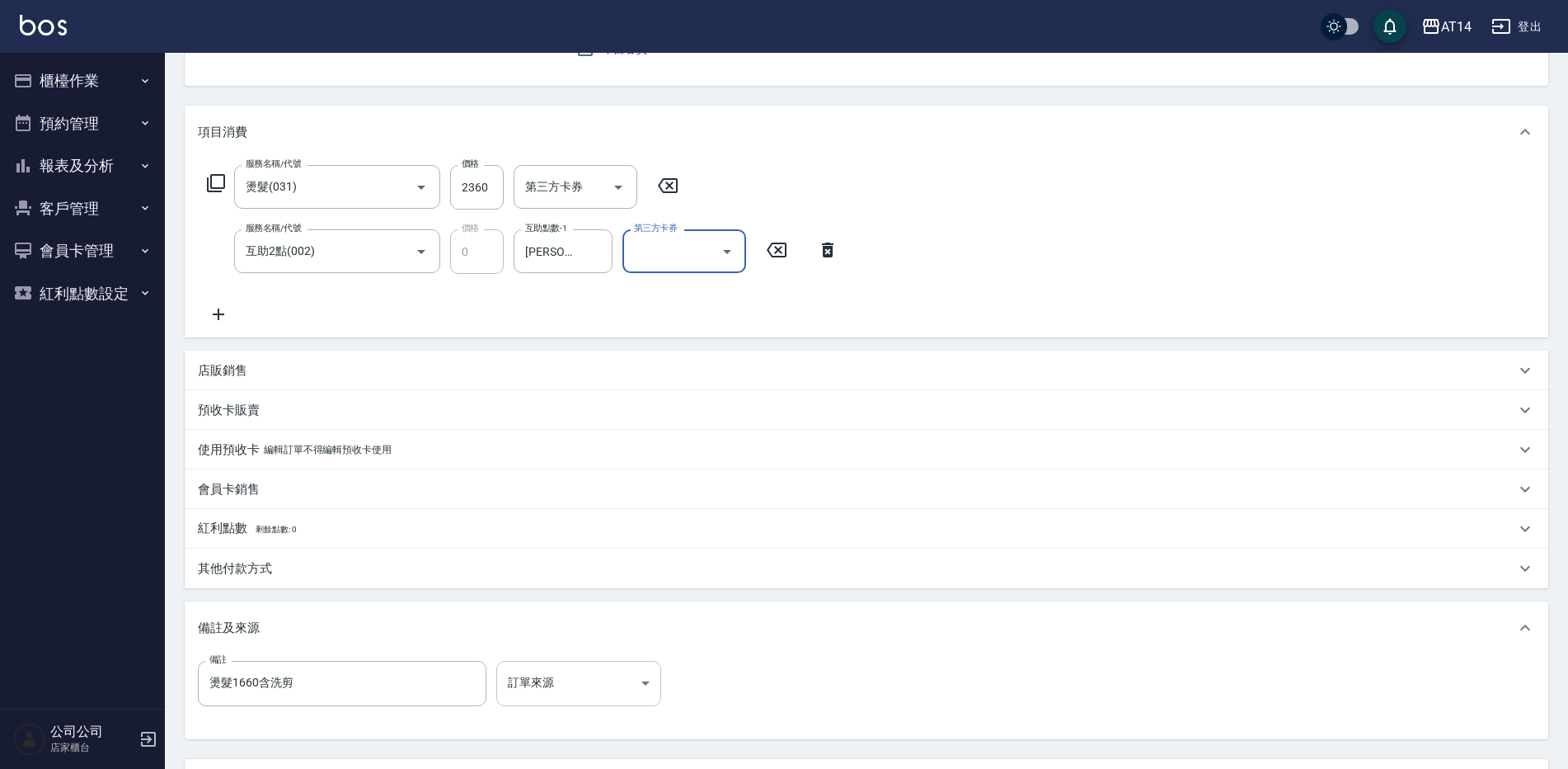
click at [580, 689] on body "AT14 登出 櫃檯作業 打帳單 帳單列表 掛單列表 現金收支登錄 材料自購登錄 每日結帳 排班表 掃碼打卡 預約管理 預約管理 單日預約紀錄 單週預約紀錄 …" at bounding box center [784, 372] width 1568 height 1075
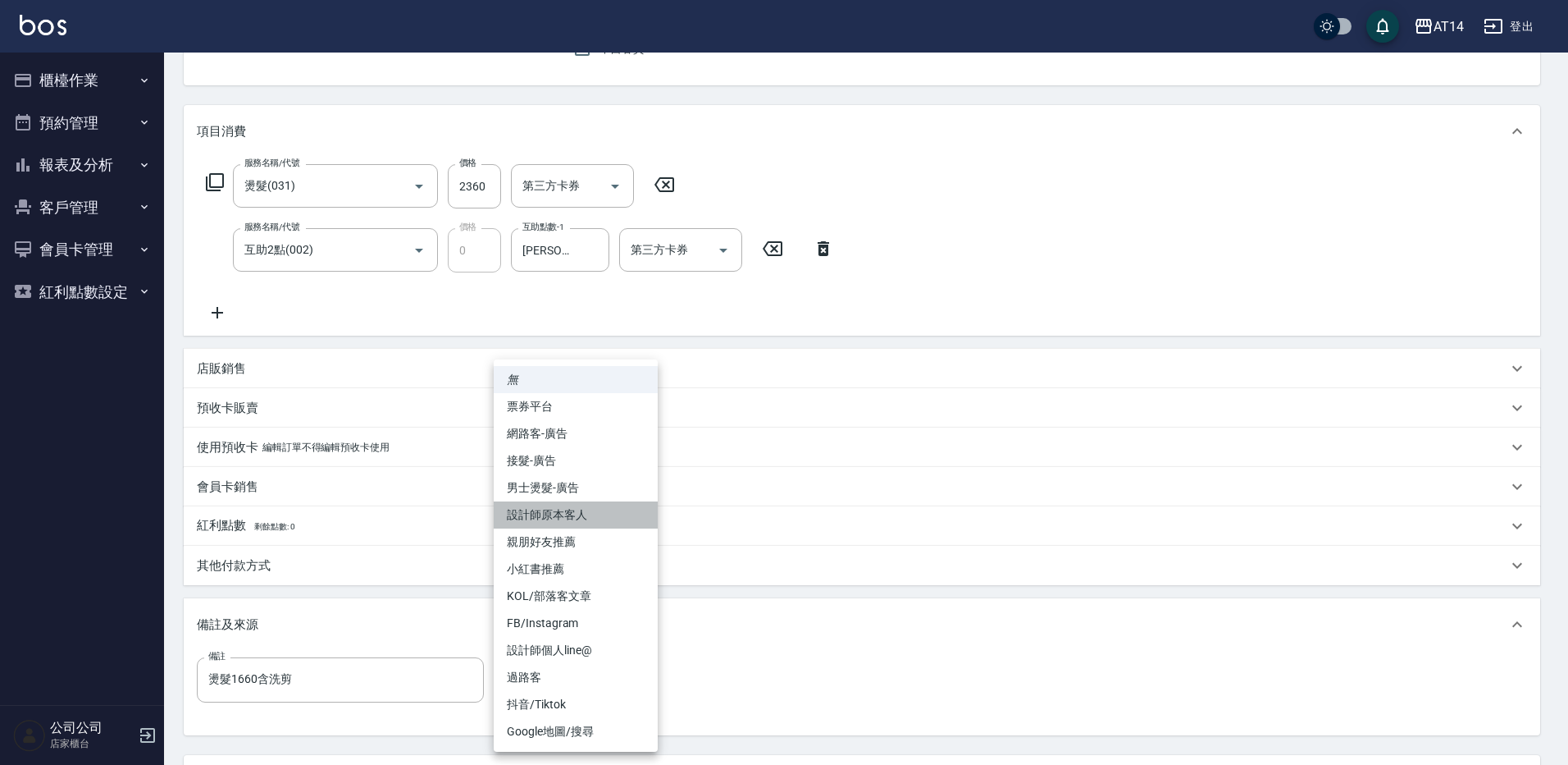
click at [588, 516] on li "設計師原本客人" at bounding box center [575, 515] width 164 height 27
type input "設計師原本客人"
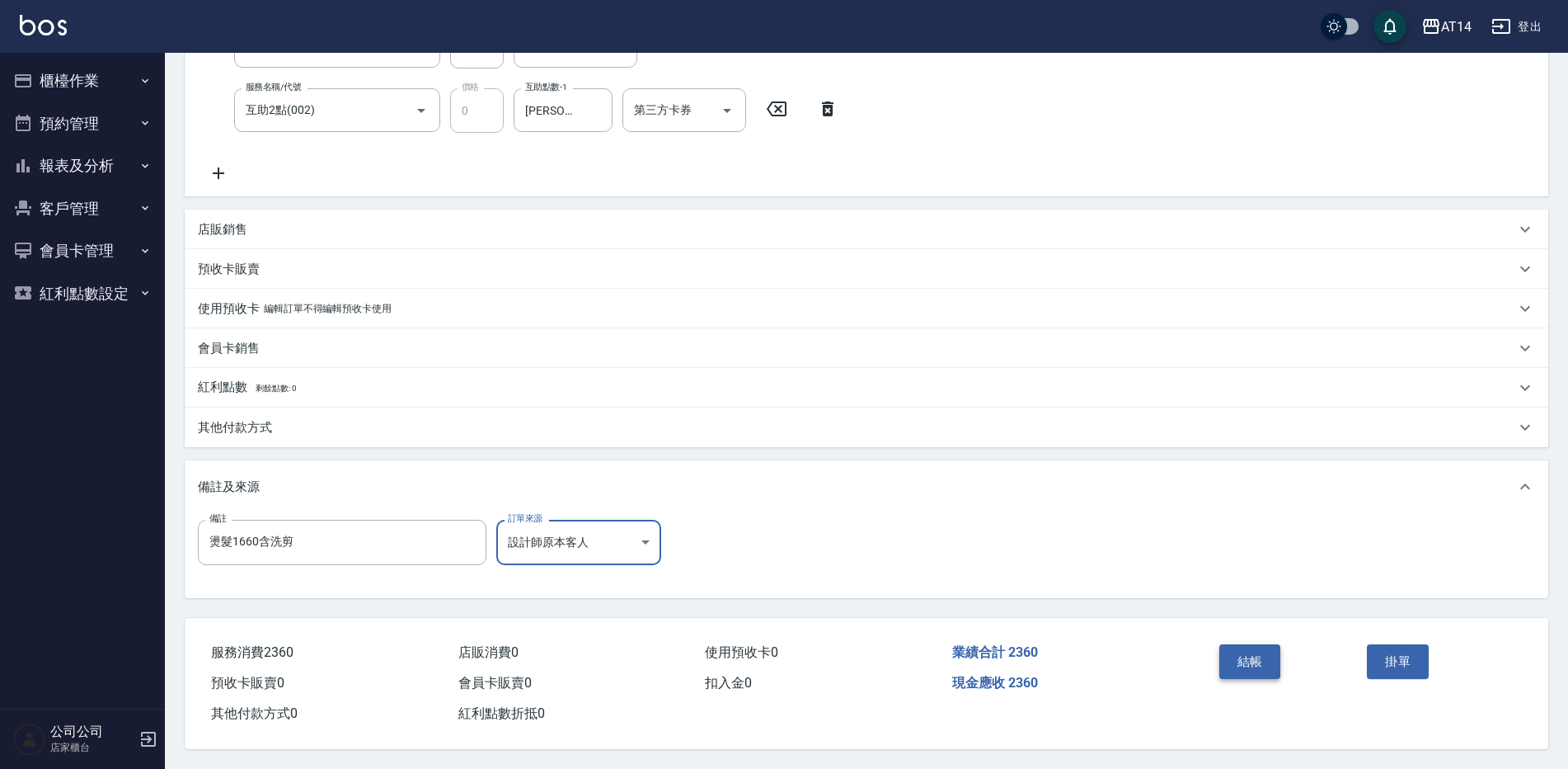
scroll to position [314, 0]
click at [1247, 654] on button "結帳" at bounding box center [1250, 661] width 62 height 35
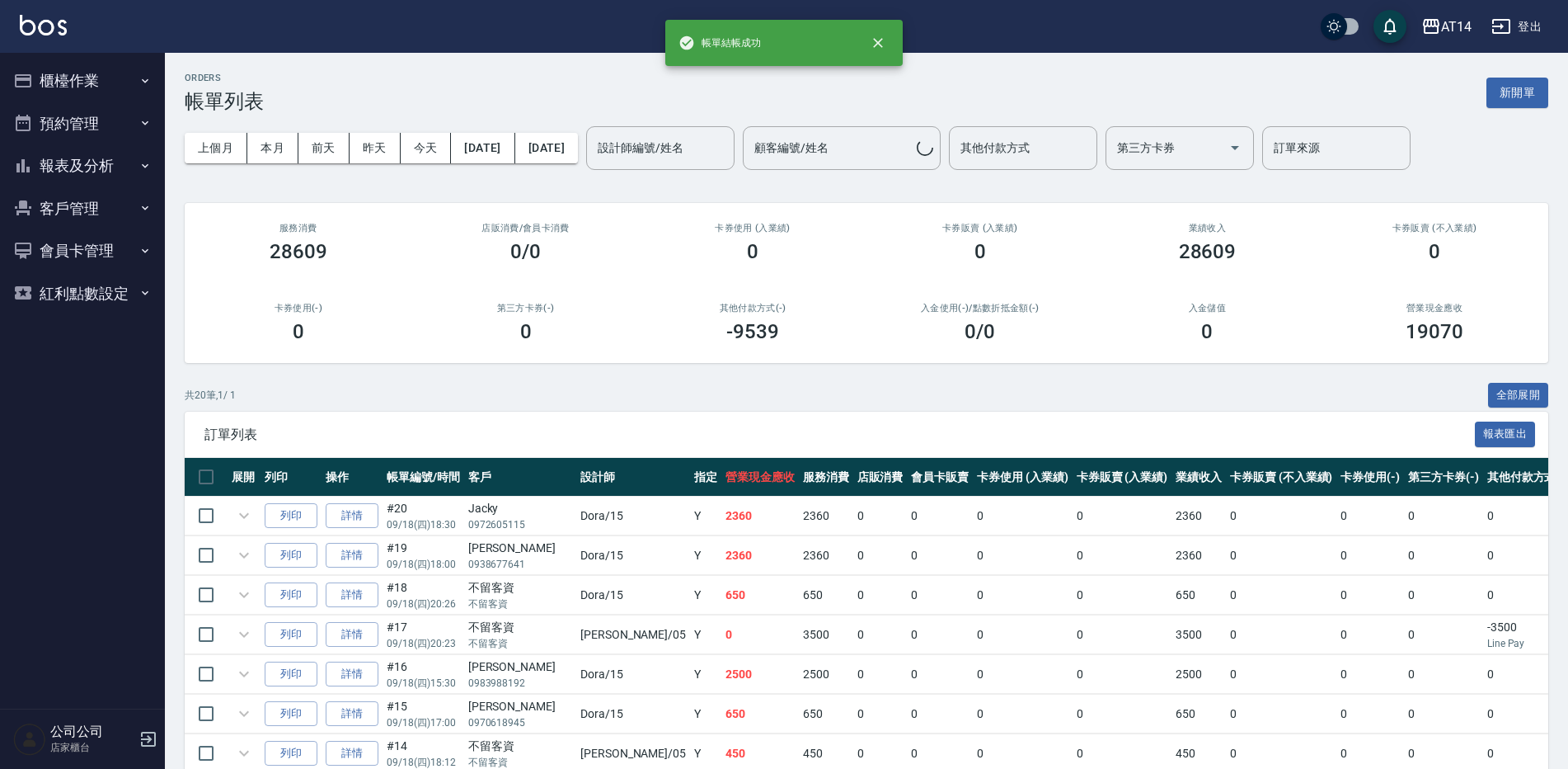
click at [74, 164] on button "報表及分析" at bounding box center [81, 166] width 151 height 43
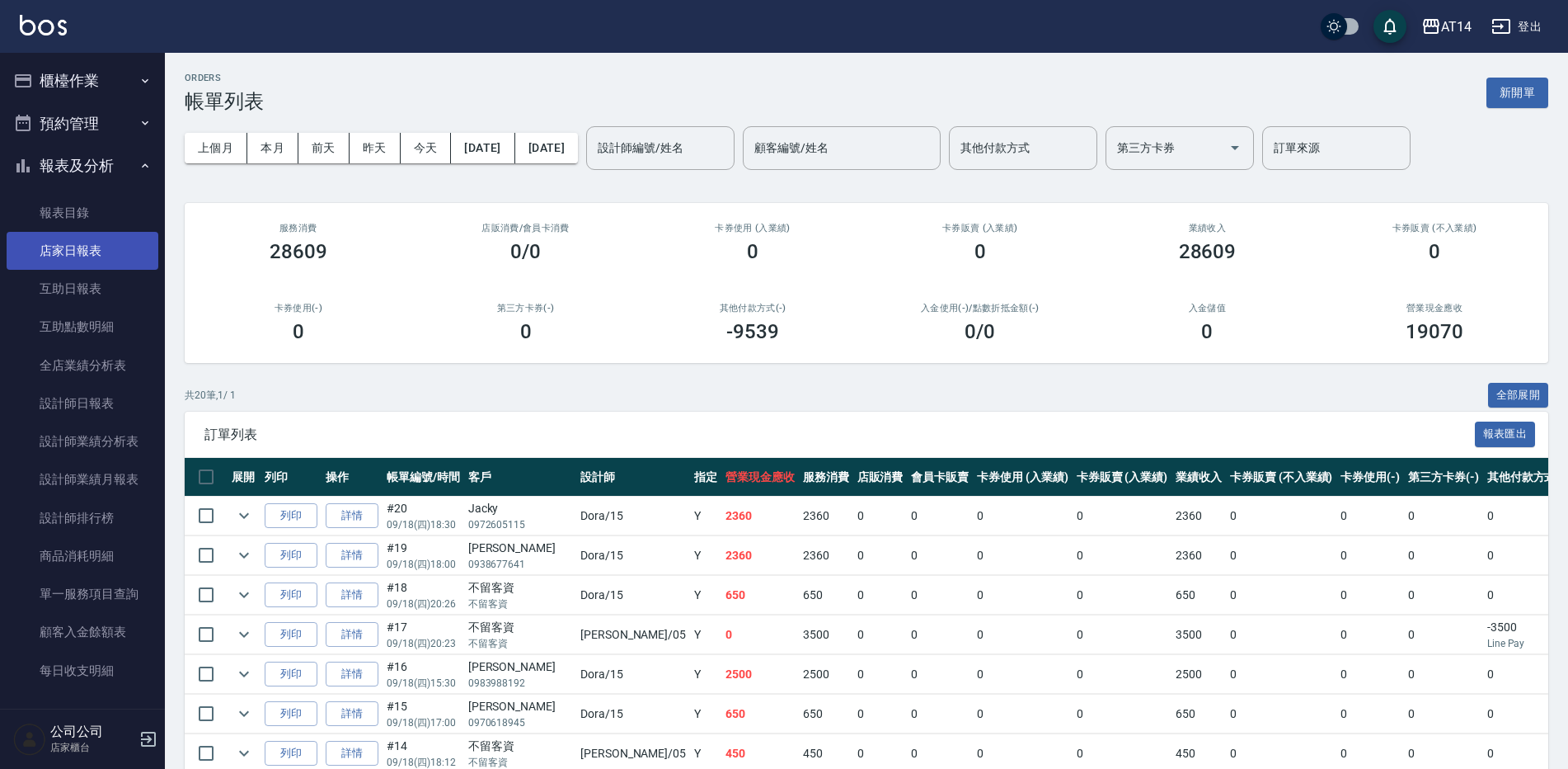
click at [102, 260] on link "店家日報表" at bounding box center [81, 251] width 151 height 38
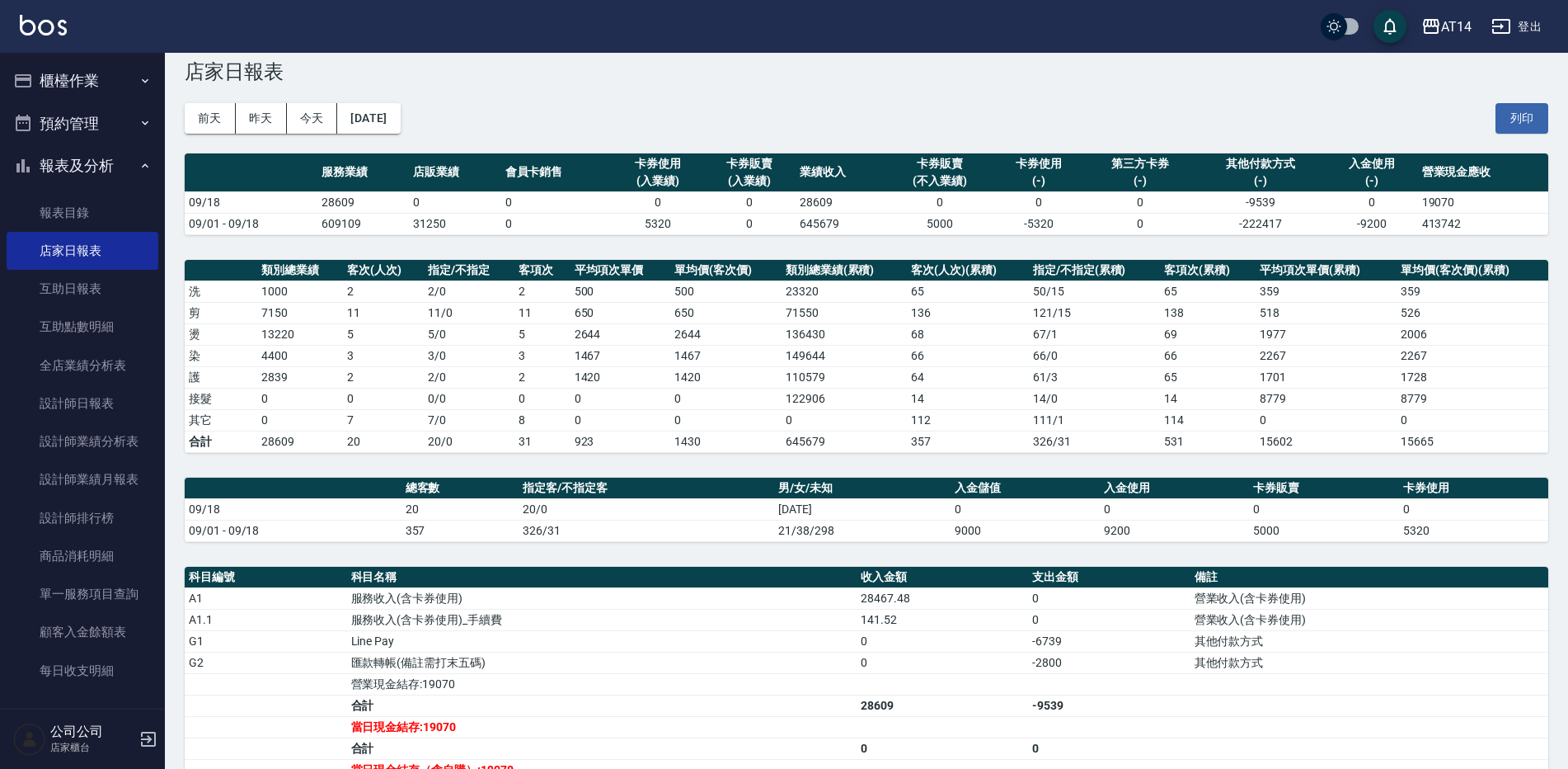
scroll to position [82, 0]
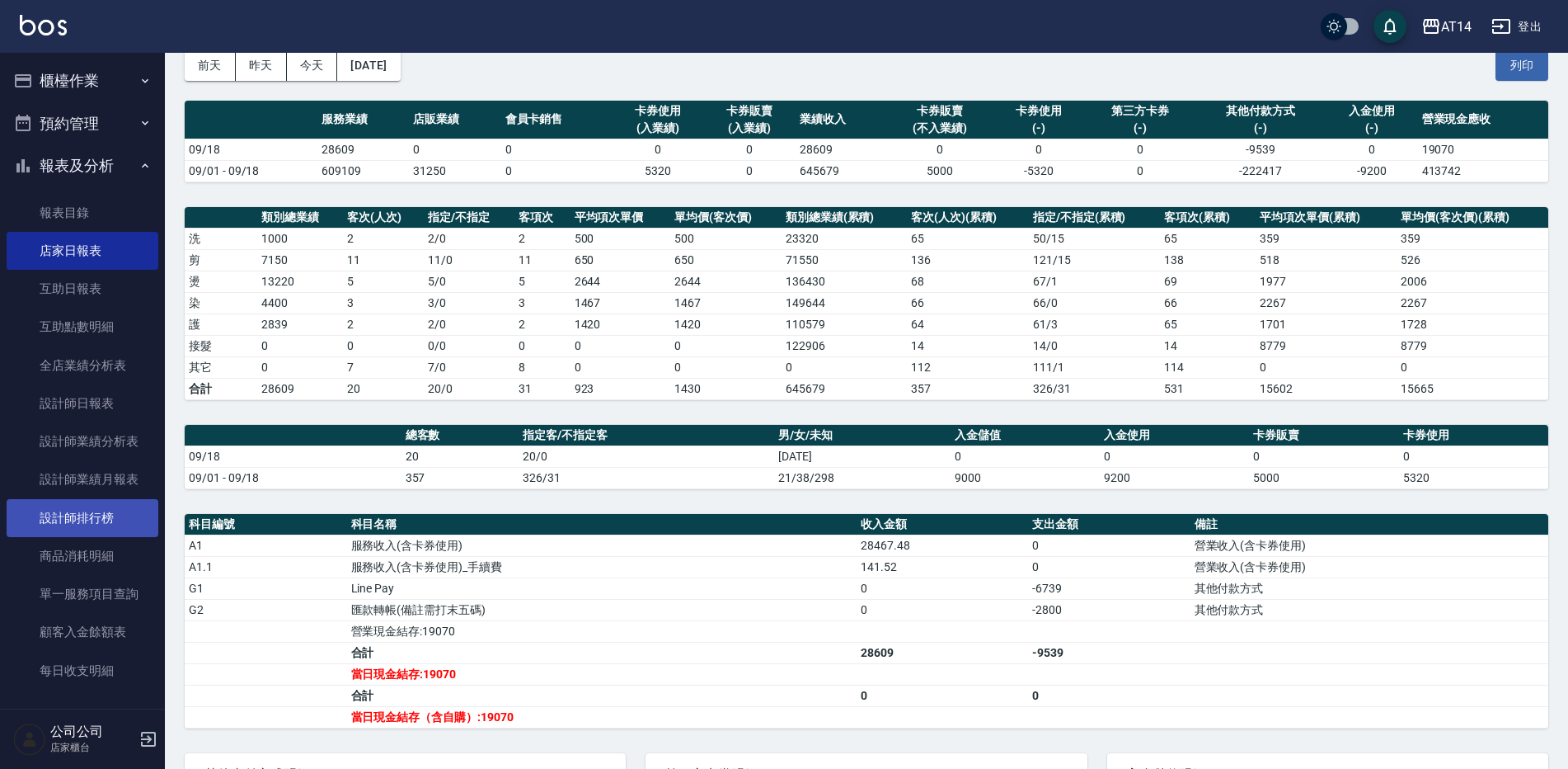
drag, startPoint x: 130, startPoint y: 520, endPoint x: 137, endPoint y: 529, distance: 11.4
click at [130, 520] on link "設計師排行榜" at bounding box center [81, 517] width 151 height 38
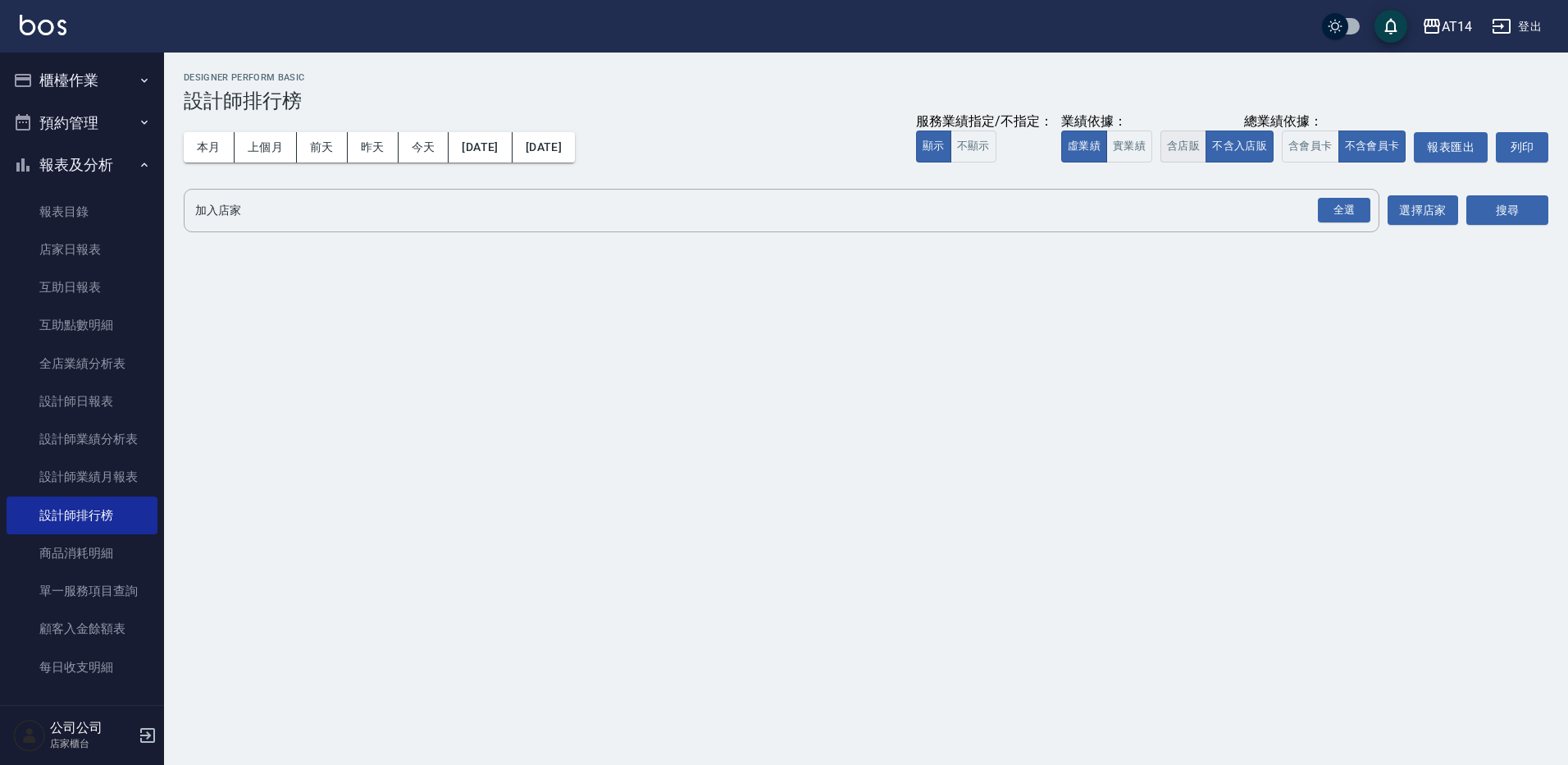
drag, startPoint x: 1117, startPoint y: 145, endPoint x: 1181, endPoint y: 137, distance: 64.5
click at [1117, 145] on button "實業績" at bounding box center [1129, 146] width 46 height 32
click at [1198, 137] on button "含店販" at bounding box center [1183, 146] width 46 height 32
click at [1295, 156] on button "含會員卡" at bounding box center [1310, 146] width 57 height 32
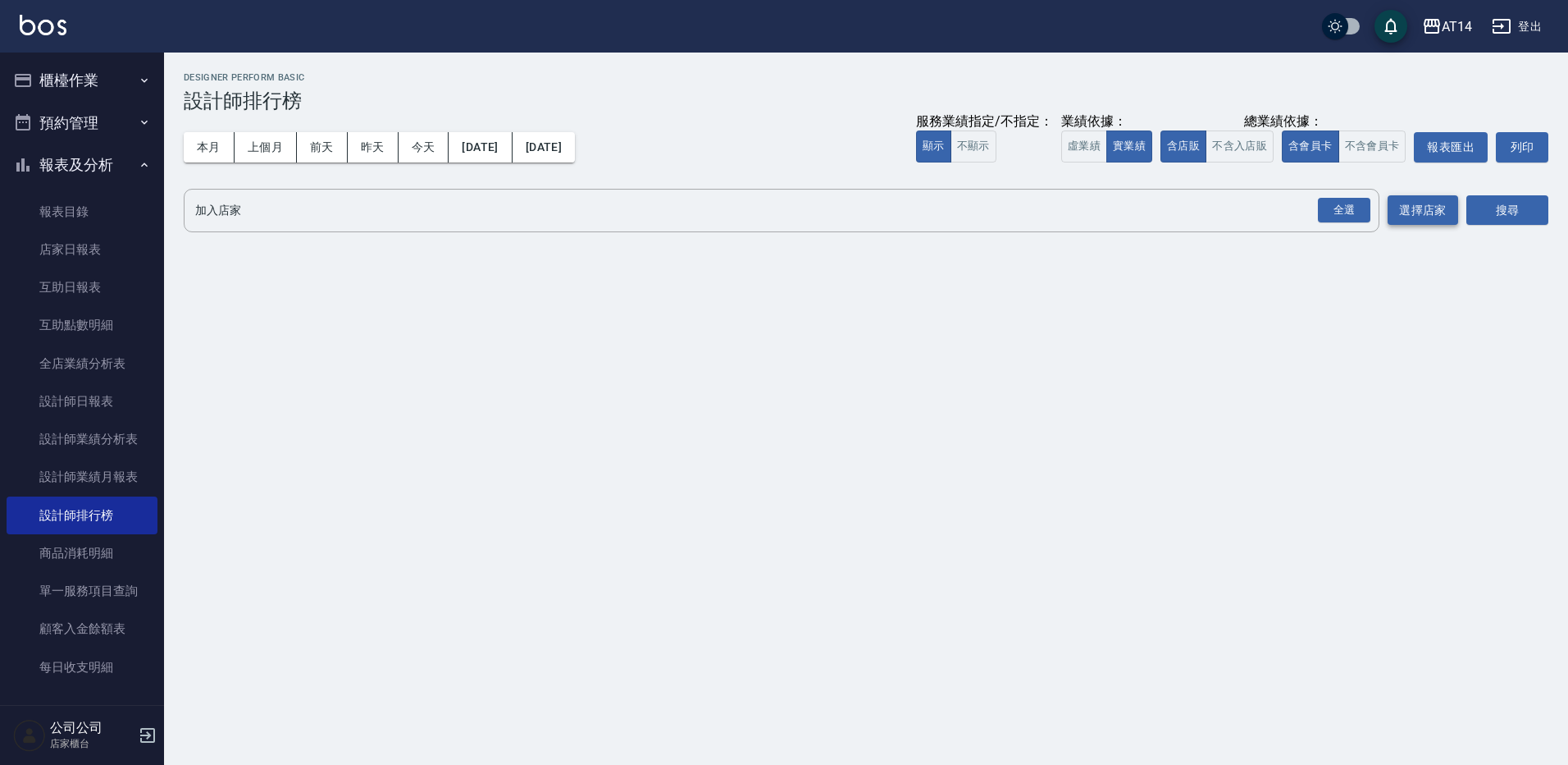
drag, startPoint x: 1347, startPoint y: 210, endPoint x: 1419, endPoint y: 226, distance: 73.8
click at [1347, 211] on div "全選" at bounding box center [1344, 210] width 53 height 26
click at [1500, 216] on button "搜尋" at bounding box center [1507, 212] width 82 height 30
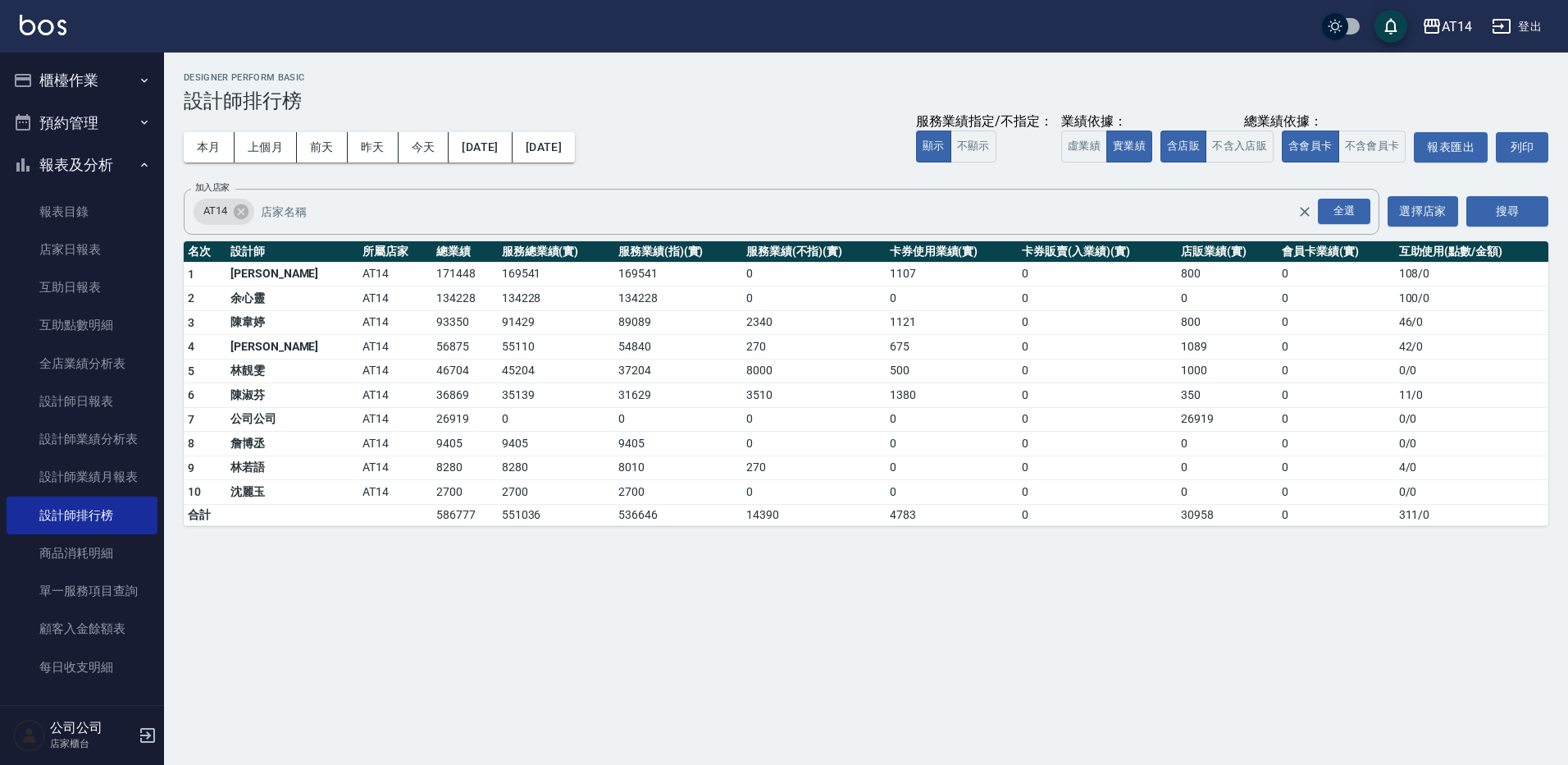
drag, startPoint x: 84, startPoint y: 80, endPoint x: 81, endPoint y: 90, distance: 10.4
click at [84, 80] on button "櫃檯作業" at bounding box center [81, 80] width 151 height 42
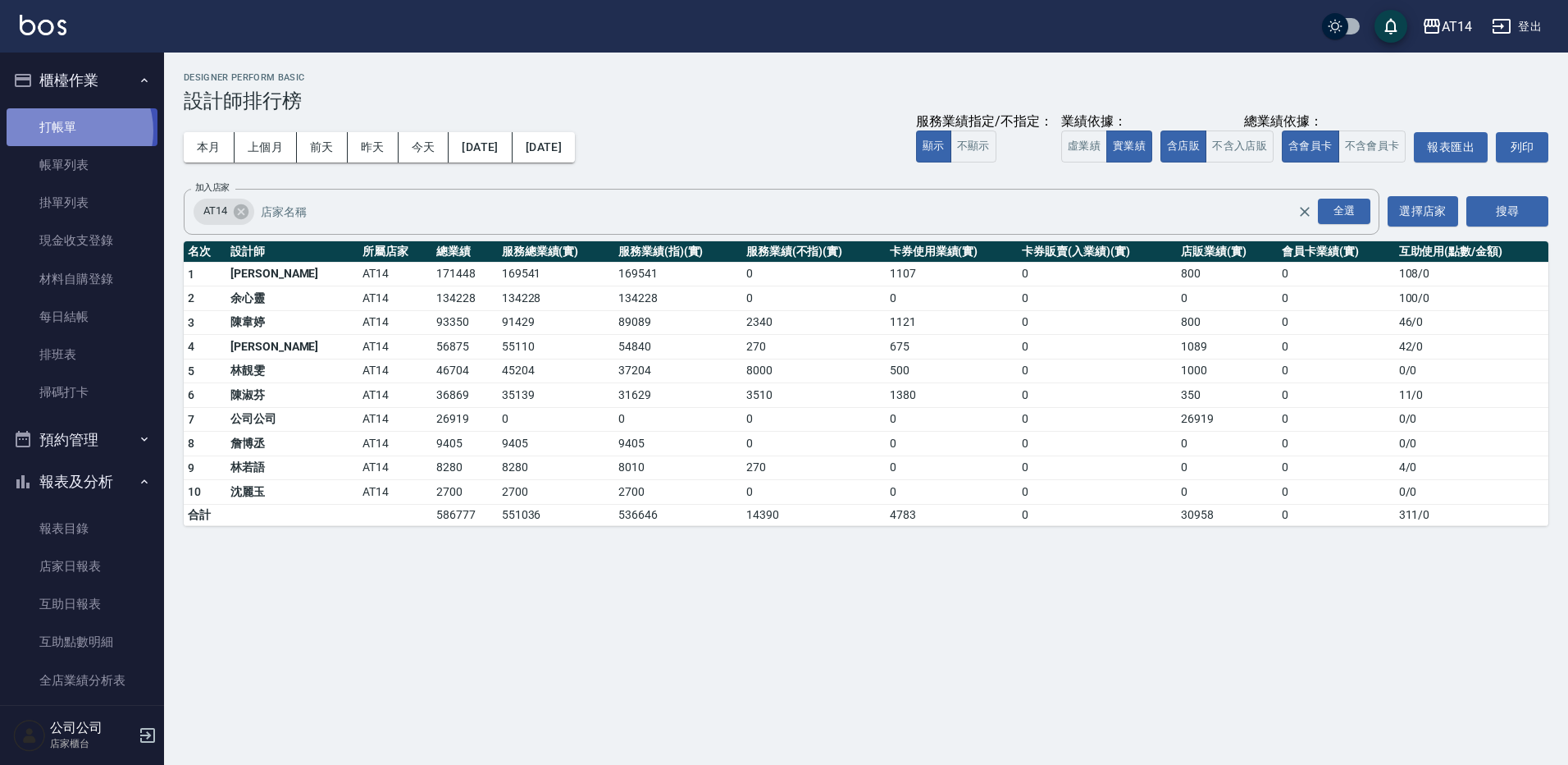
click at [70, 130] on link "打帳單" at bounding box center [81, 127] width 151 height 38
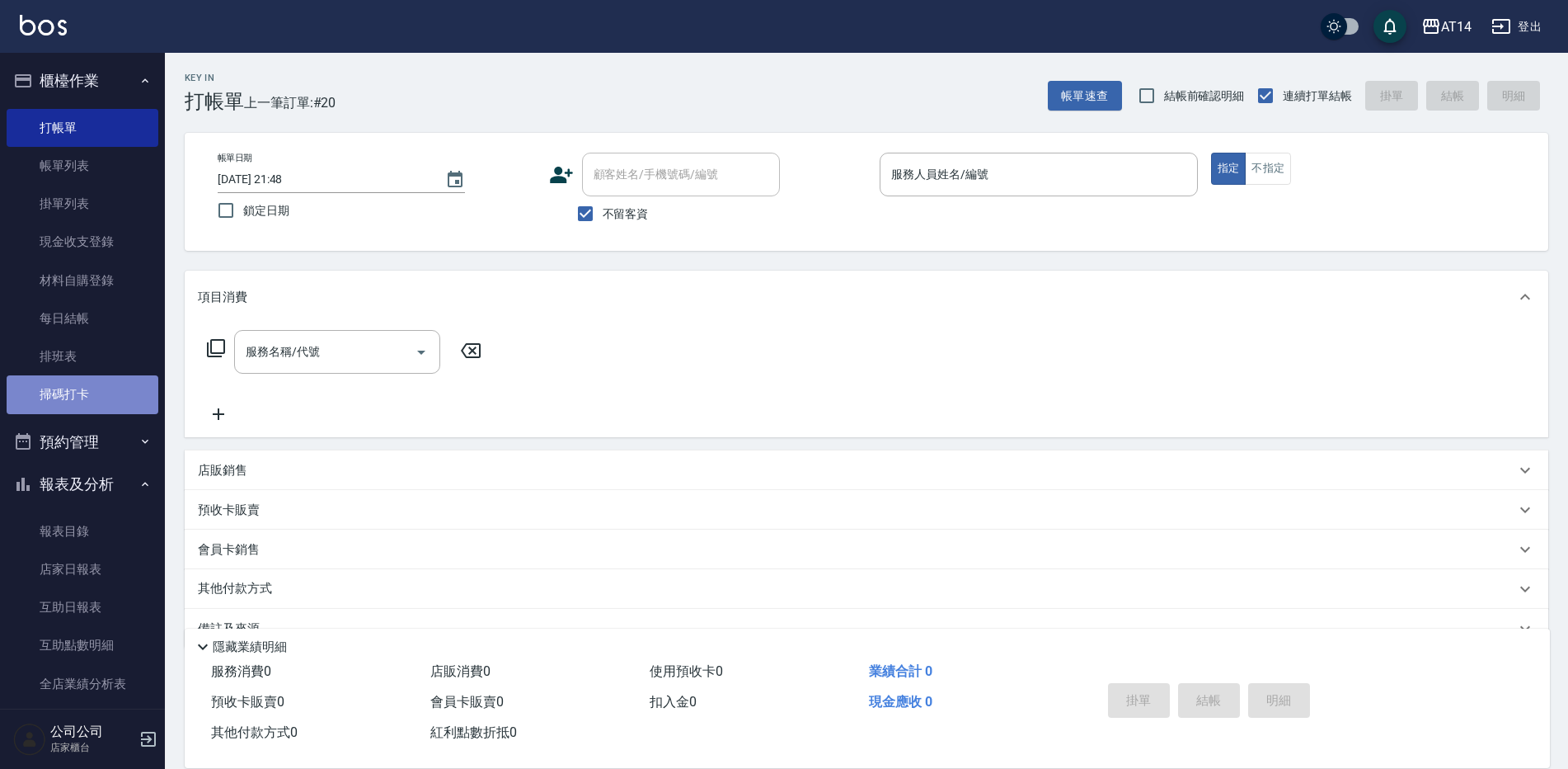
click at [109, 394] on link "掃碼打卡" at bounding box center [81, 394] width 151 height 38
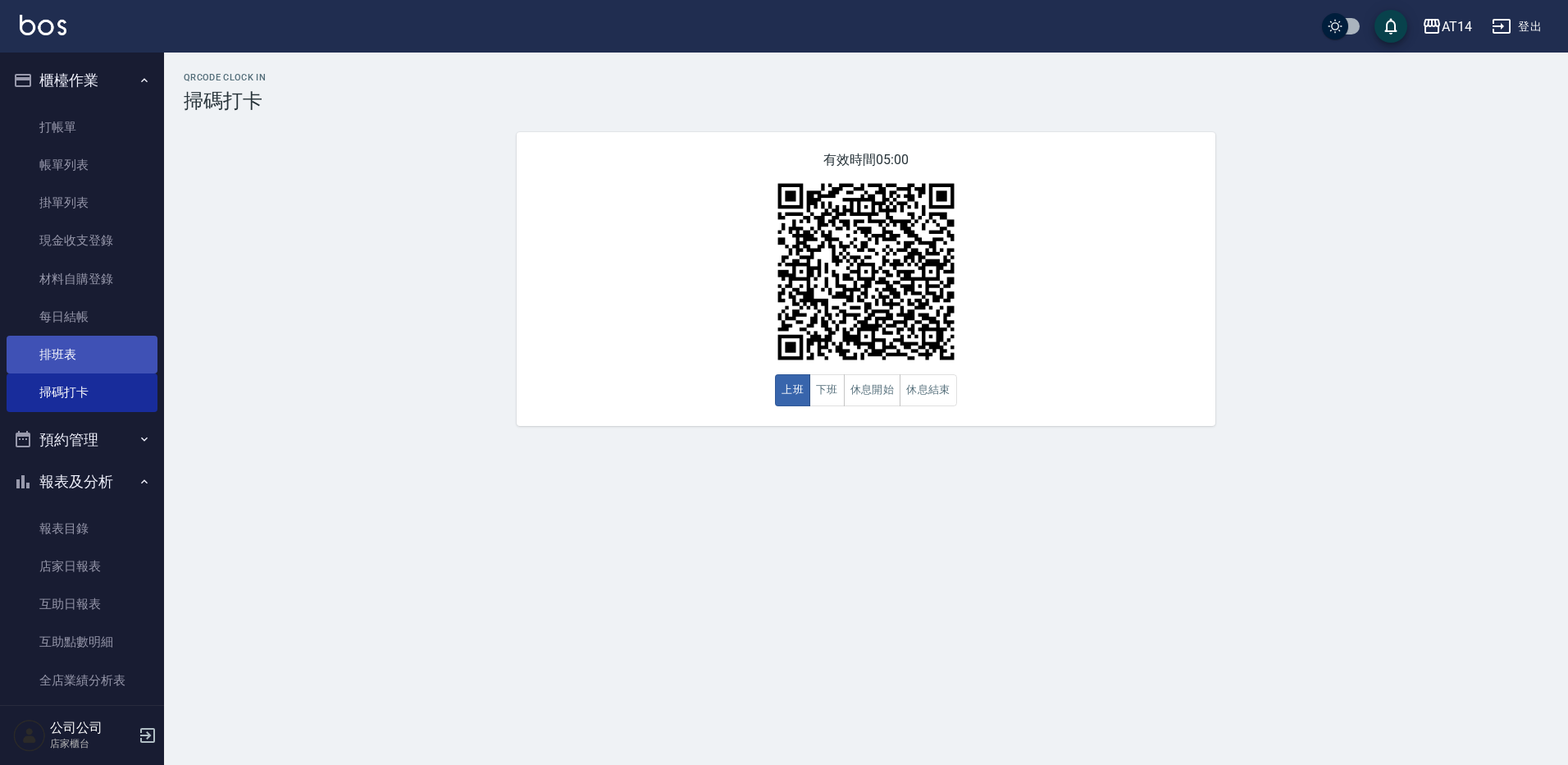
click at [112, 355] on link "排班表" at bounding box center [81, 354] width 151 height 38
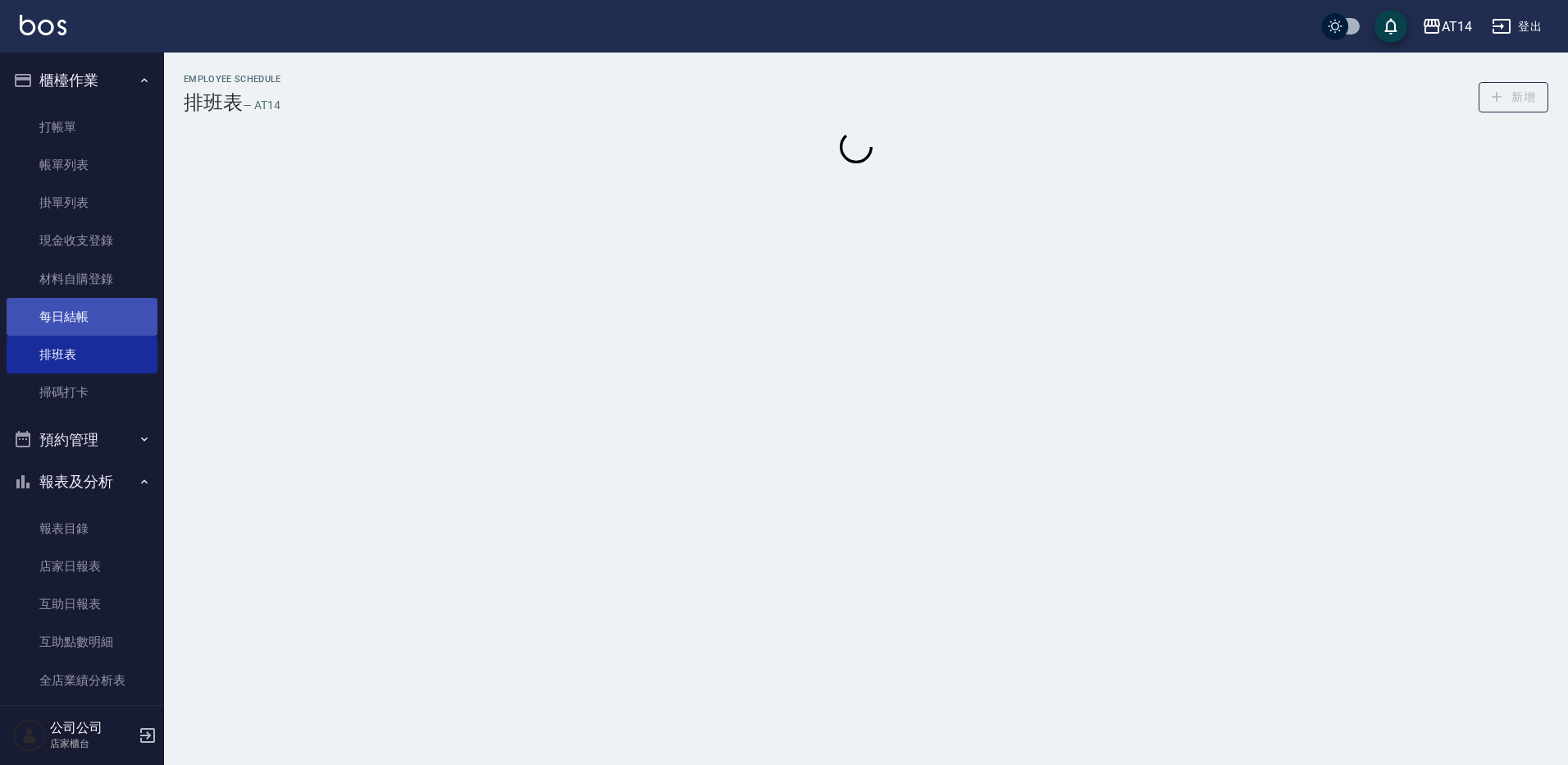
click at [130, 307] on link "每日結帳" at bounding box center [81, 316] width 151 height 38
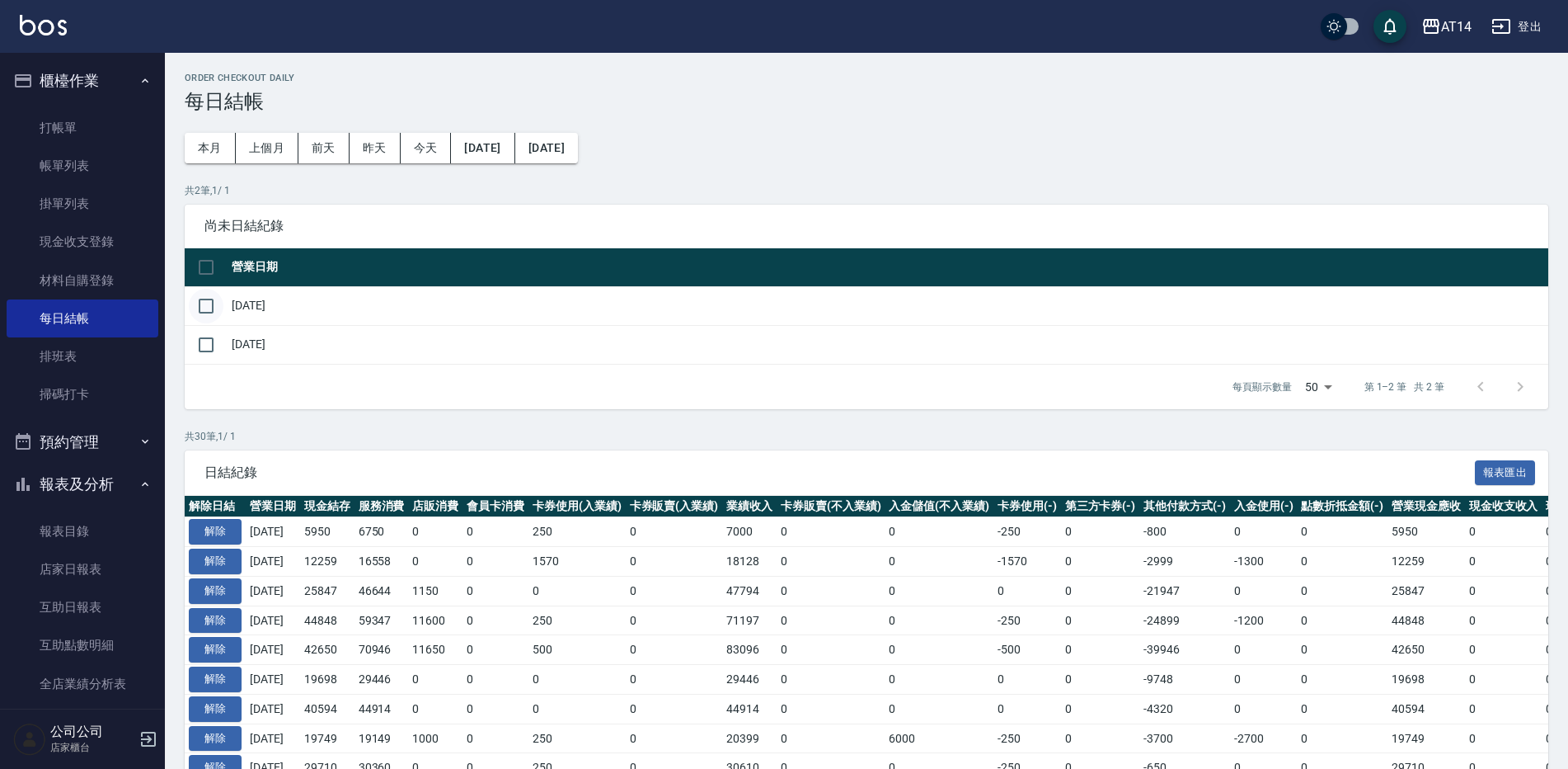
click at [210, 303] on input "checkbox" at bounding box center [205, 306] width 35 height 35
checkbox input "true"
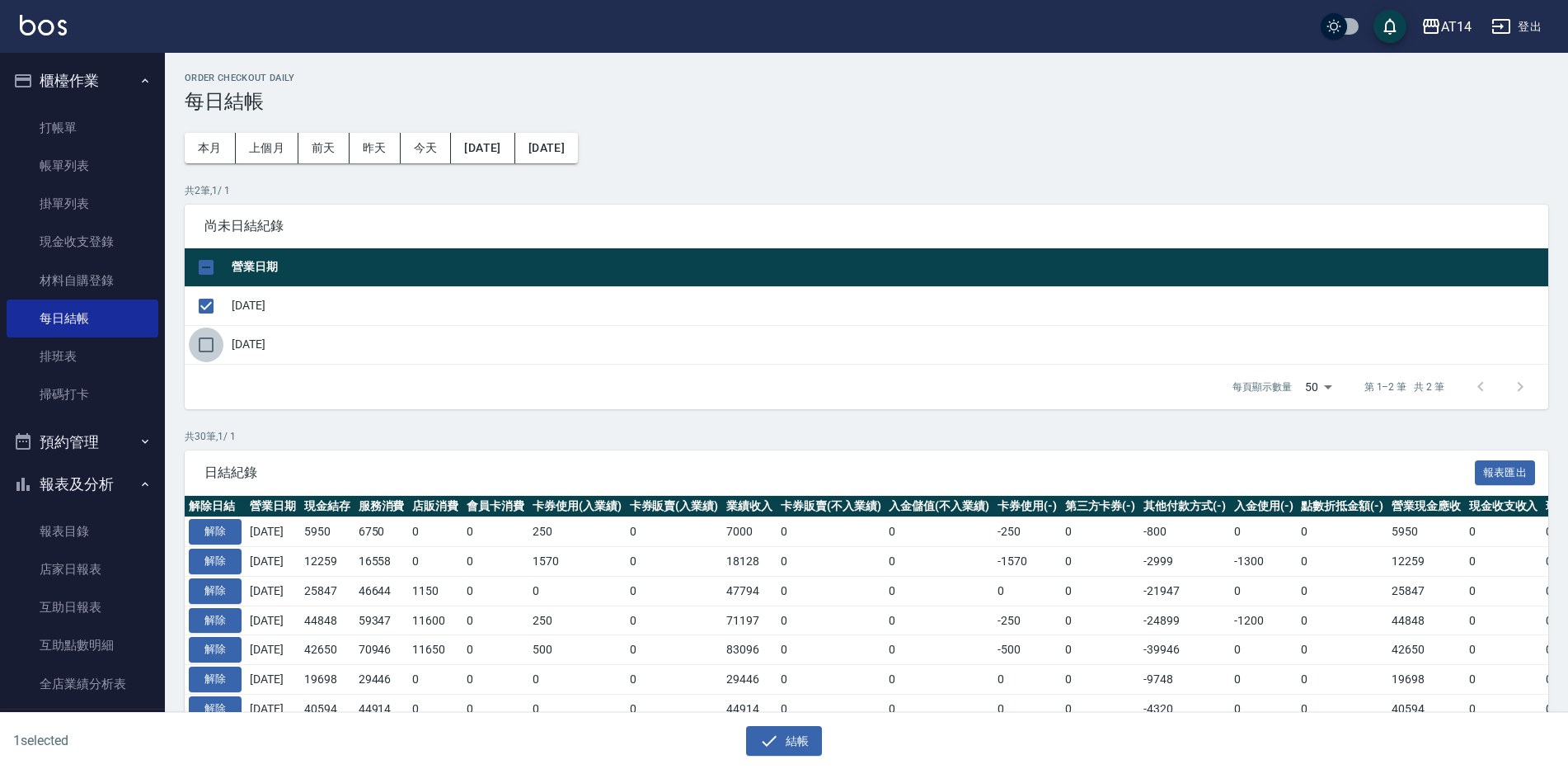
click at [209, 343] on input "checkbox" at bounding box center [205, 345] width 35 height 35
checkbox input "true"
click at [769, 735] on icon "button" at bounding box center [769, 741] width 19 height 19
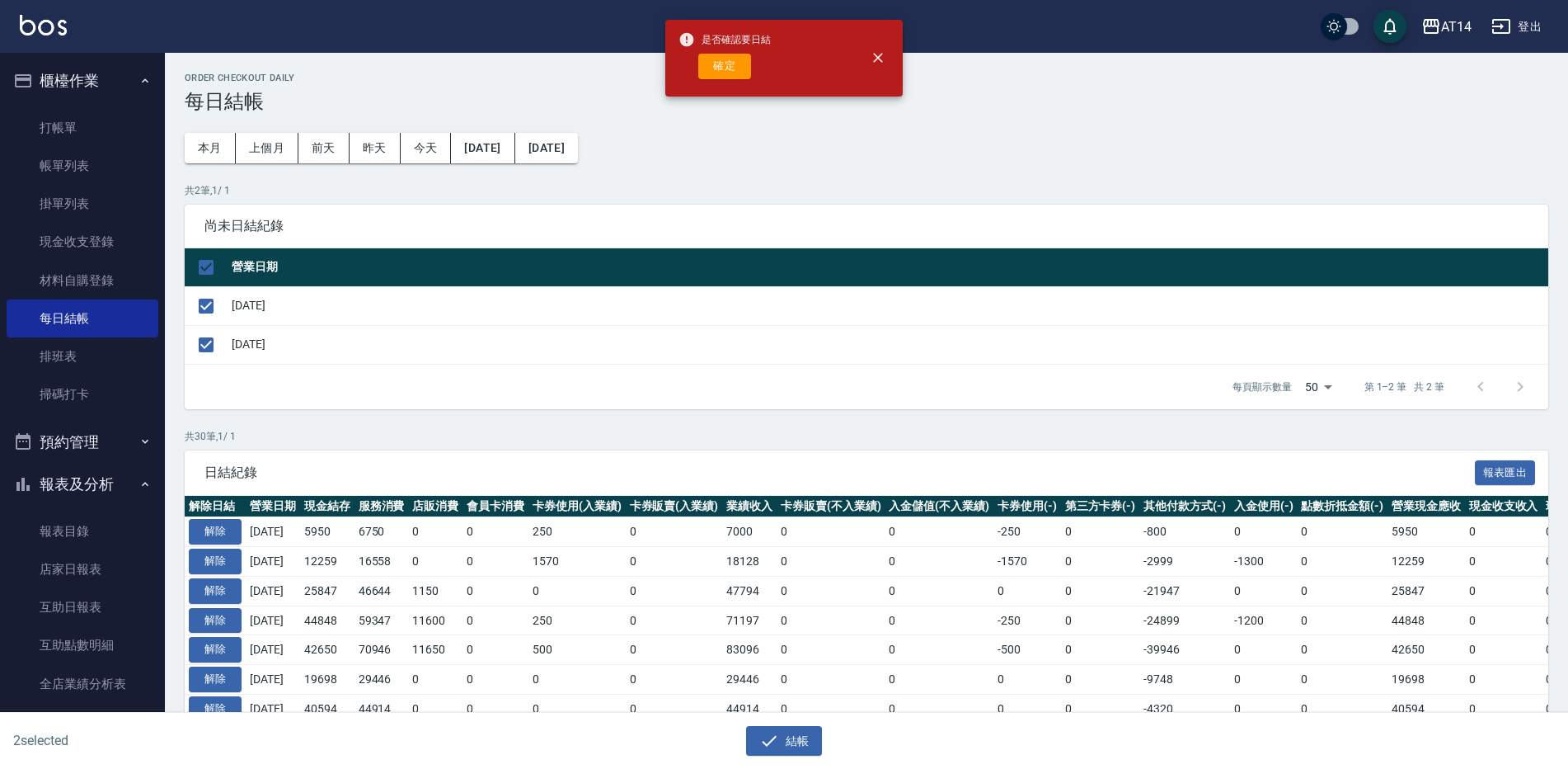
click at [708, 80] on div "是否確認要日結 確定" at bounding box center [724, 58] width 92 height 66
click at [711, 71] on button "確定" at bounding box center [725, 66] width 53 height 26
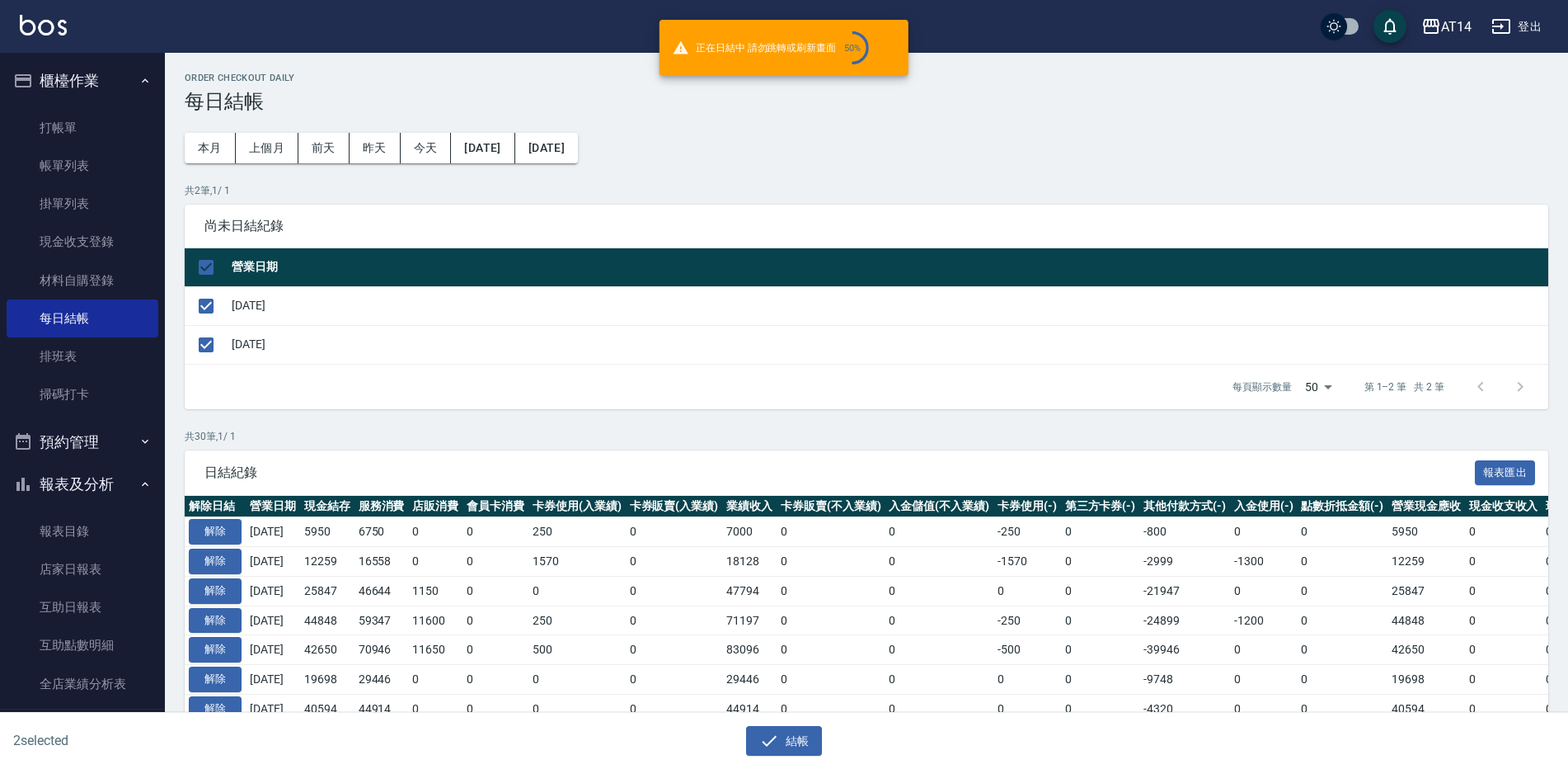
checkbox input "false"
